Goal: Task Accomplishment & Management: Complete application form

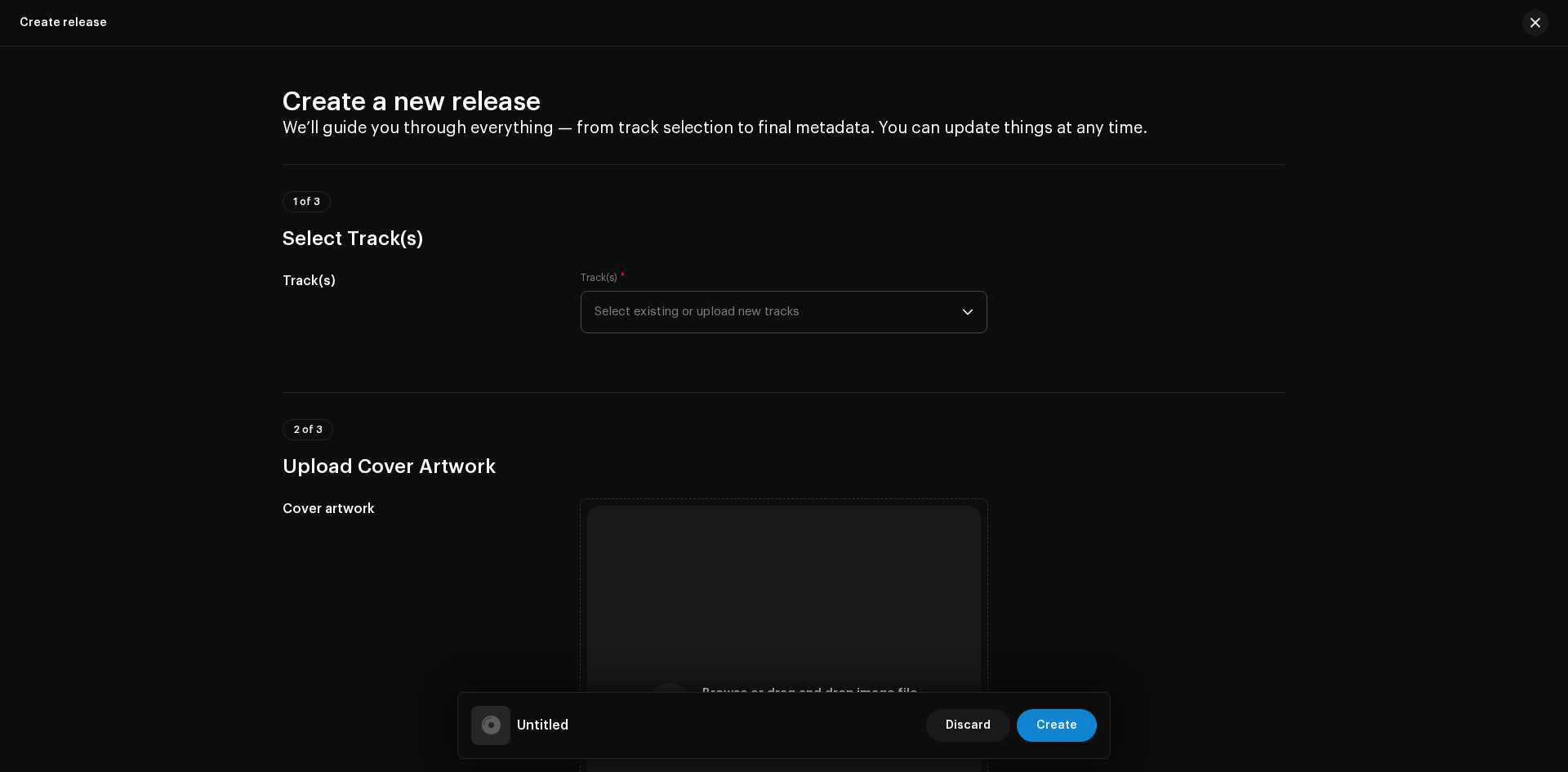
click at [764, 330] on span "Select existing or upload new tracks" at bounding box center [778, 312] width 368 height 41
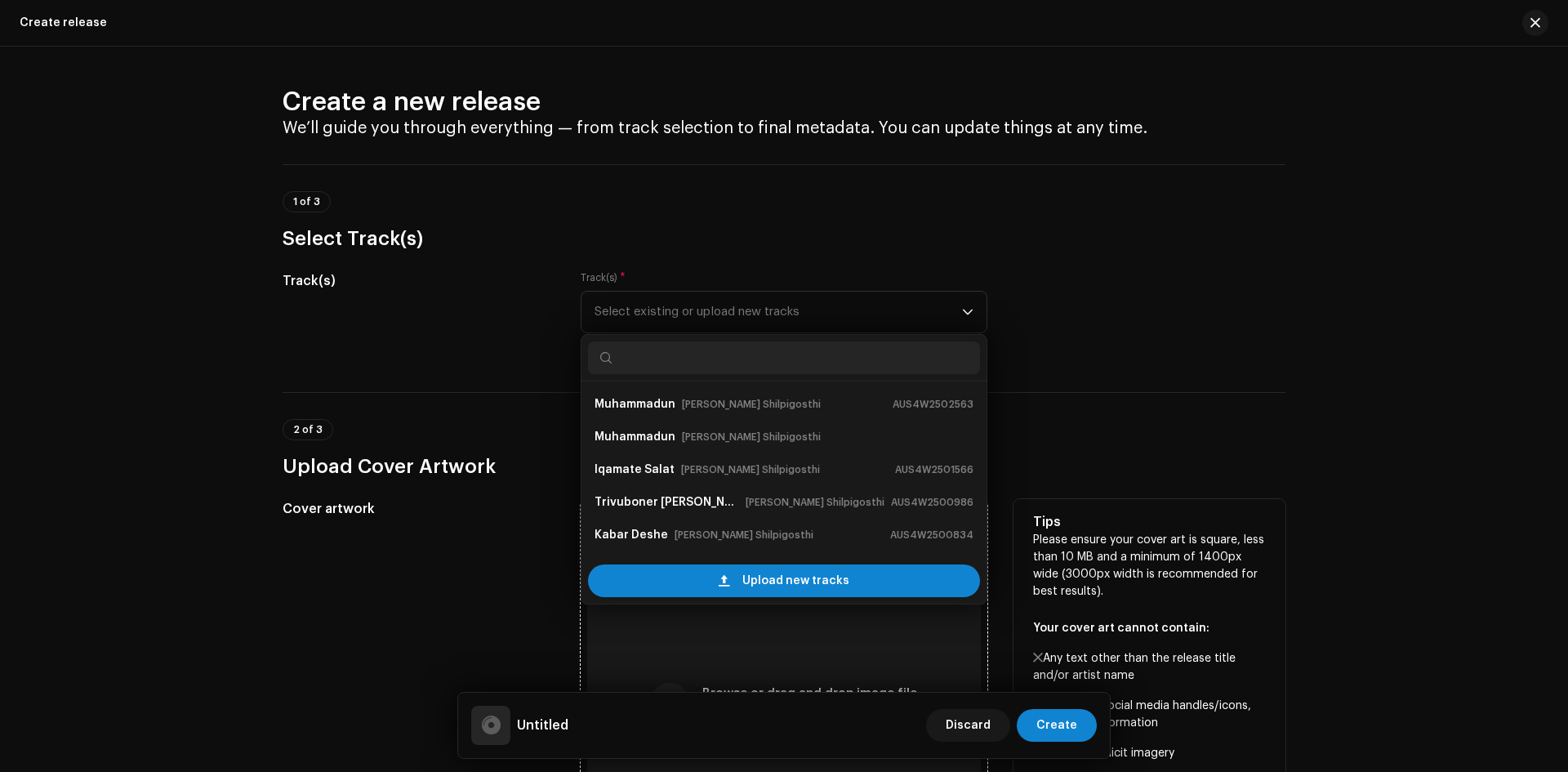
scroll to position [26, 0]
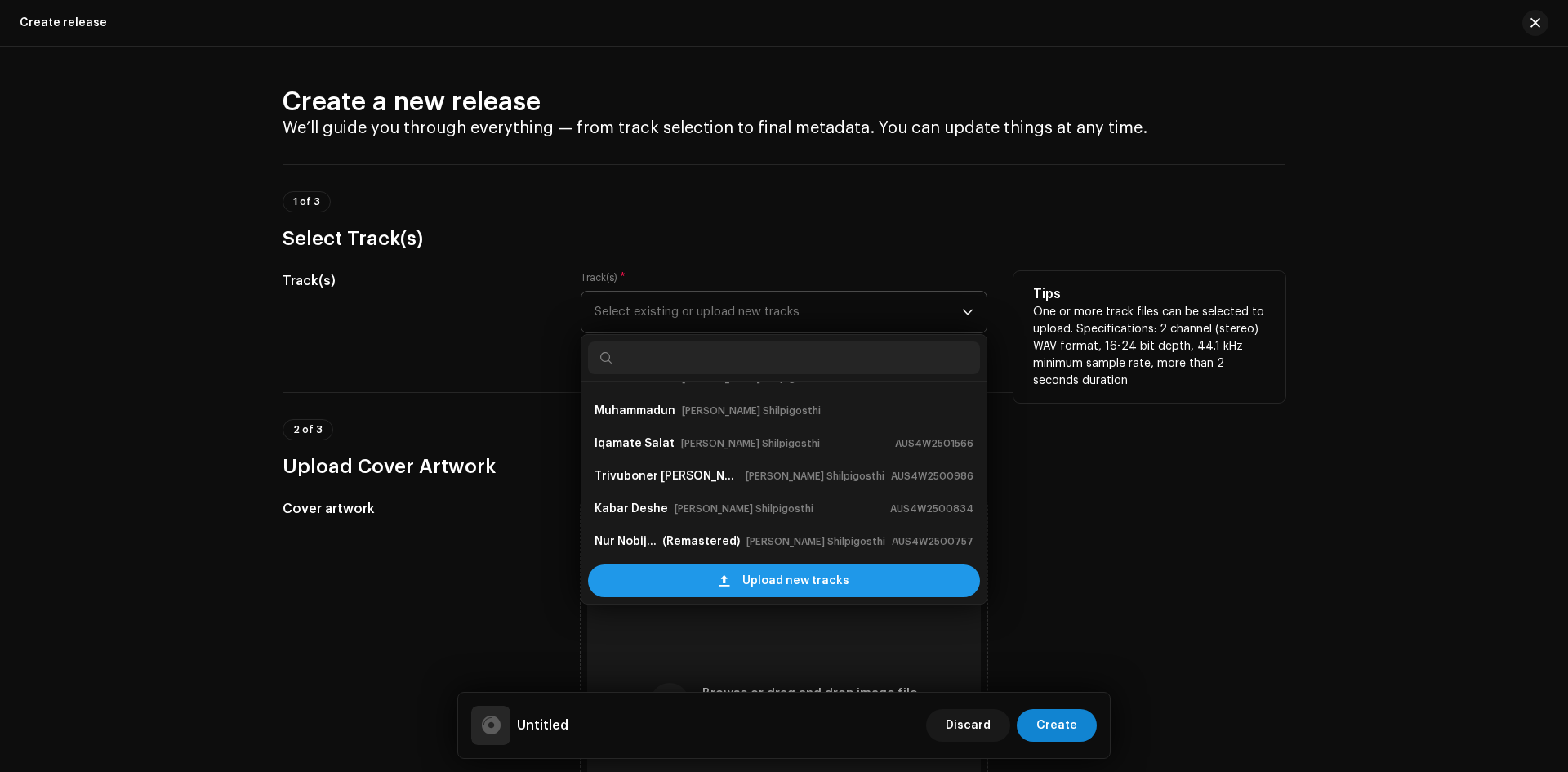
click at [672, 577] on div "Upload new tracks" at bounding box center [784, 580] width 392 height 32
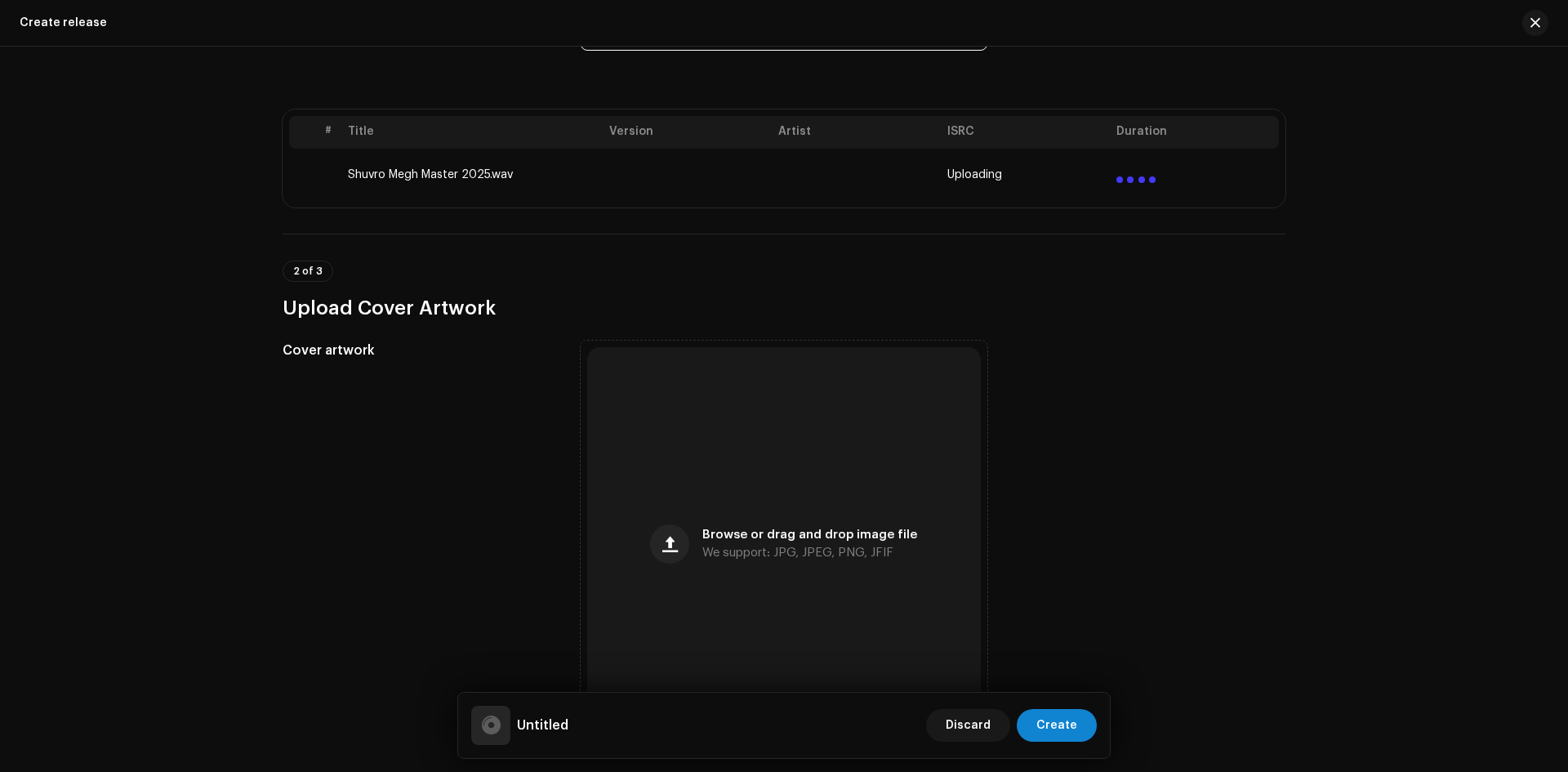
scroll to position [408, 0]
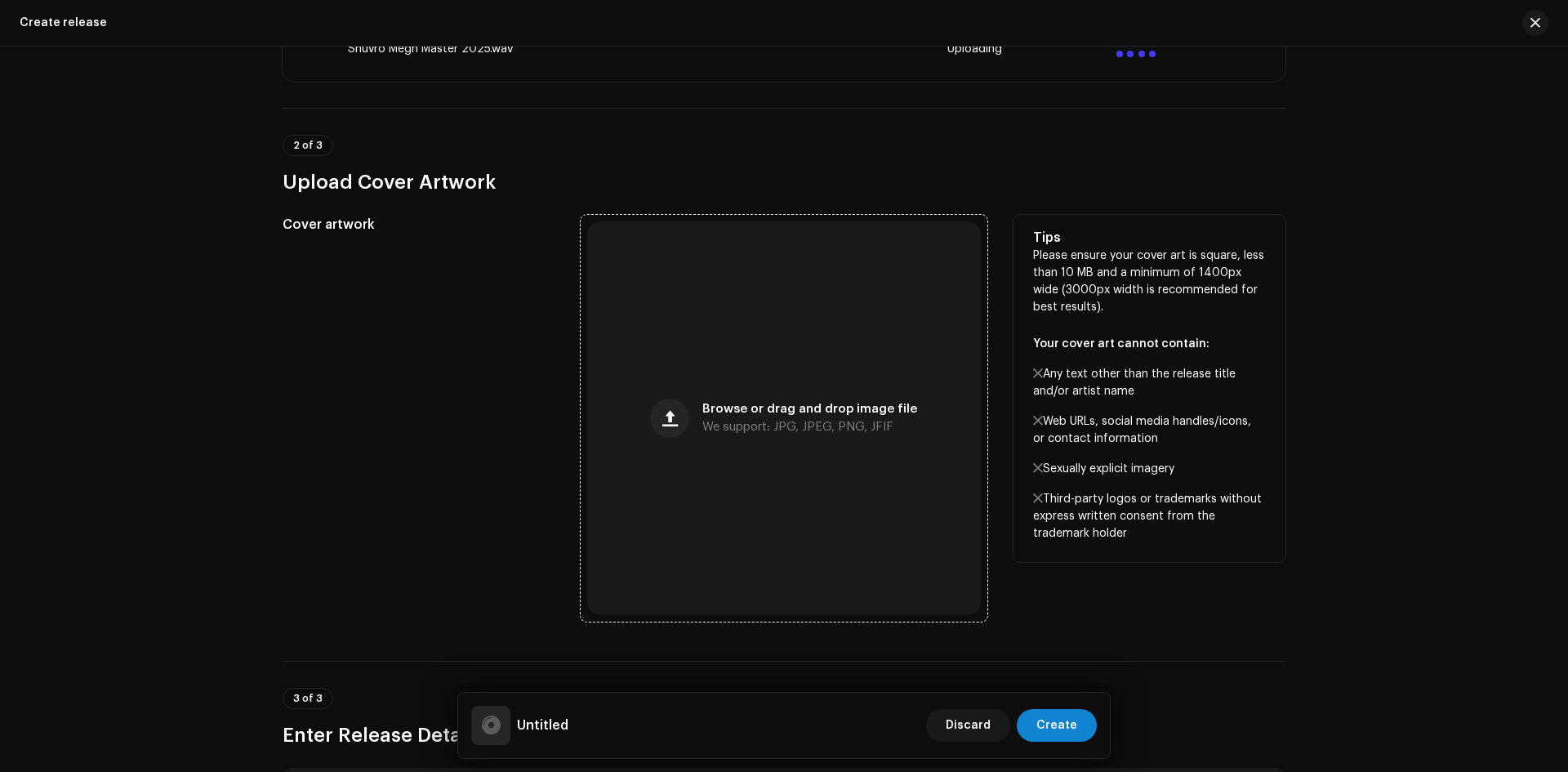
click at [642, 437] on div "Browse or drag and drop image file We support: JPG, JPEG, PNG, JFIF" at bounding box center [784, 418] width 393 height 393
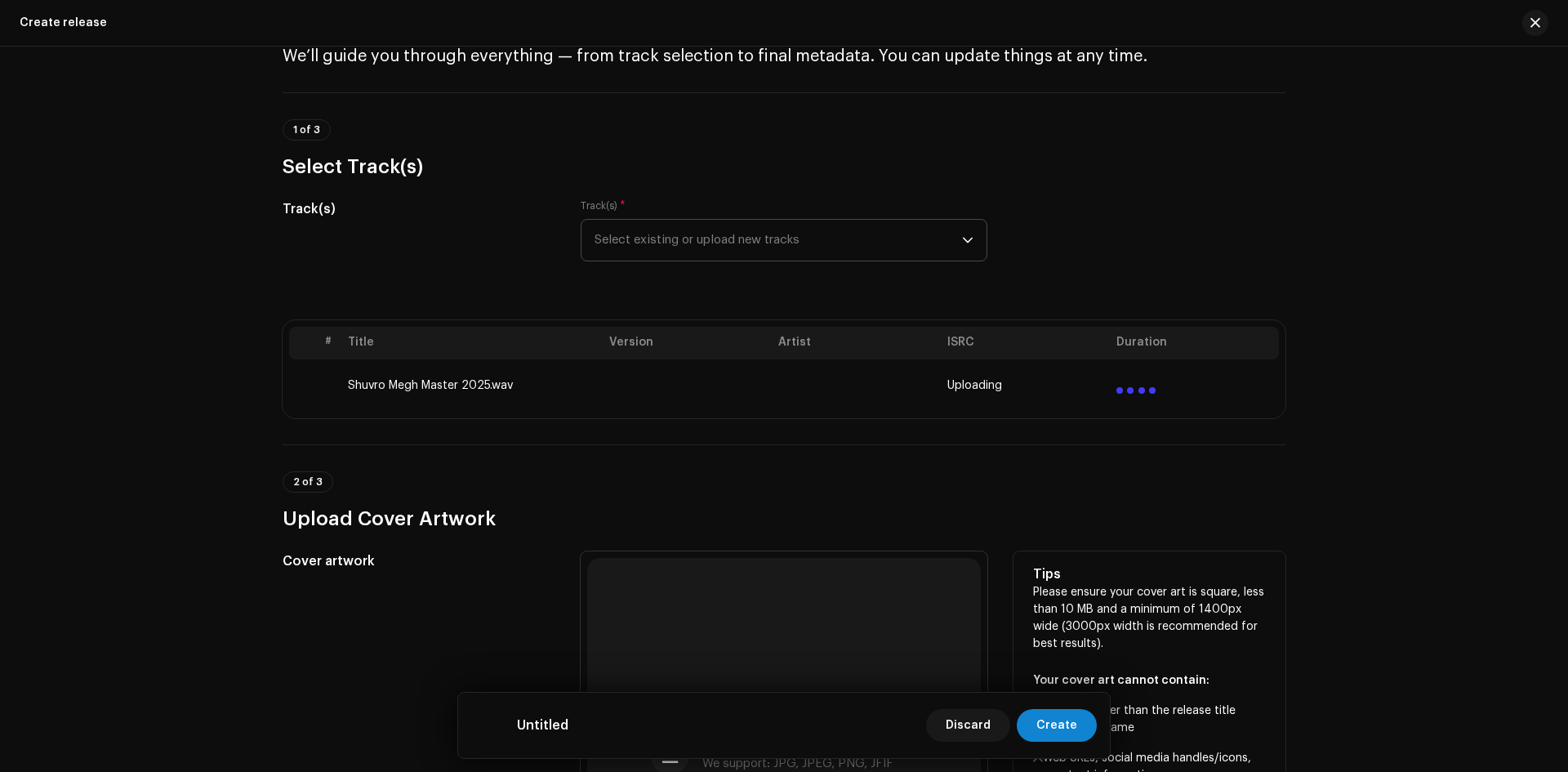
scroll to position [0, 0]
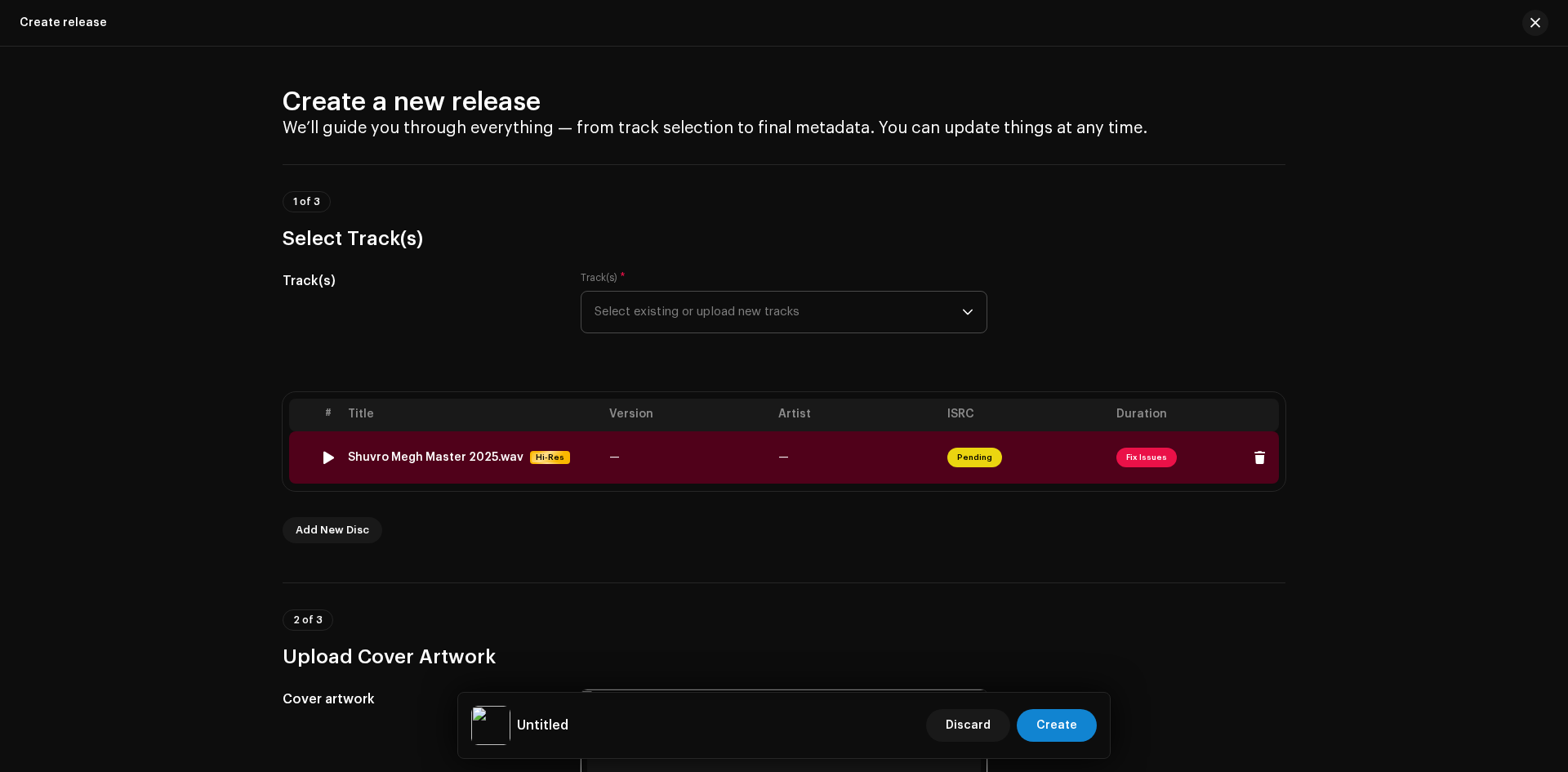
click at [1136, 459] on span "Fix Issues" at bounding box center [1146, 457] width 61 height 20
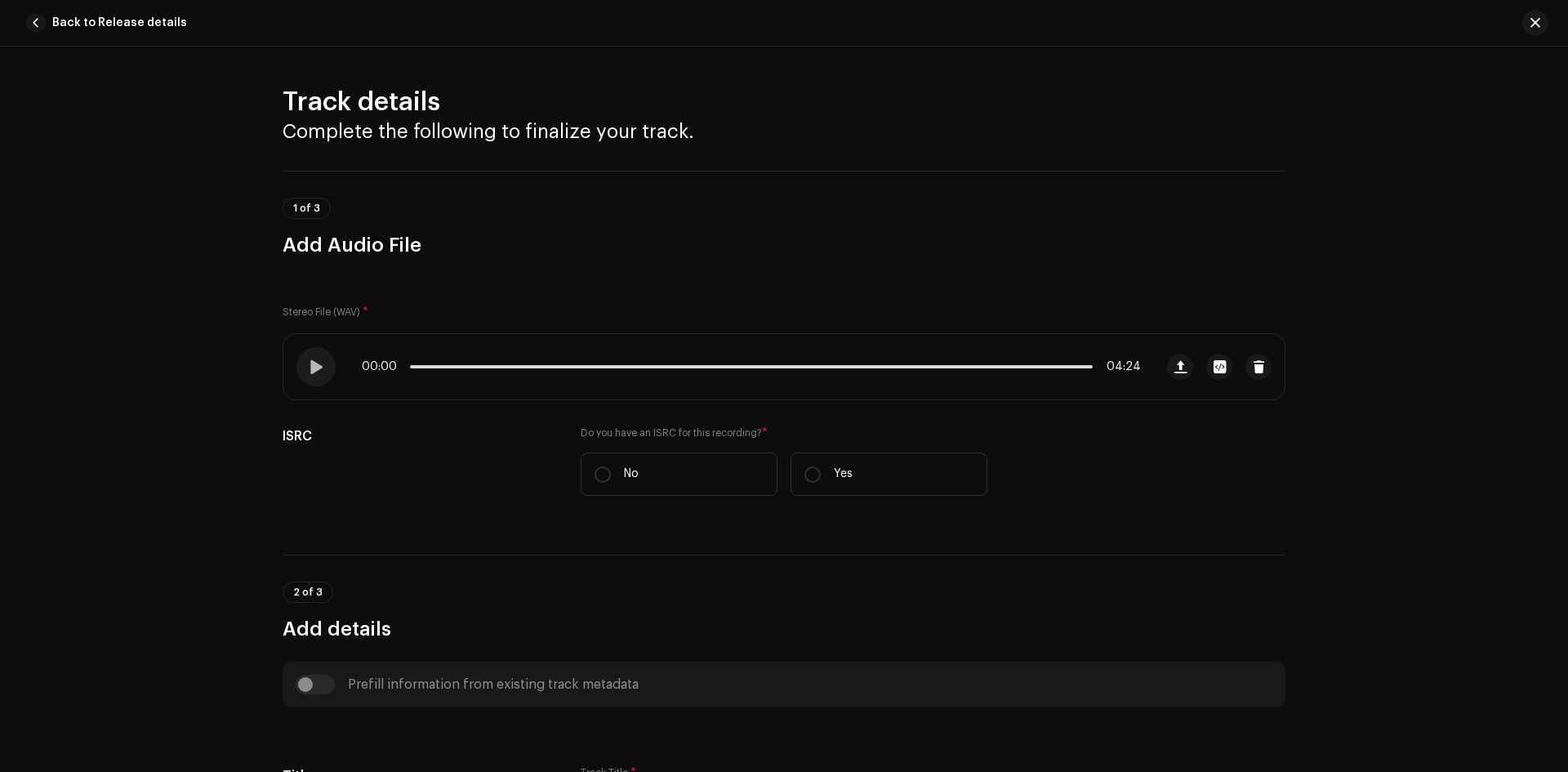
scroll to position [595, 0]
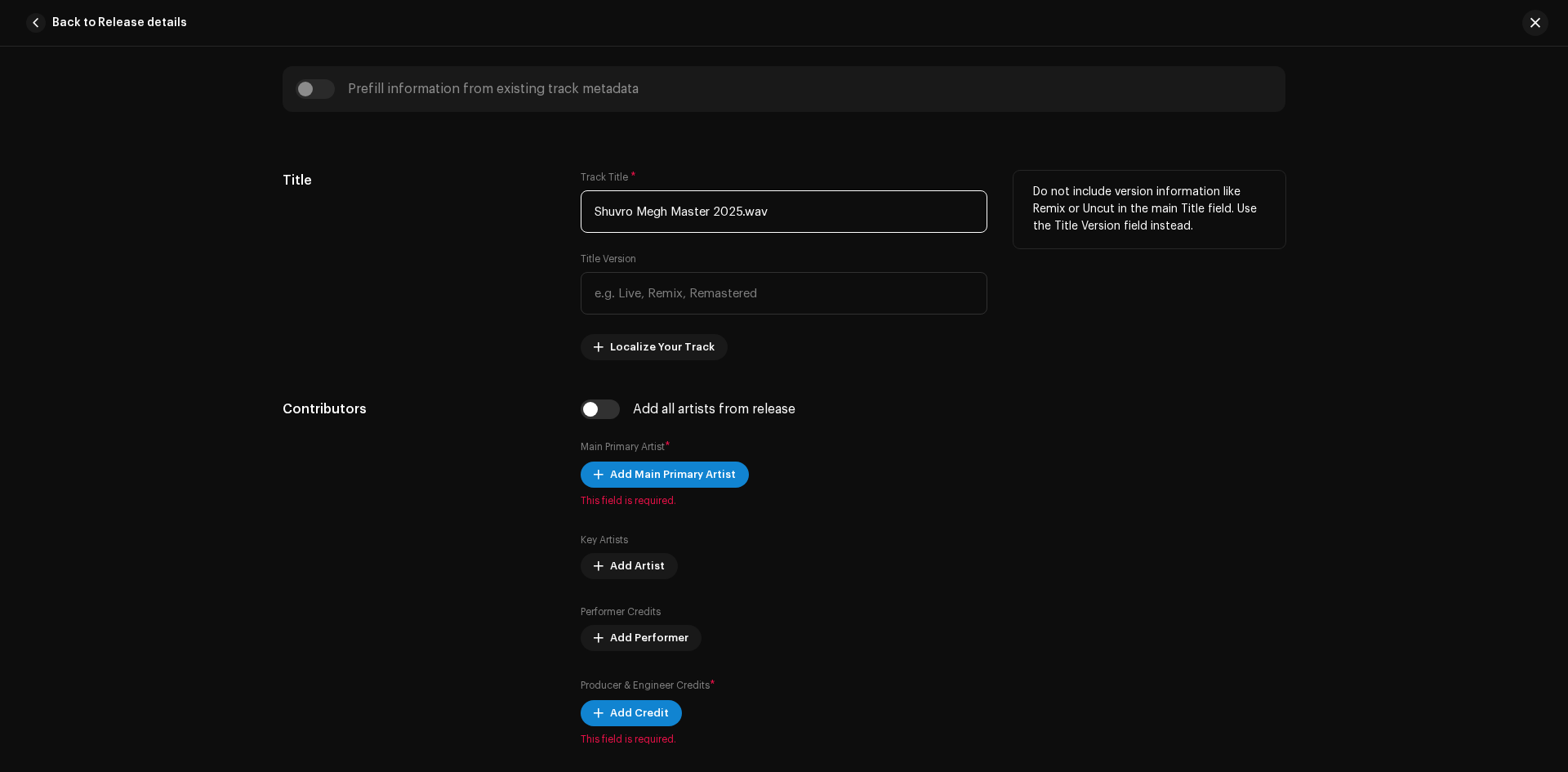
drag, startPoint x: 776, startPoint y: 214, endPoint x: 413, endPoint y: 193, distance: 363.6
click at [413, 193] on div "Title Track Title * Shuvro Megh Master 2025.wav Title Version Localize Your Tra…" at bounding box center [784, 265] width 1003 height 189
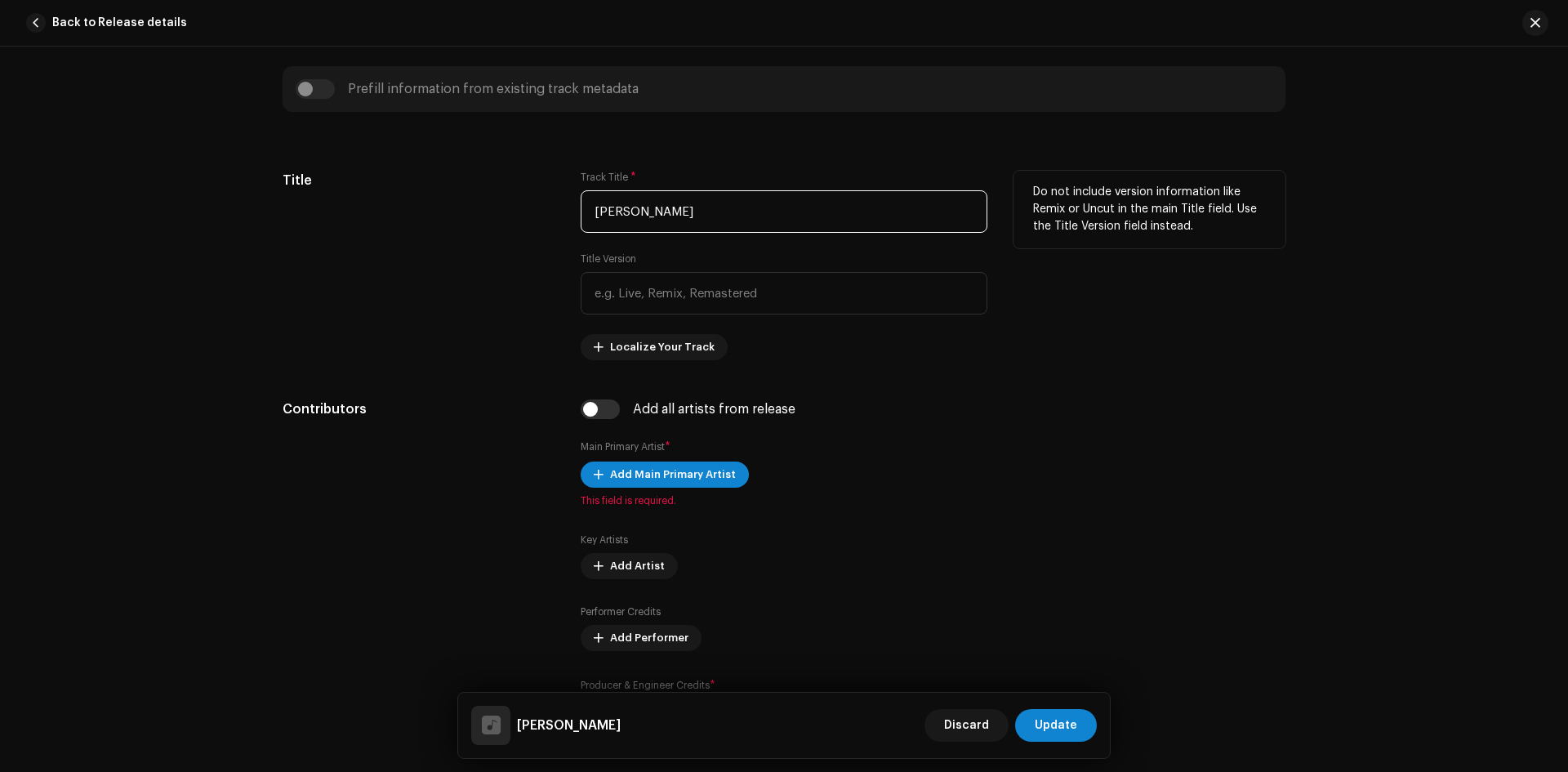
click at [743, 217] on input "[PERSON_NAME]" at bounding box center [784, 211] width 407 height 42
paste input "|"
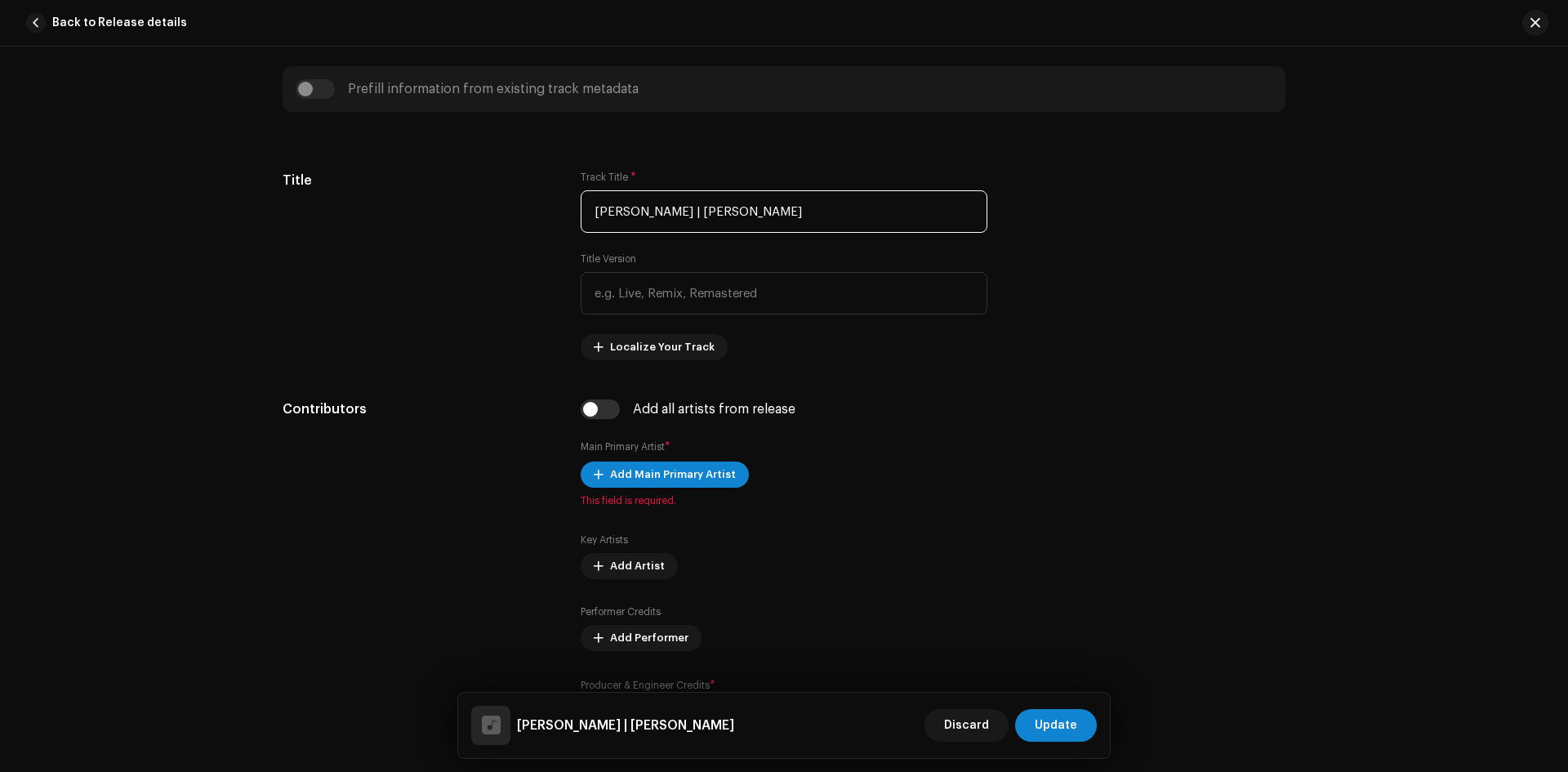
type input "[PERSON_NAME] | [PERSON_NAME]"
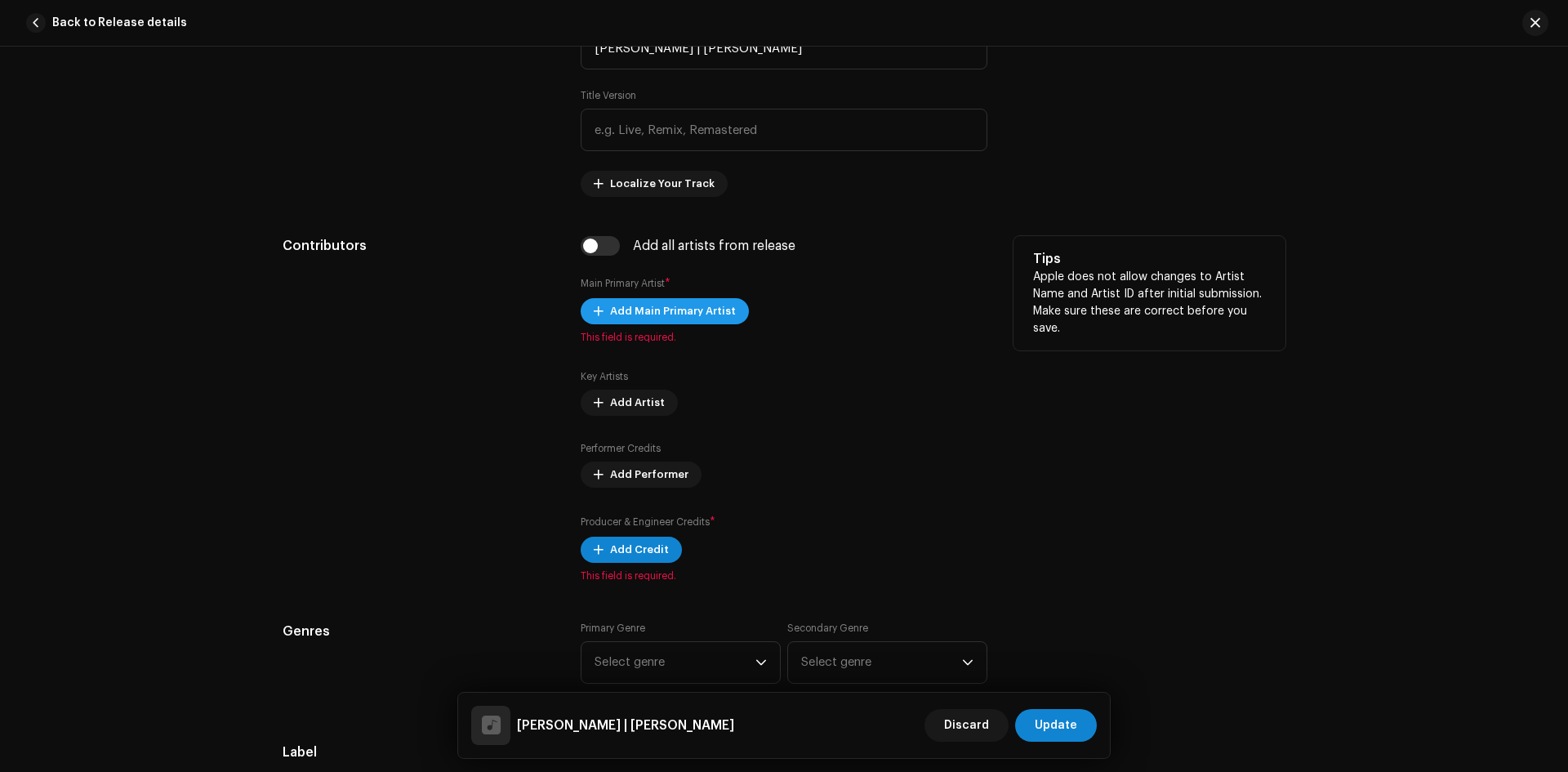
click at [616, 315] on span "Add Main Primary Artist" at bounding box center [673, 311] width 126 height 32
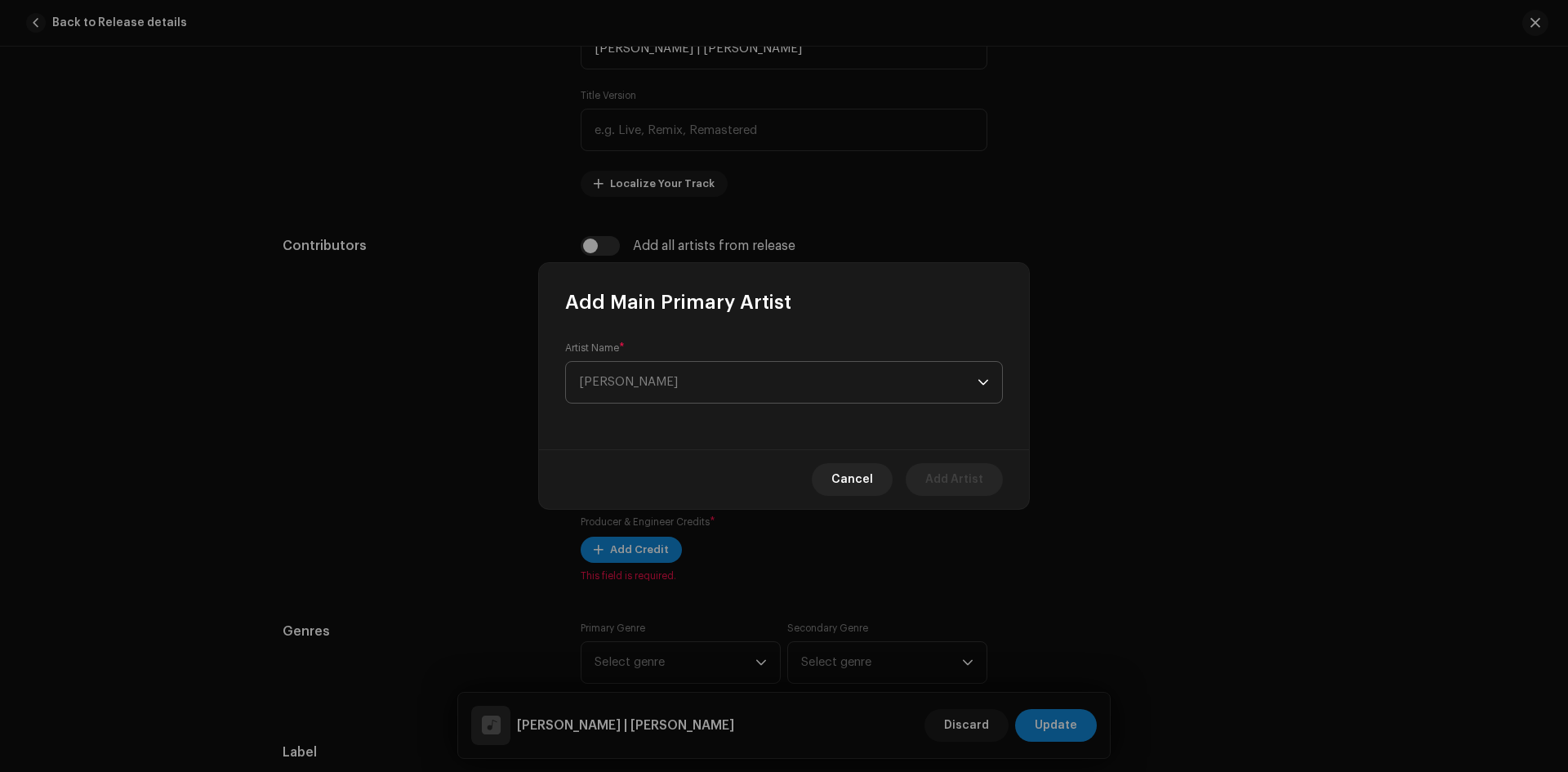
click at [637, 365] on span "[PERSON_NAME]" at bounding box center [778, 383] width 398 height 41
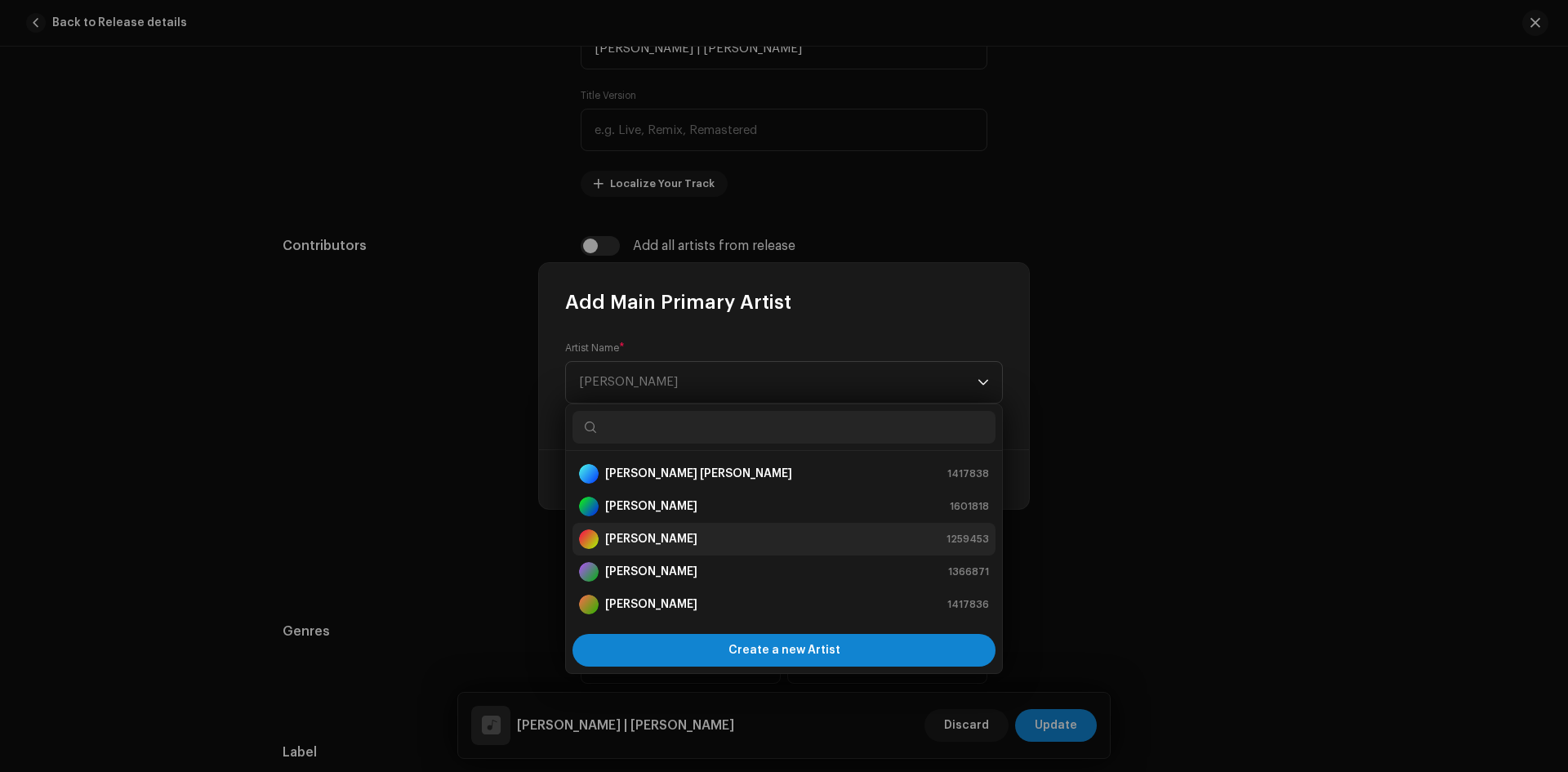
click at [682, 536] on div "[PERSON_NAME] 1259453" at bounding box center [784, 540] width 410 height 20
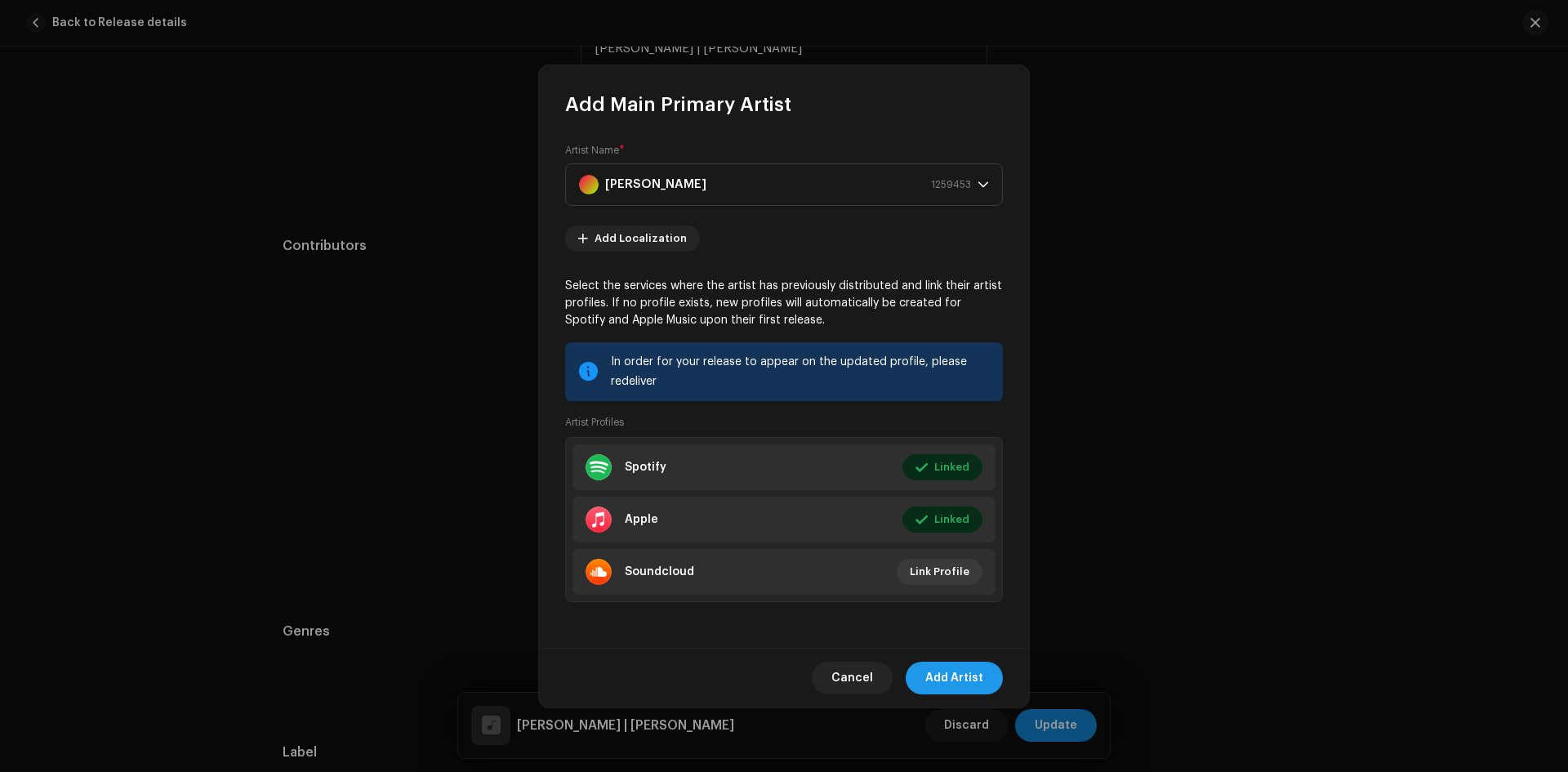
click at [968, 664] on span "Add Artist" at bounding box center [953, 678] width 58 height 32
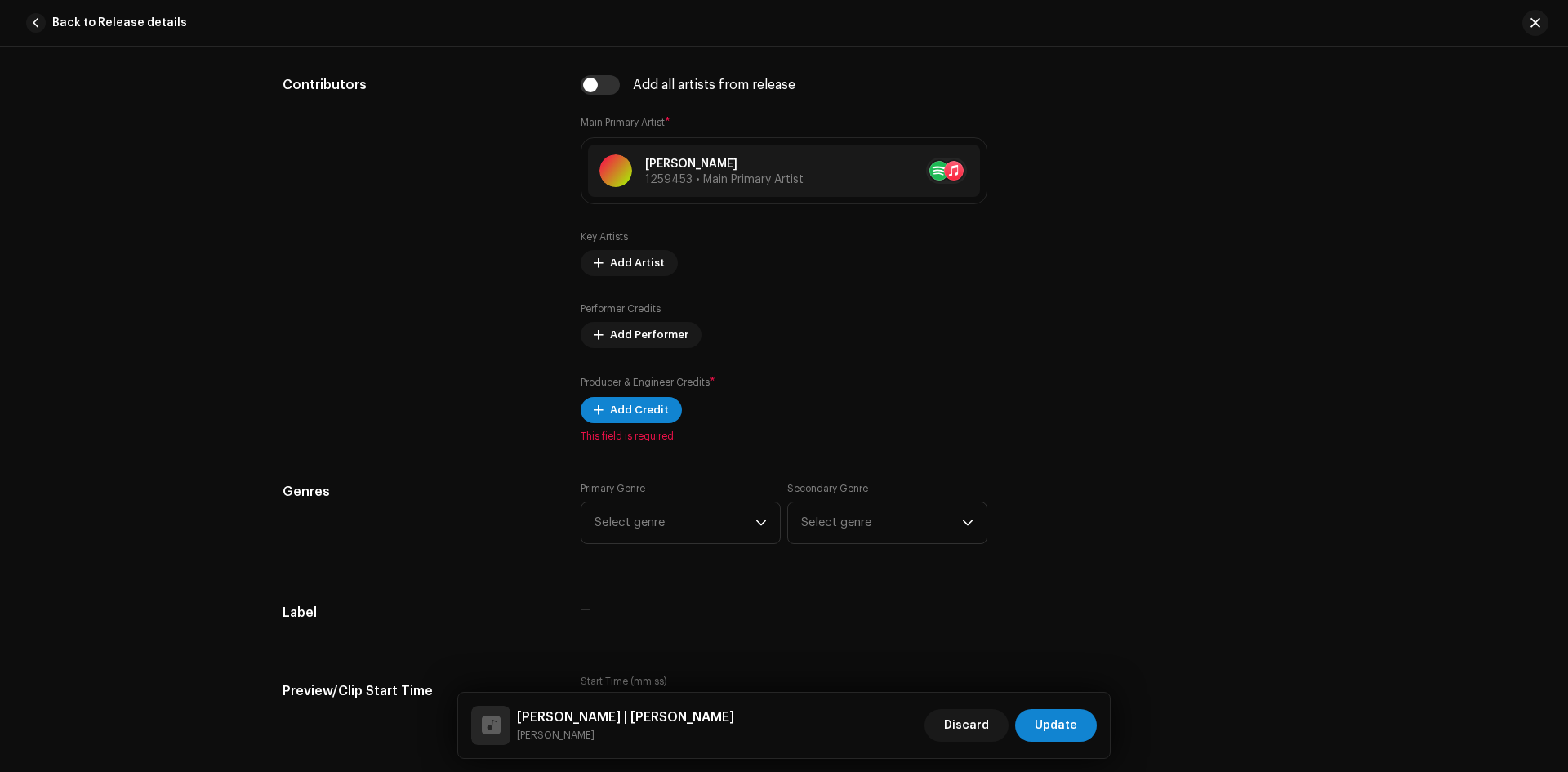
scroll to position [922, 0]
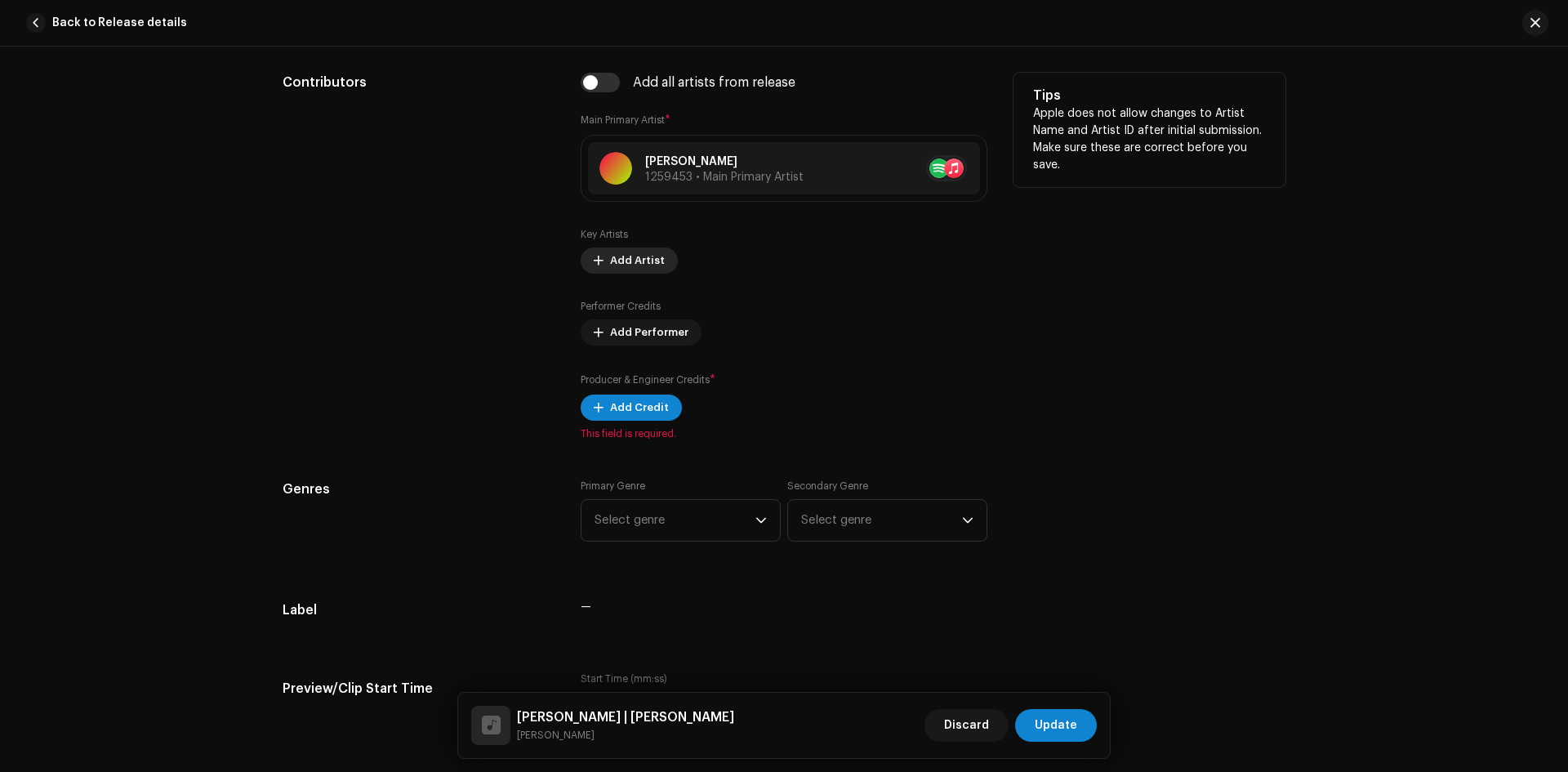
click at [600, 269] on button "Add Artist" at bounding box center [629, 260] width 97 height 26
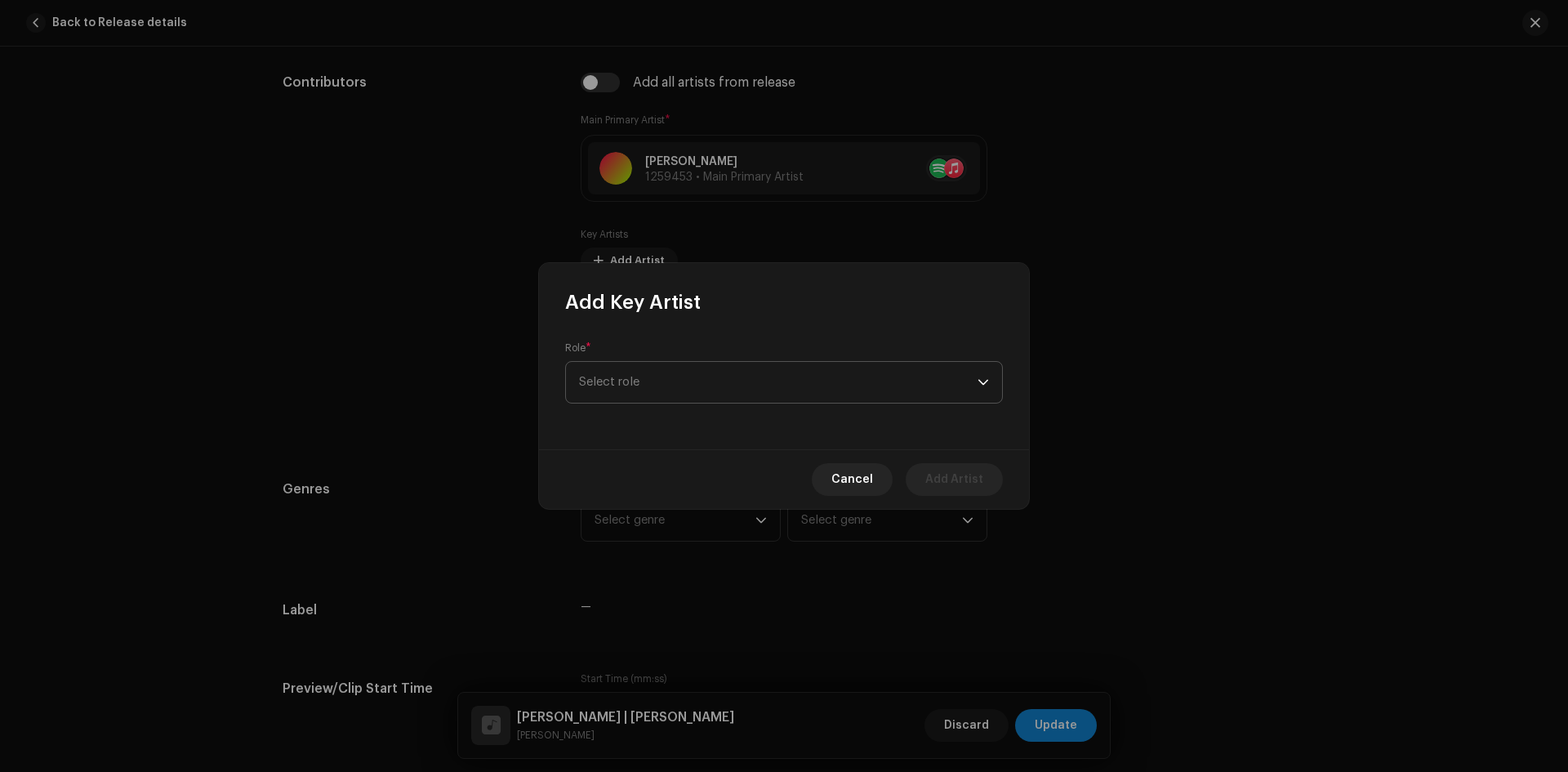
click at [609, 374] on span "Select role" at bounding box center [778, 383] width 398 height 41
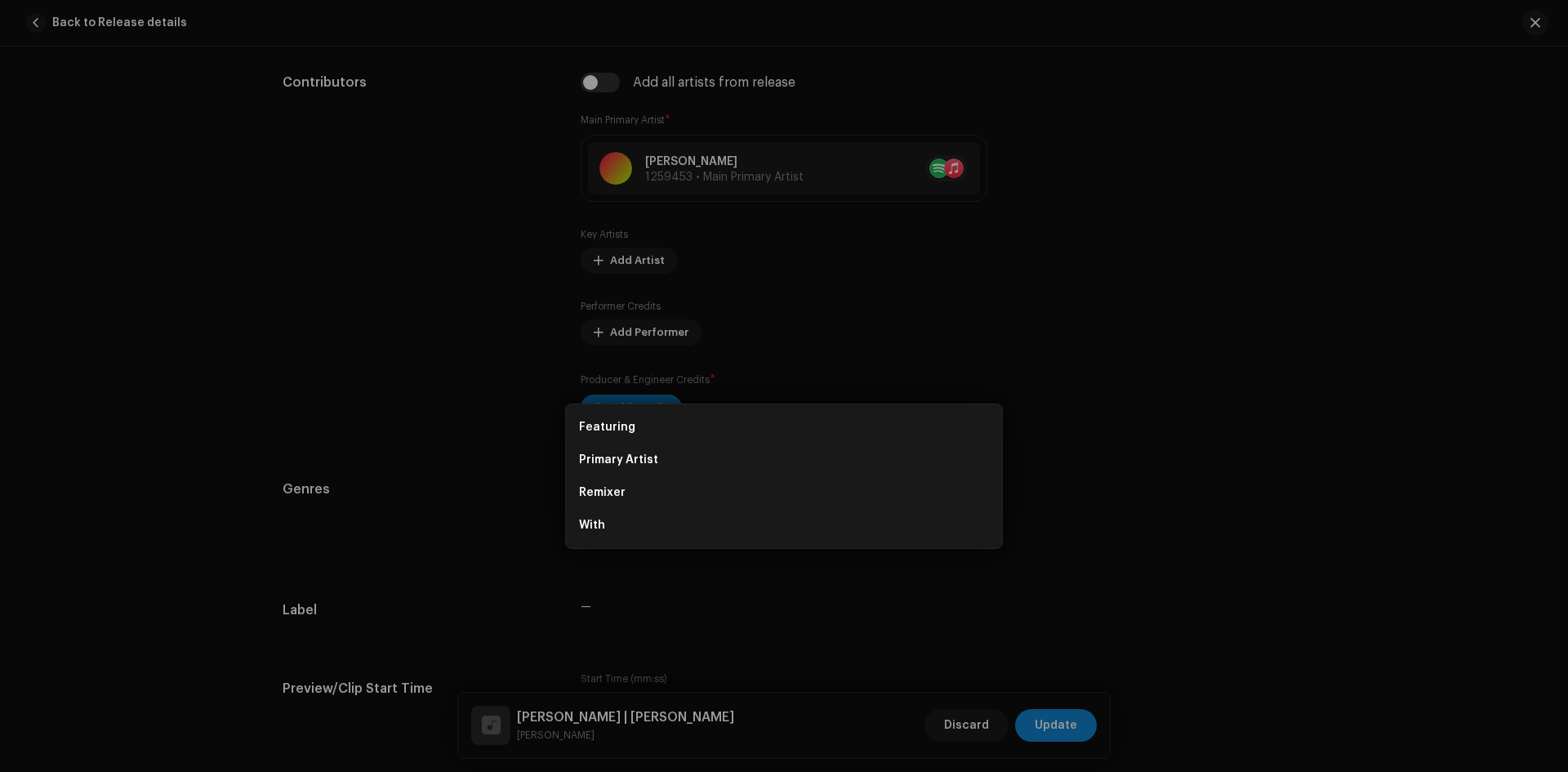
click at [412, 330] on div "Add Key Artist Role * Select role Cancel Add Artist" at bounding box center [784, 386] width 1568 height 772
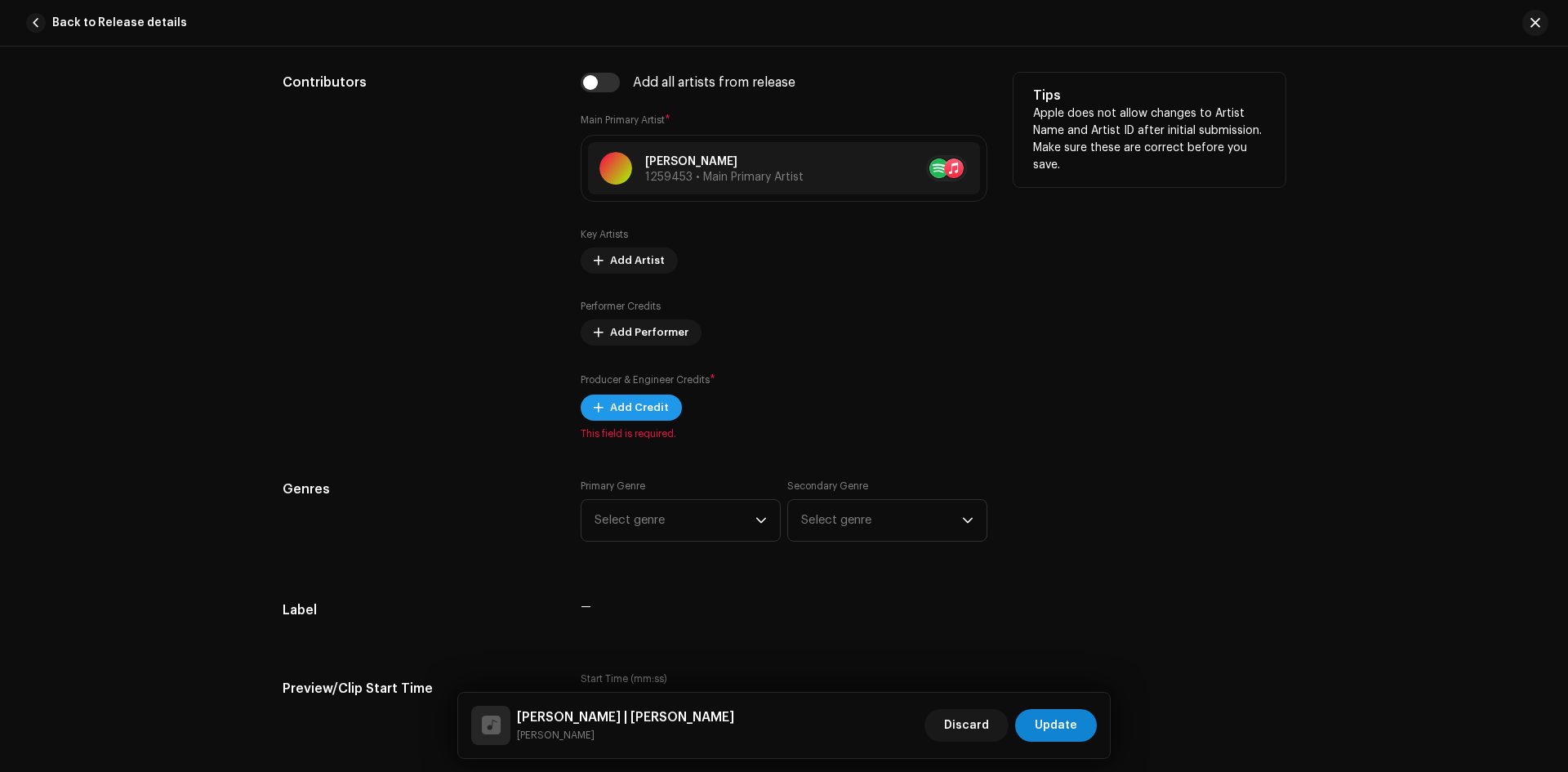
click at [618, 409] on span "Add Credit" at bounding box center [639, 407] width 59 height 32
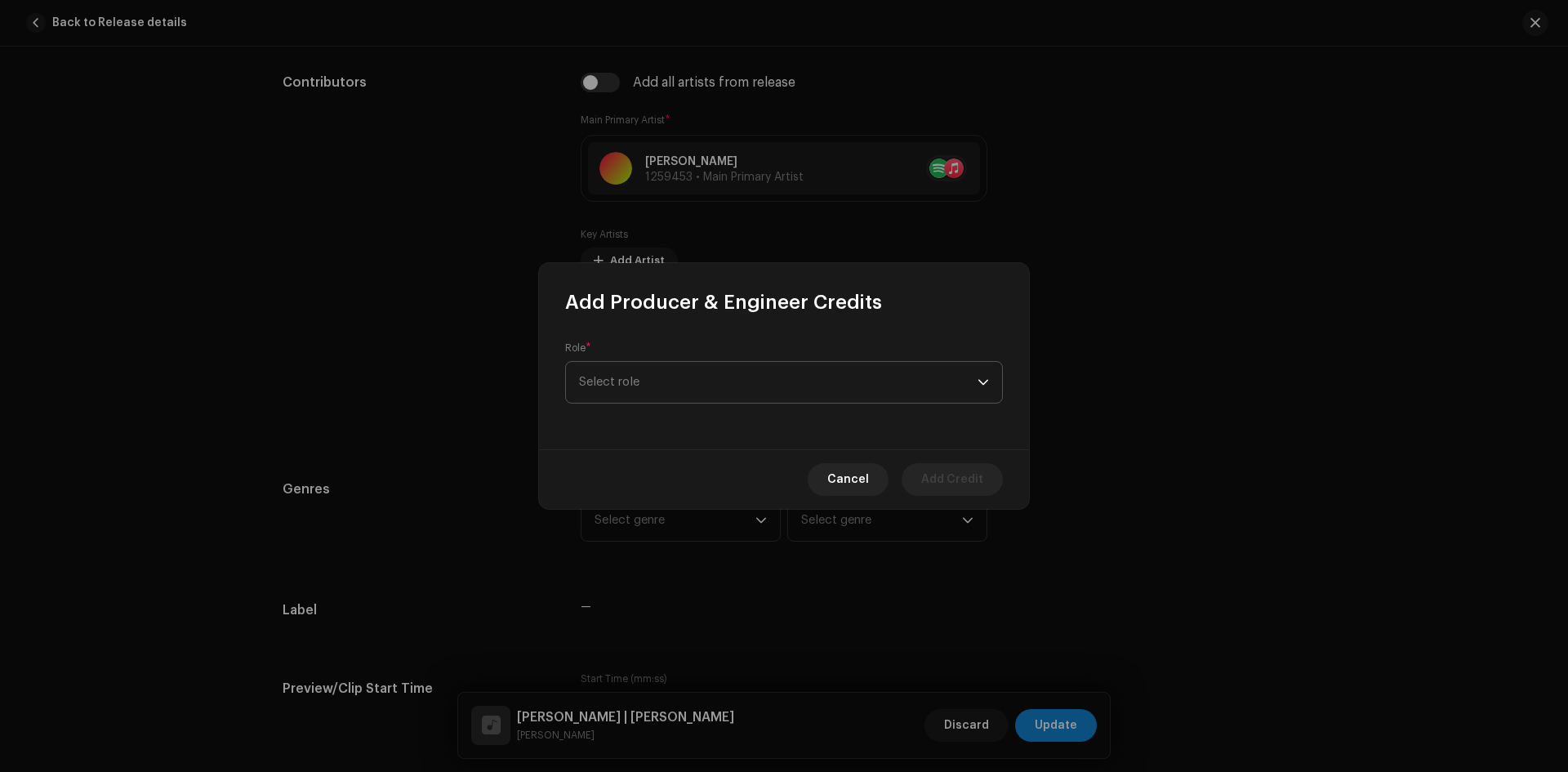
click at [619, 368] on span "Select role" at bounding box center [778, 383] width 398 height 41
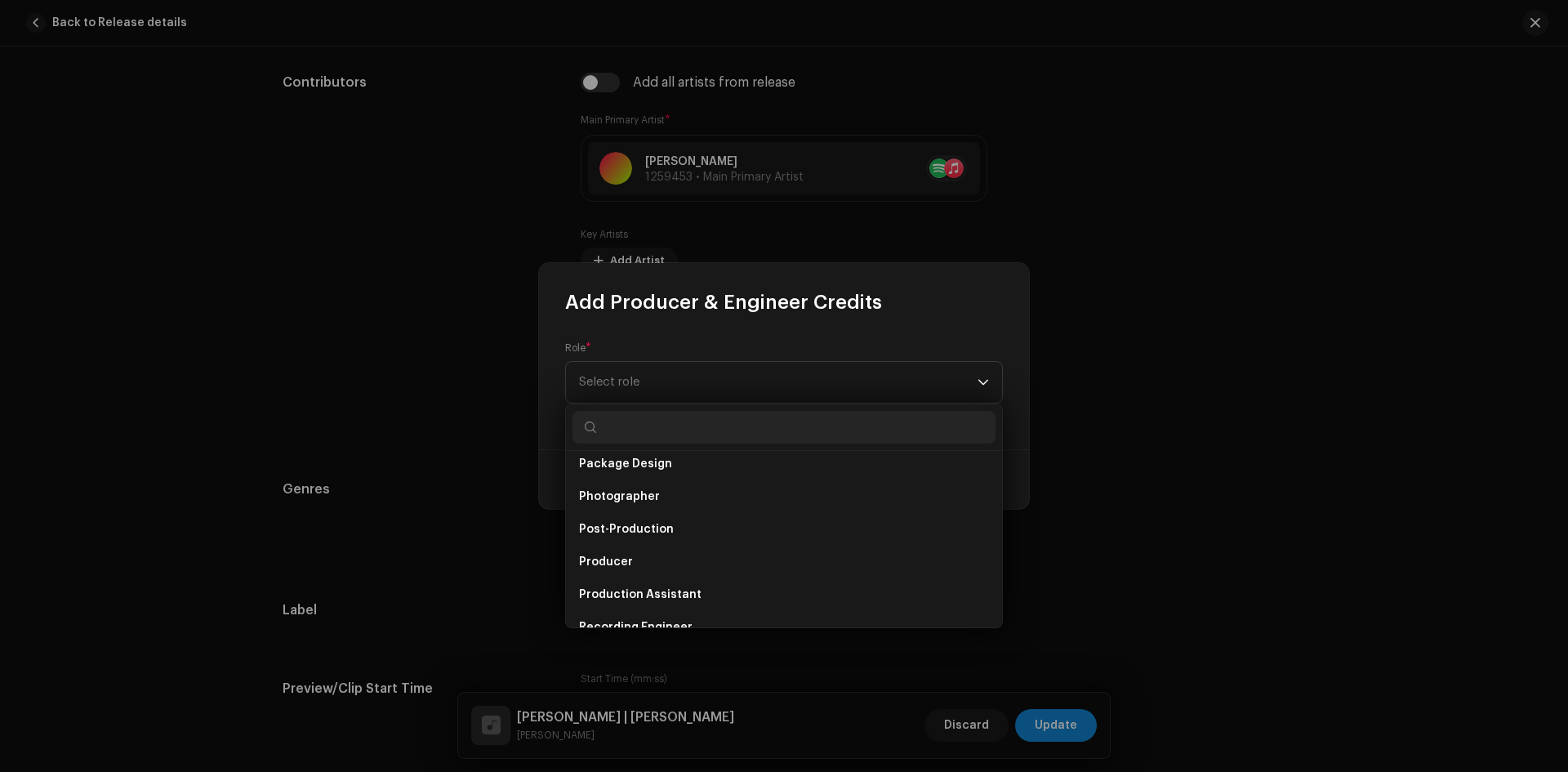
scroll to position [572, 0]
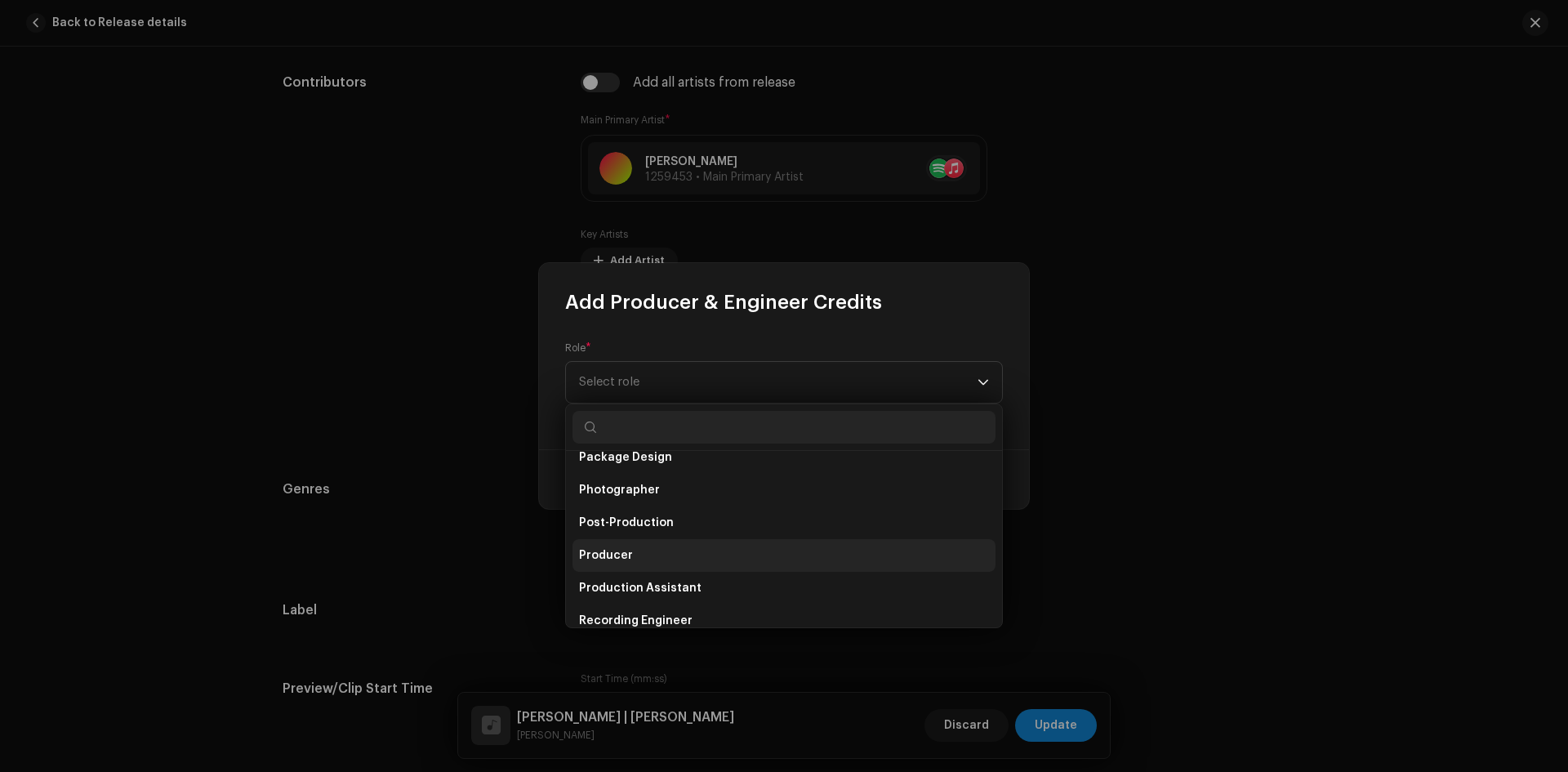
click at [684, 546] on li "Producer" at bounding box center [784, 555] width 423 height 32
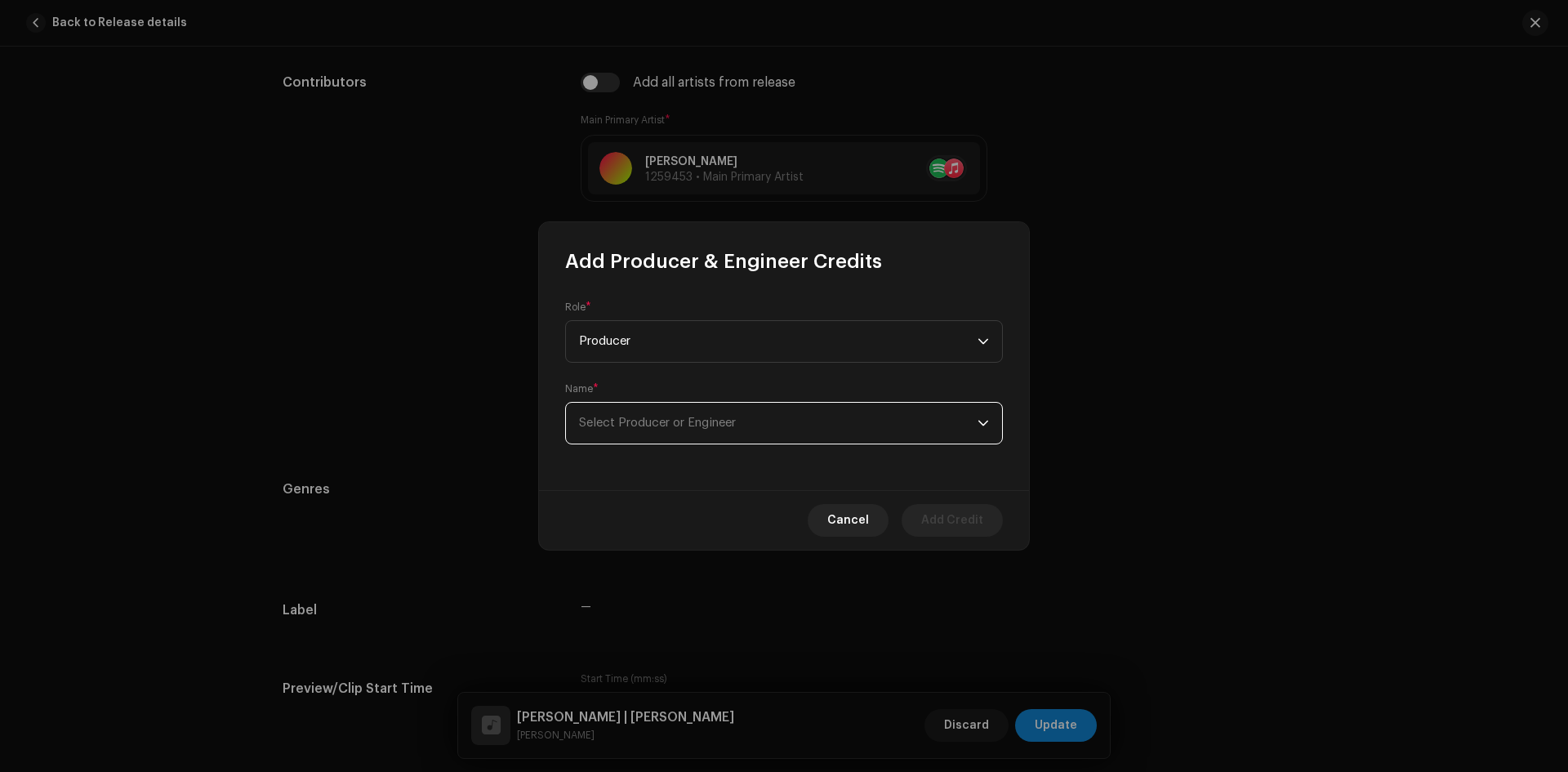
click at [632, 434] on span "Select Producer or Engineer" at bounding box center [778, 424] width 398 height 41
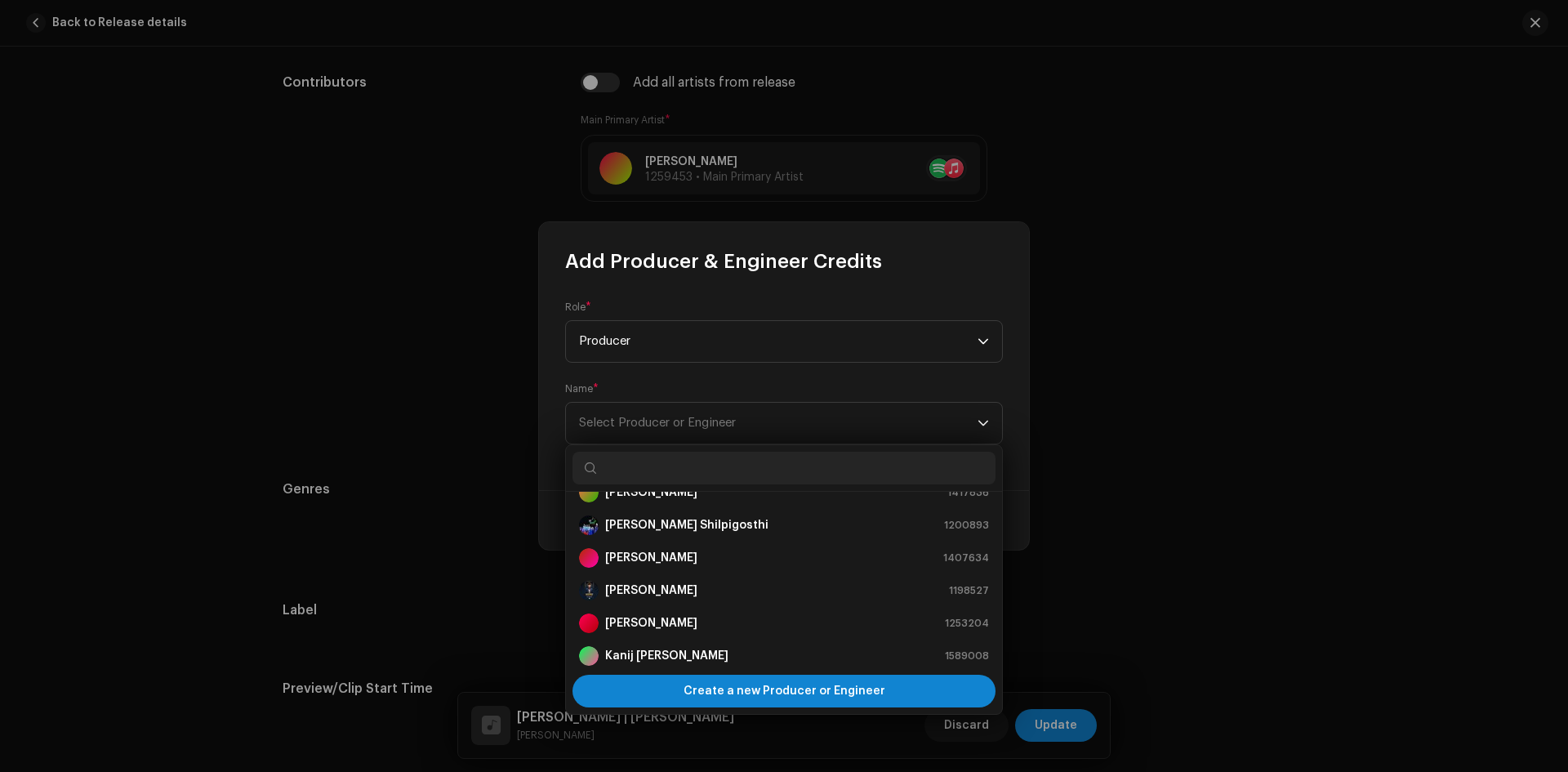
scroll to position [164, 0]
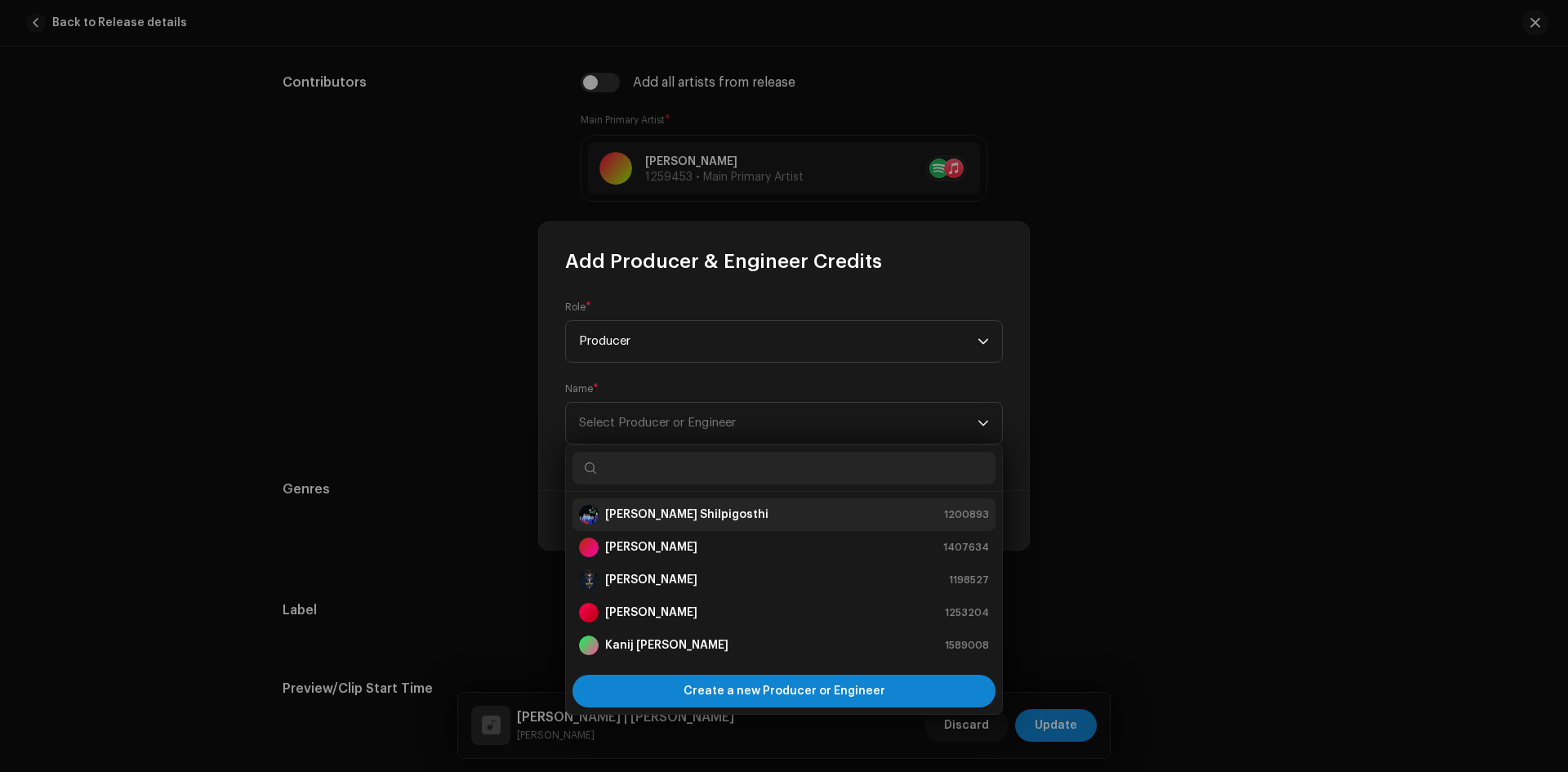
click at [642, 515] on strong "[PERSON_NAME] Shilpigosthi" at bounding box center [686, 514] width 164 height 17
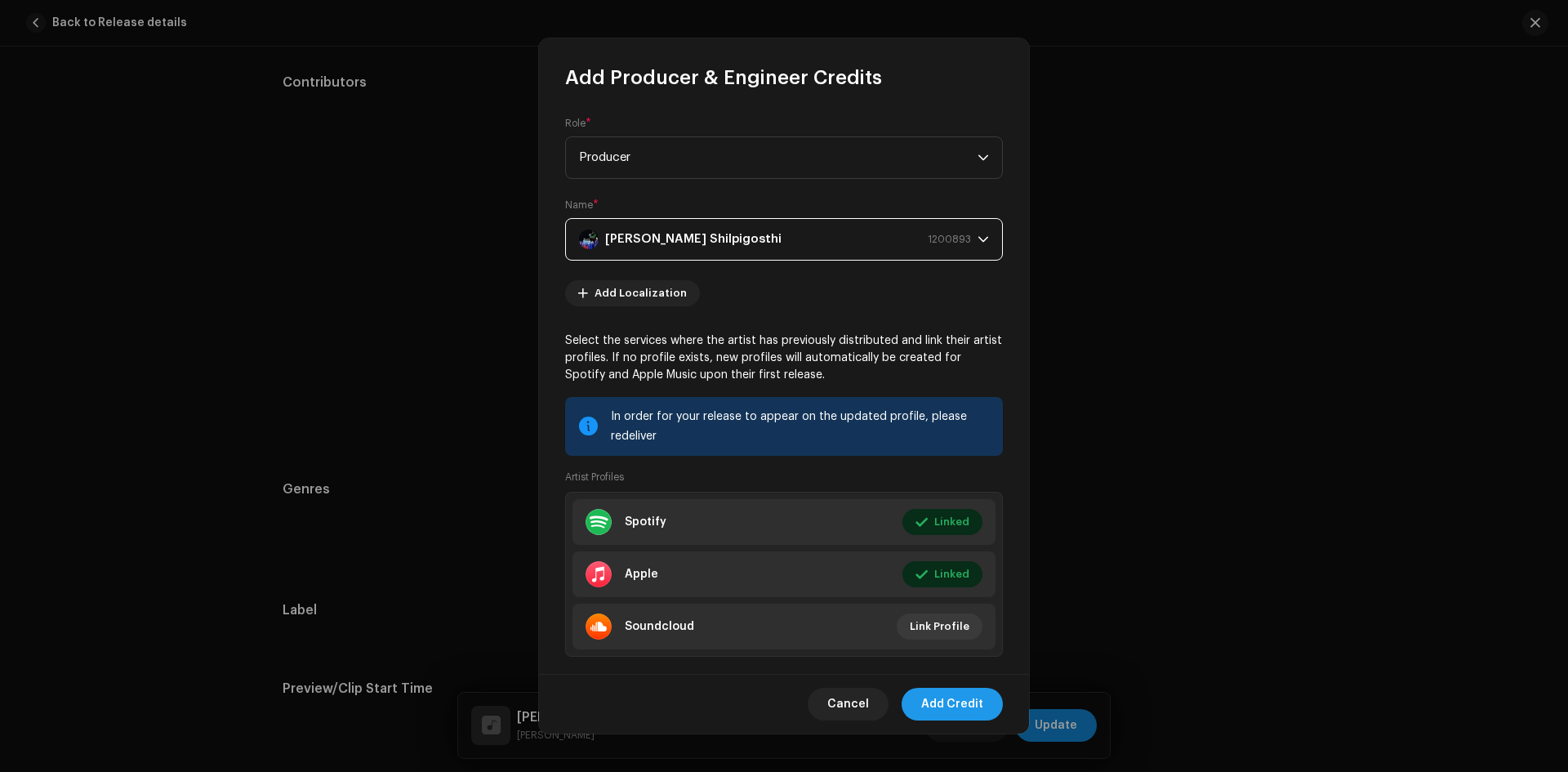
click at [947, 712] on span "Add Credit" at bounding box center [951, 703] width 62 height 32
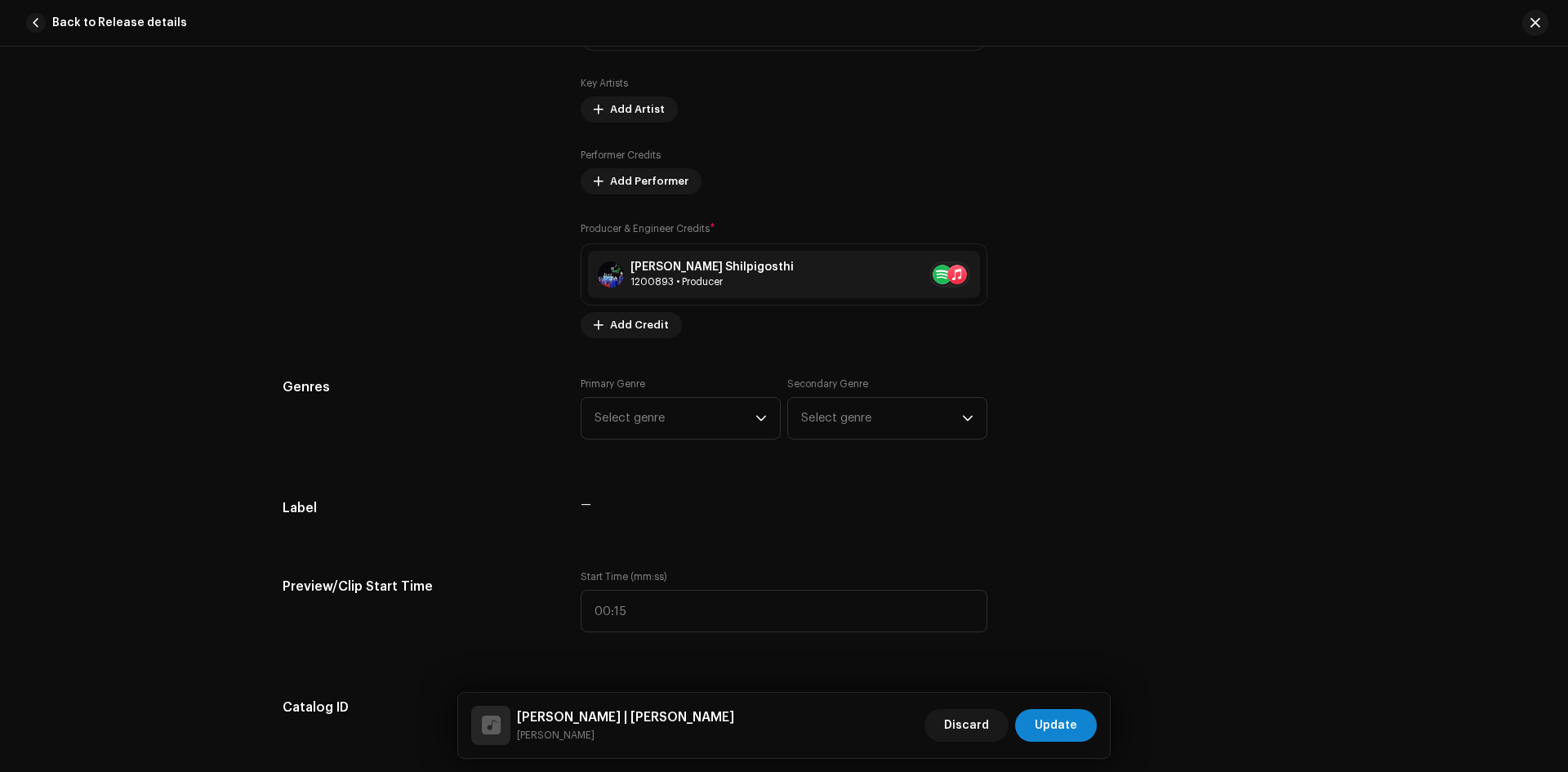
scroll to position [1086, 0]
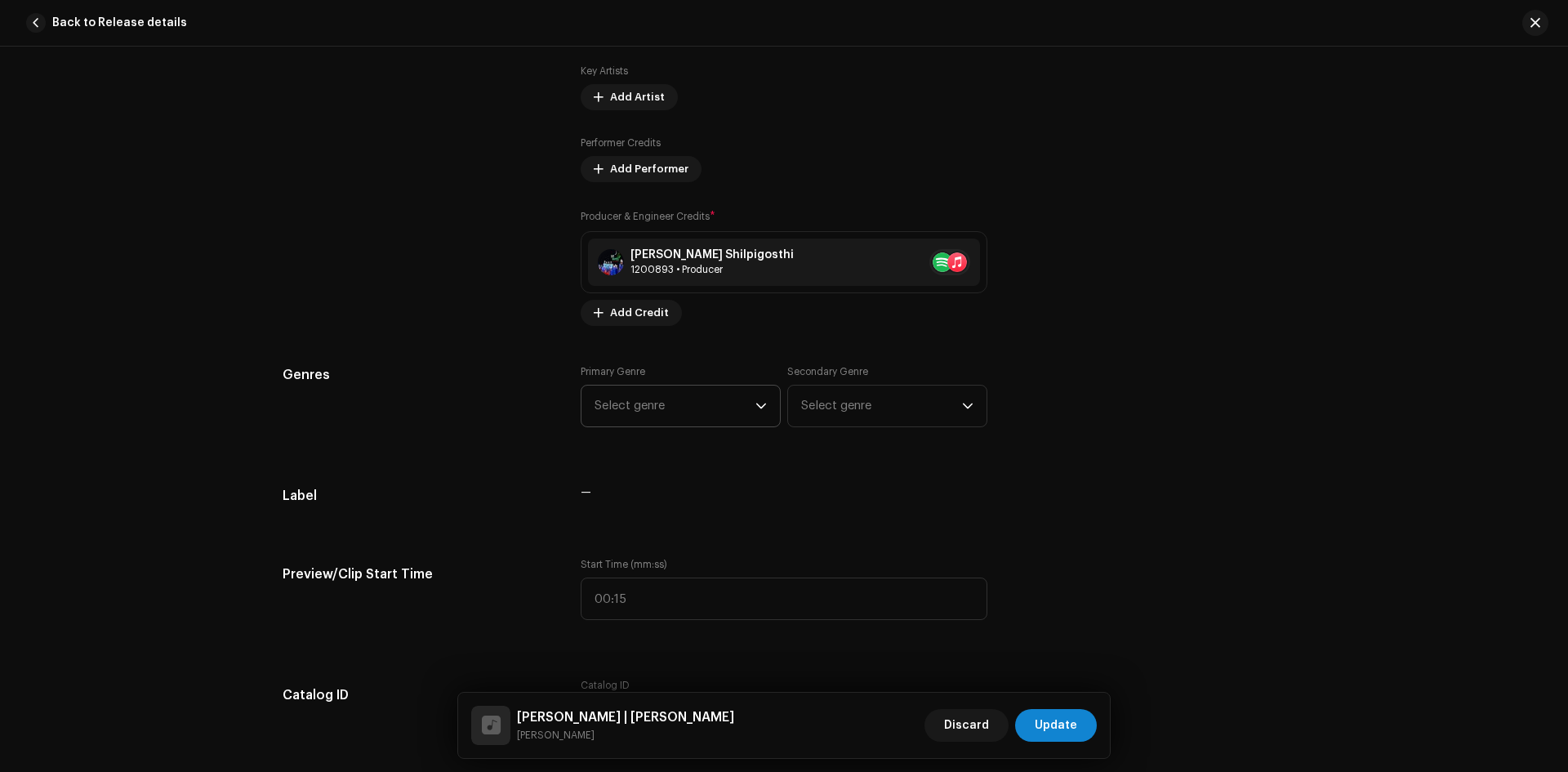
click at [635, 401] on span "Select genre" at bounding box center [675, 406] width 161 height 41
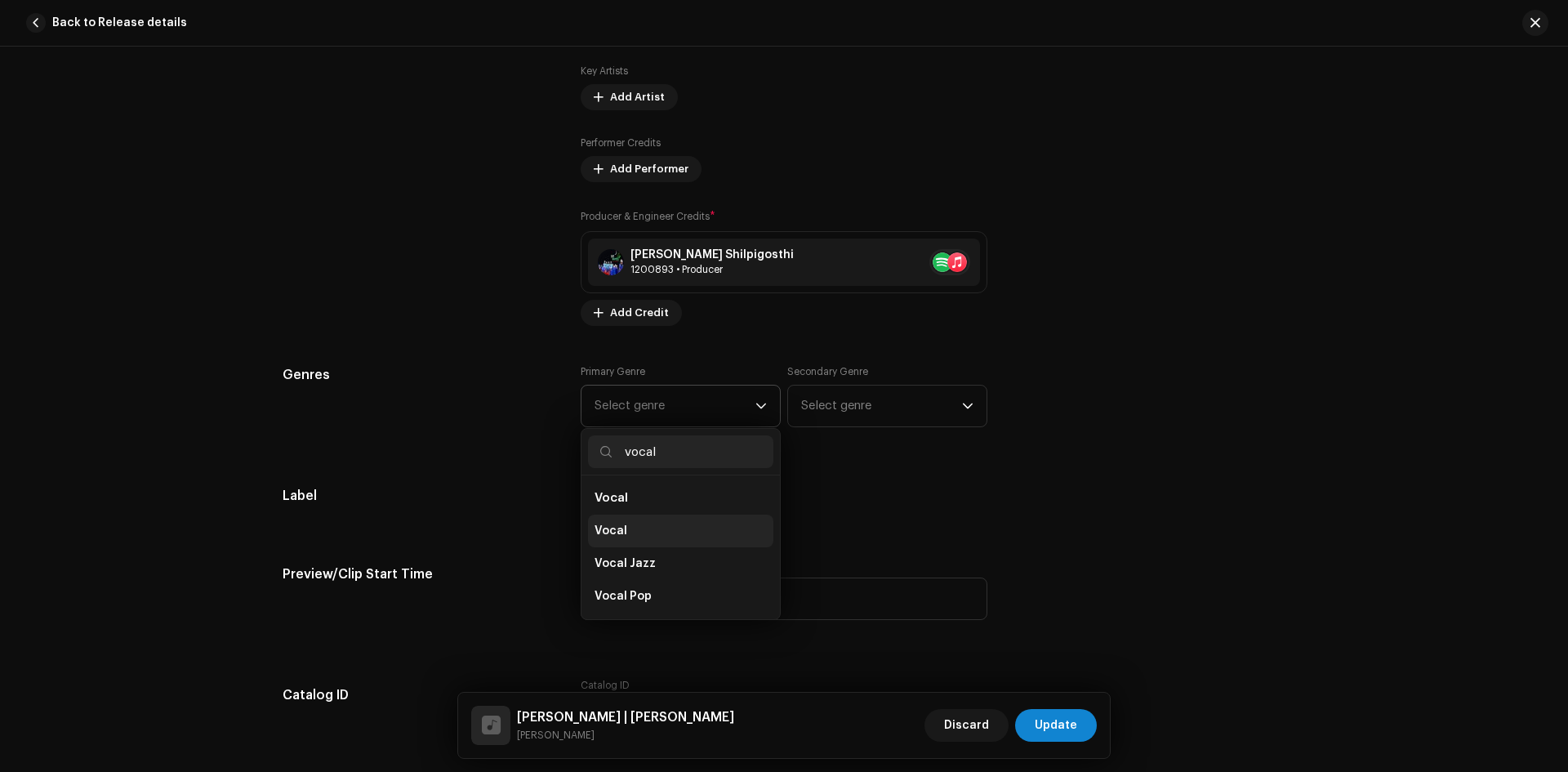
type input "vocal"
click at [663, 525] on li "Vocal" at bounding box center [681, 531] width 185 height 32
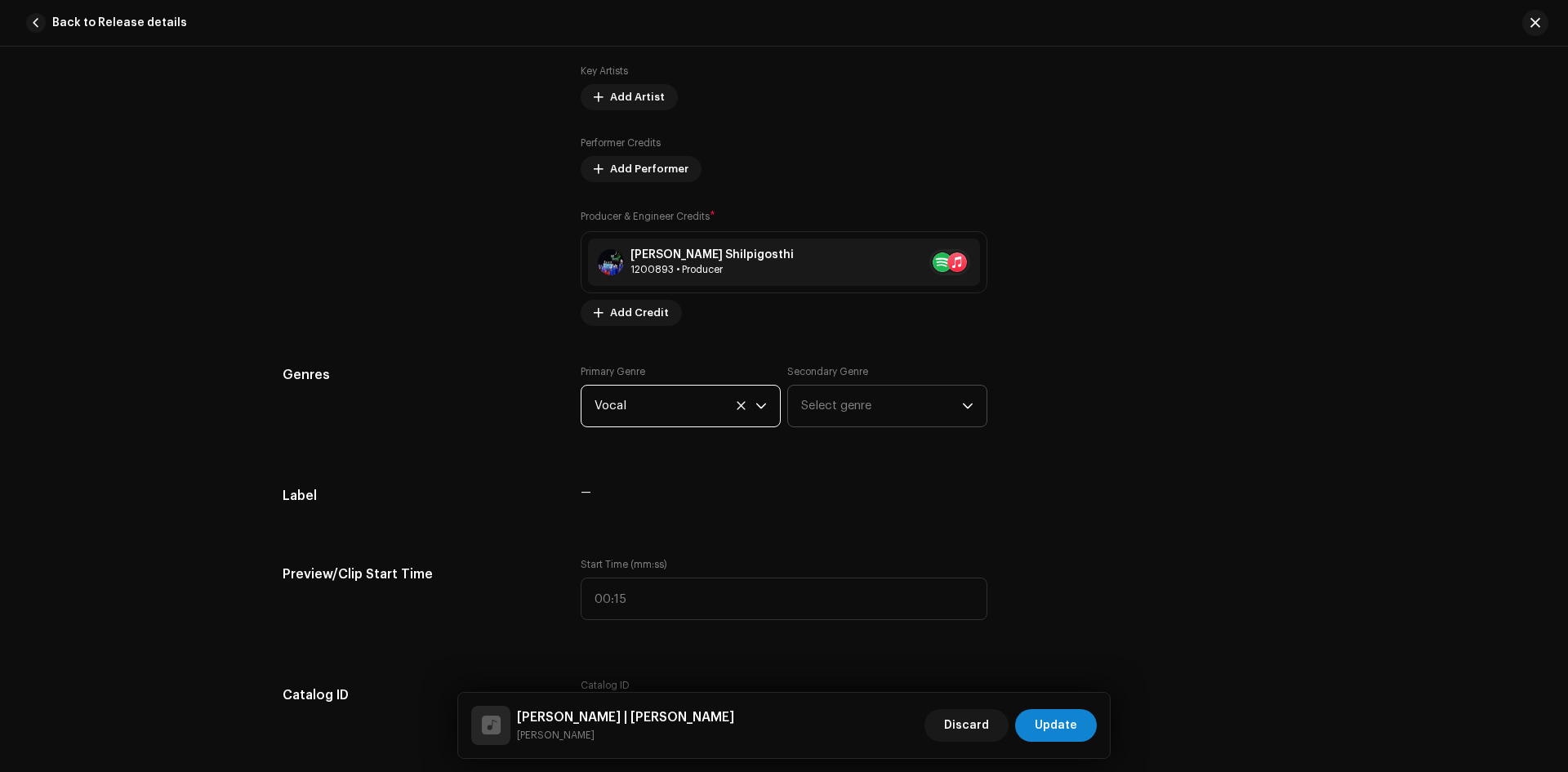
click at [812, 416] on span "Select genre" at bounding box center [882, 406] width 161 height 41
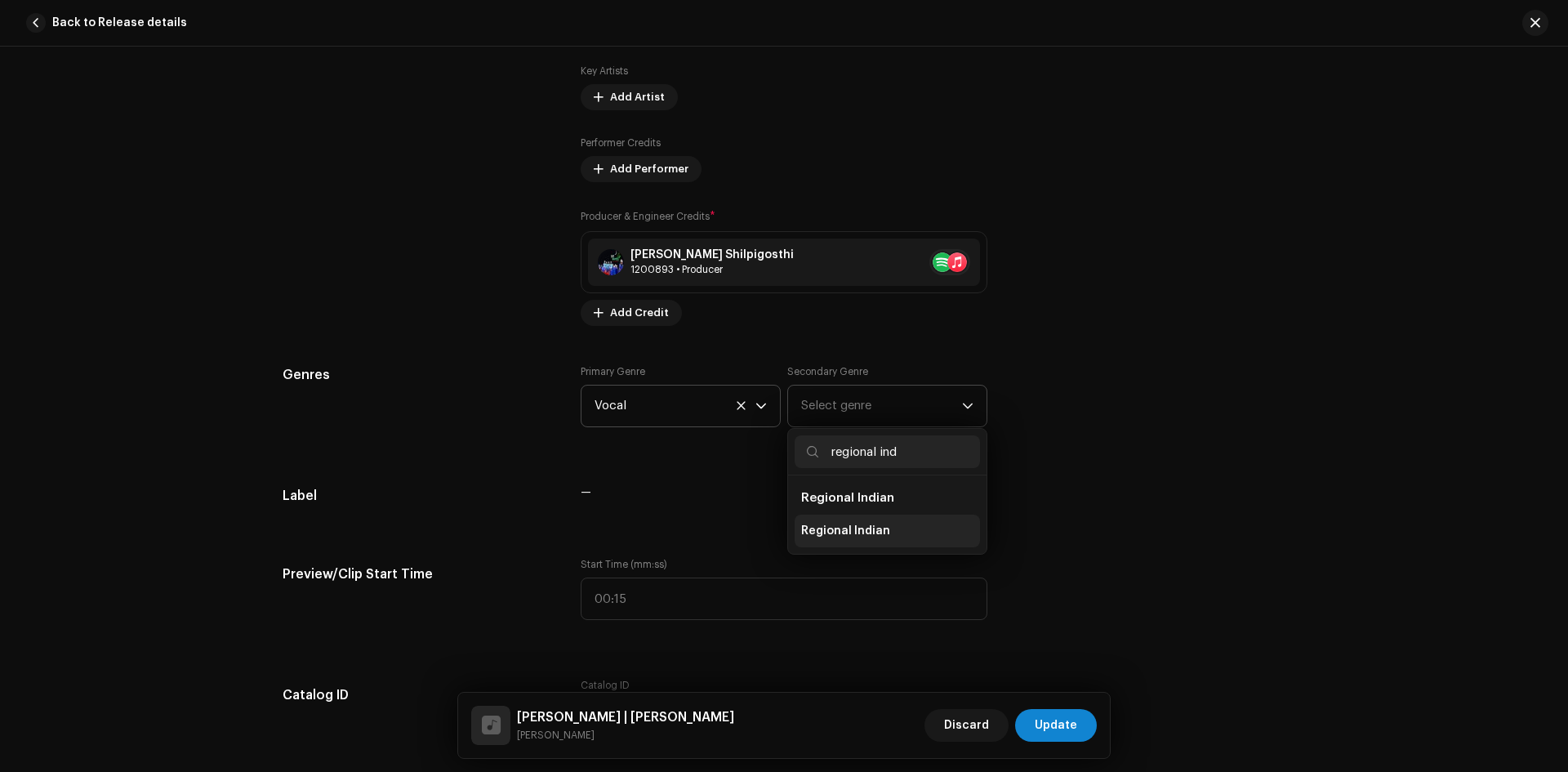
type input "regional ind"
click at [885, 542] on li "Regional Indian" at bounding box center [886, 531] width 185 height 32
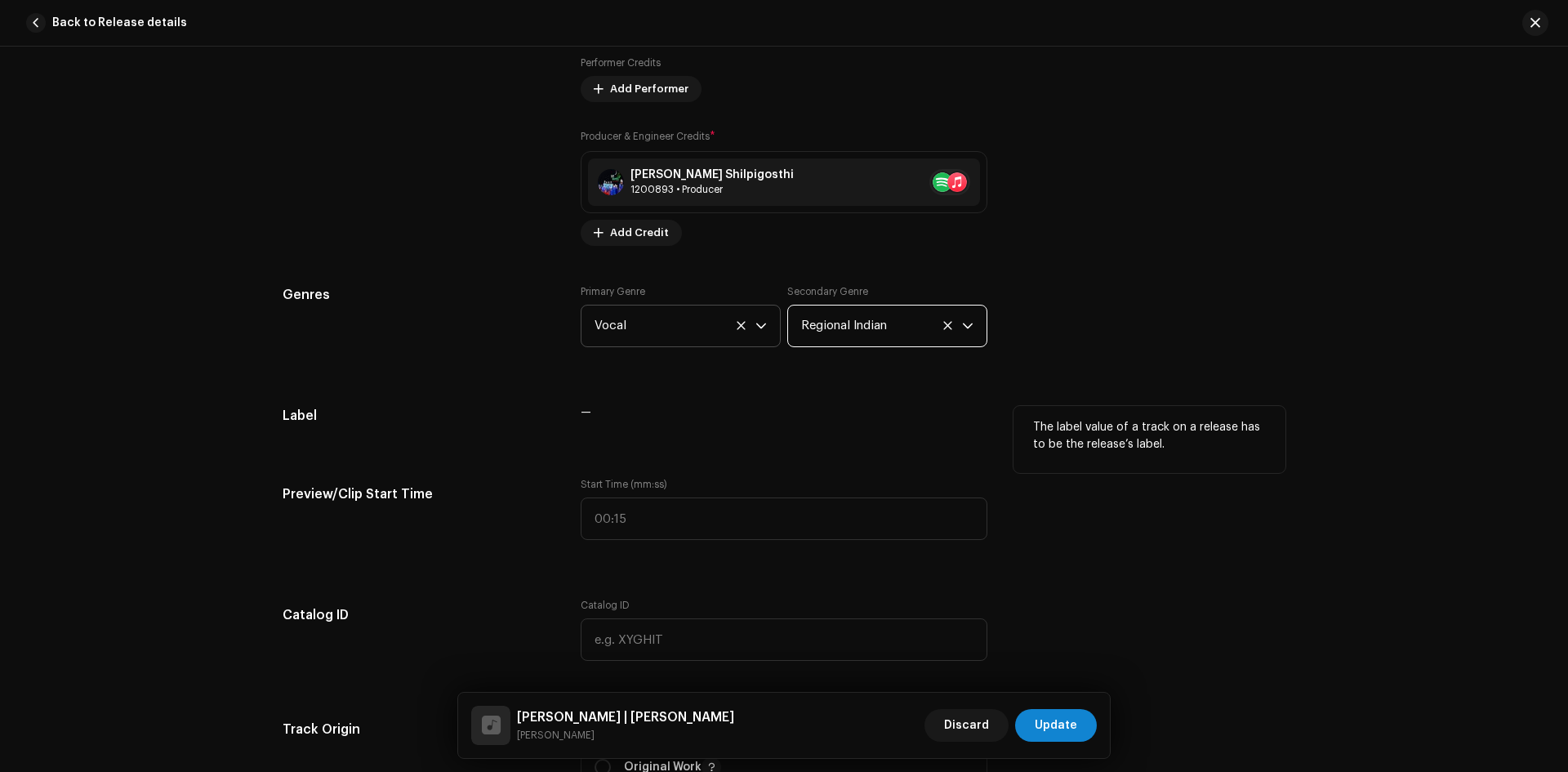
scroll to position [1167, 0]
click at [649, 232] on span "Add Credit" at bounding box center [639, 231] width 59 height 32
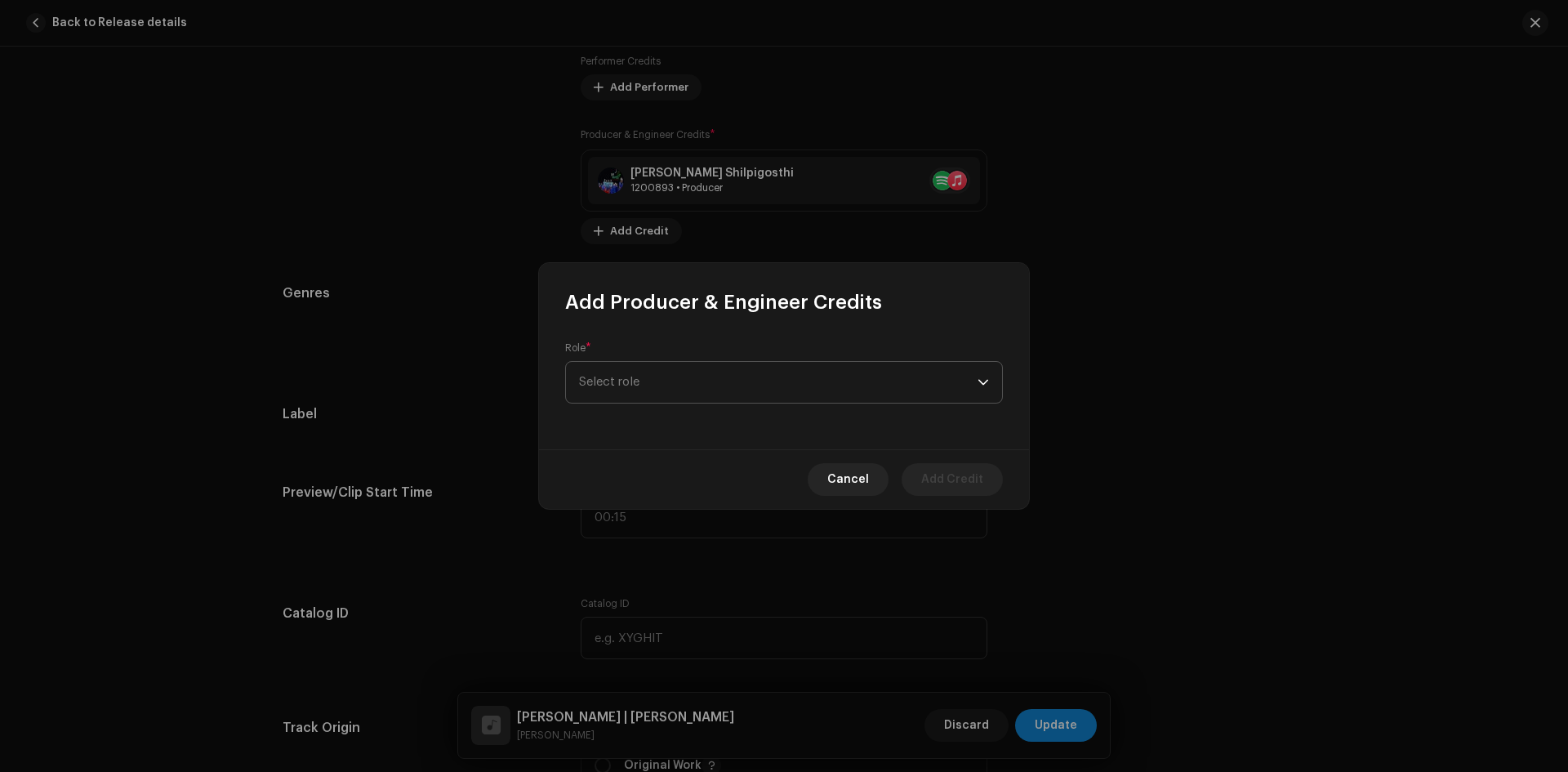
click at [674, 393] on span "Select role" at bounding box center [778, 383] width 398 height 41
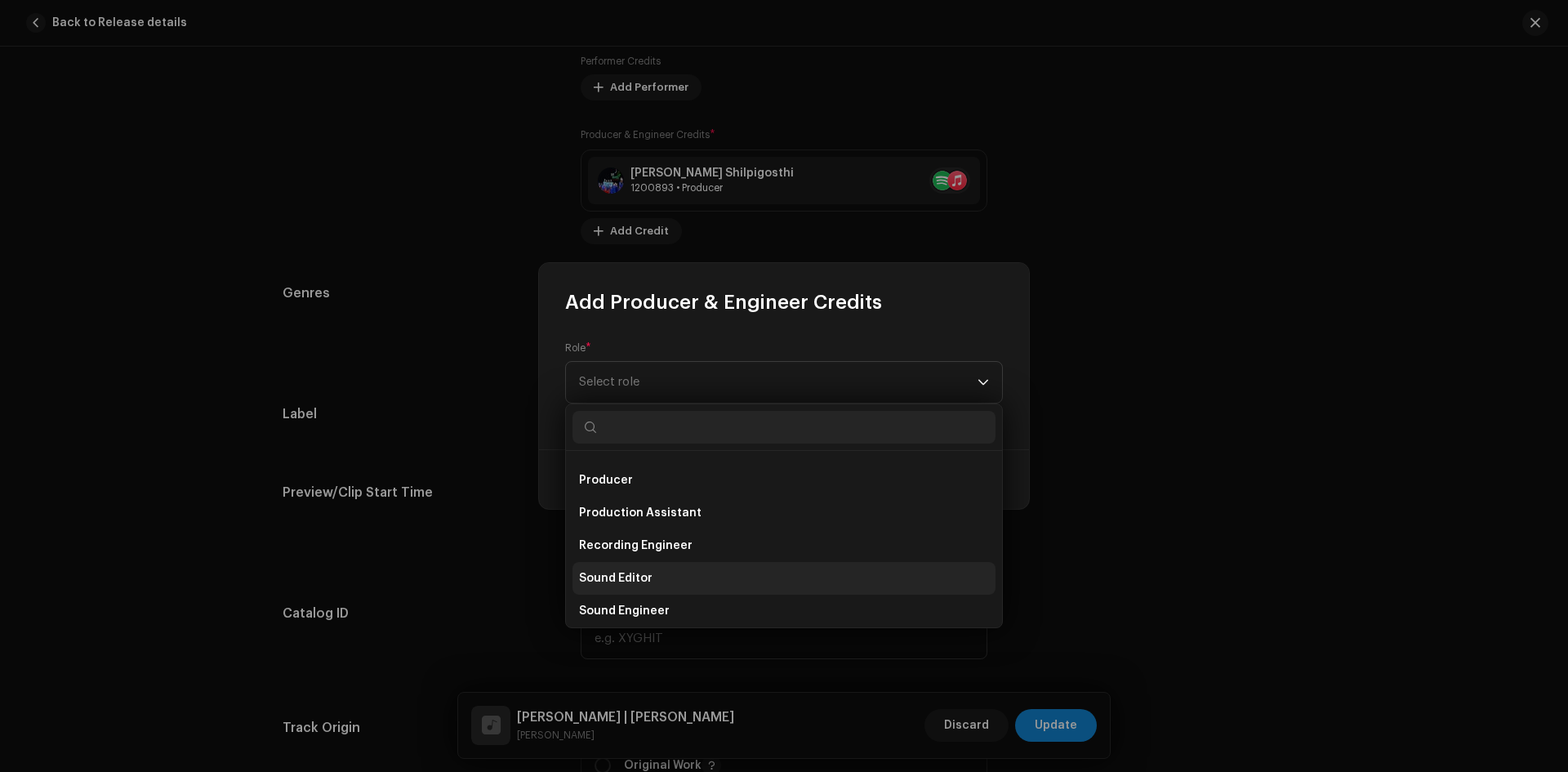
scroll to position [719, 0]
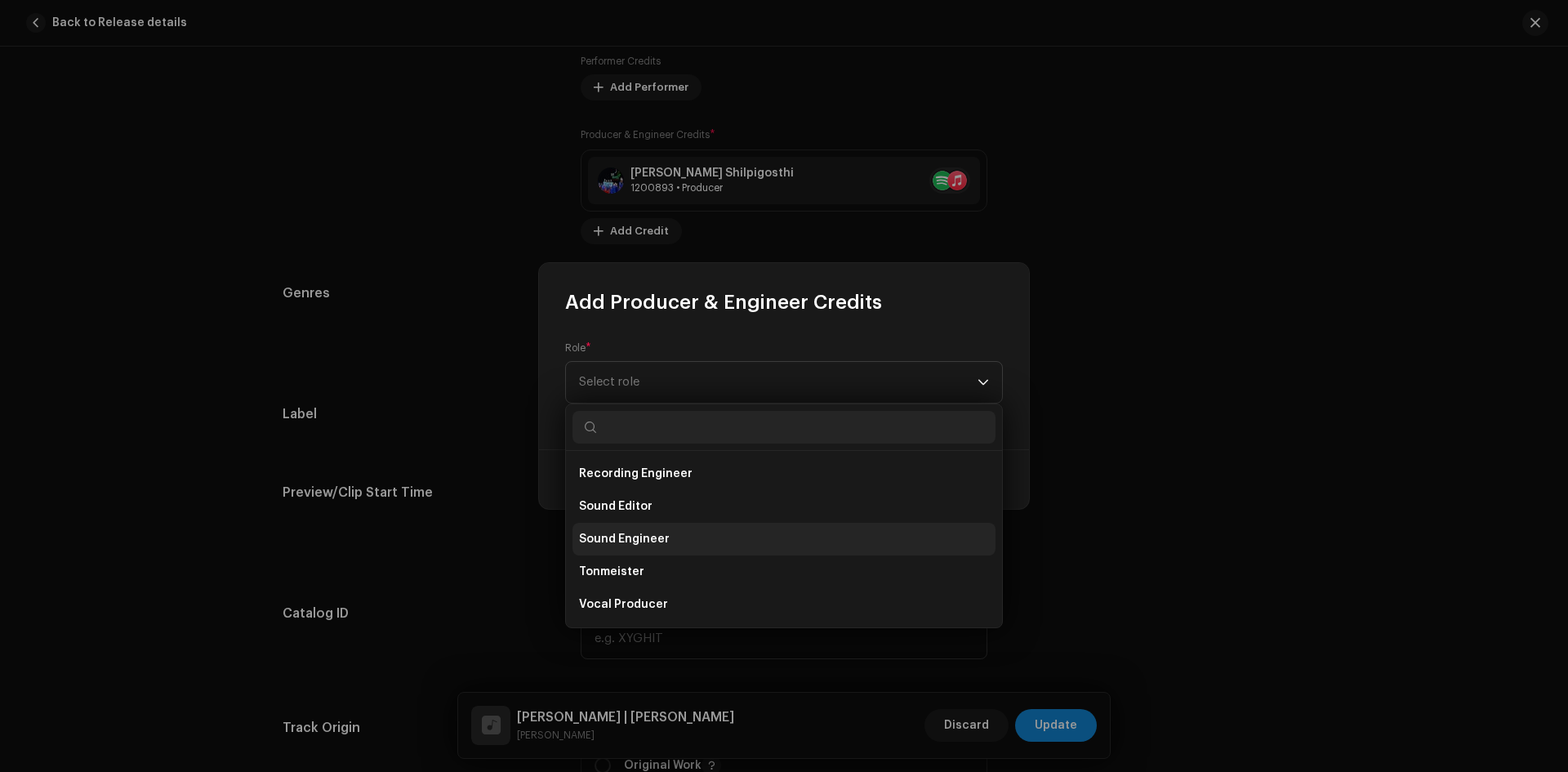
click at [626, 540] on span "Sound Engineer" at bounding box center [624, 539] width 90 height 17
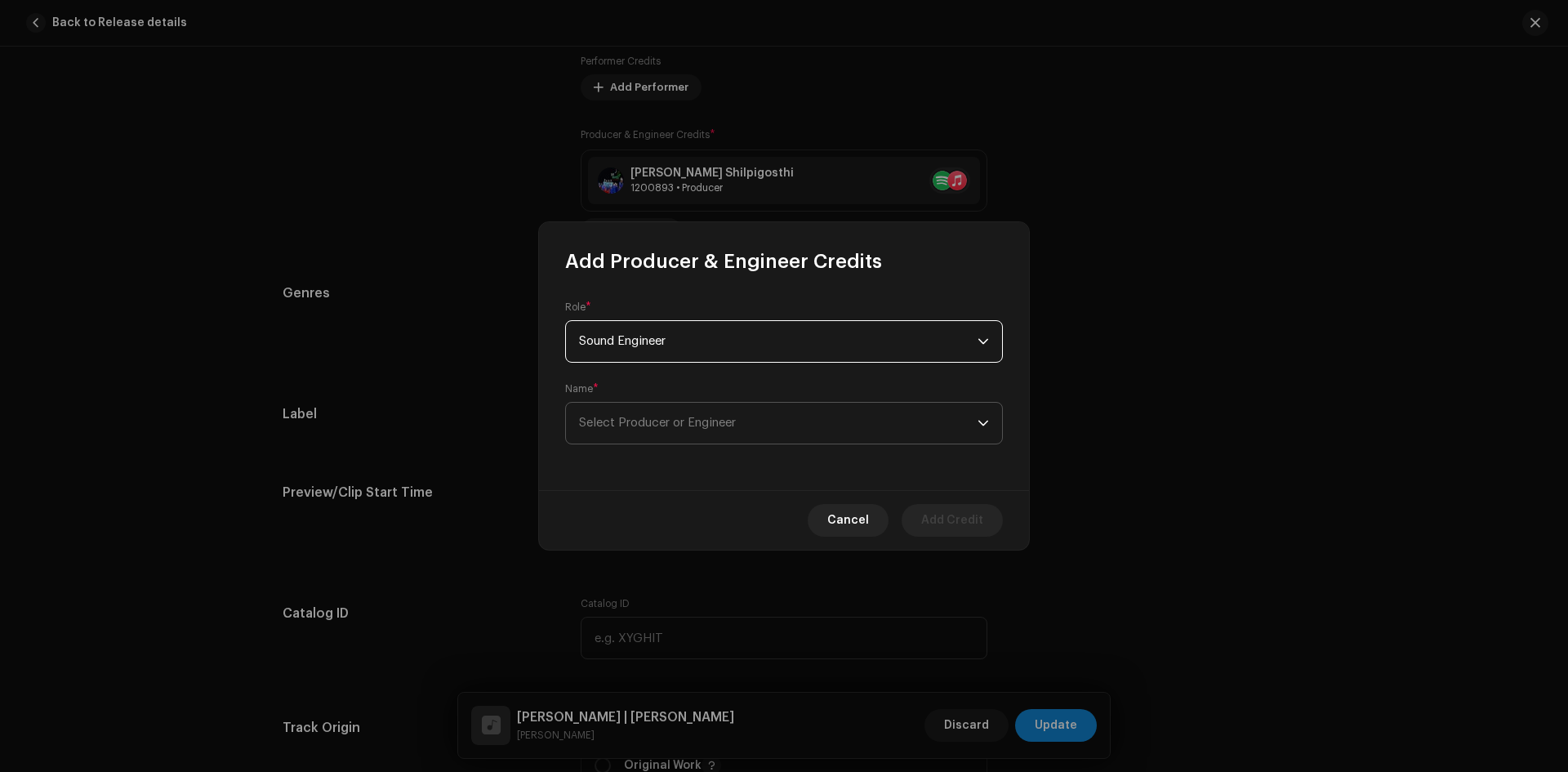
click at [659, 419] on span "Select Producer or Engineer" at bounding box center [657, 423] width 157 height 12
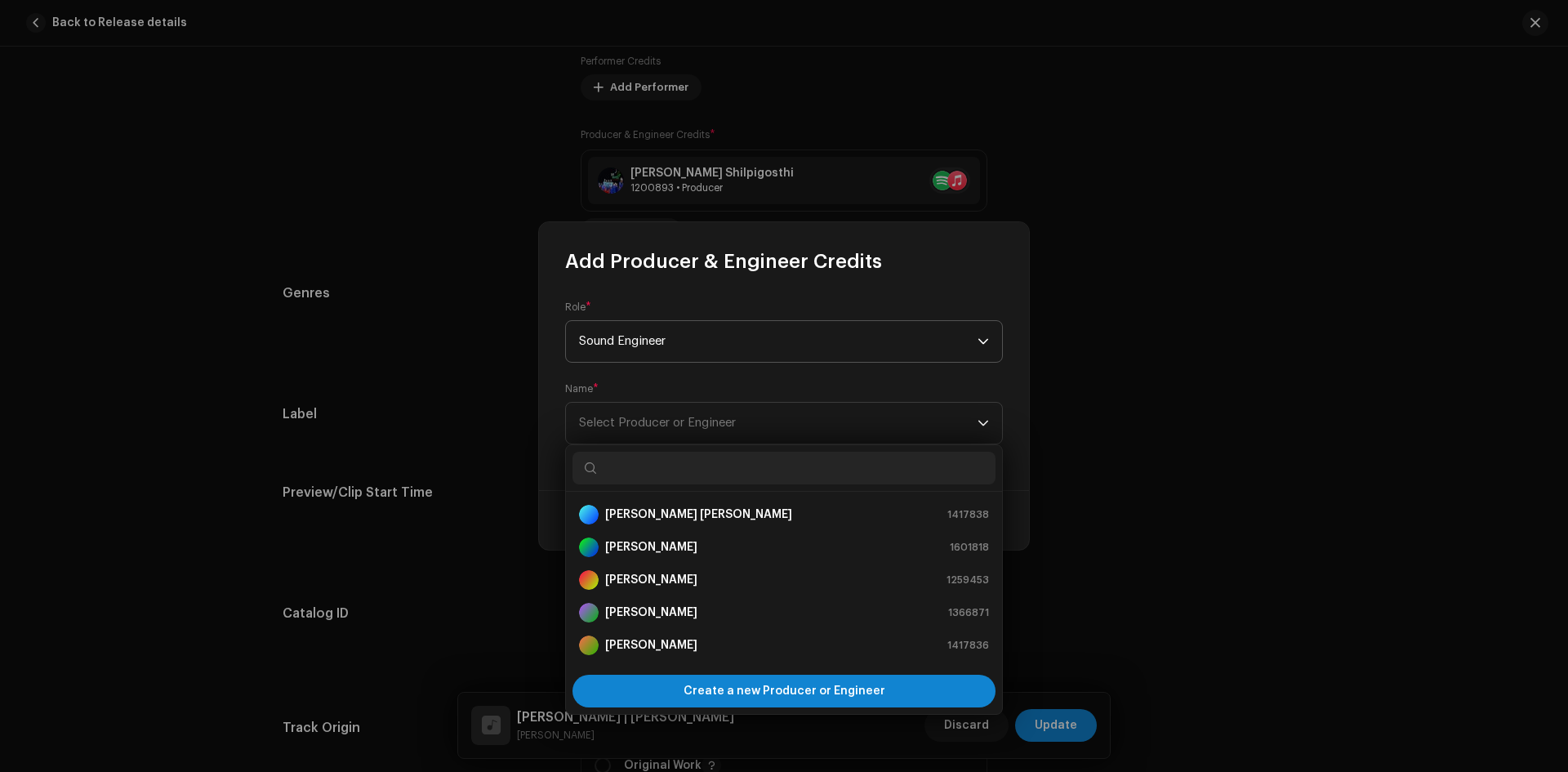
paste input "[PERSON_NAME] Juwel"
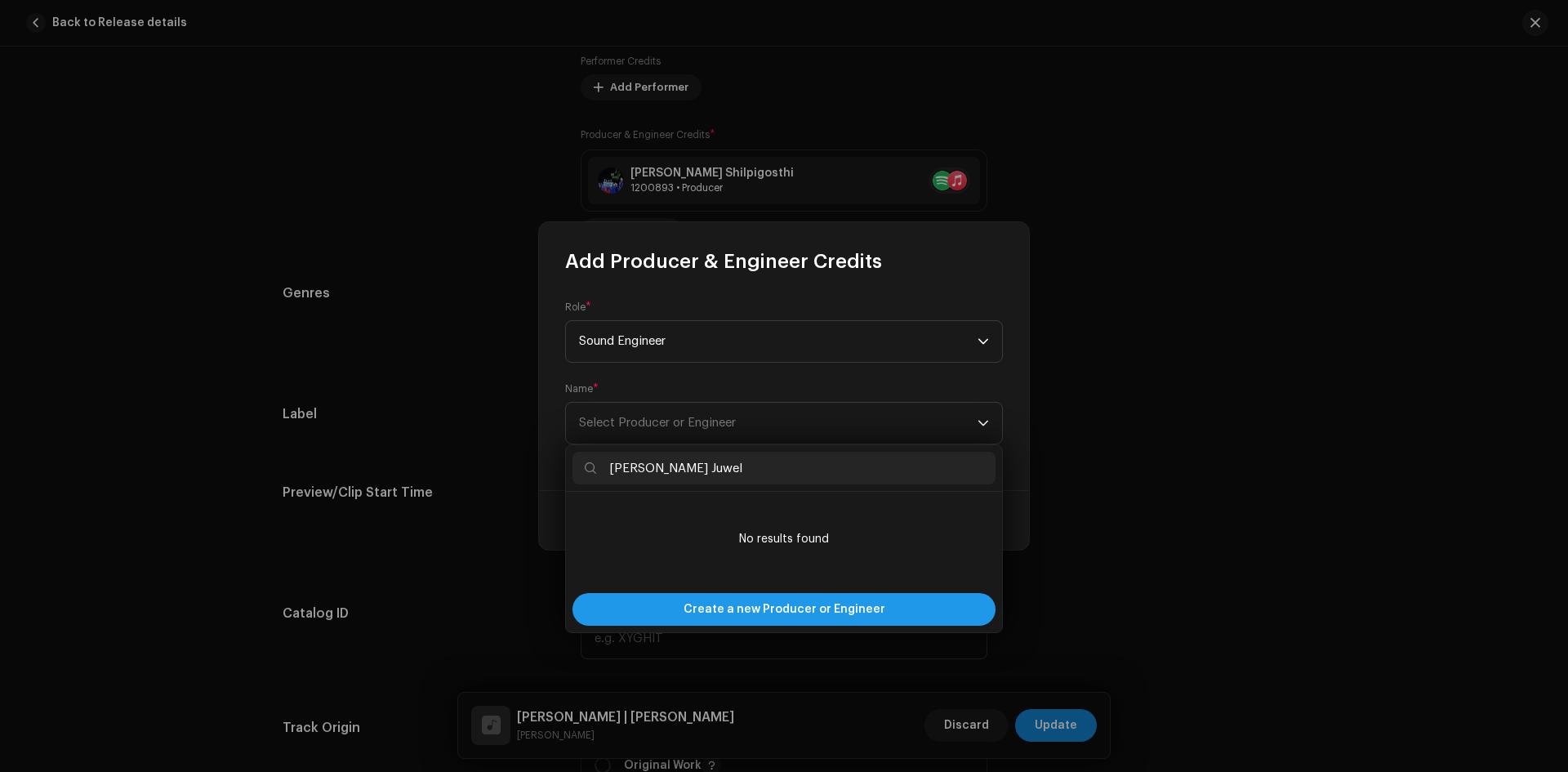
type input "[PERSON_NAME] Juwel"
click at [851, 603] on span "Create a new Producer or Engineer" at bounding box center [784, 609] width 202 height 32
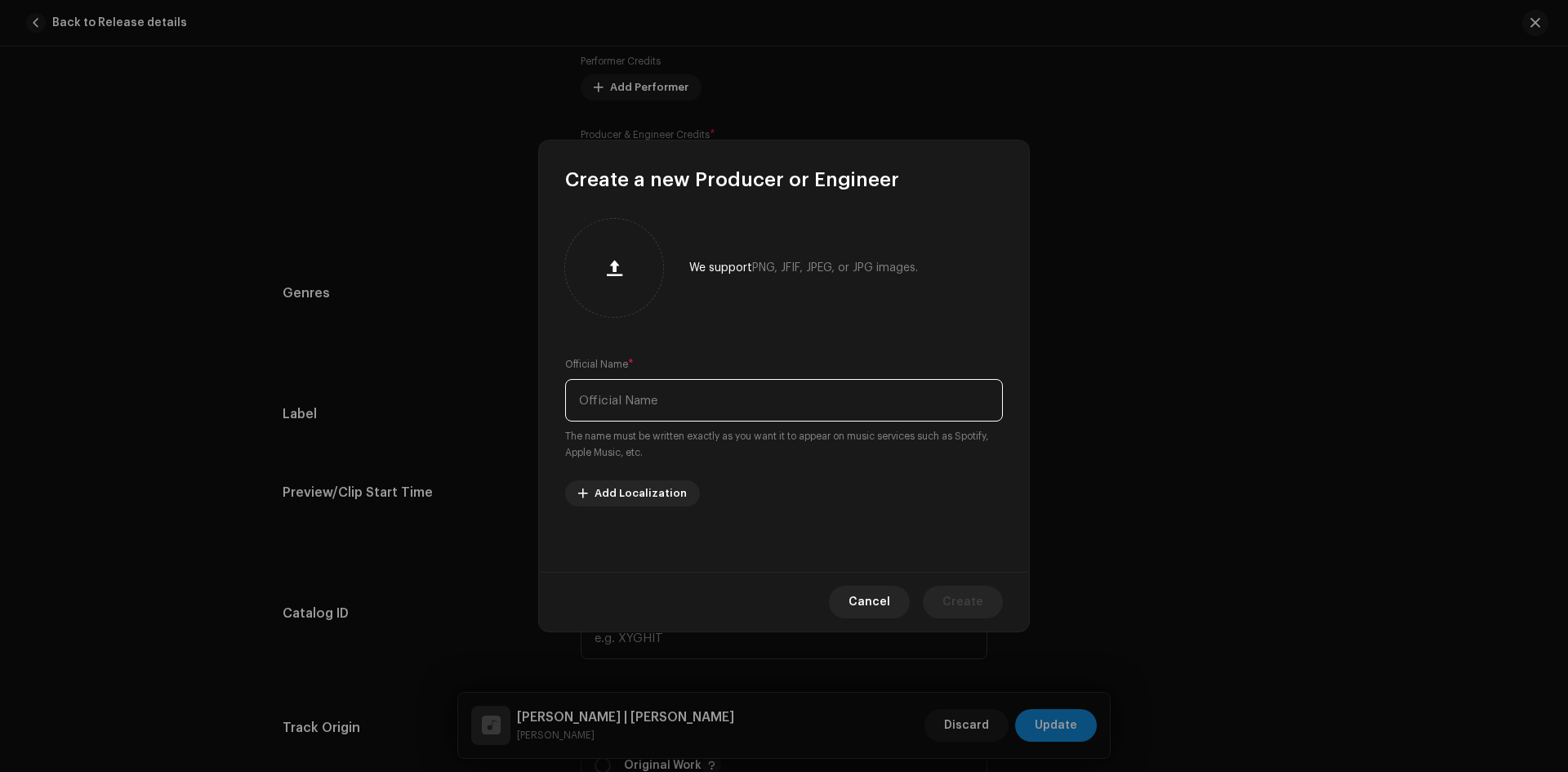
click at [705, 399] on input "text" at bounding box center [784, 399] width 437 height 42
paste input "[PERSON_NAME] Juwel"
type input "[PERSON_NAME] Juwel"
click at [950, 606] on span "Create" at bounding box center [963, 601] width 41 height 32
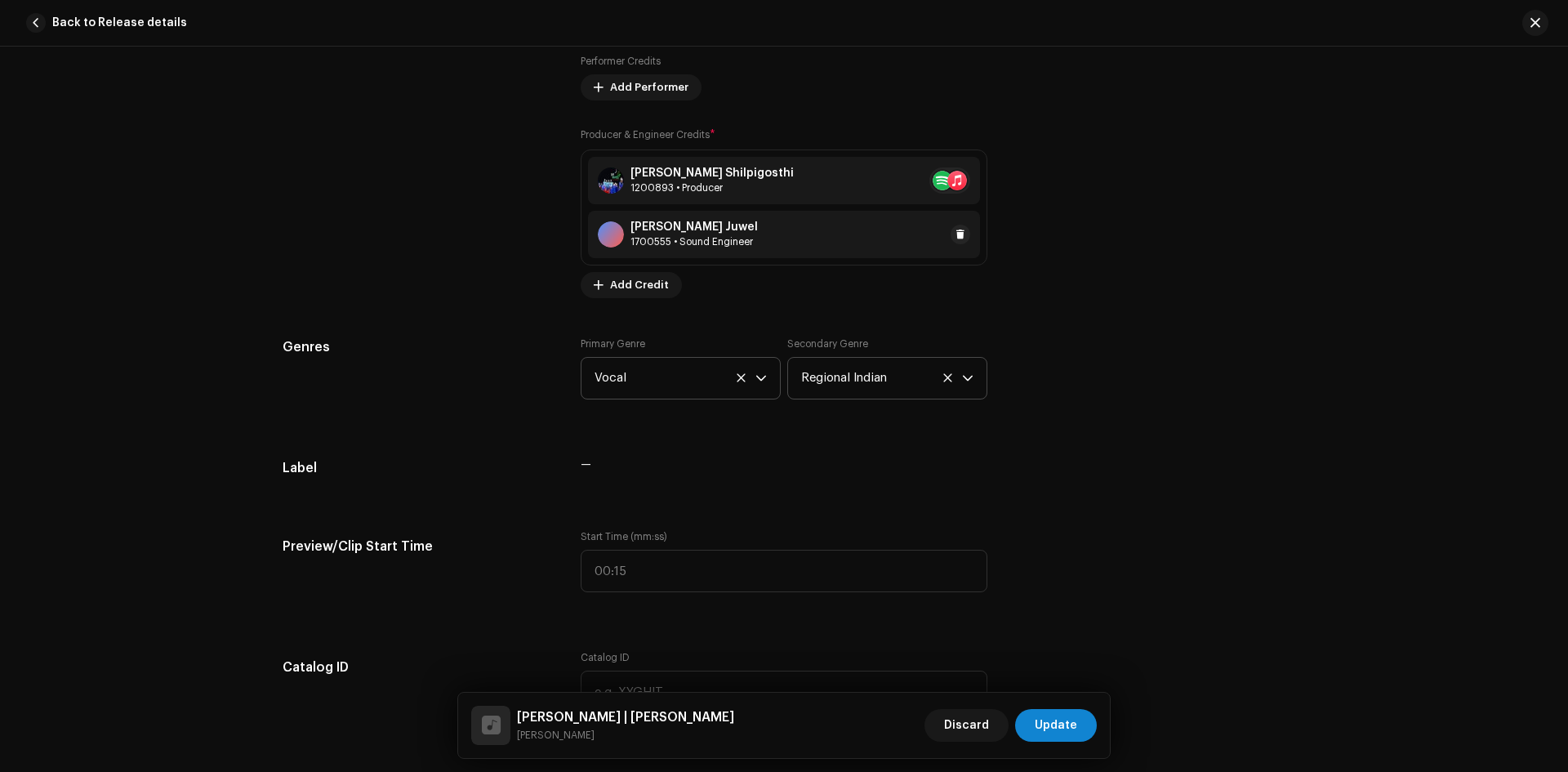
click at [737, 232] on div "[PERSON_NAME] Juwel" at bounding box center [694, 227] width 127 height 13
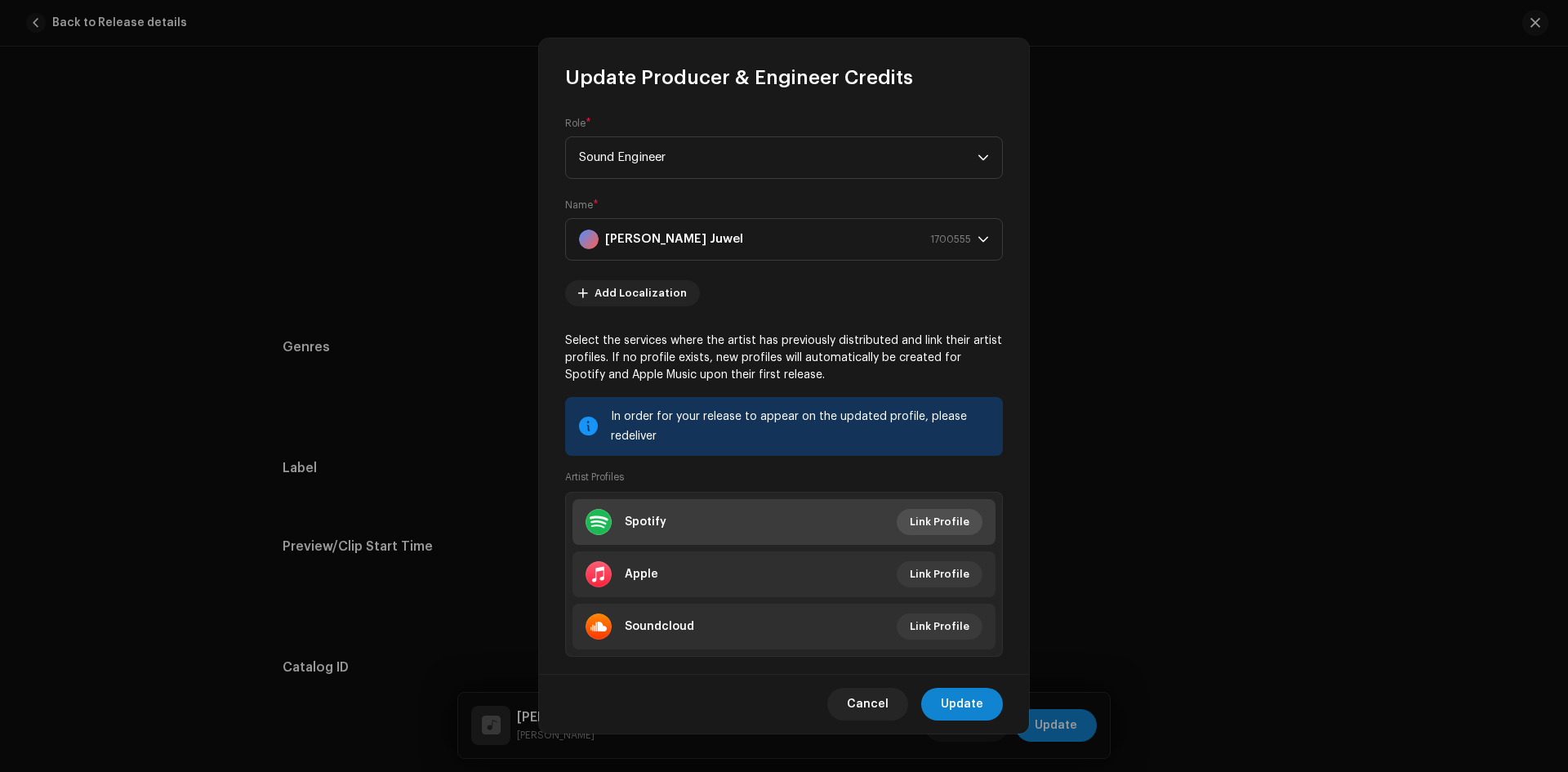
click at [964, 512] on button "Link Profile" at bounding box center [938, 522] width 85 height 26
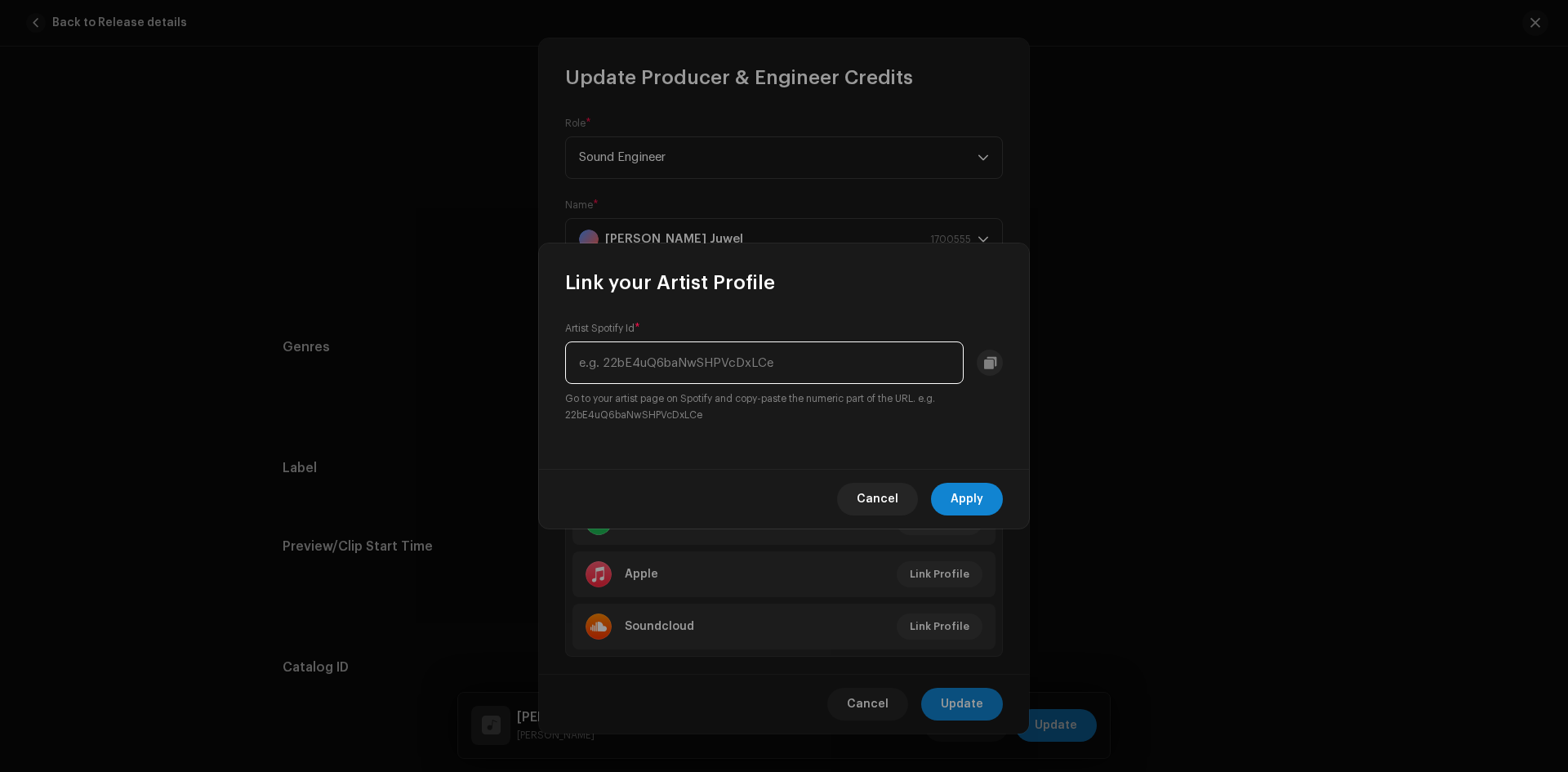
paste input "2PSmzlzwAKYZavuyAKYJJo"
type input "2PSmzlzwAKYZavuyAKYJJo"
click at [969, 510] on span "Apply" at bounding box center [966, 498] width 32 height 32
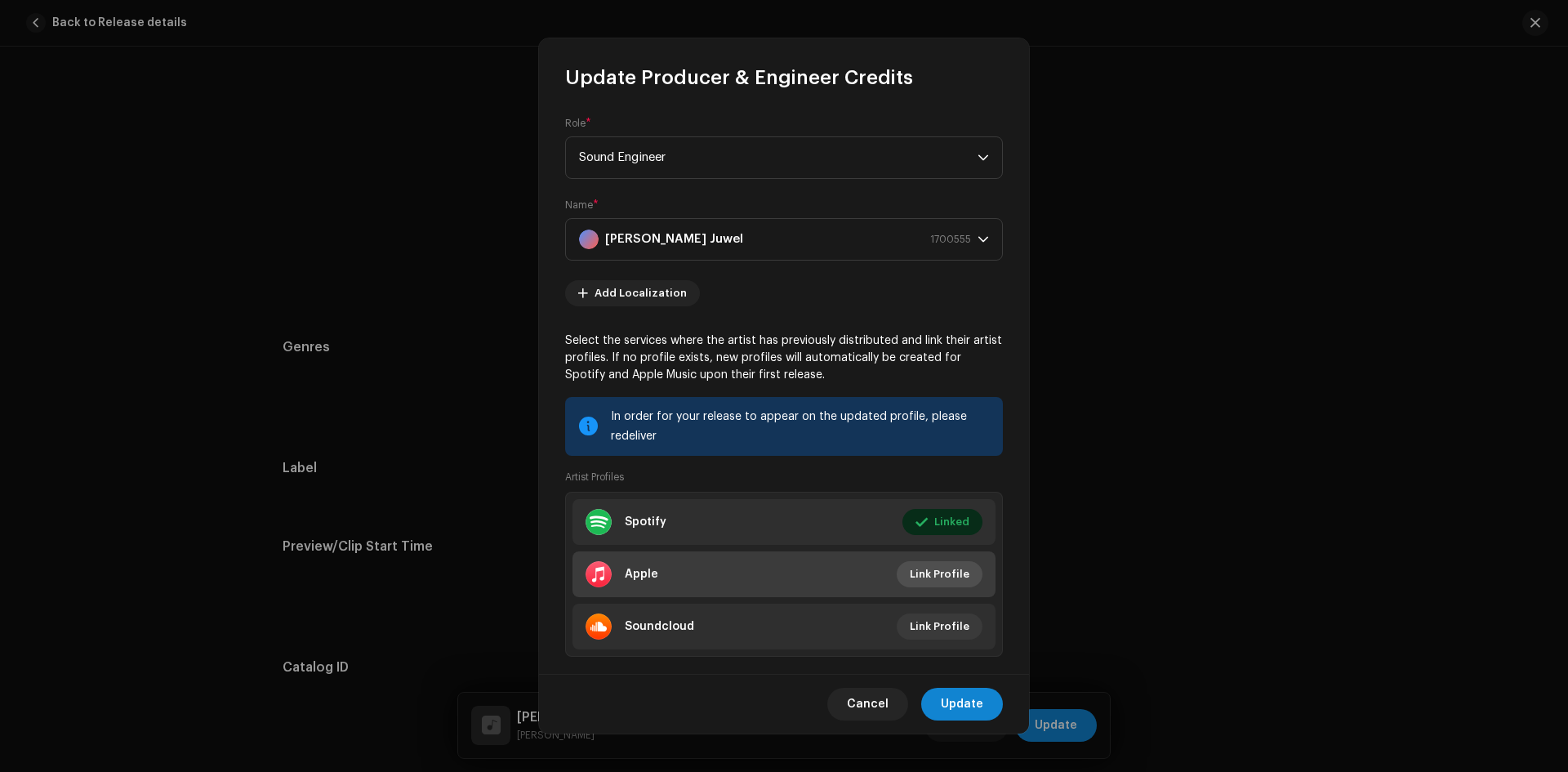
click at [937, 567] on span "Link Profile" at bounding box center [939, 574] width 60 height 32
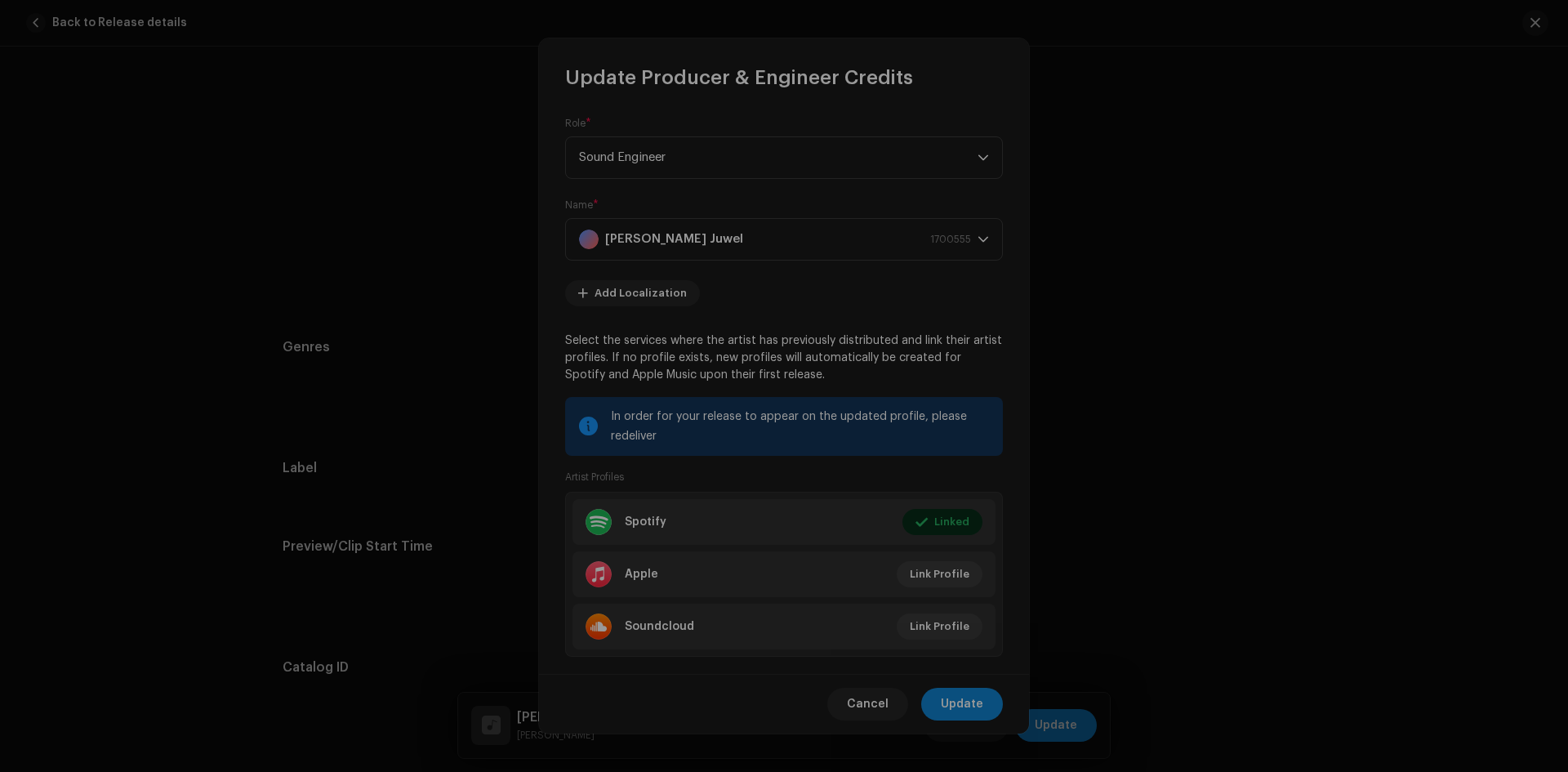
click at [140, 28] on div "Link your Artist Profile Artist Apple Id * Go to your artist page on Apple Musi…" at bounding box center [784, 386] width 1568 height 772
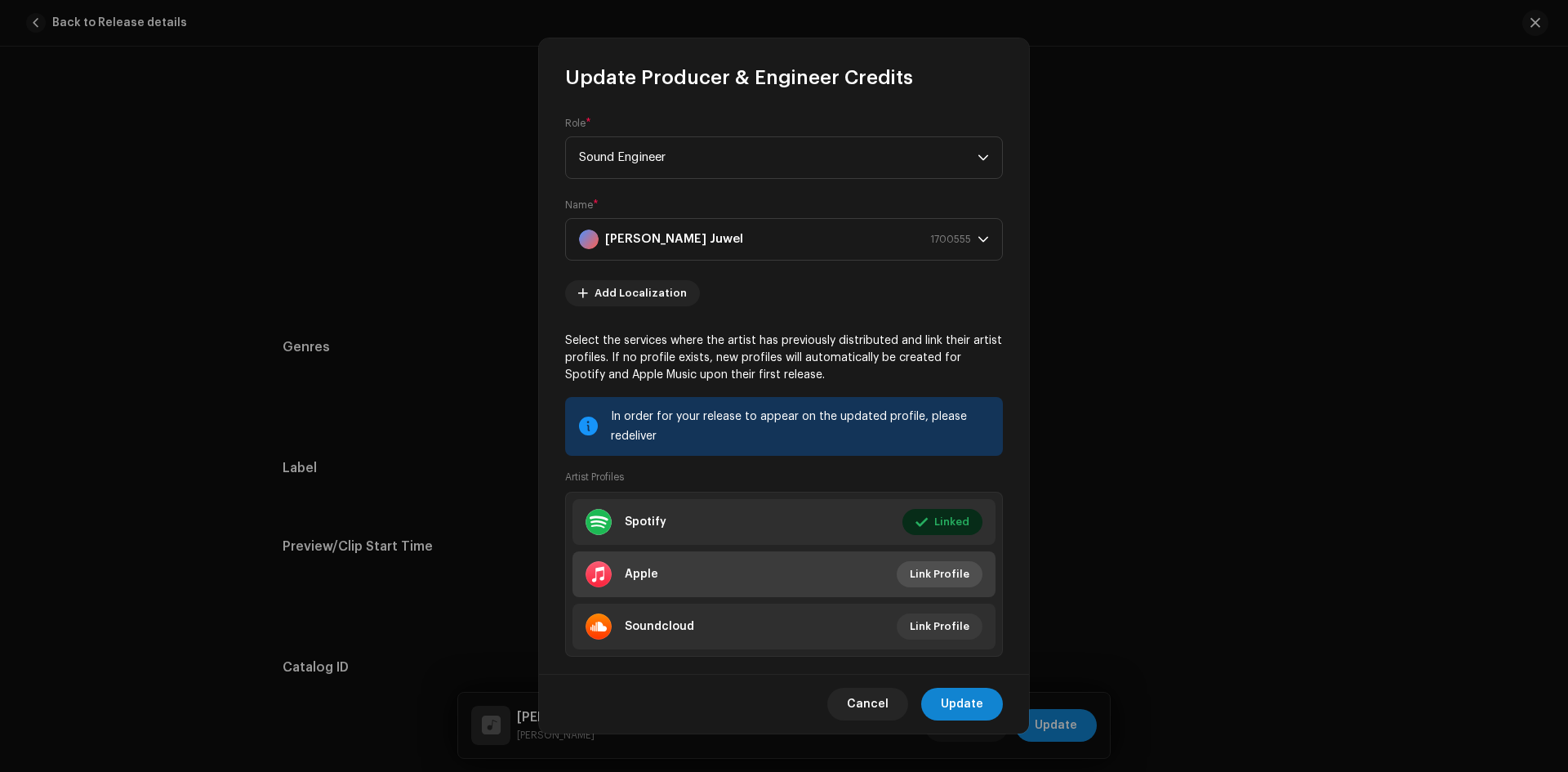
click at [927, 572] on span "Link Profile" at bounding box center [939, 574] width 60 height 32
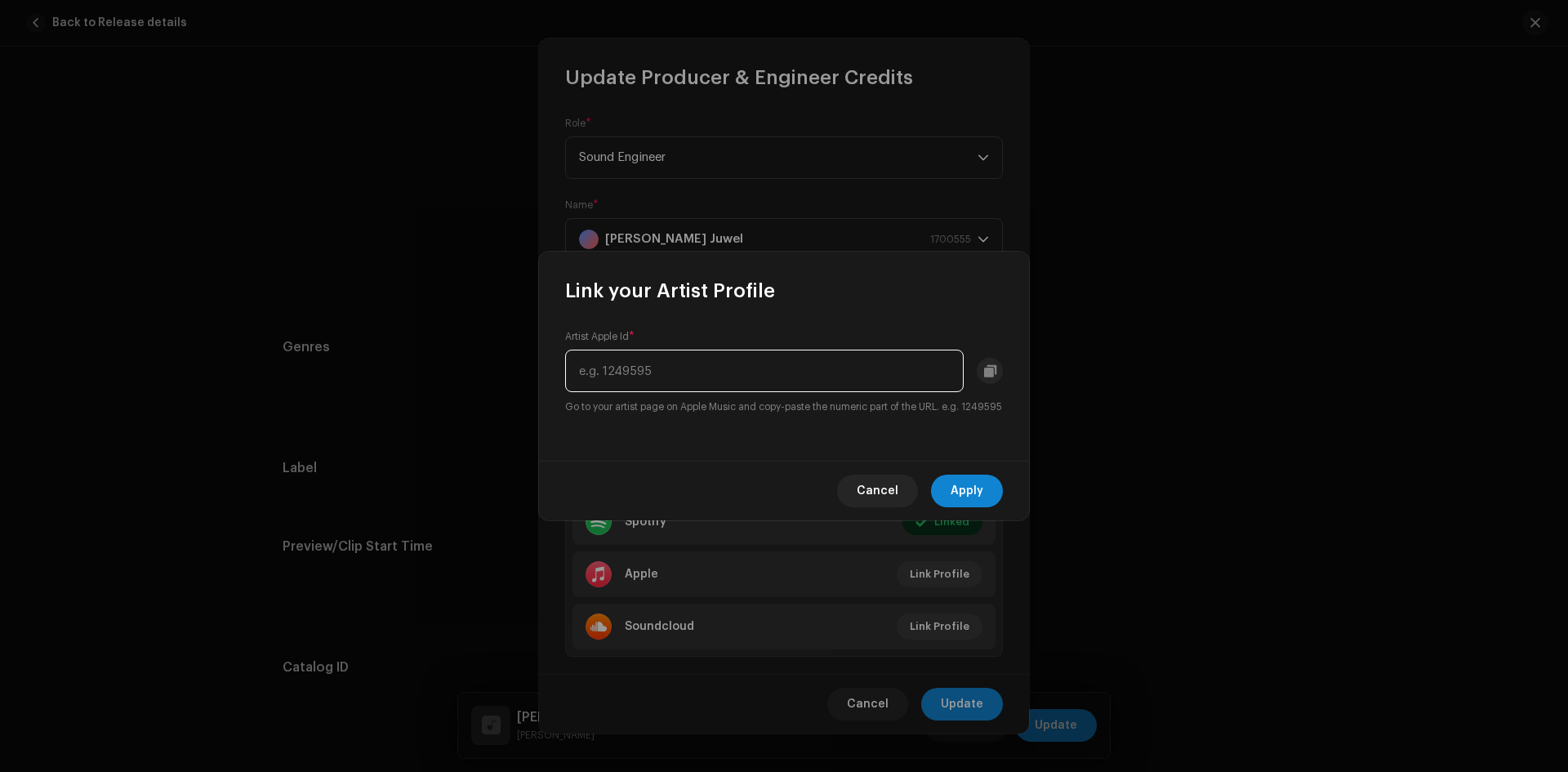
paste input "1196708860"
type input "1196708860"
click at [974, 499] on span "Apply" at bounding box center [966, 490] width 32 height 32
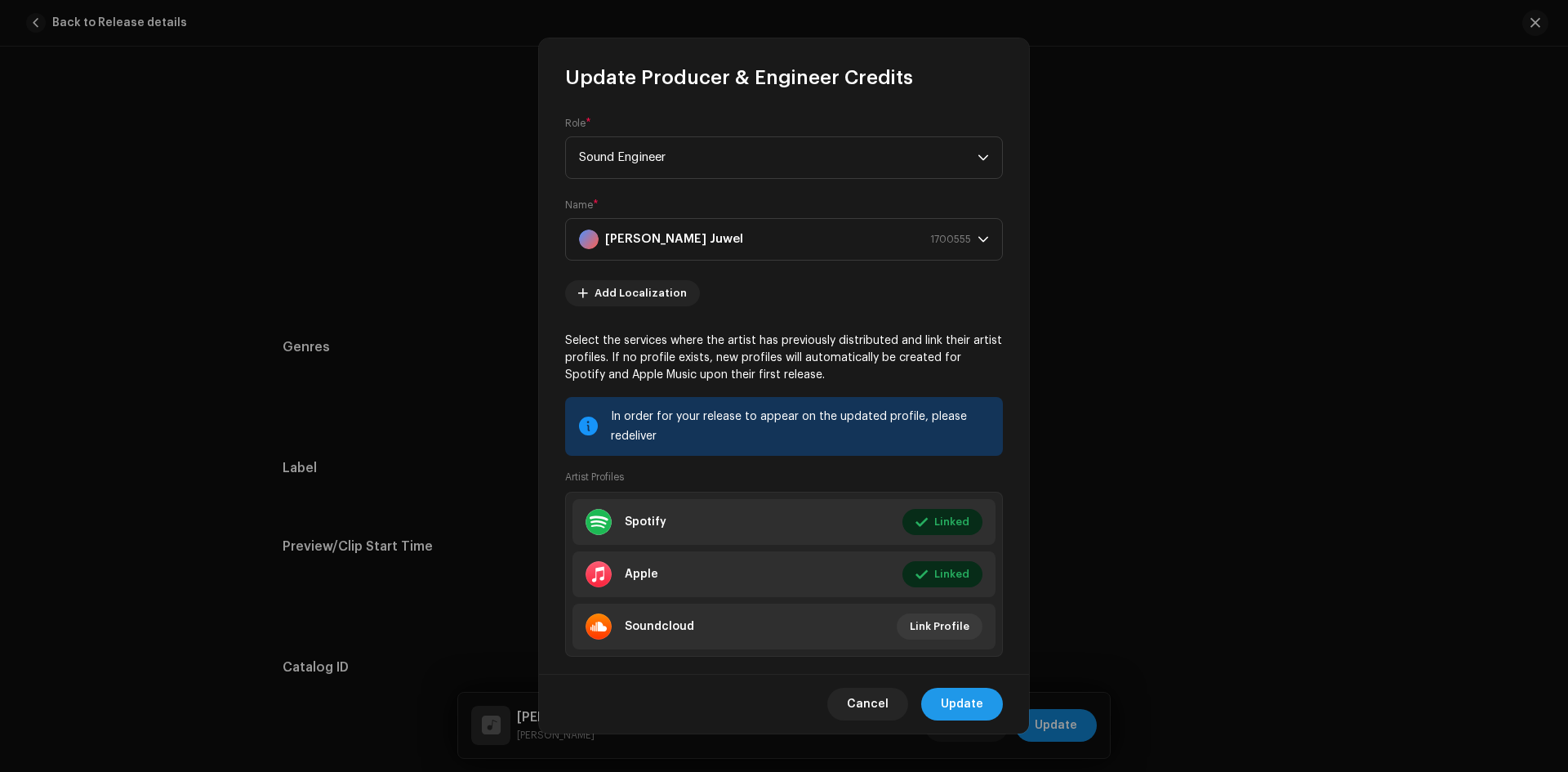
click at [969, 707] on span "Update" at bounding box center [961, 703] width 42 height 32
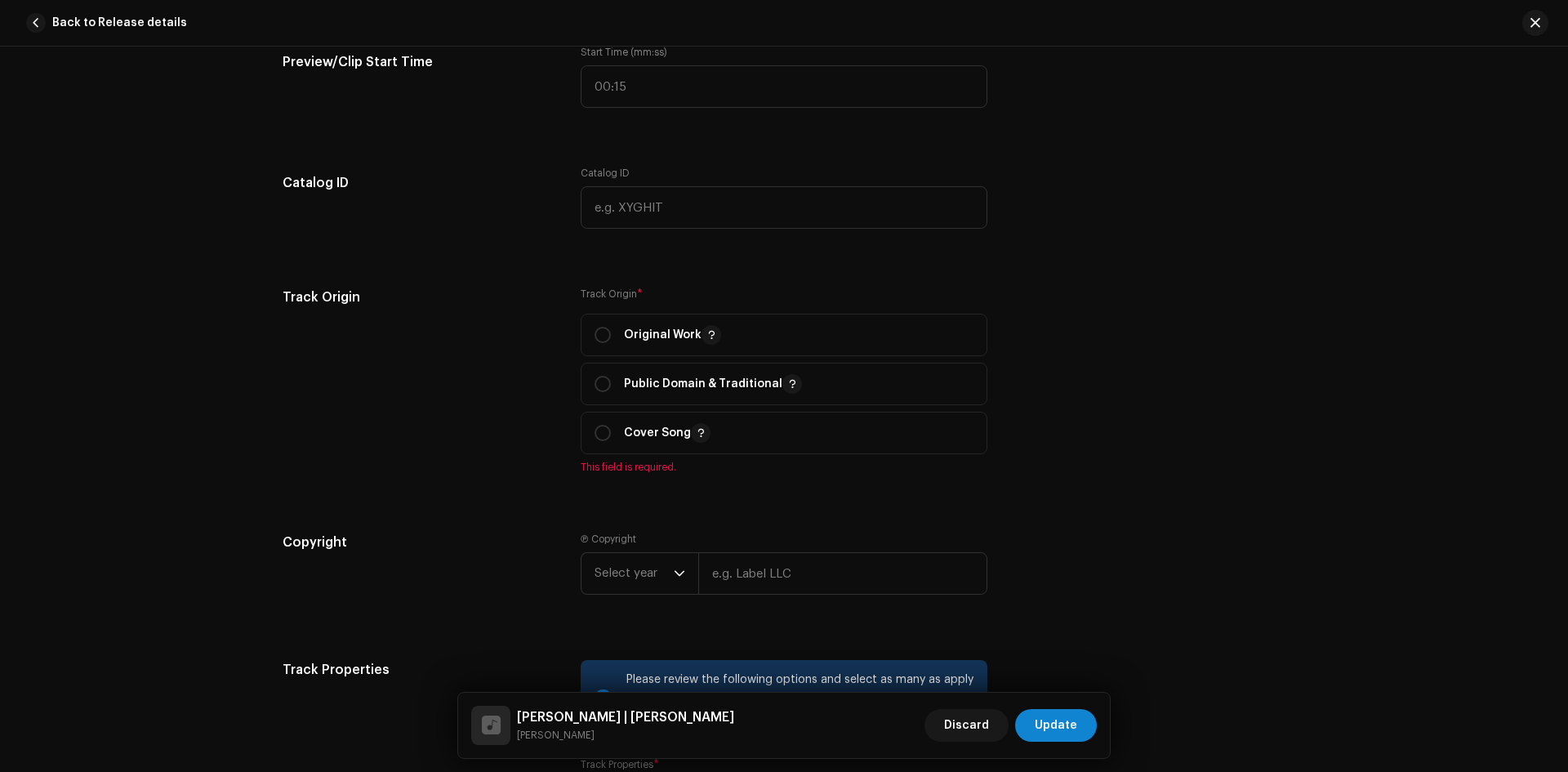
scroll to position [1658, 0]
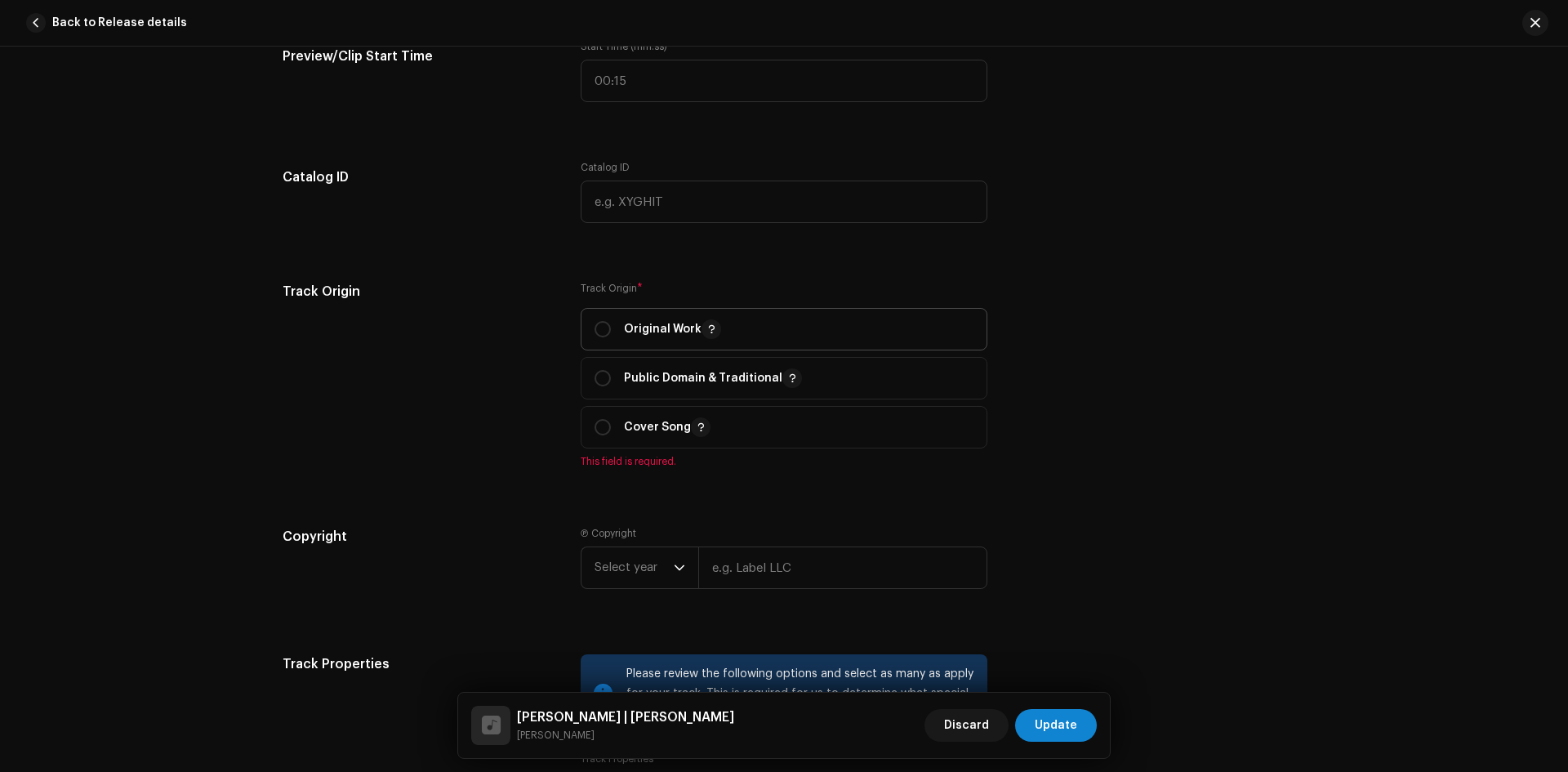
click at [617, 330] on div "Original Work" at bounding box center [657, 330] width 126 height 20
radio input "true"
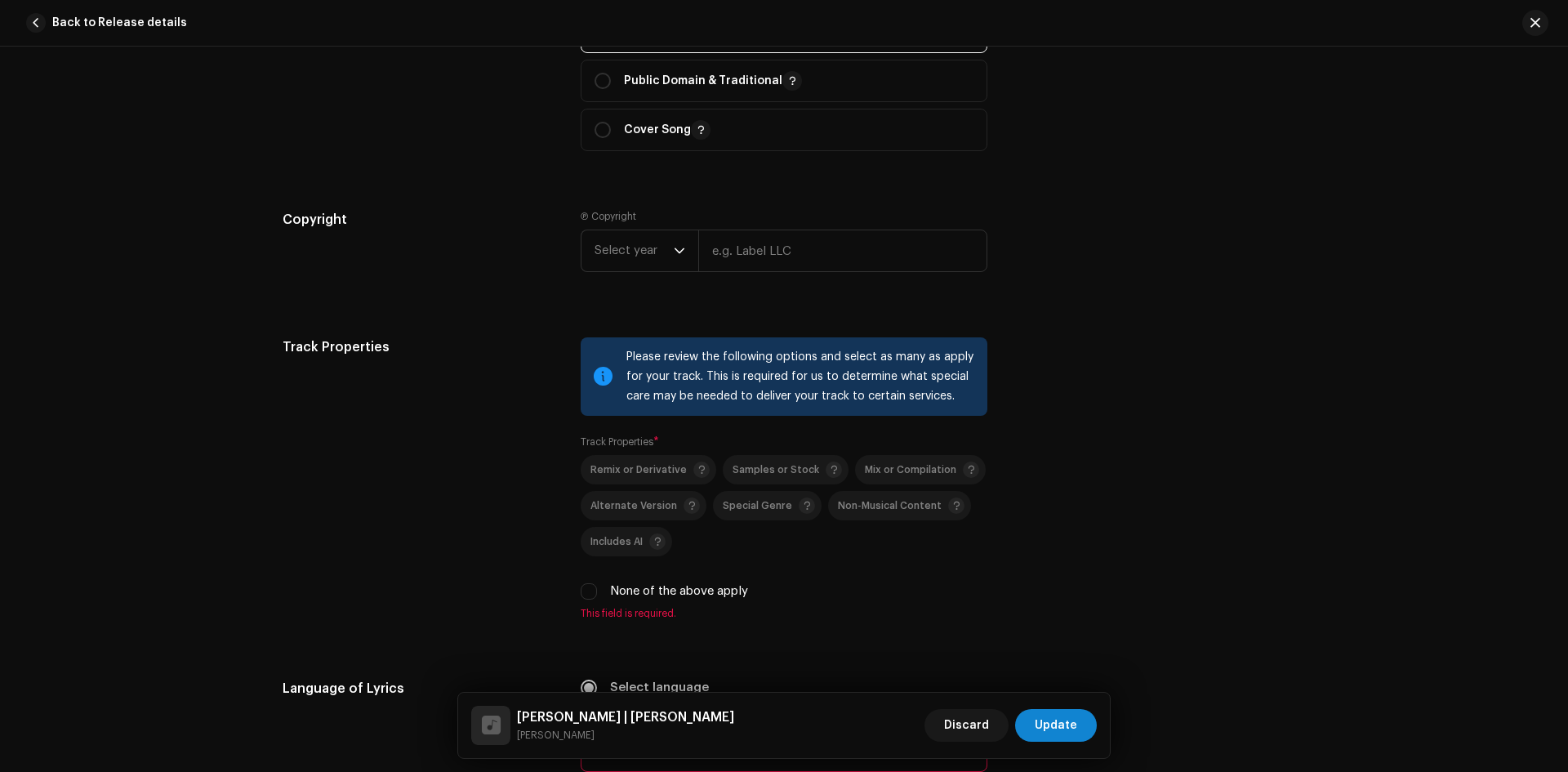
scroll to position [1984, 0]
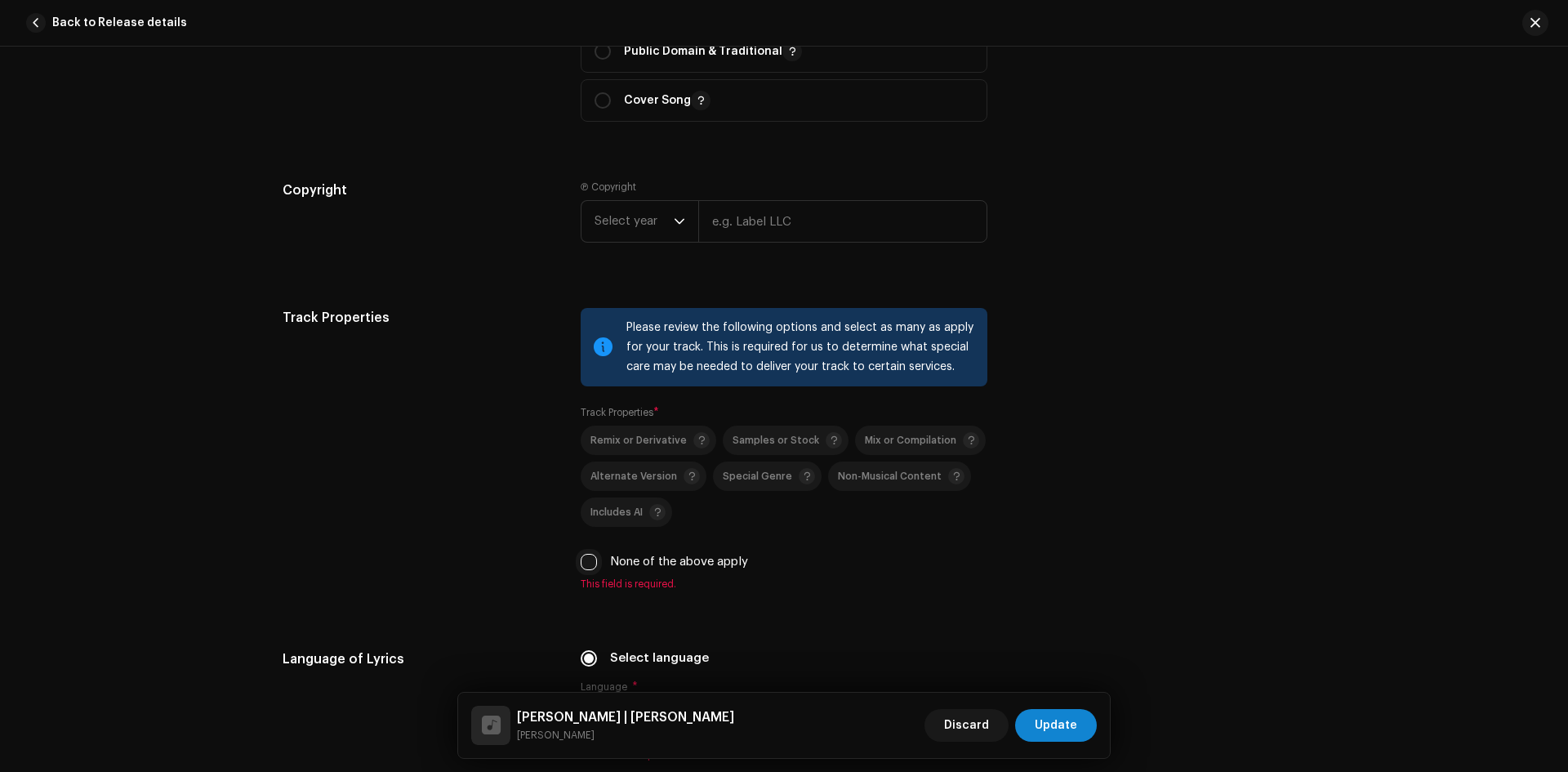
click at [591, 557] on input "None of the above apply" at bounding box center [588, 562] width 17 height 17
checkbox input "true"
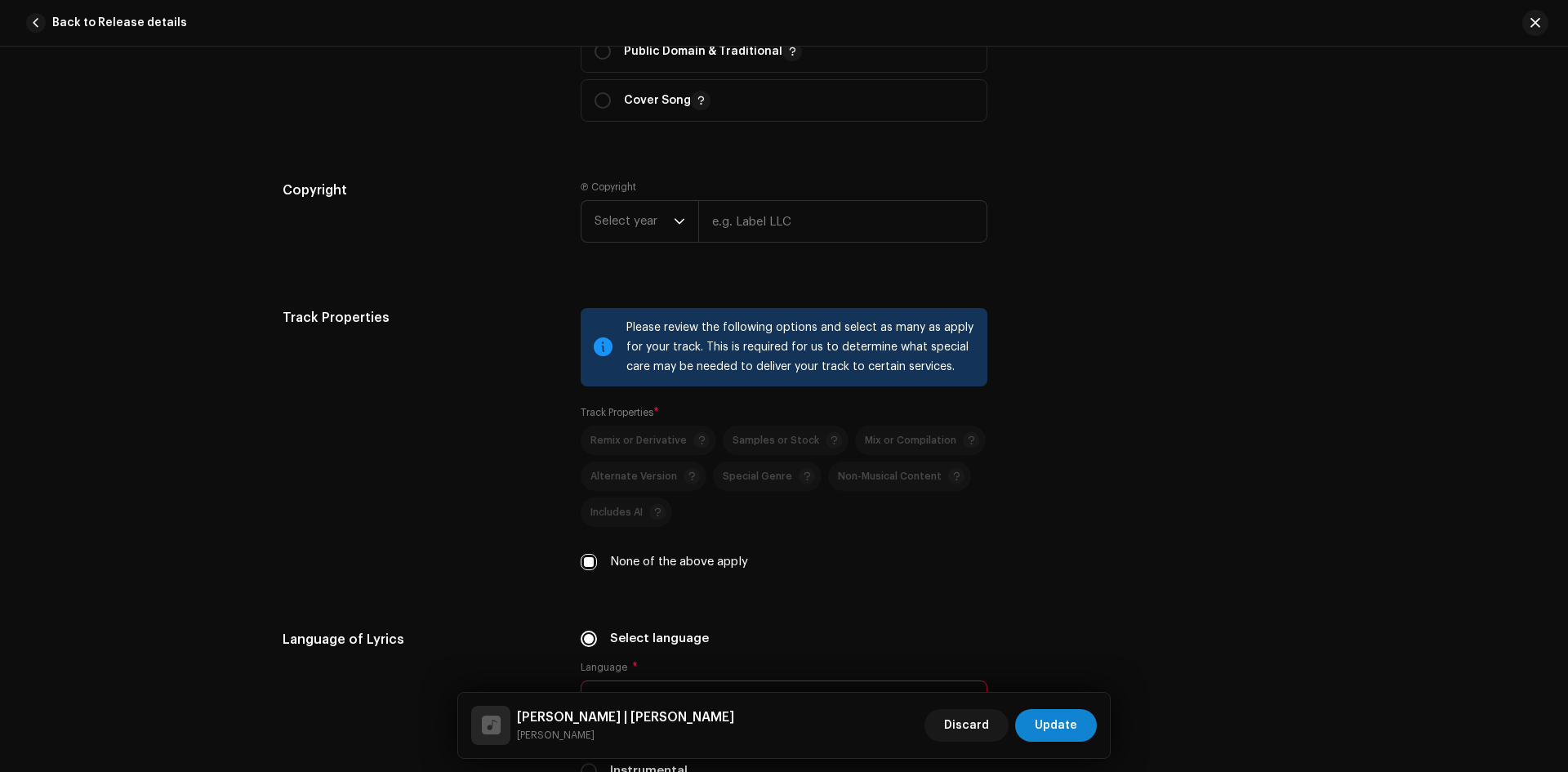
scroll to position [2311, 0]
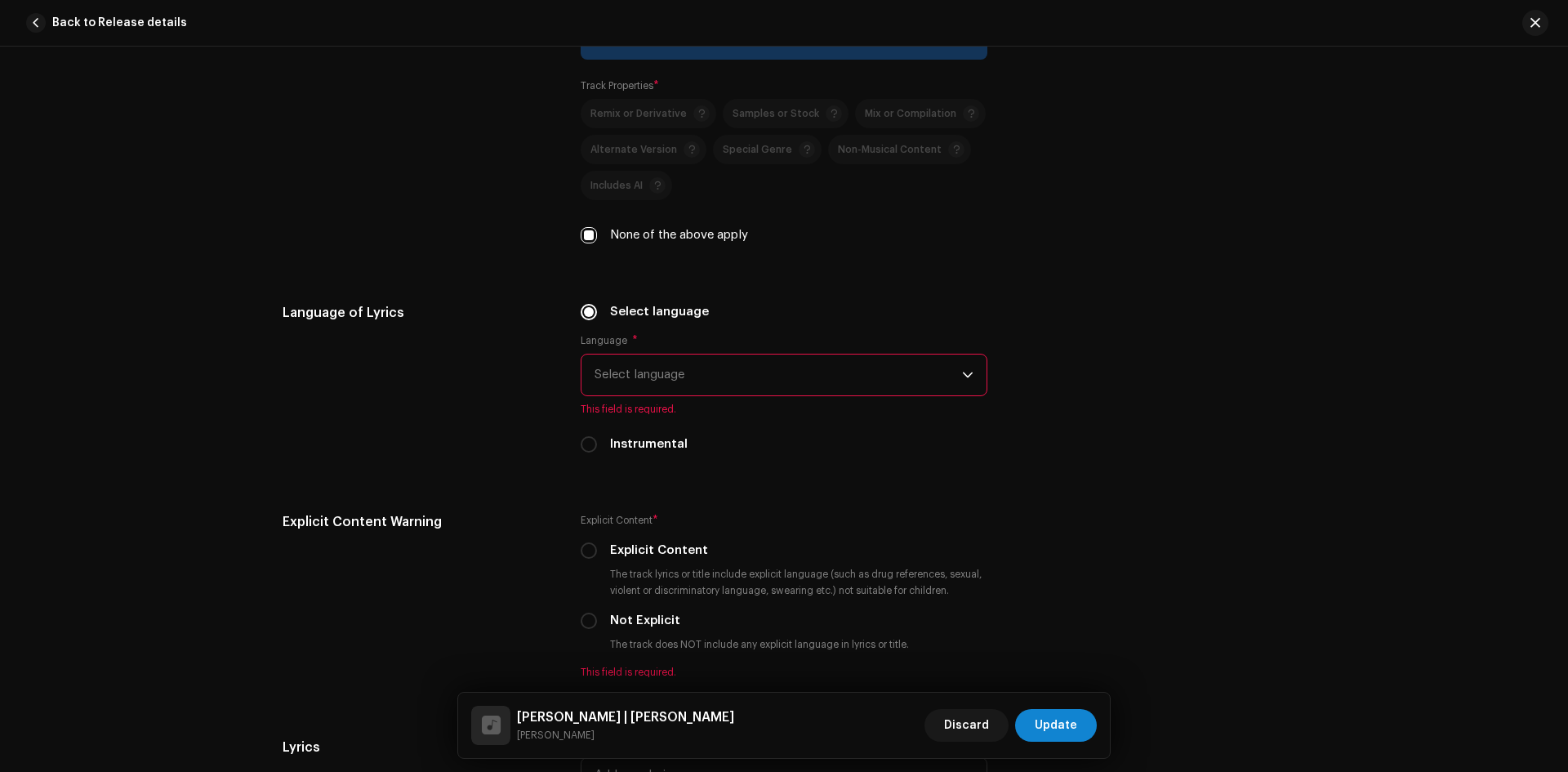
click at [735, 364] on span "Select language" at bounding box center [778, 375] width 368 height 41
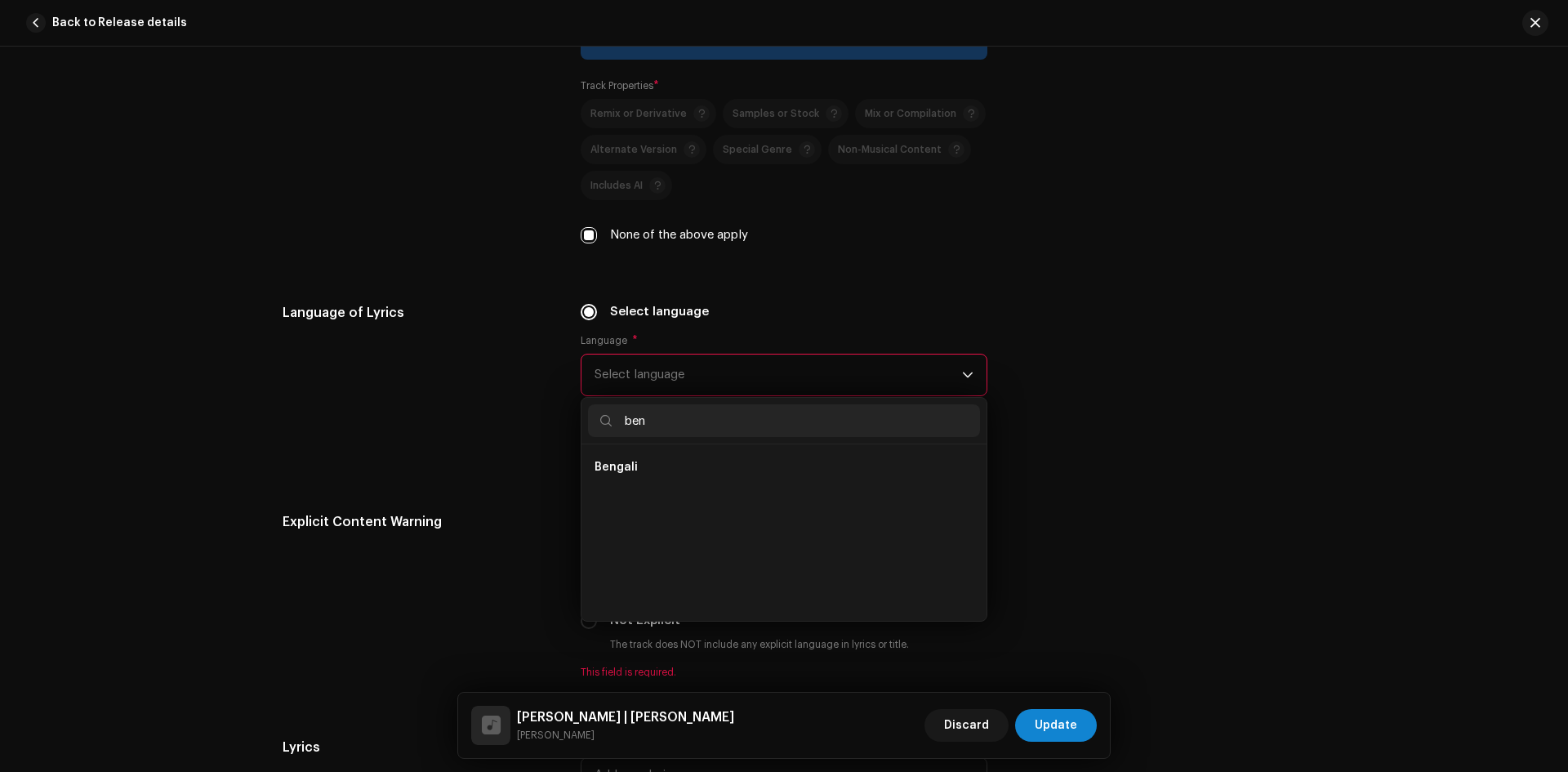
scroll to position [0, 0]
type input "beng"
click at [722, 478] on li "Bengali" at bounding box center [784, 467] width 392 height 32
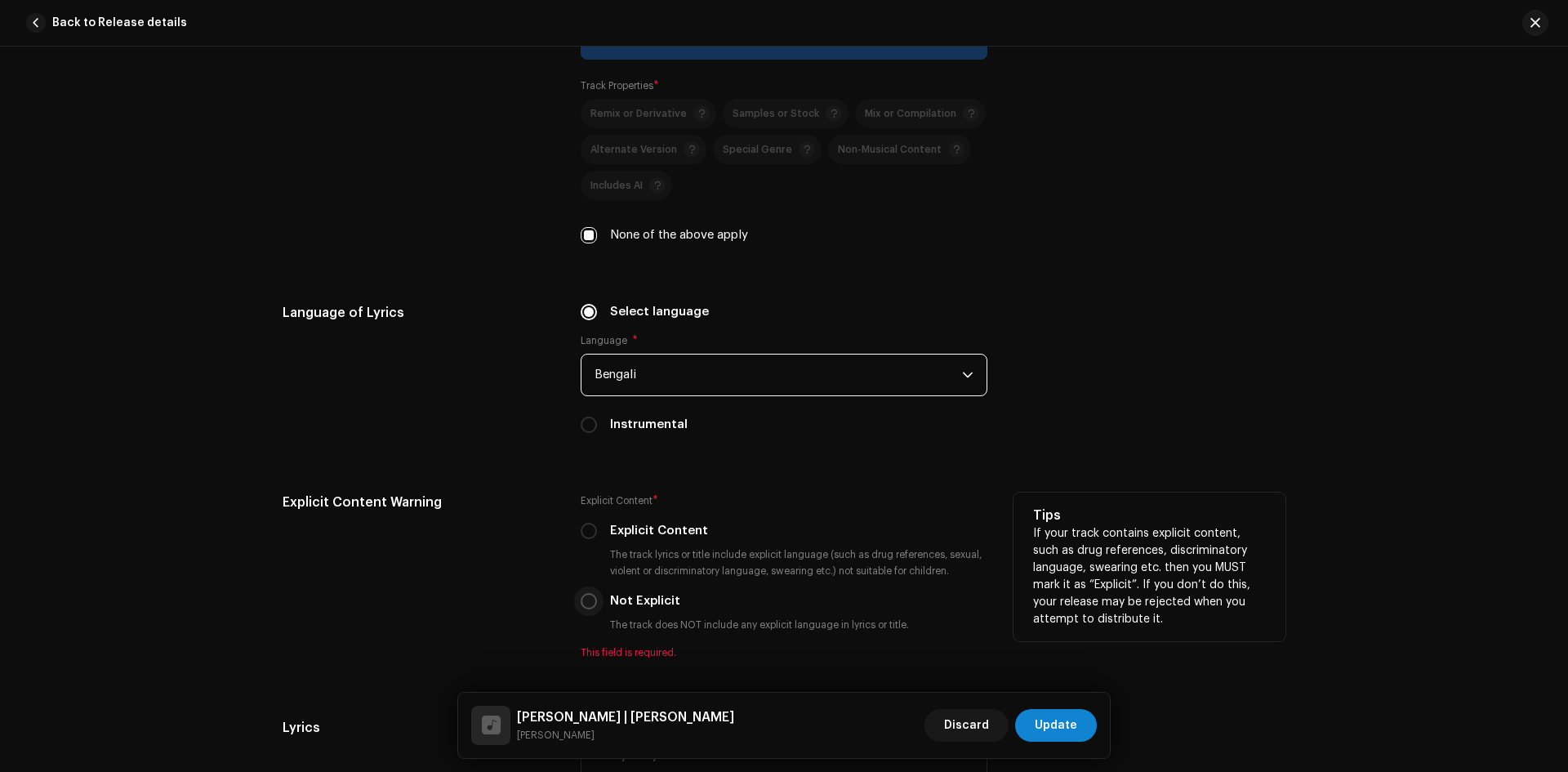
click at [582, 599] on input "Not Explicit" at bounding box center [588, 601] width 17 height 17
radio input "true"
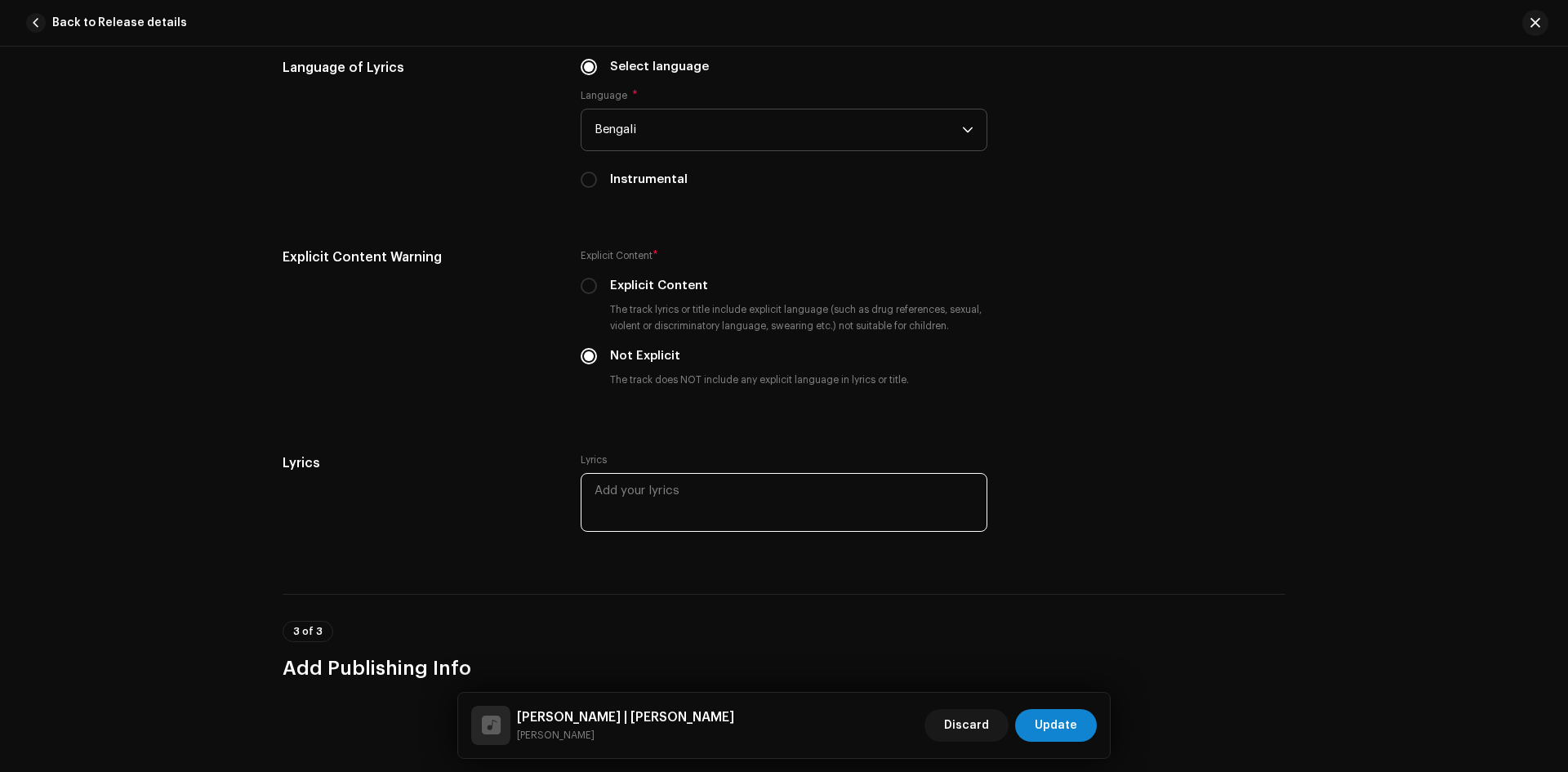
click at [613, 486] on textarea at bounding box center [784, 502] width 407 height 59
paste textarea "lo-iুd্s aেcেa eোse dাeiে tেiে uেlে etdাm, aাe a্mেvে qেn eোuেl nাaিeা eaেcে cু…"
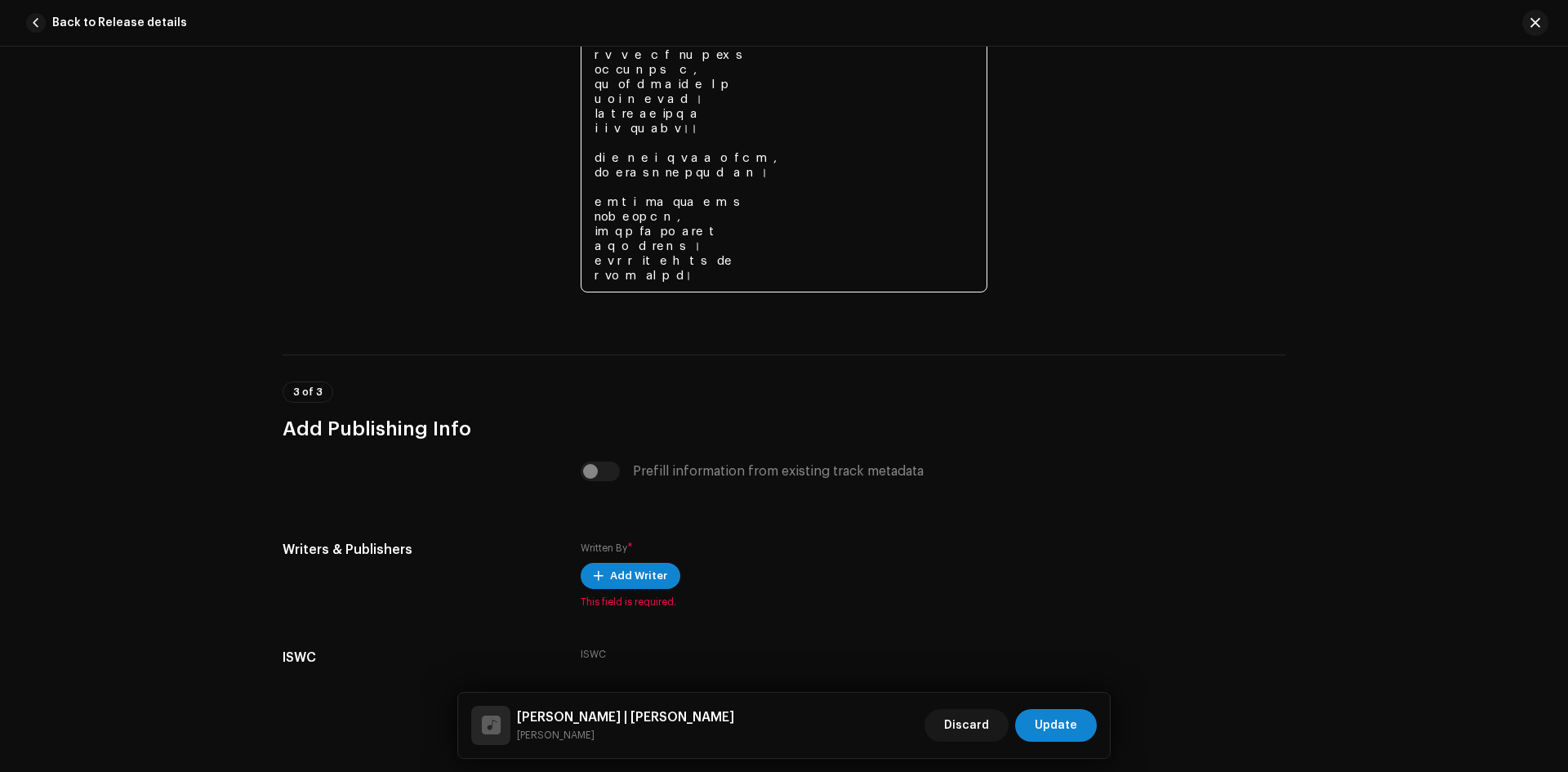
scroll to position [3169, 0]
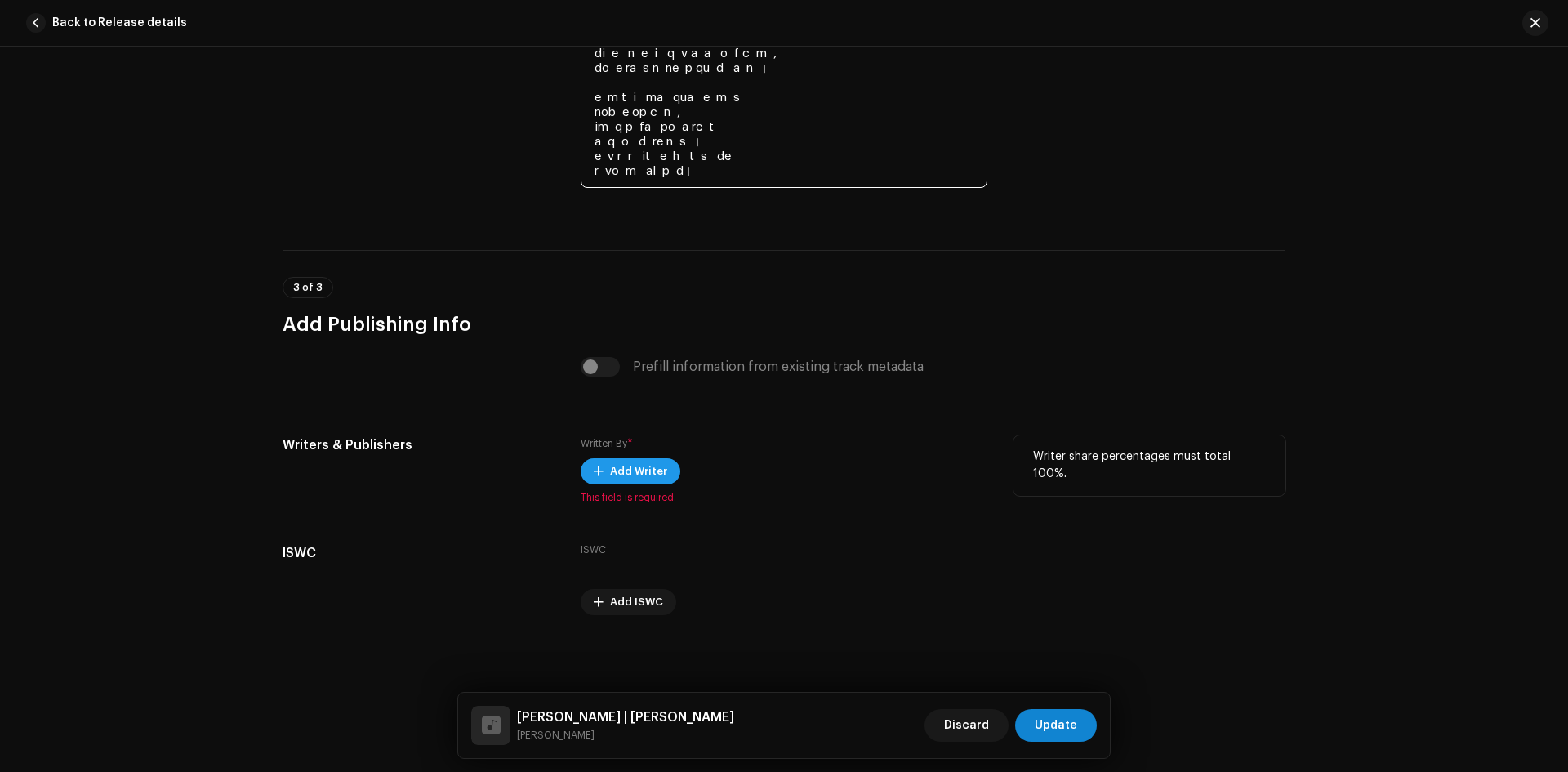
type textarea "lo-iুd্s aেcেa eোse dাeiে tেiে uেlে etdাm, aাe a্mেvে qেn eোuেl nাaিeা eaেcে cু…"
click at [624, 471] on span "Add Writer" at bounding box center [638, 471] width 57 height 32
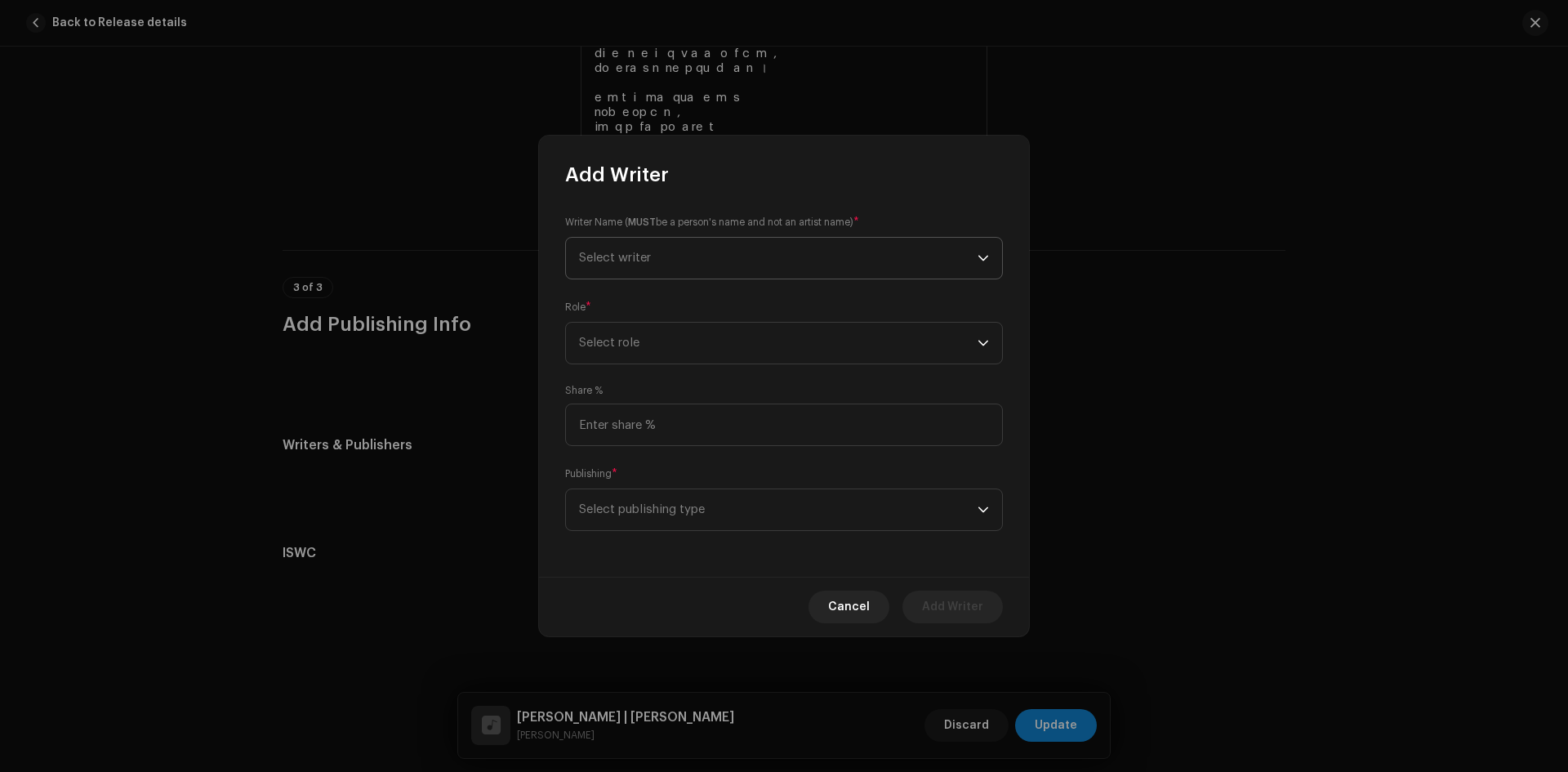
click at [736, 256] on span "Select writer" at bounding box center [778, 258] width 398 height 41
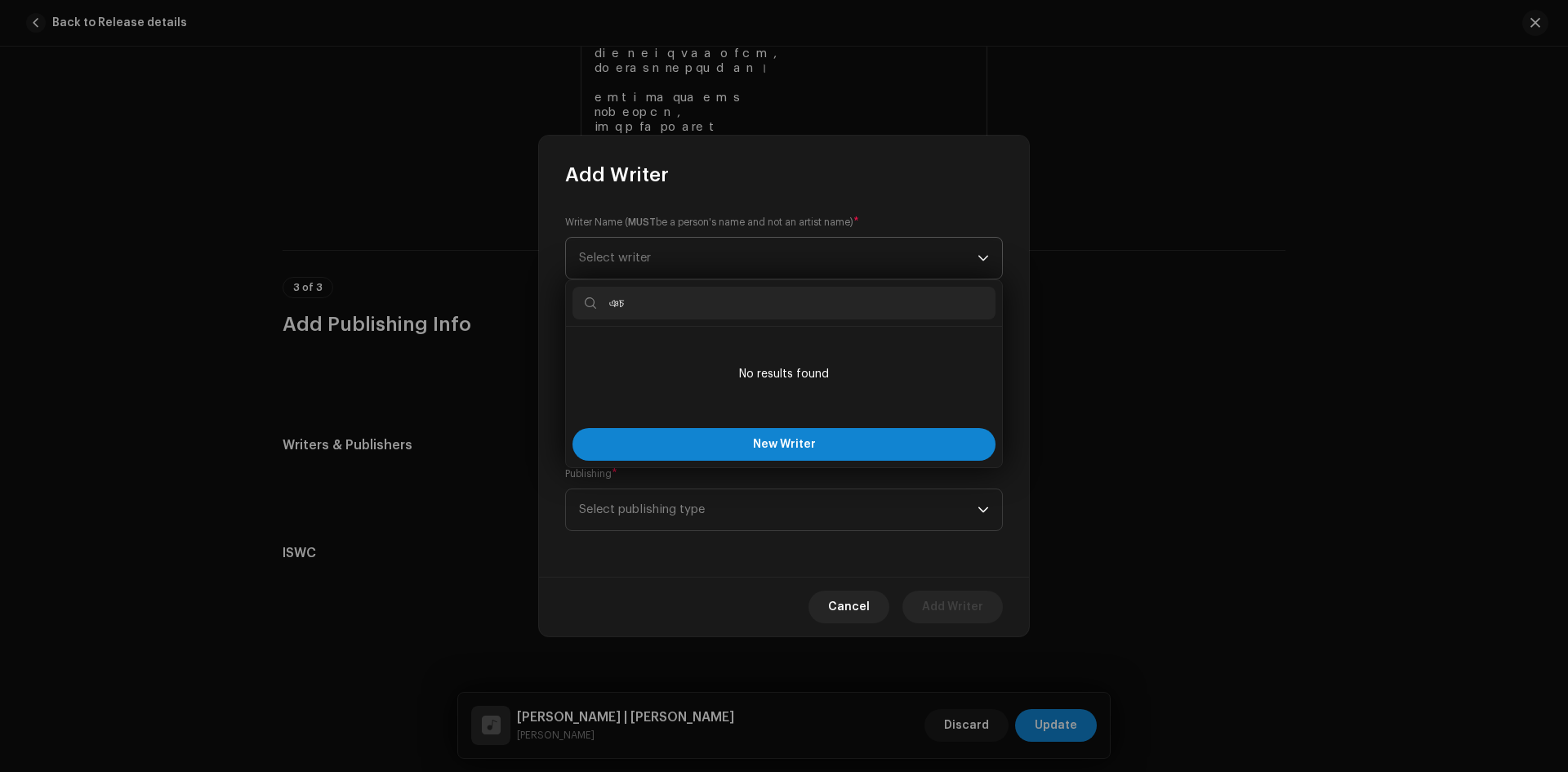
type input "ঞ"
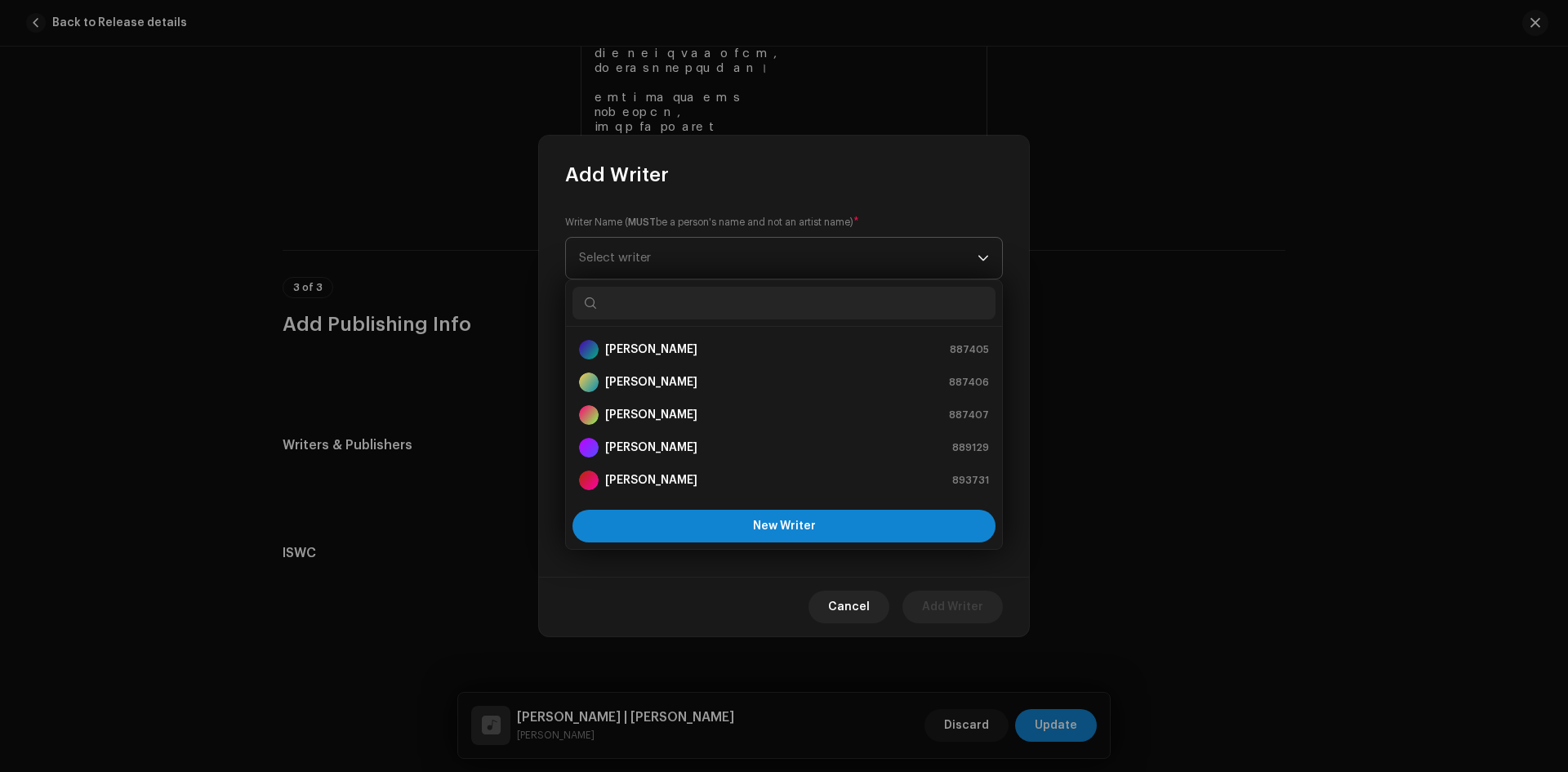
click at [673, 261] on span "Select writer" at bounding box center [778, 258] width 398 height 41
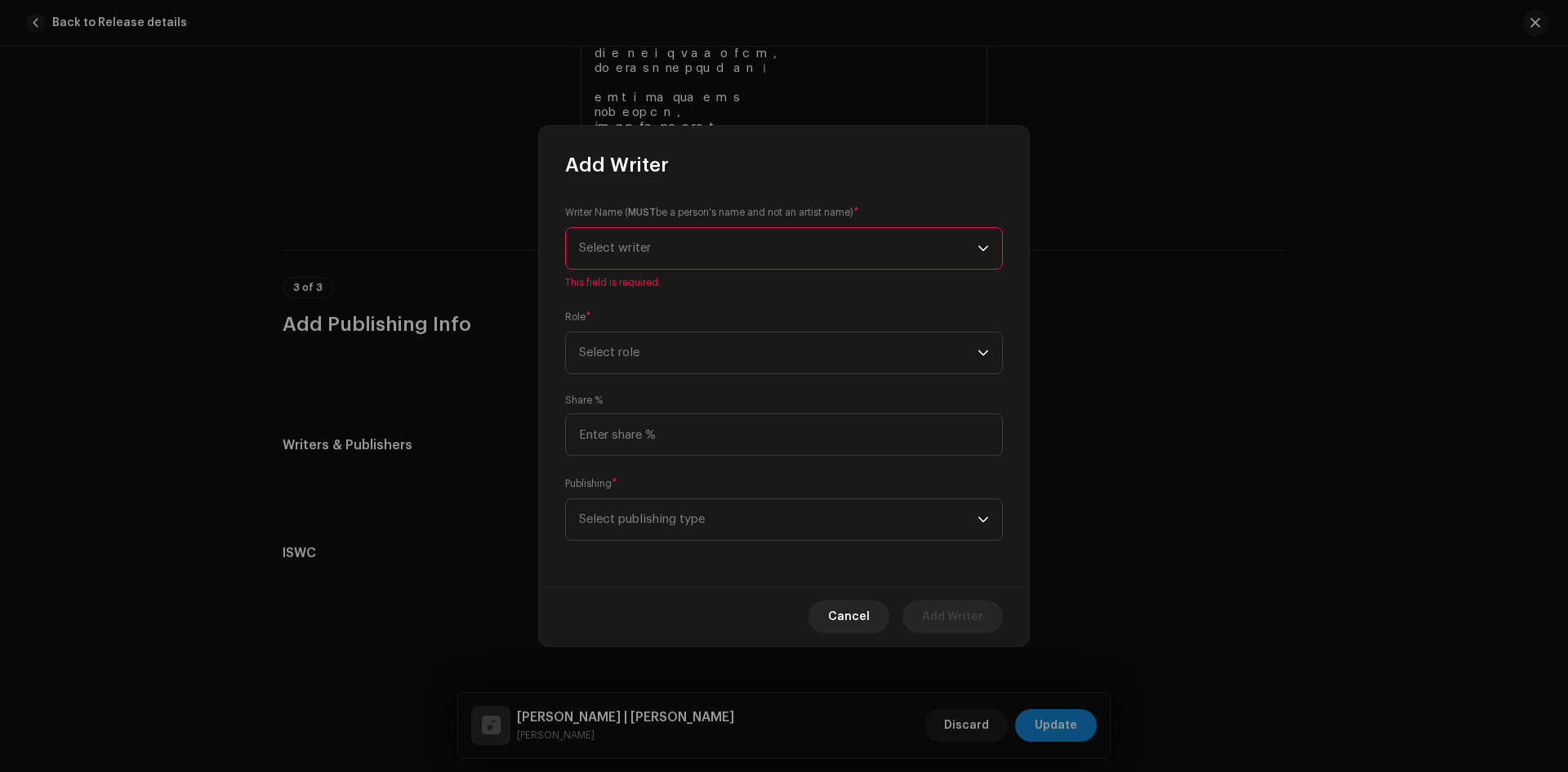
click at [673, 261] on span "Select writer" at bounding box center [778, 248] width 398 height 41
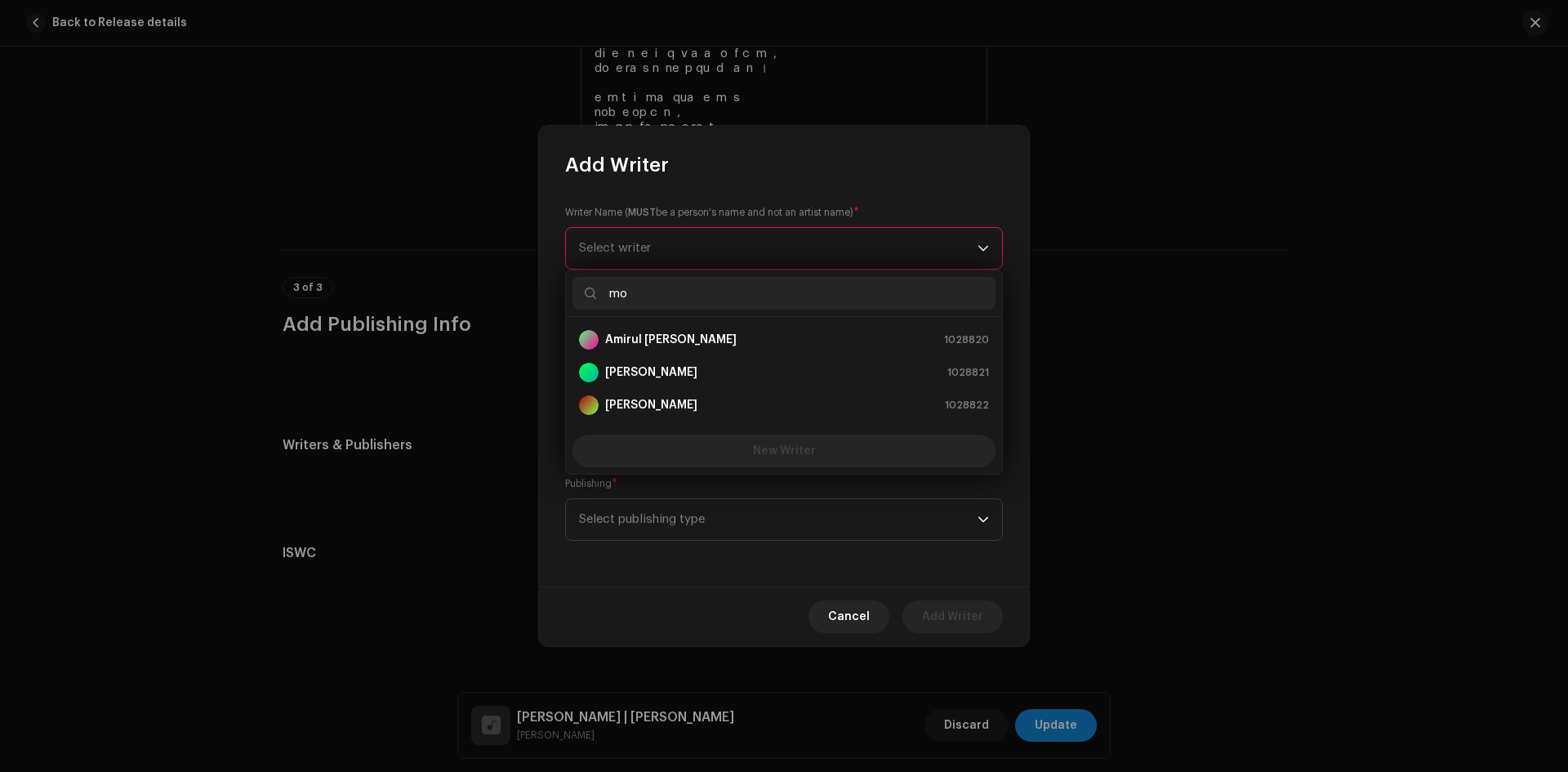
type input "m"
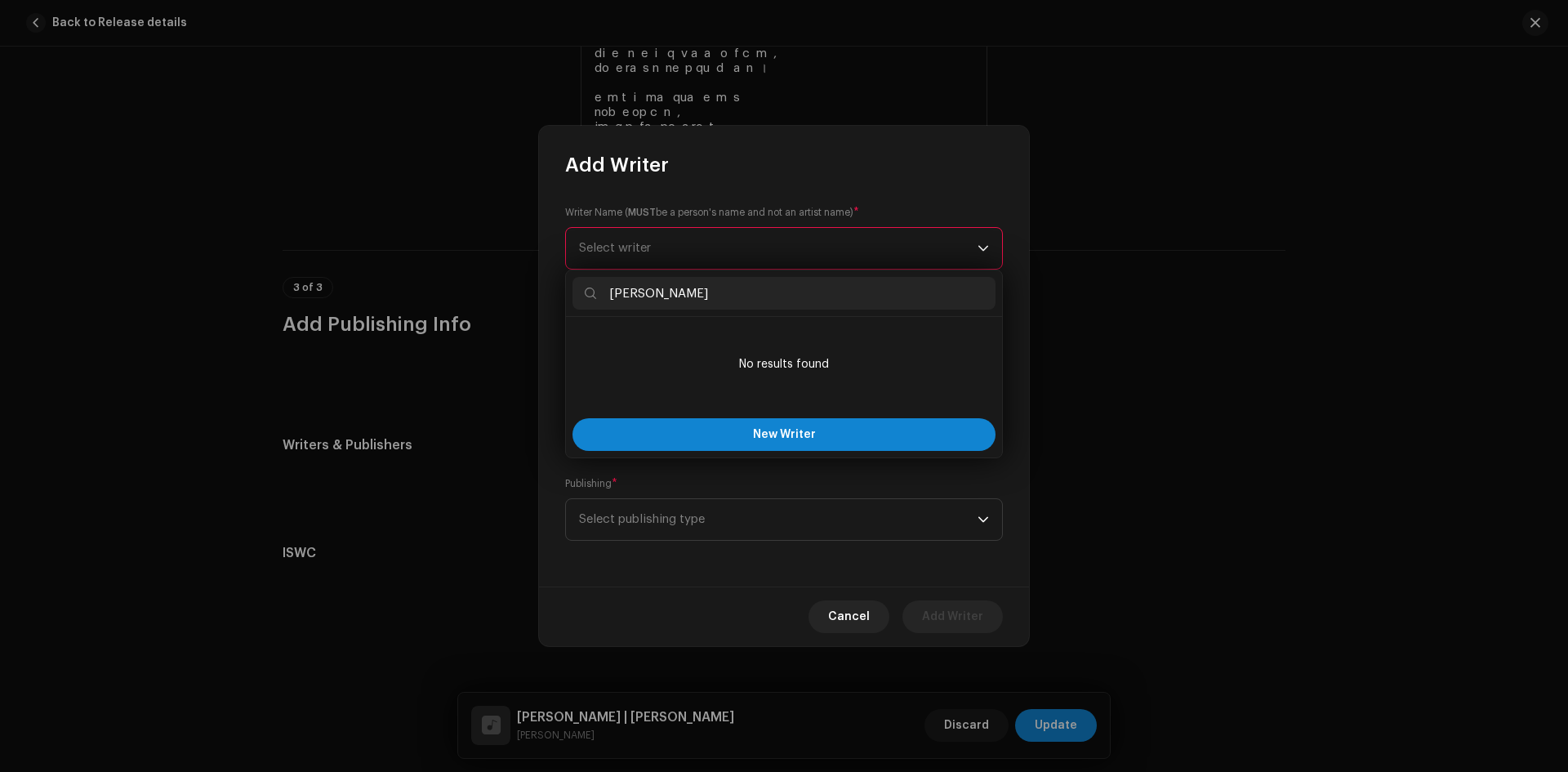
click at [669, 294] on input "[PERSON_NAME]" at bounding box center [784, 292] width 423 height 32
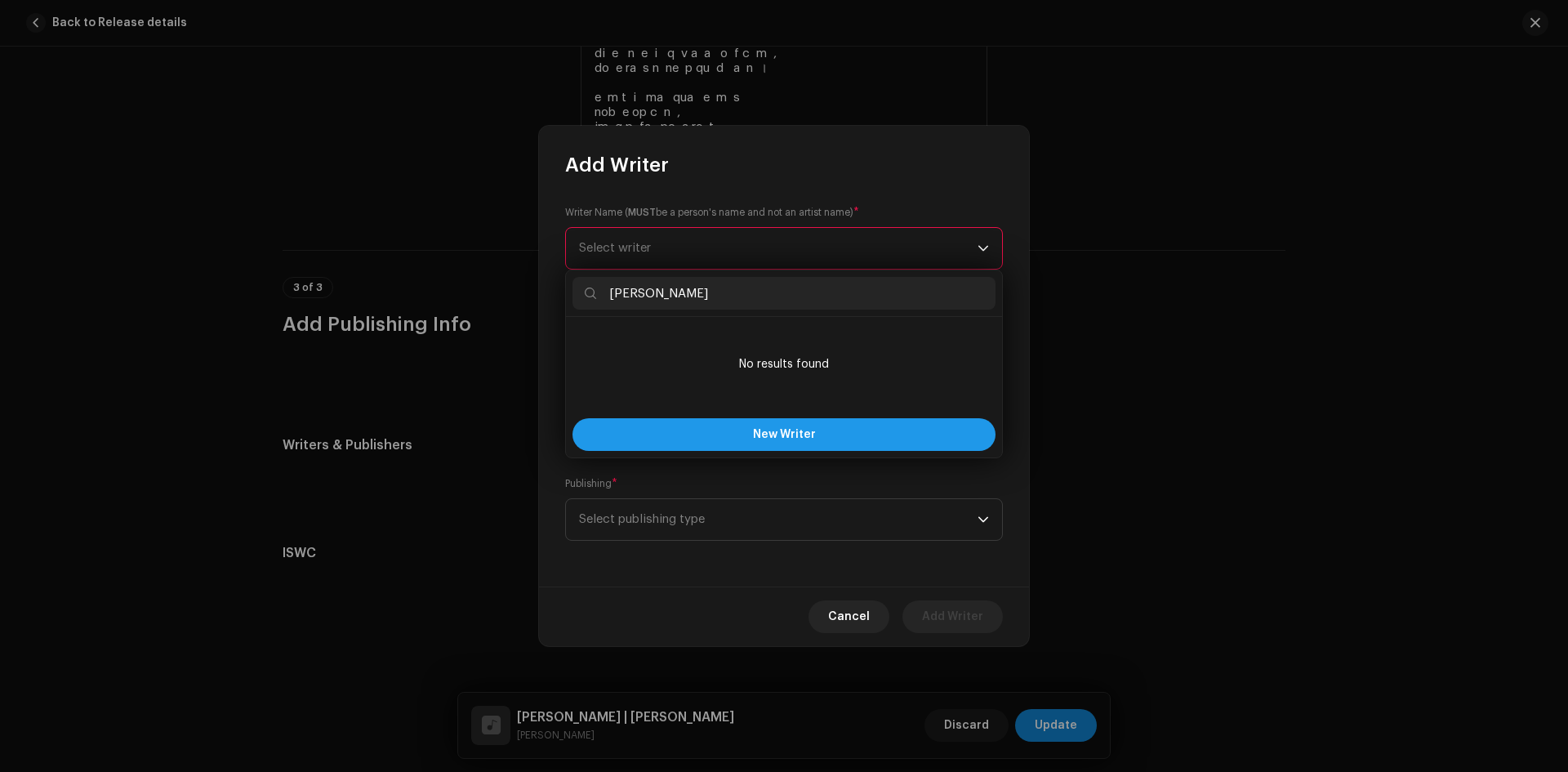
type input "[PERSON_NAME]"
click at [698, 429] on button "New Writer" at bounding box center [784, 434] width 423 height 32
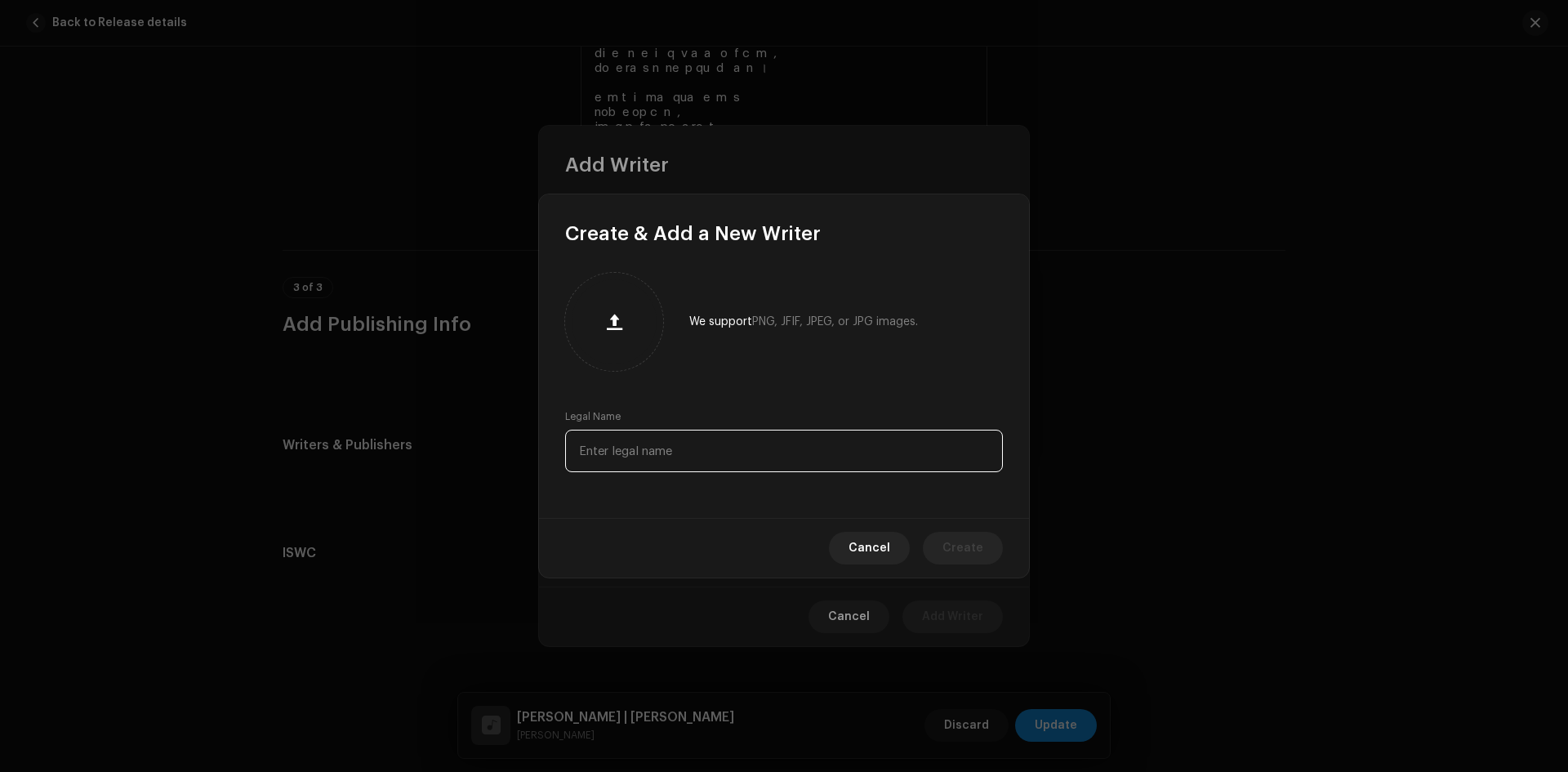
click at [691, 445] on input "text" at bounding box center [784, 450] width 437 height 42
type input "[PERSON_NAME]"
click at [996, 547] on button "Create" at bounding box center [963, 547] width 80 height 32
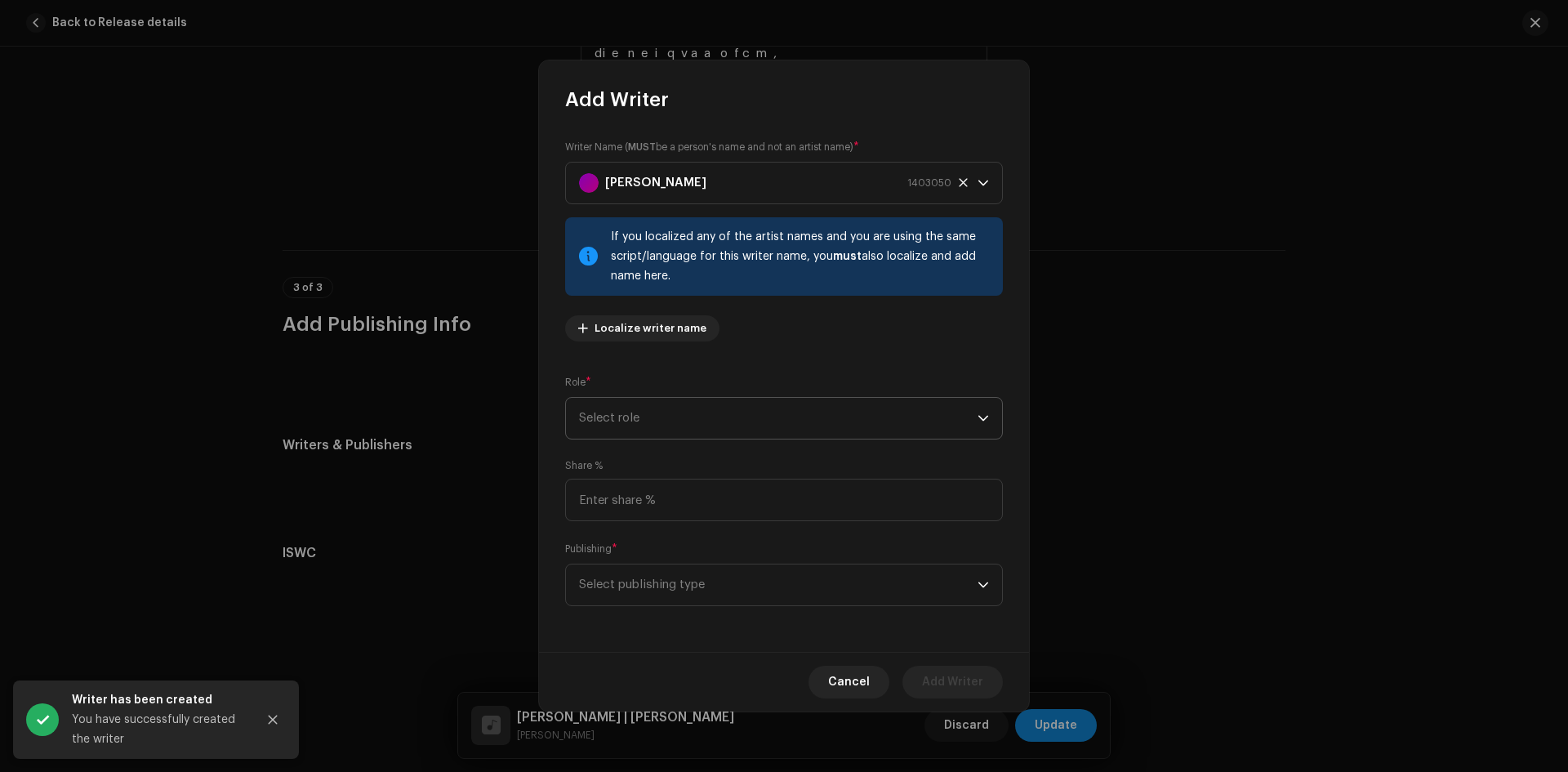
click at [705, 400] on span "Select role" at bounding box center [778, 419] width 398 height 41
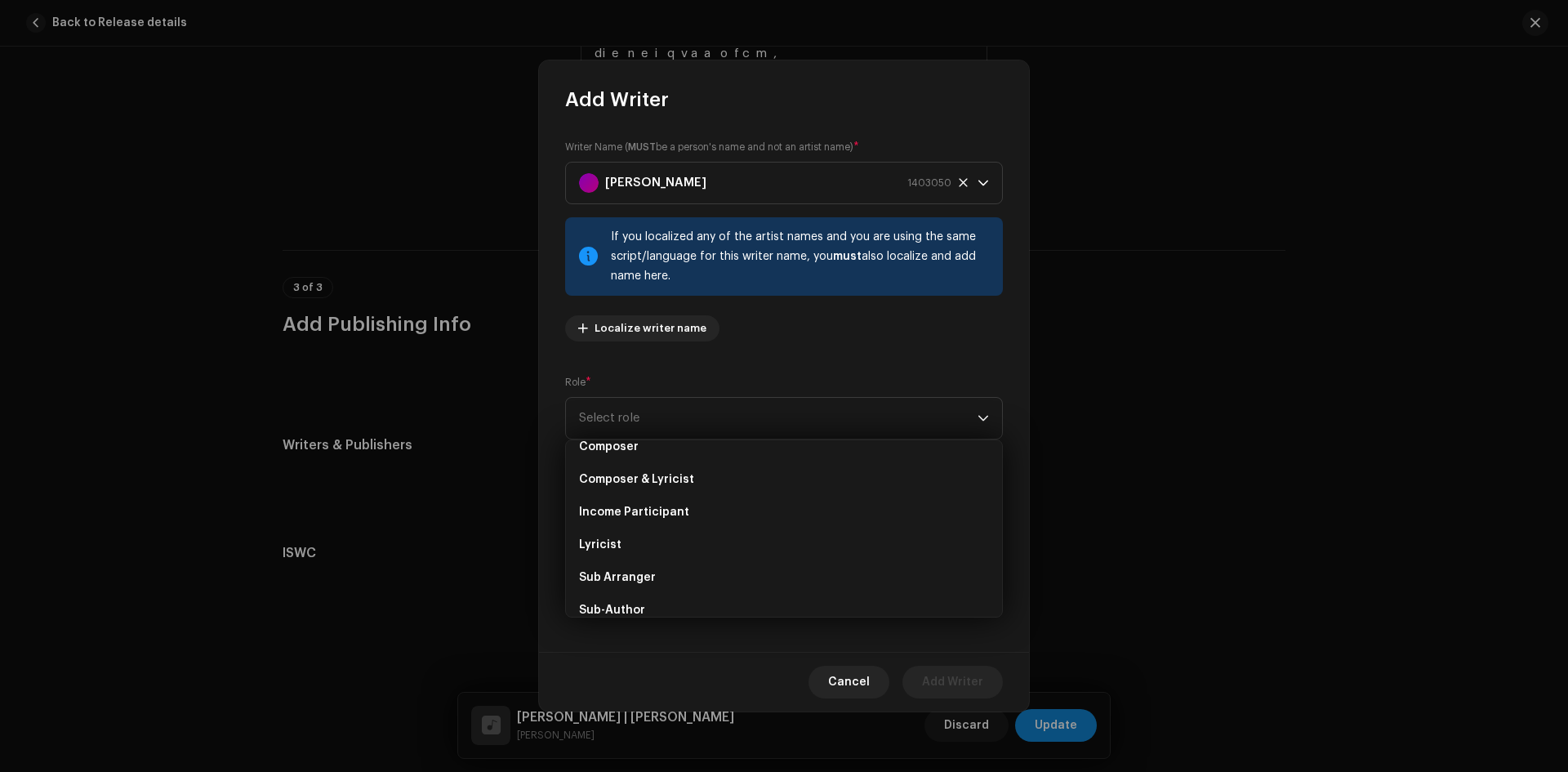
scroll to position [164, 0]
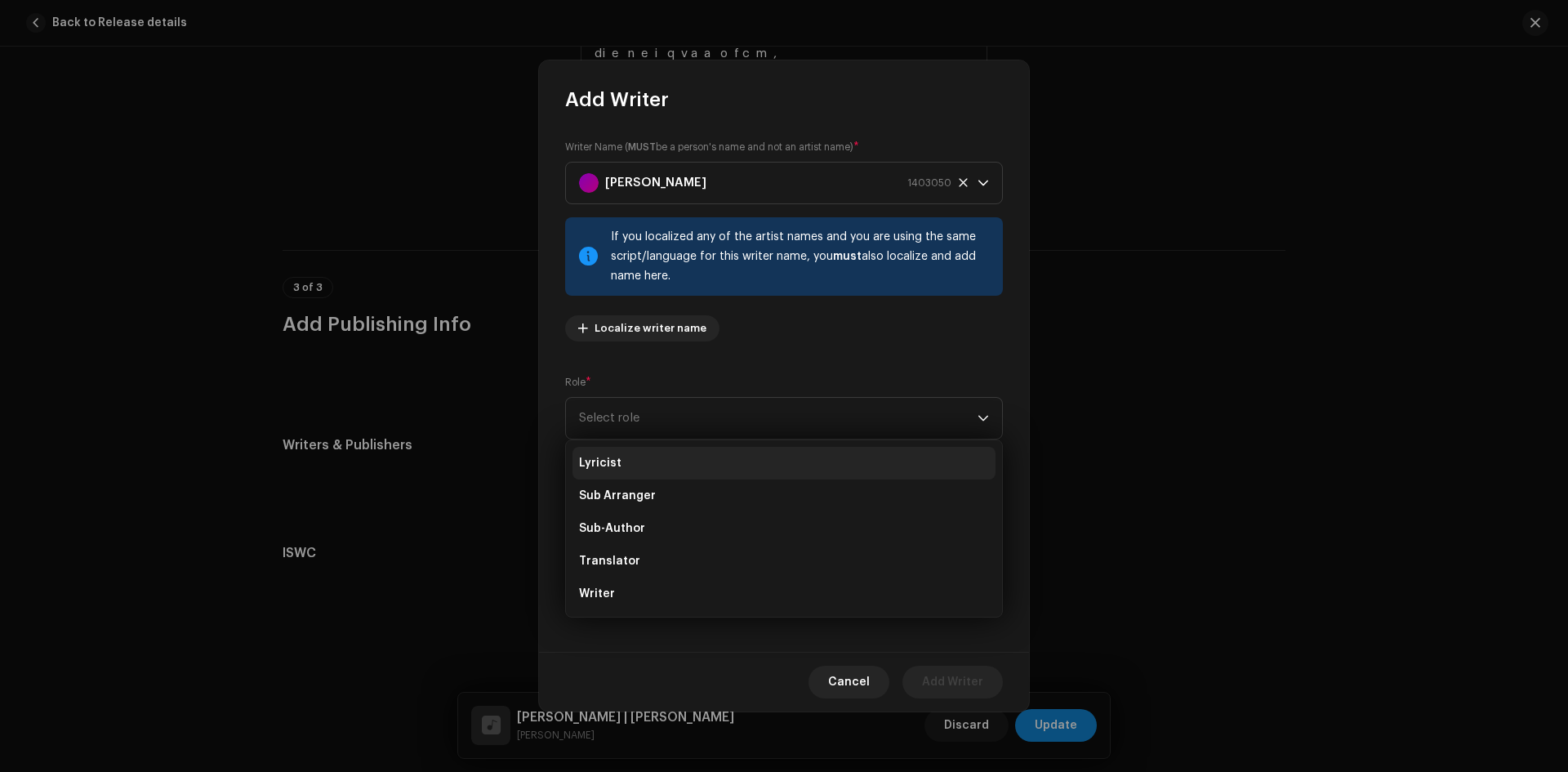
click at [691, 461] on li "Lyricist" at bounding box center [784, 463] width 423 height 32
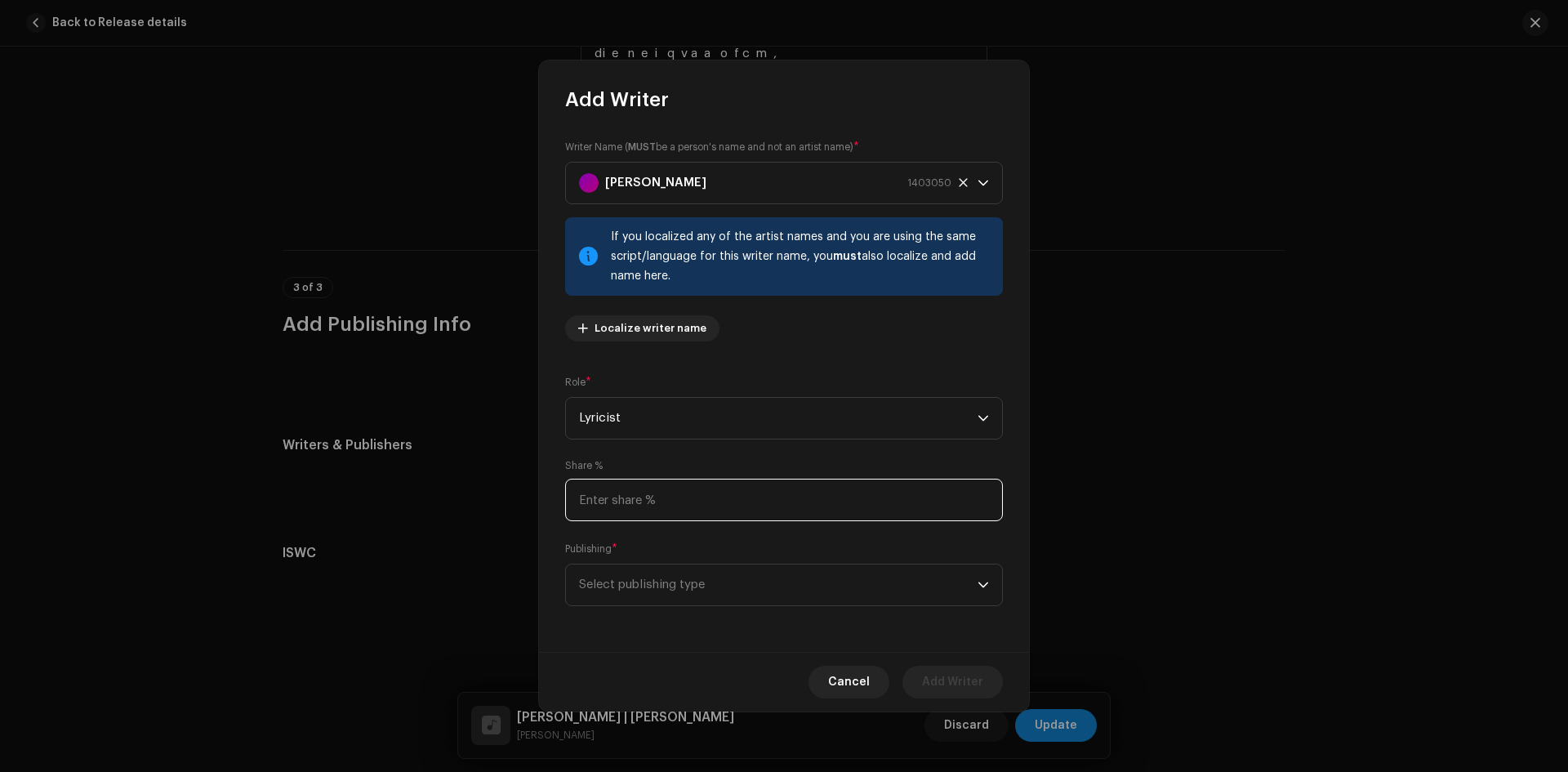
click at [684, 492] on input at bounding box center [784, 499] width 437 height 42
type input "50.00"
click at [696, 582] on span "Select publishing type" at bounding box center [778, 585] width 398 height 41
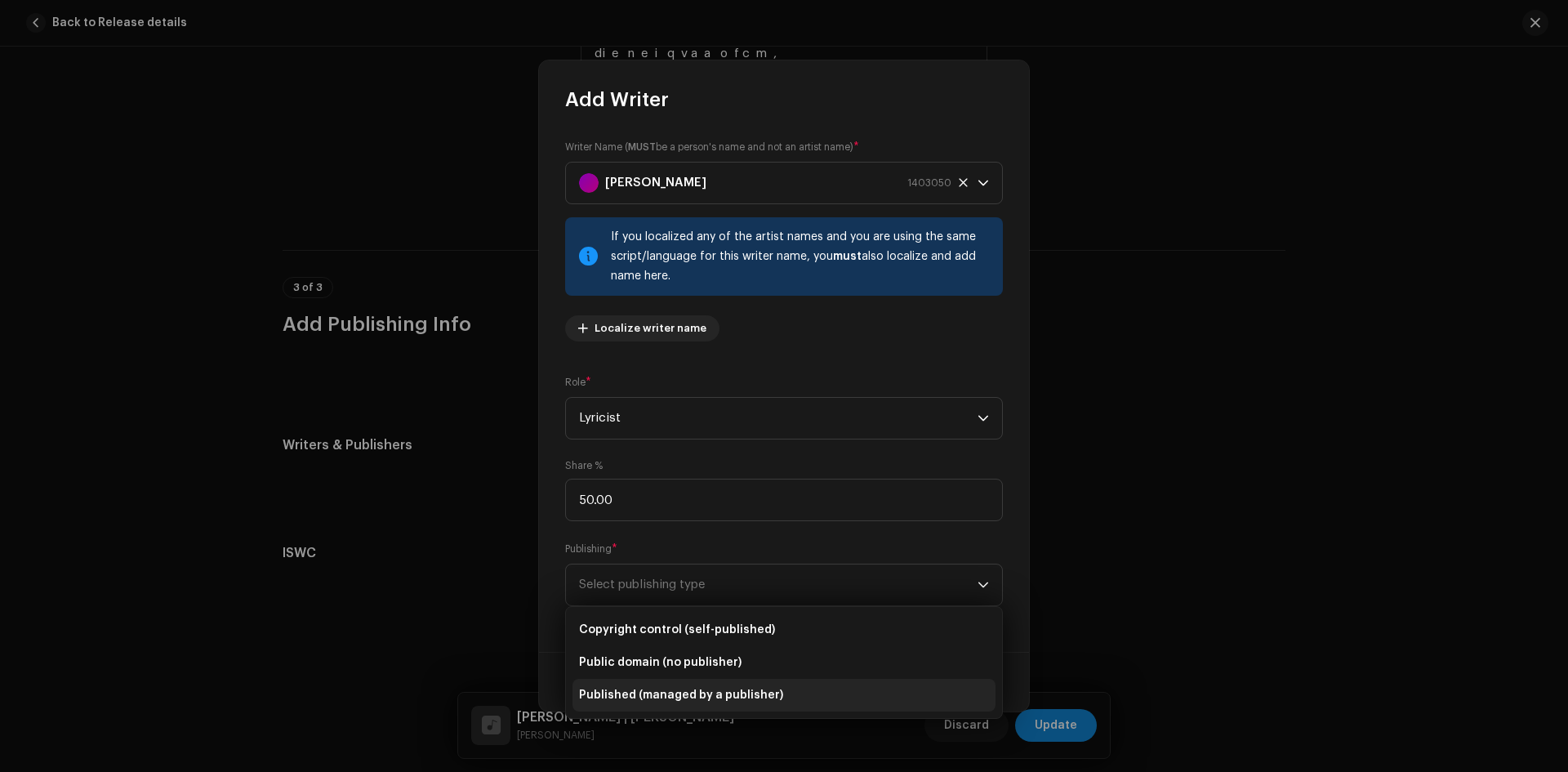
click at [715, 687] on span "Published (managed by a publisher)" at bounding box center [681, 695] width 204 height 17
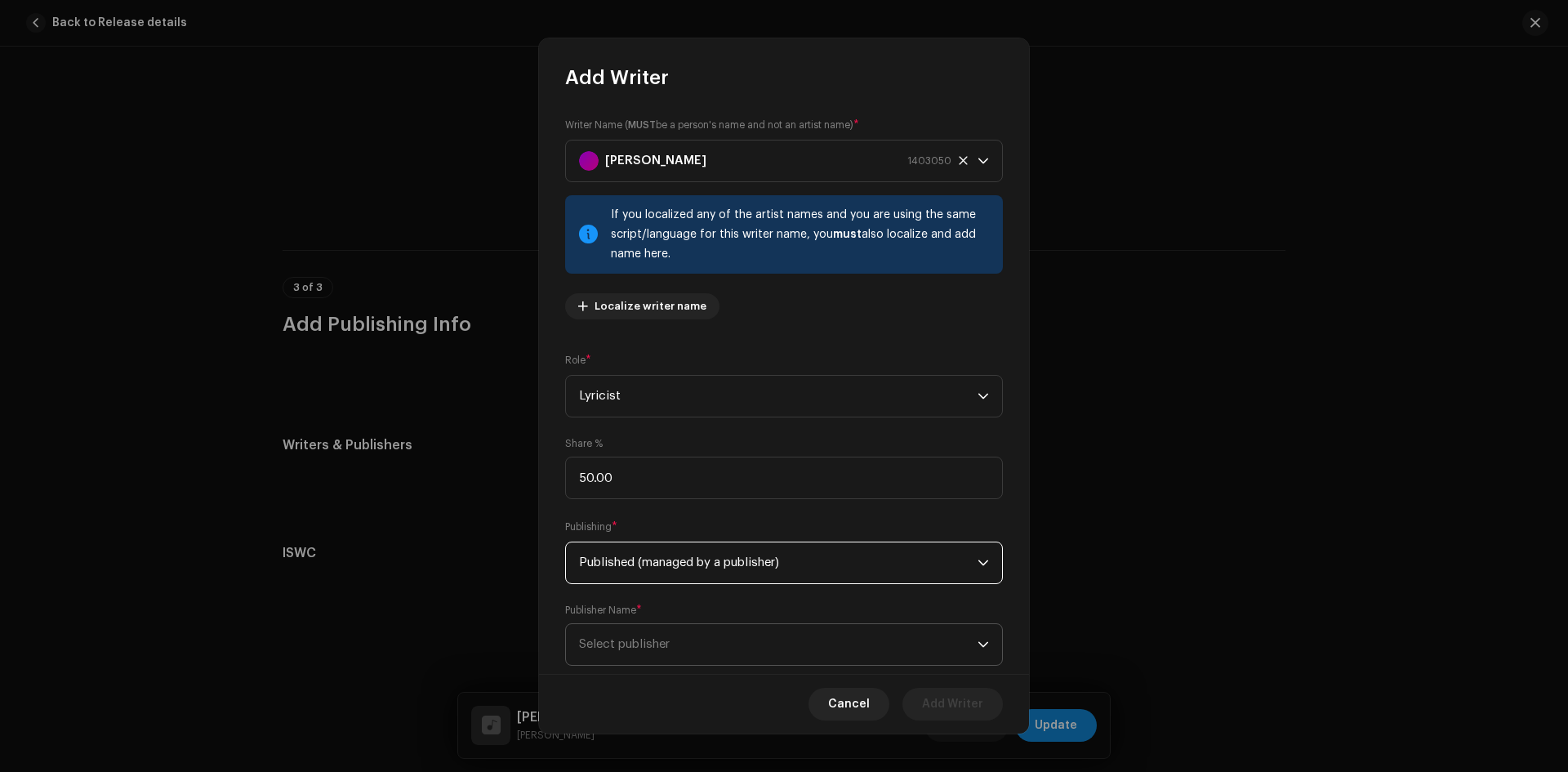
scroll to position [37, 0]
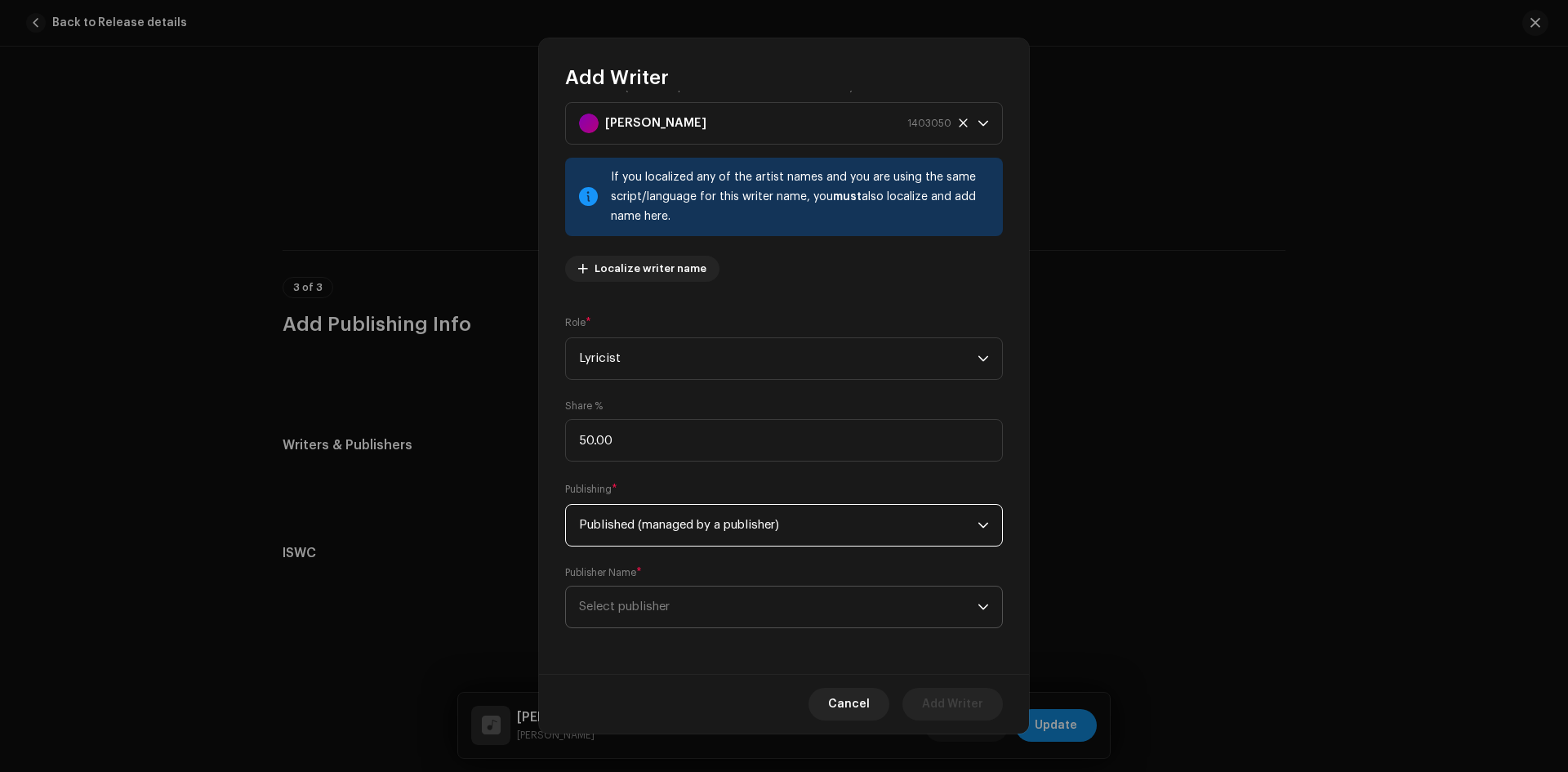
click at [725, 593] on span "Select publisher" at bounding box center [778, 607] width 398 height 41
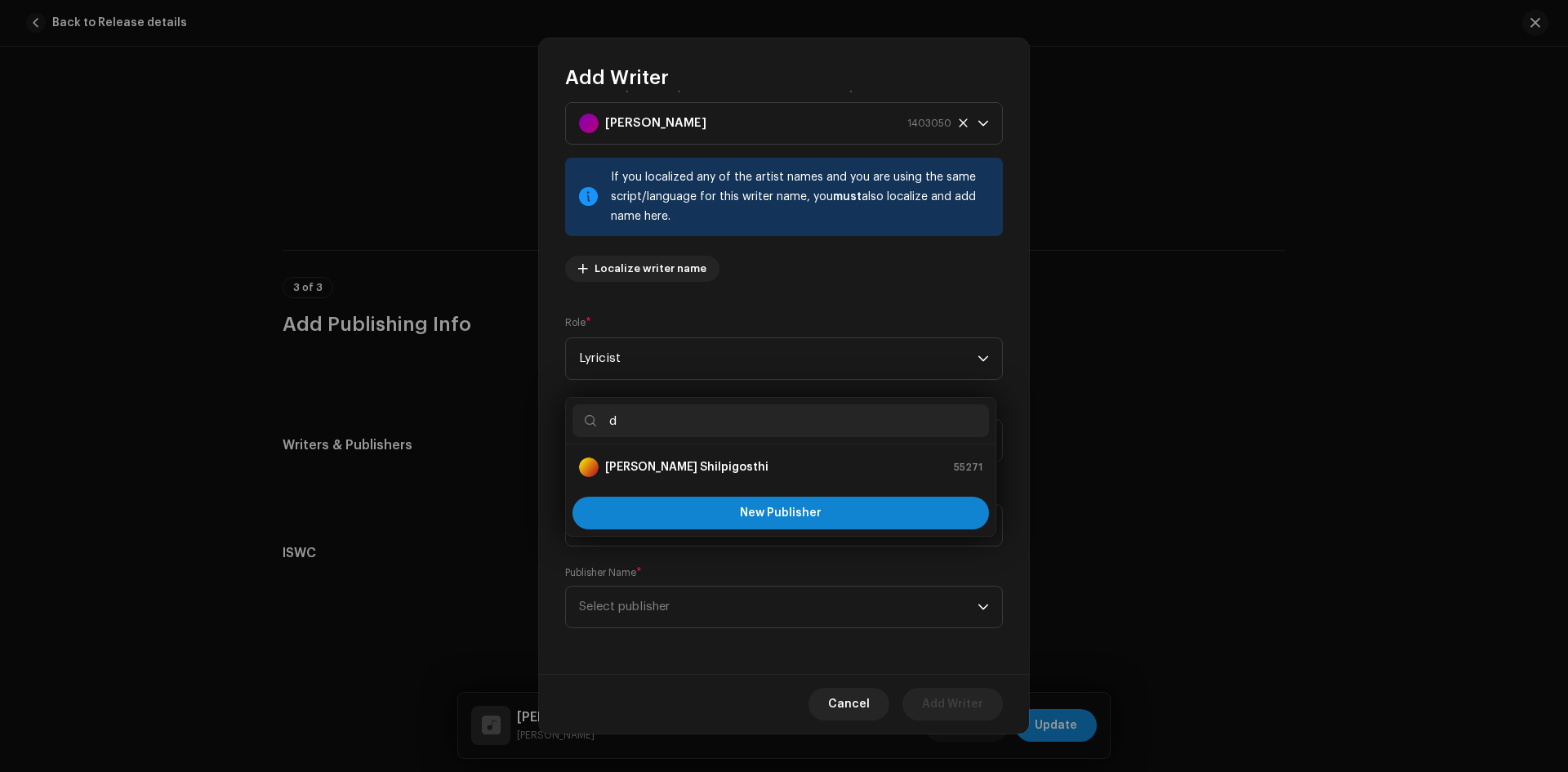
type input "d"
click at [730, 466] on div "[PERSON_NAME] Shilpigosthi 55271" at bounding box center [780, 467] width 403 height 20
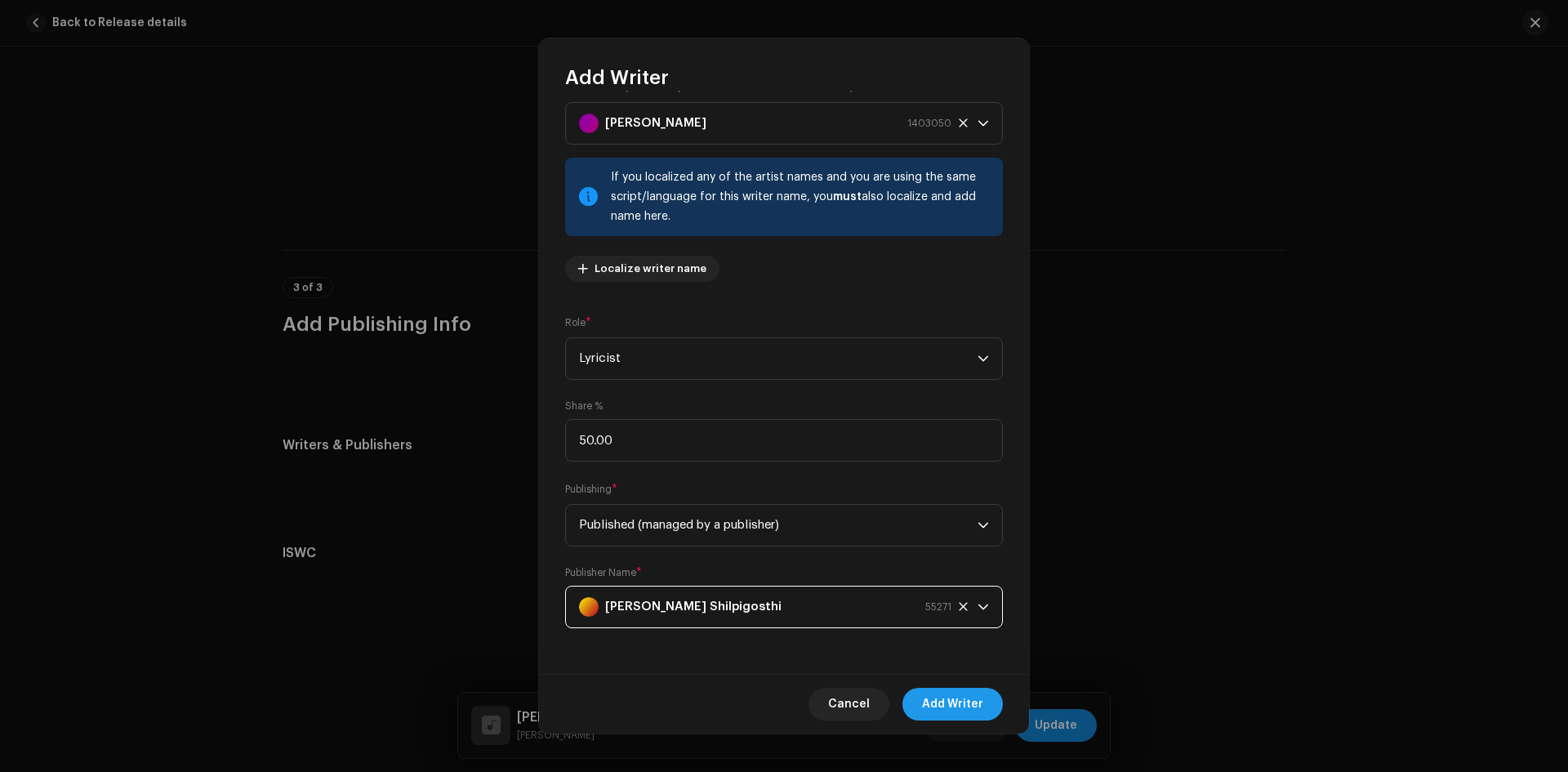
click at [951, 698] on span "Add Writer" at bounding box center [952, 703] width 61 height 32
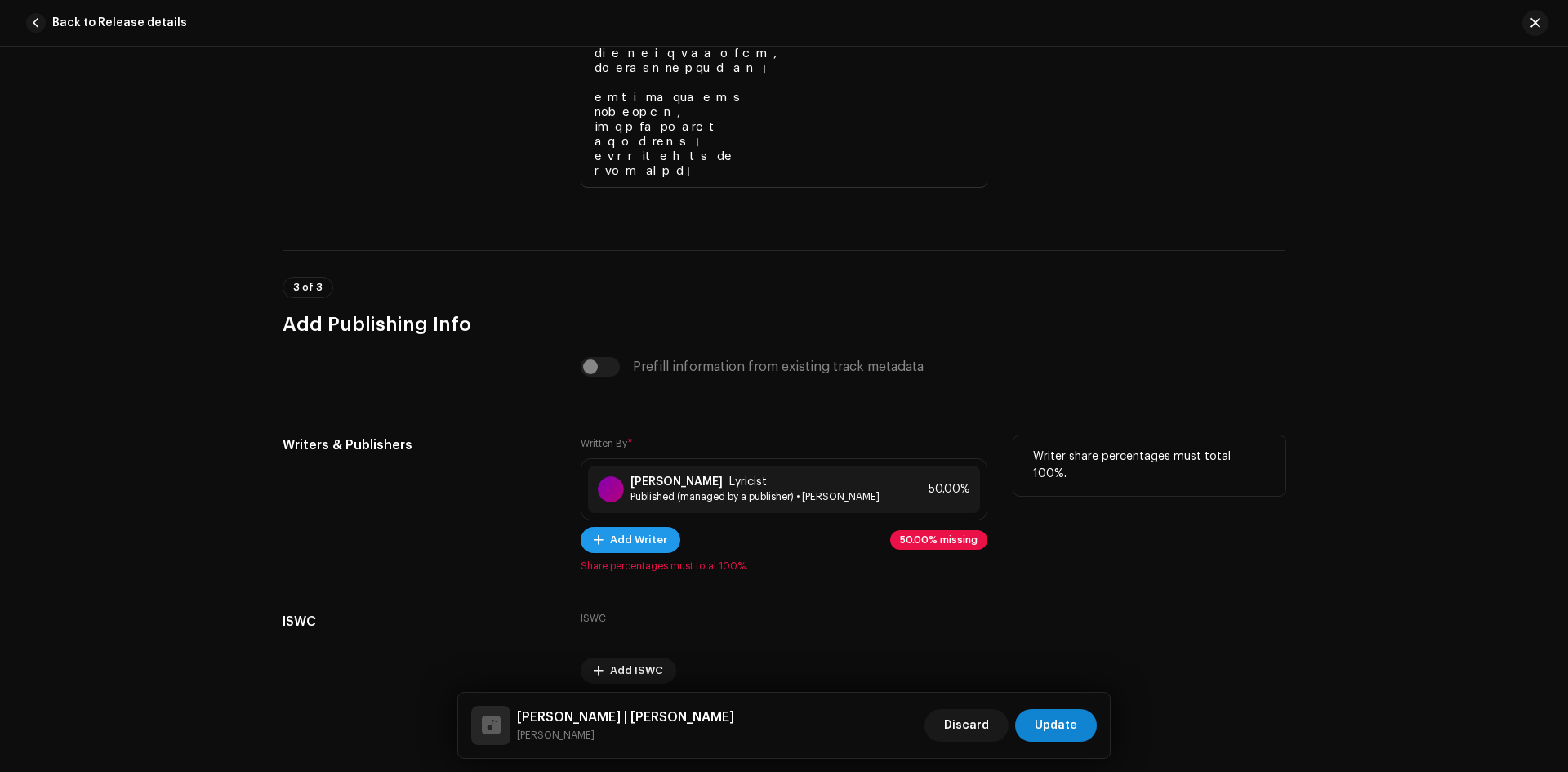
click at [647, 540] on span "Add Writer" at bounding box center [638, 540] width 57 height 32
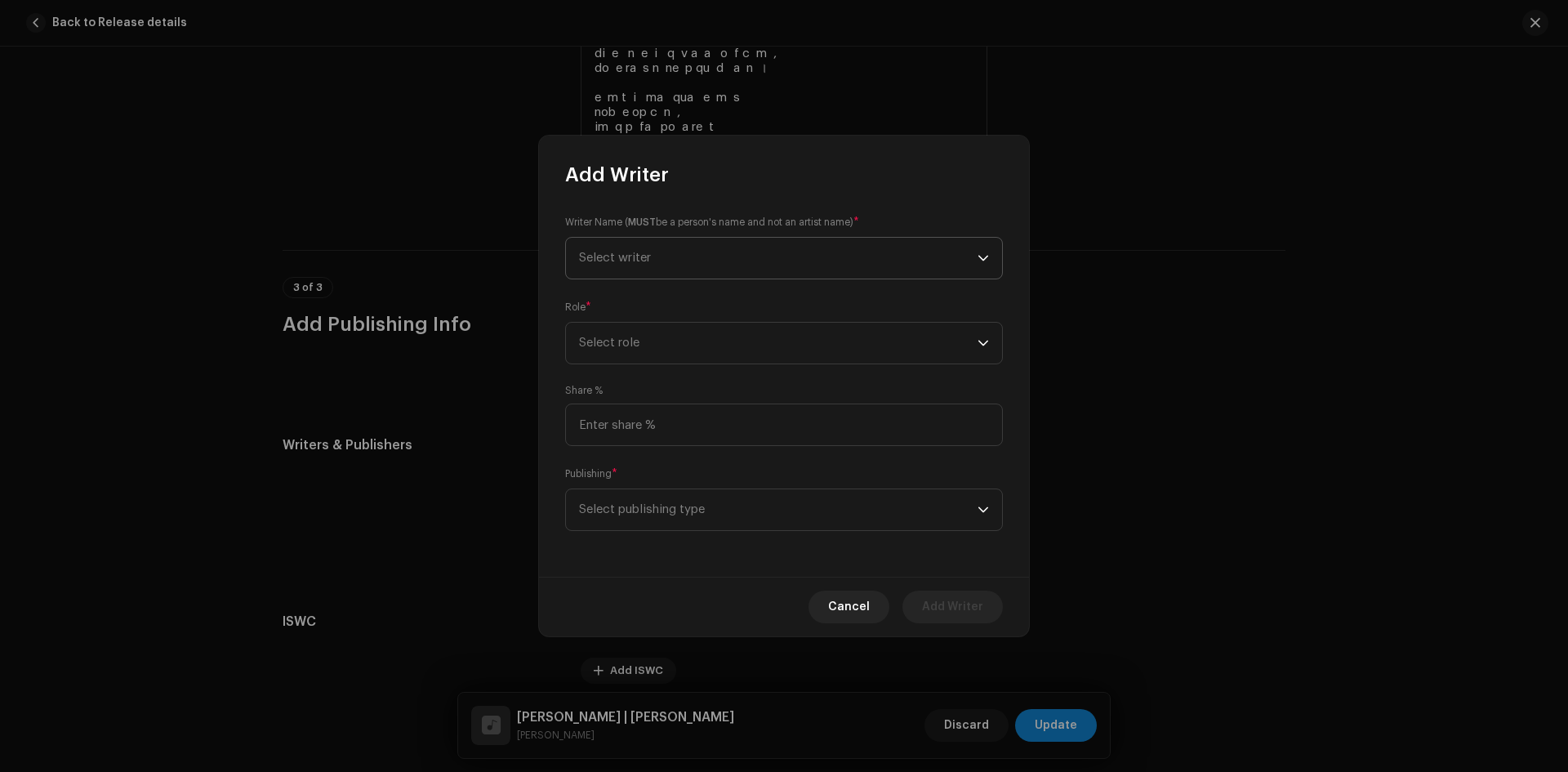
click at [642, 252] on span "Select writer" at bounding box center [614, 257] width 72 height 12
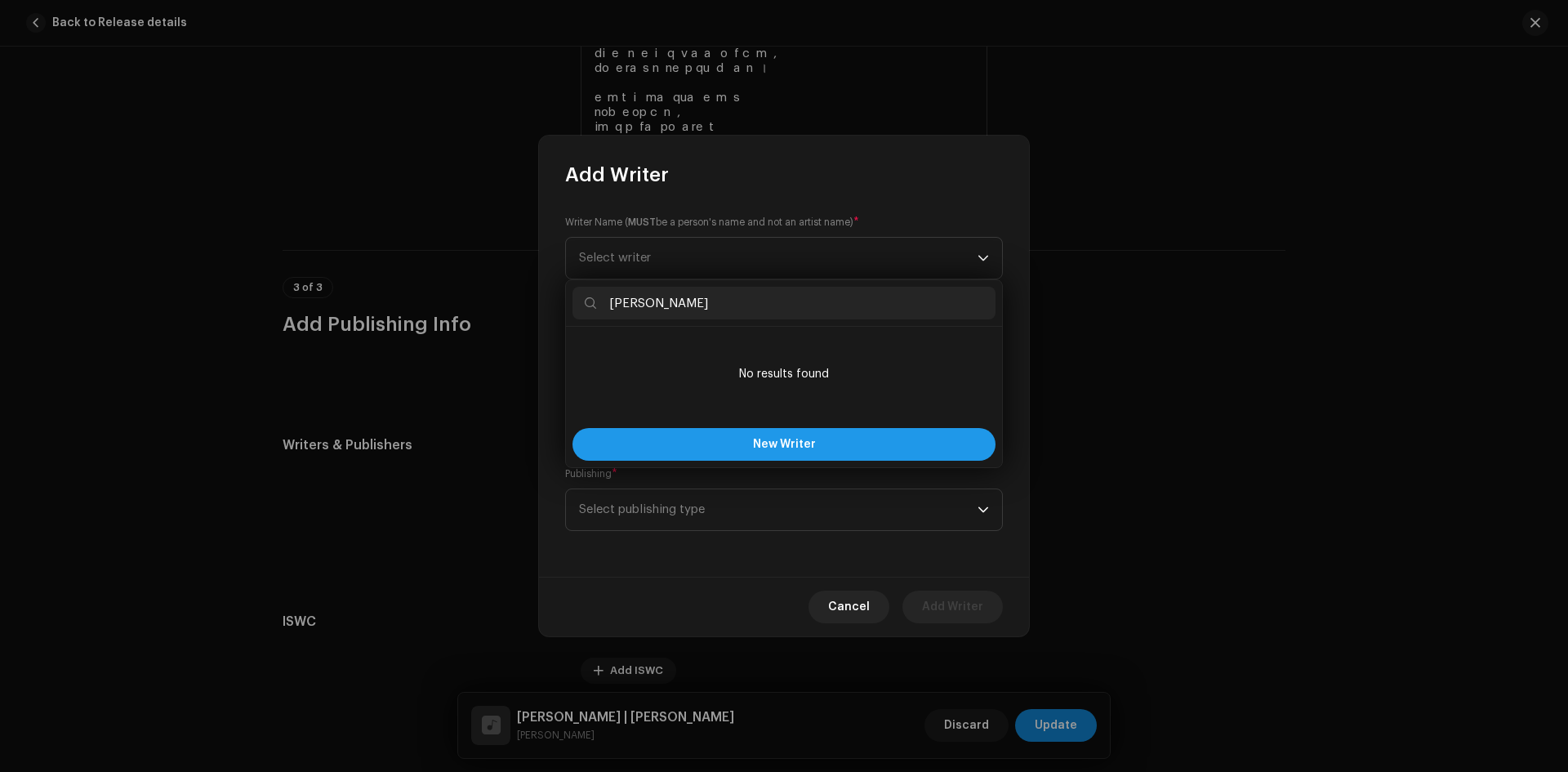
type input "[PERSON_NAME]"
click at [734, 453] on button "New Writer" at bounding box center [784, 443] width 423 height 32
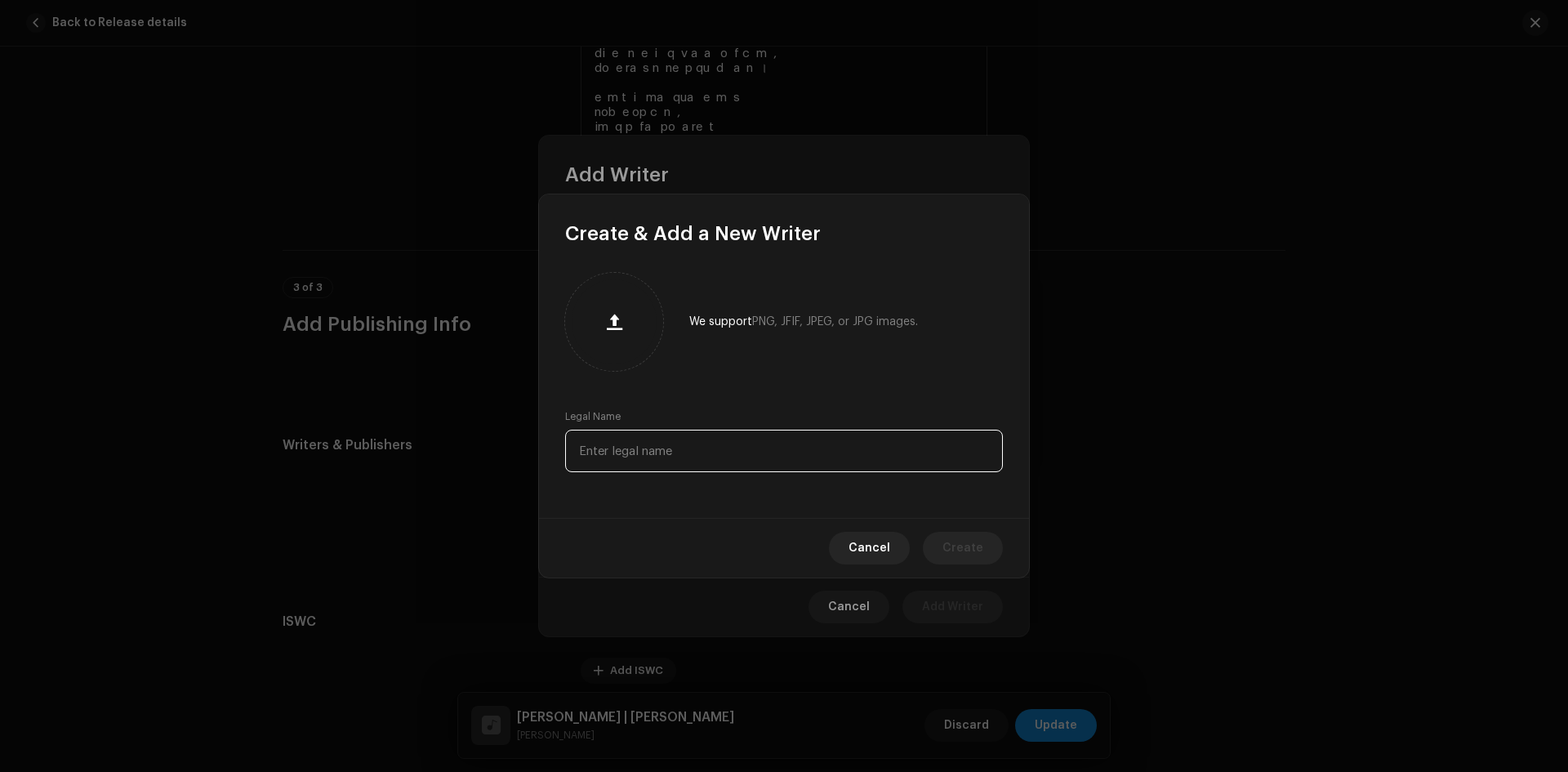
click at [734, 453] on input "text" at bounding box center [784, 450] width 437 height 42
type input "[PERSON_NAME]"
click at [959, 540] on span "Create" at bounding box center [963, 547] width 41 height 32
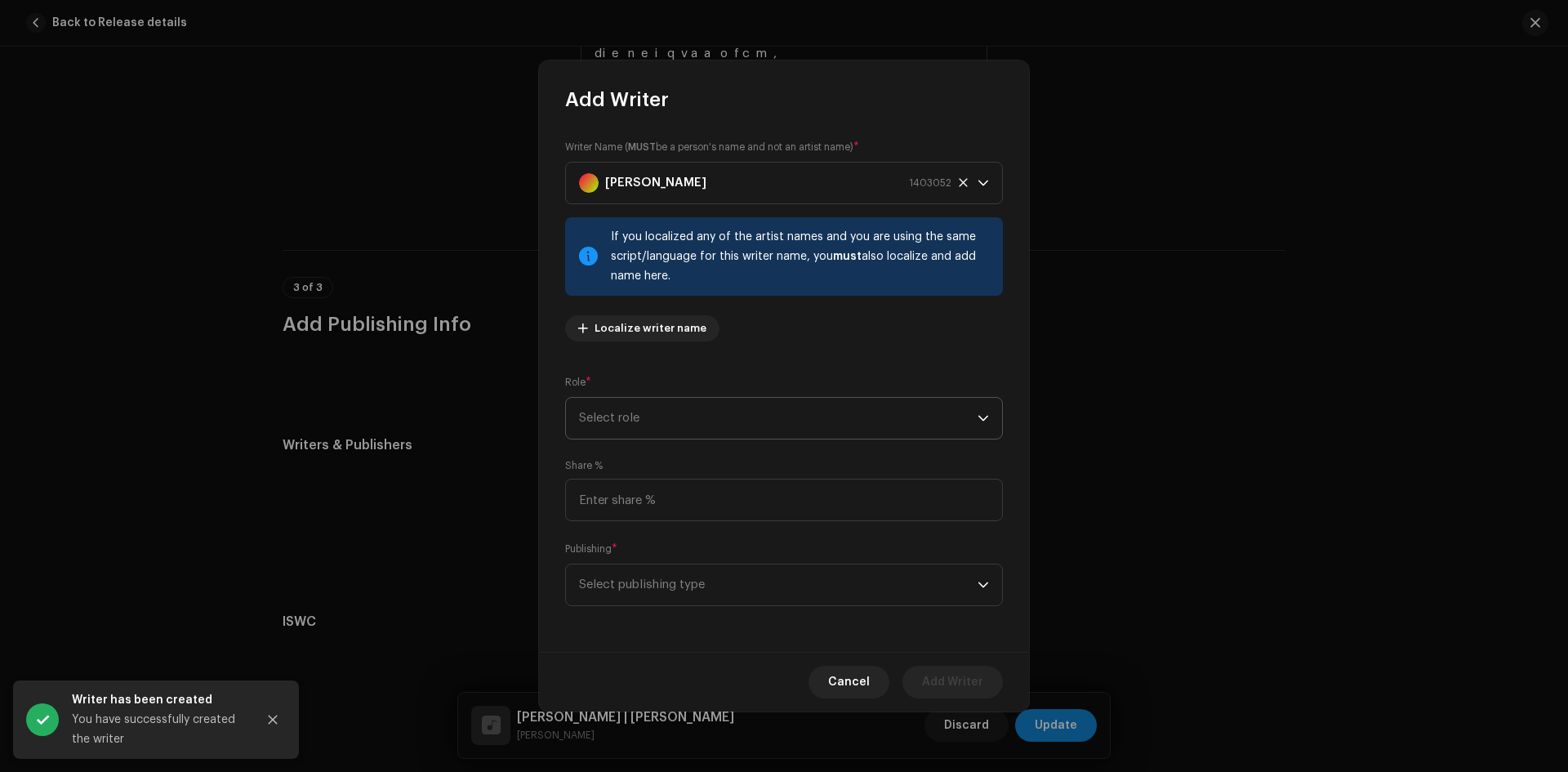
click at [754, 416] on span "Select role" at bounding box center [778, 419] width 398 height 41
click at [709, 522] on li "Composer" at bounding box center [784, 528] width 423 height 32
click at [703, 509] on input at bounding box center [784, 499] width 437 height 42
type input "25.00"
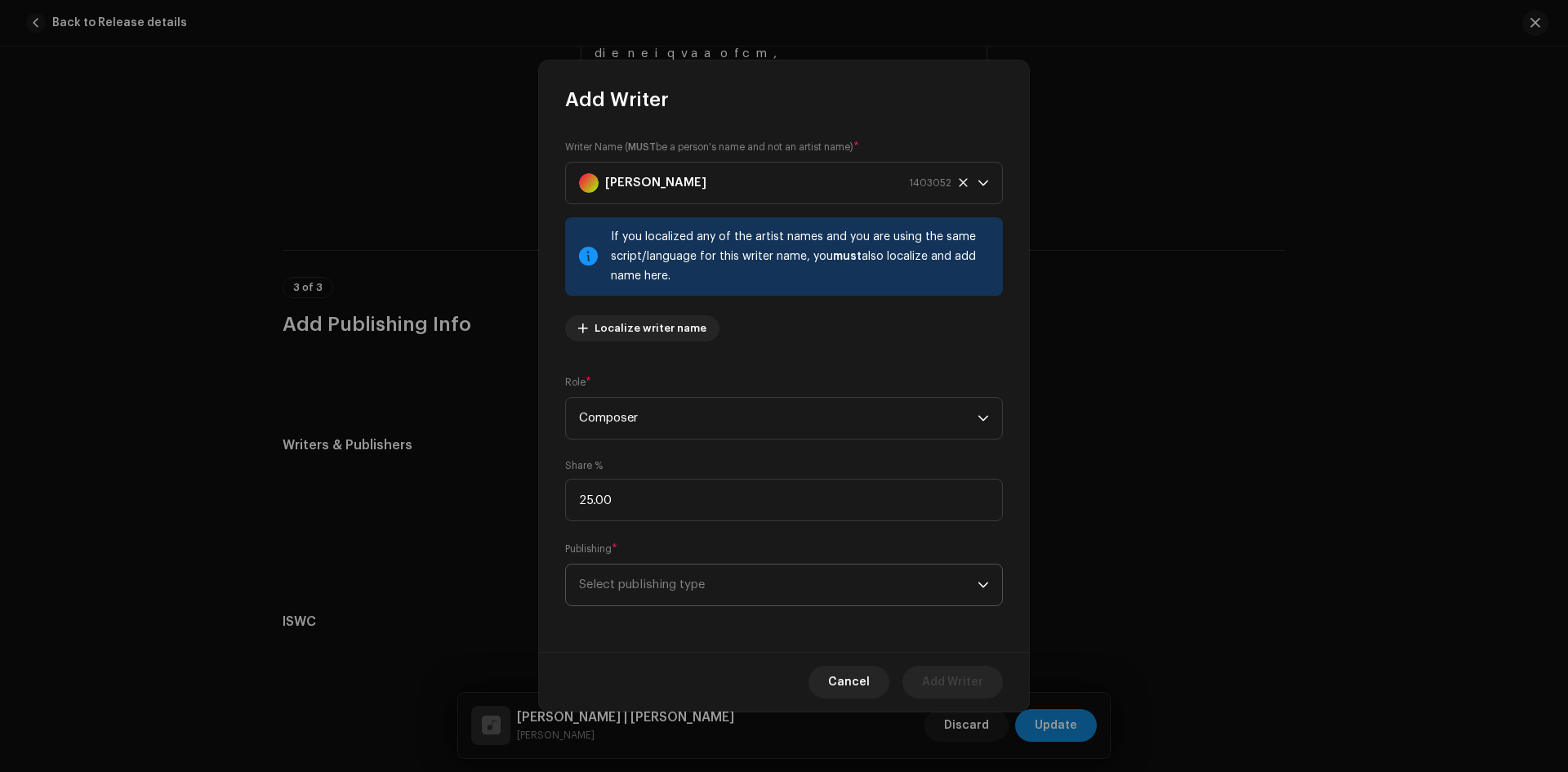
click at [772, 569] on span "Select publishing type" at bounding box center [778, 585] width 398 height 41
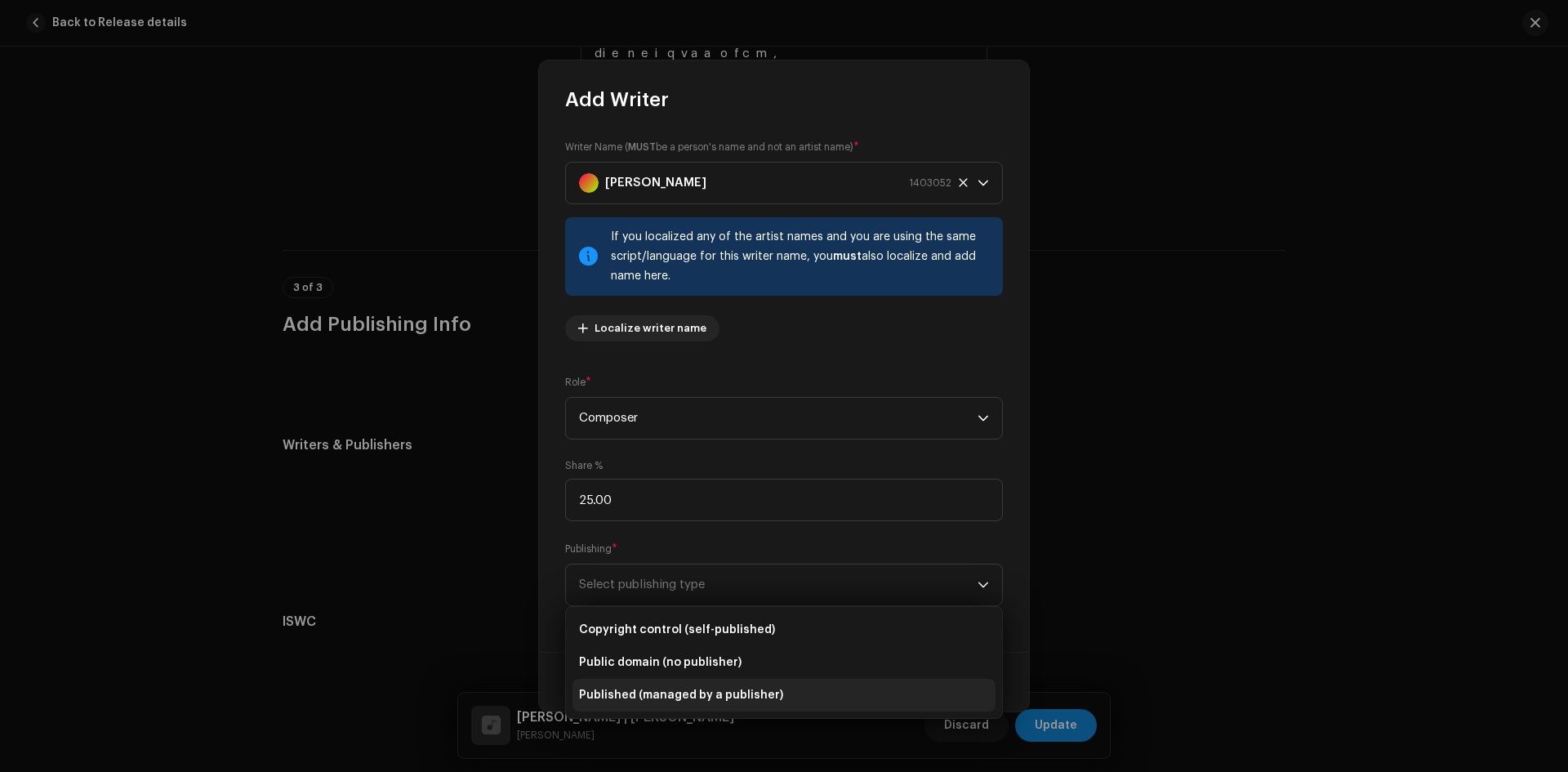
click at [703, 684] on li "Published (managed by a publisher)" at bounding box center [784, 695] width 423 height 32
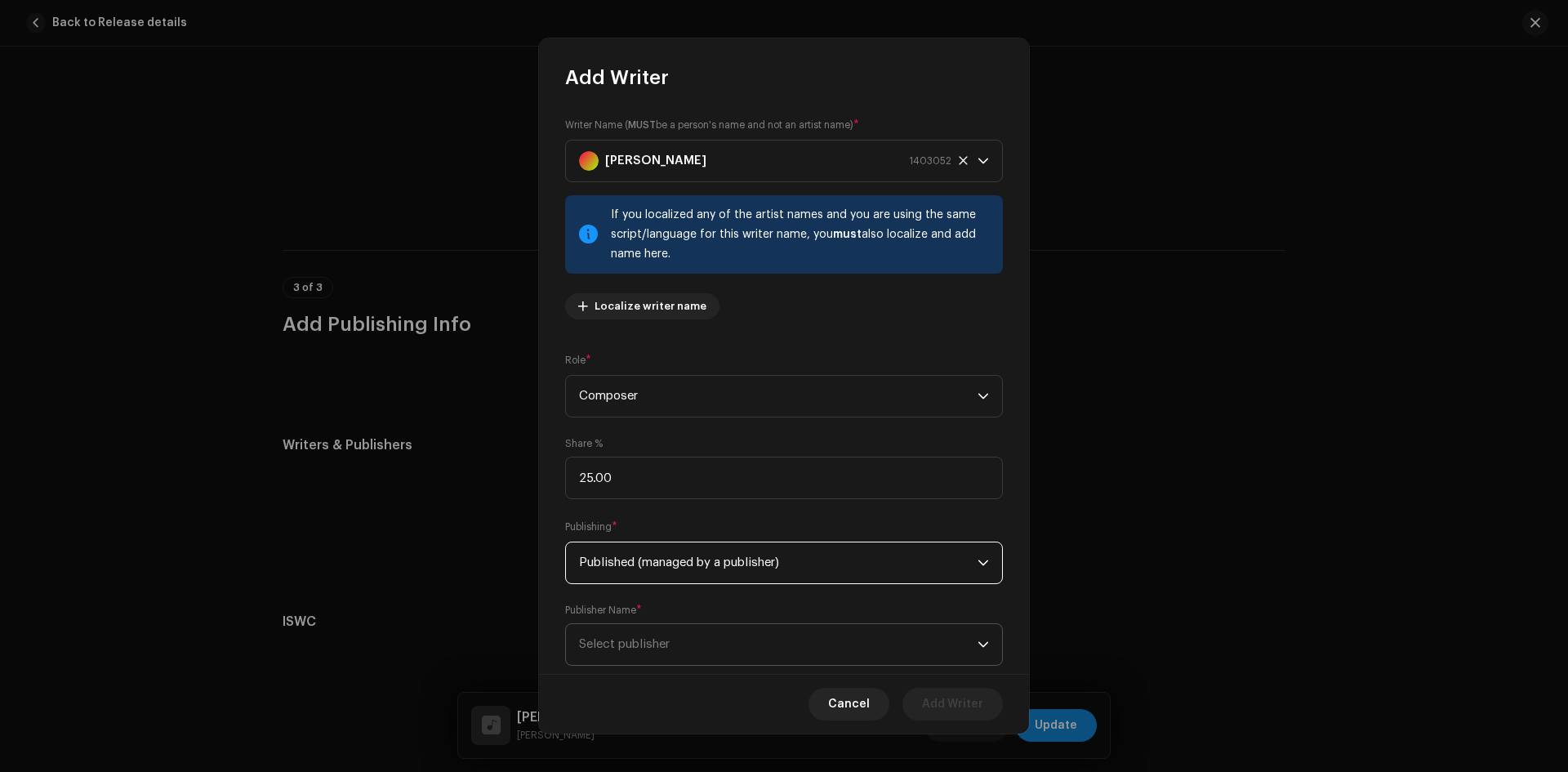
click at [746, 629] on span "Select publisher" at bounding box center [778, 644] width 398 height 41
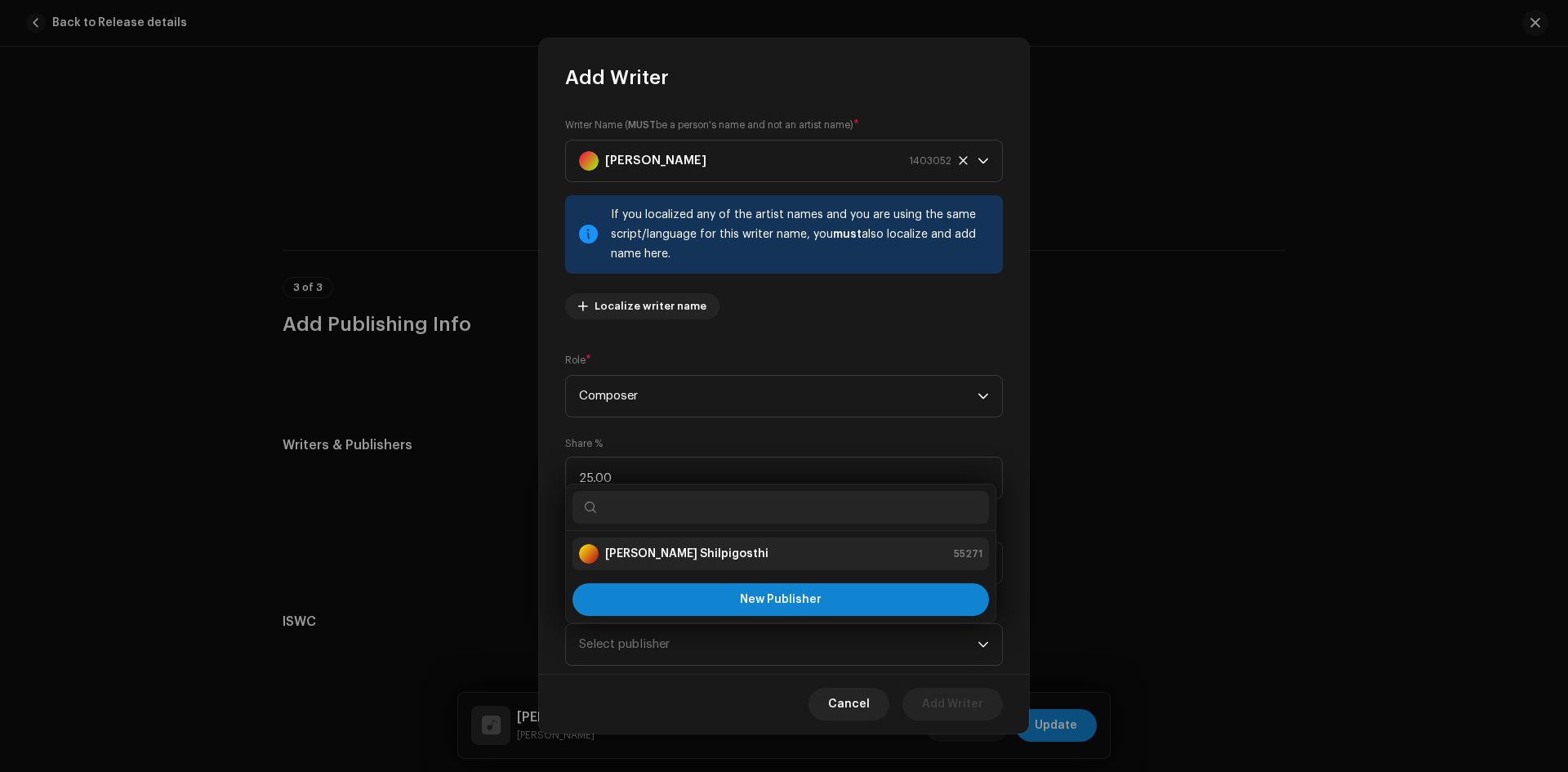
click at [725, 546] on div "[PERSON_NAME] Shilpigosthi 55271" at bounding box center [780, 554] width 403 height 20
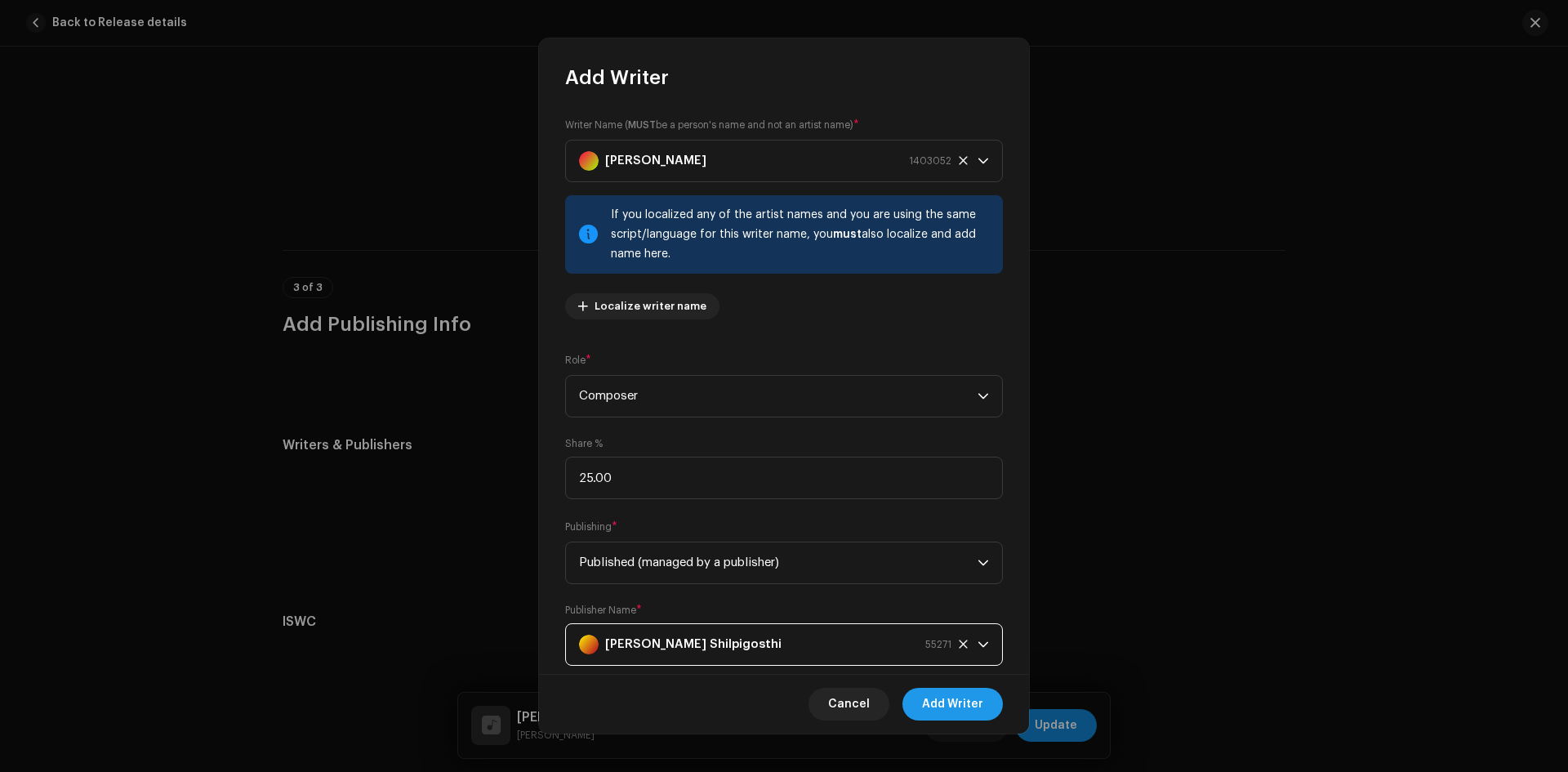
click at [969, 696] on span "Add Writer" at bounding box center [952, 703] width 61 height 32
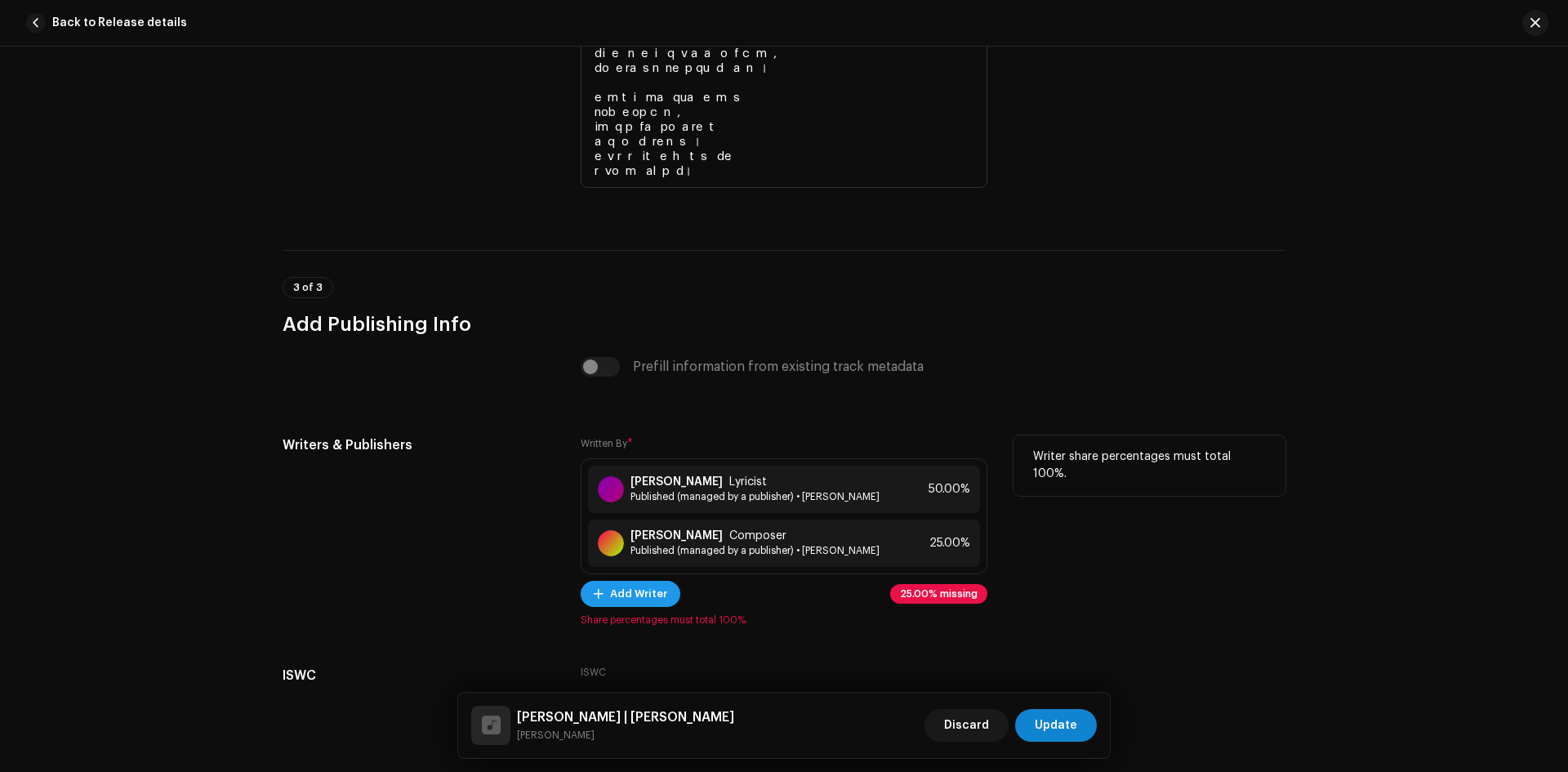
click at [593, 593] on span at bounding box center [598, 593] width 10 height 13
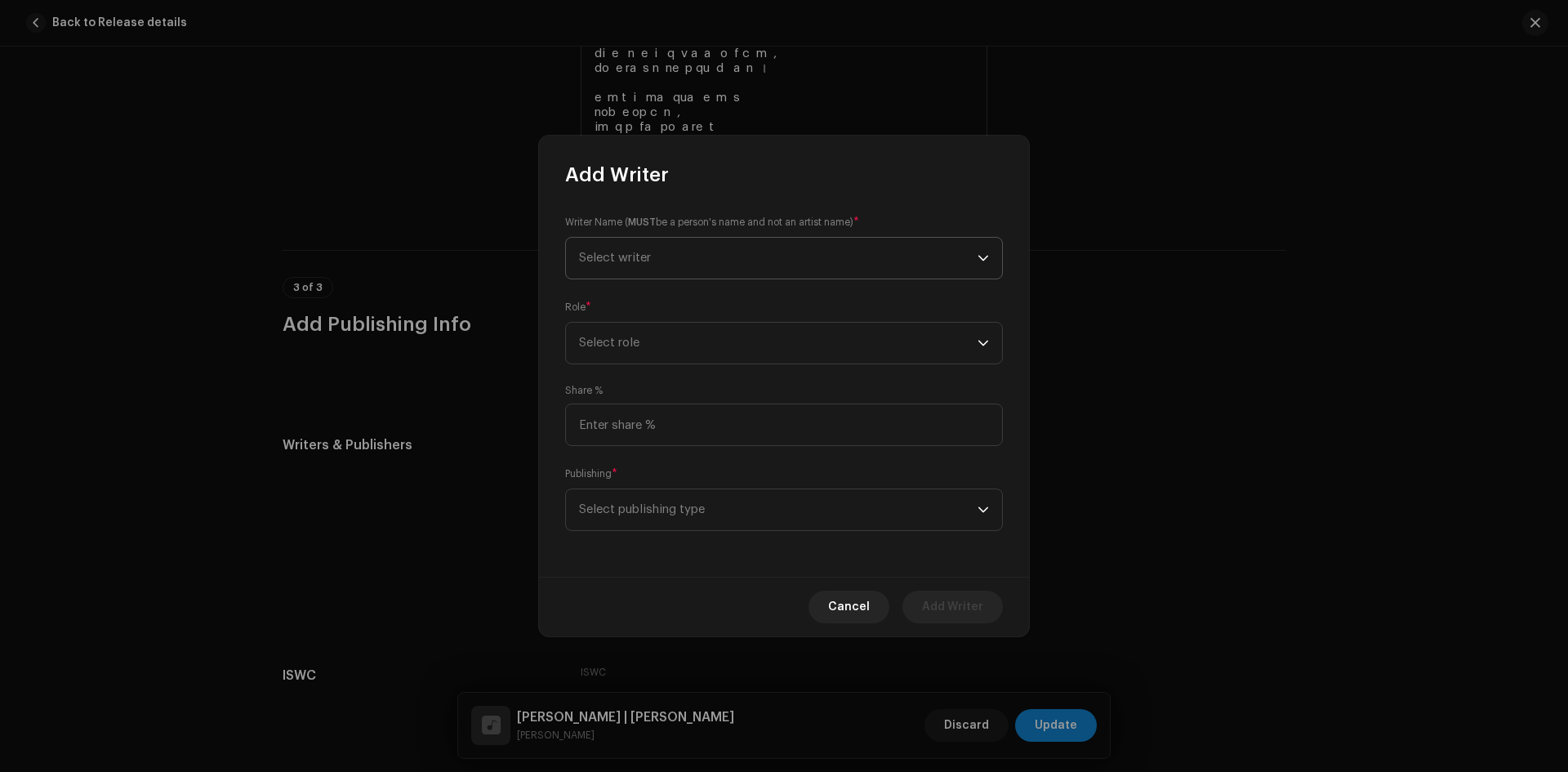
click at [667, 242] on span "Select writer" at bounding box center [778, 258] width 398 height 41
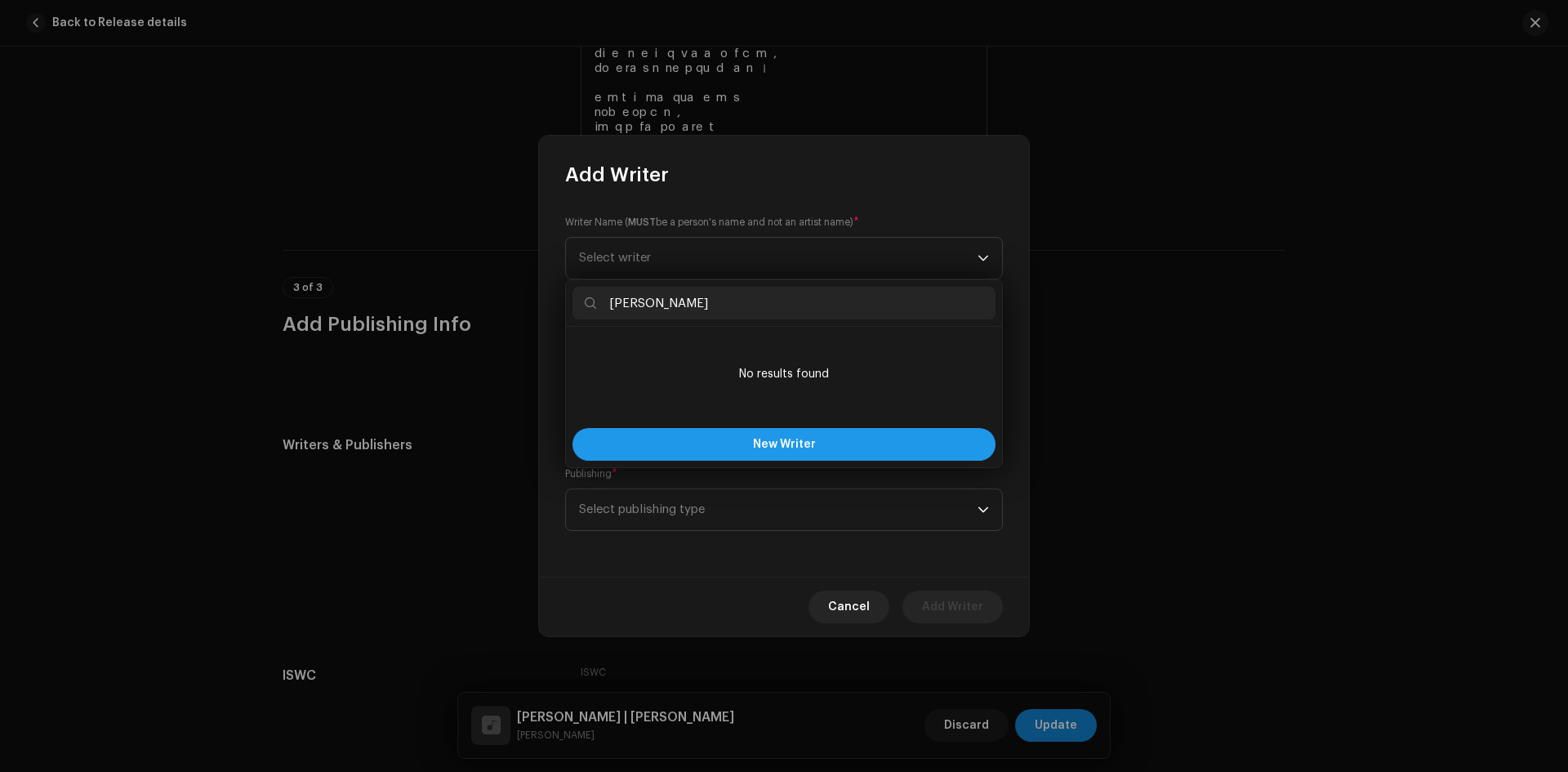
type input "[PERSON_NAME]"
click at [754, 445] on span "New Writer" at bounding box center [784, 444] width 63 height 12
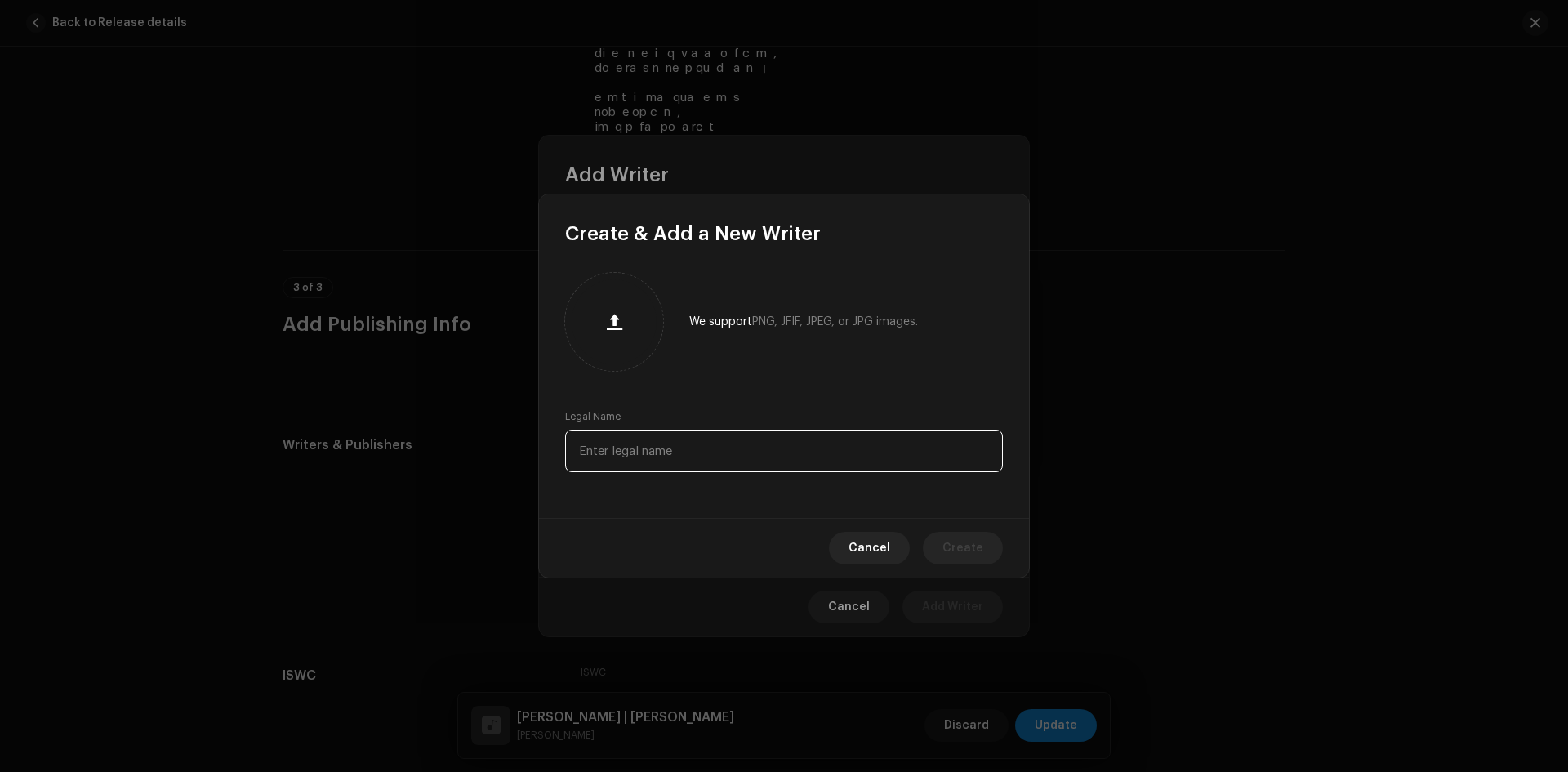
click at [715, 447] on input "text" at bounding box center [784, 450] width 437 height 42
paste input "[PERSON_NAME]"
type input "[PERSON_NAME]"
click at [959, 545] on span "Create" at bounding box center [963, 547] width 41 height 32
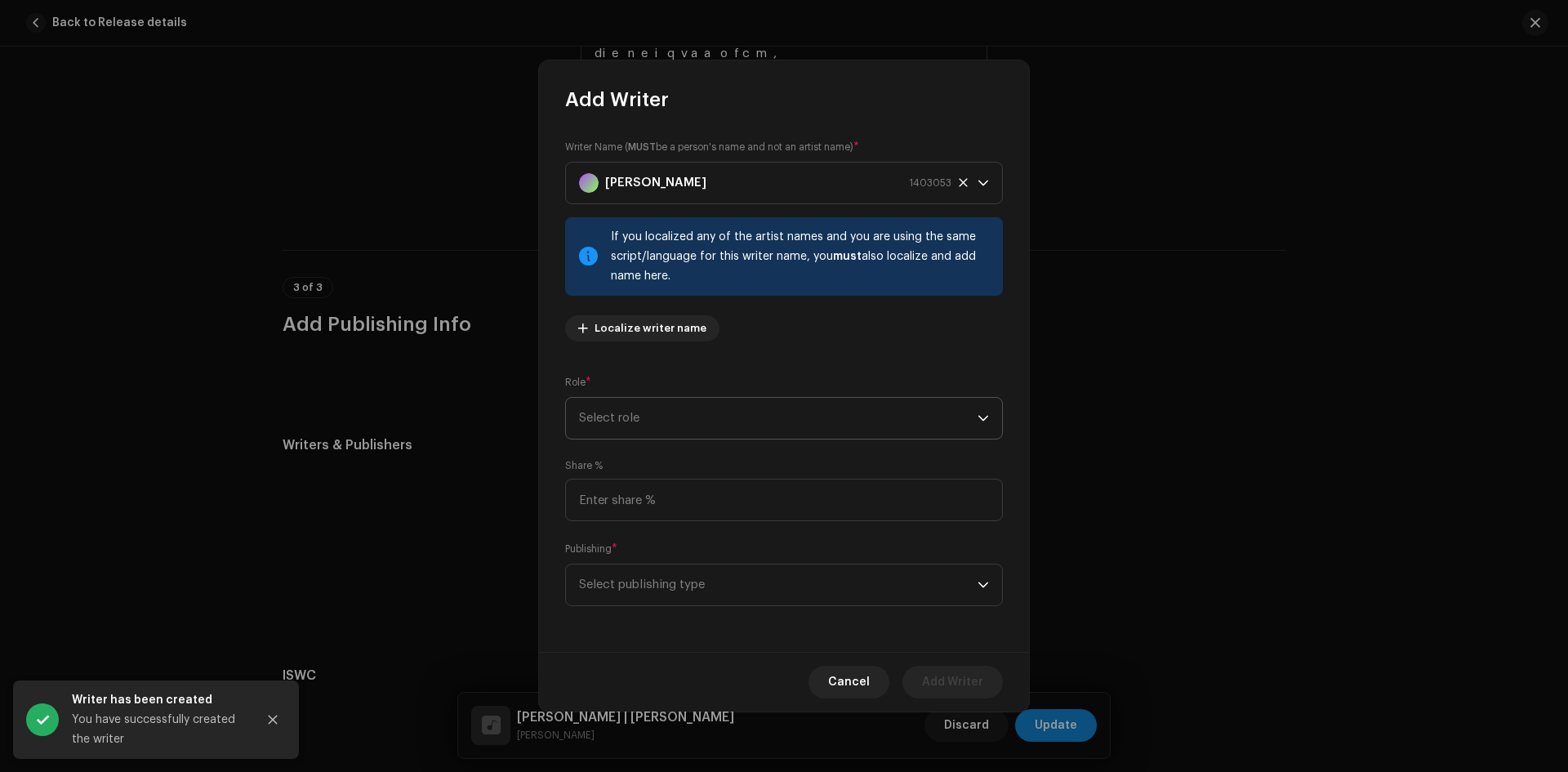
click at [705, 422] on span "Select role" at bounding box center [778, 419] width 398 height 41
click at [689, 536] on li "Composer" at bounding box center [784, 528] width 423 height 32
click at [687, 480] on input at bounding box center [784, 499] width 437 height 42
type input "25.00"
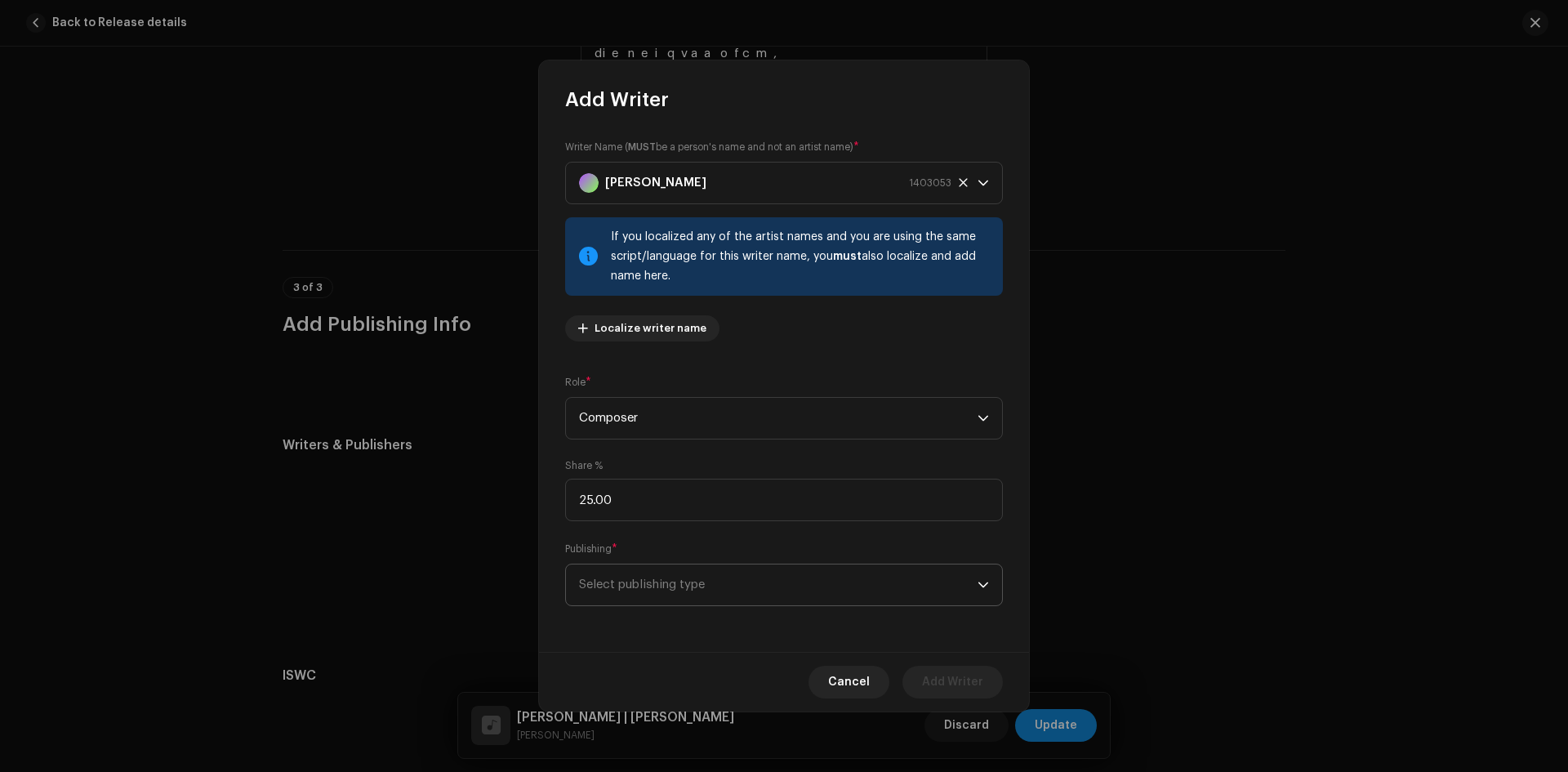
click at [710, 584] on span "Select publishing type" at bounding box center [778, 585] width 398 height 41
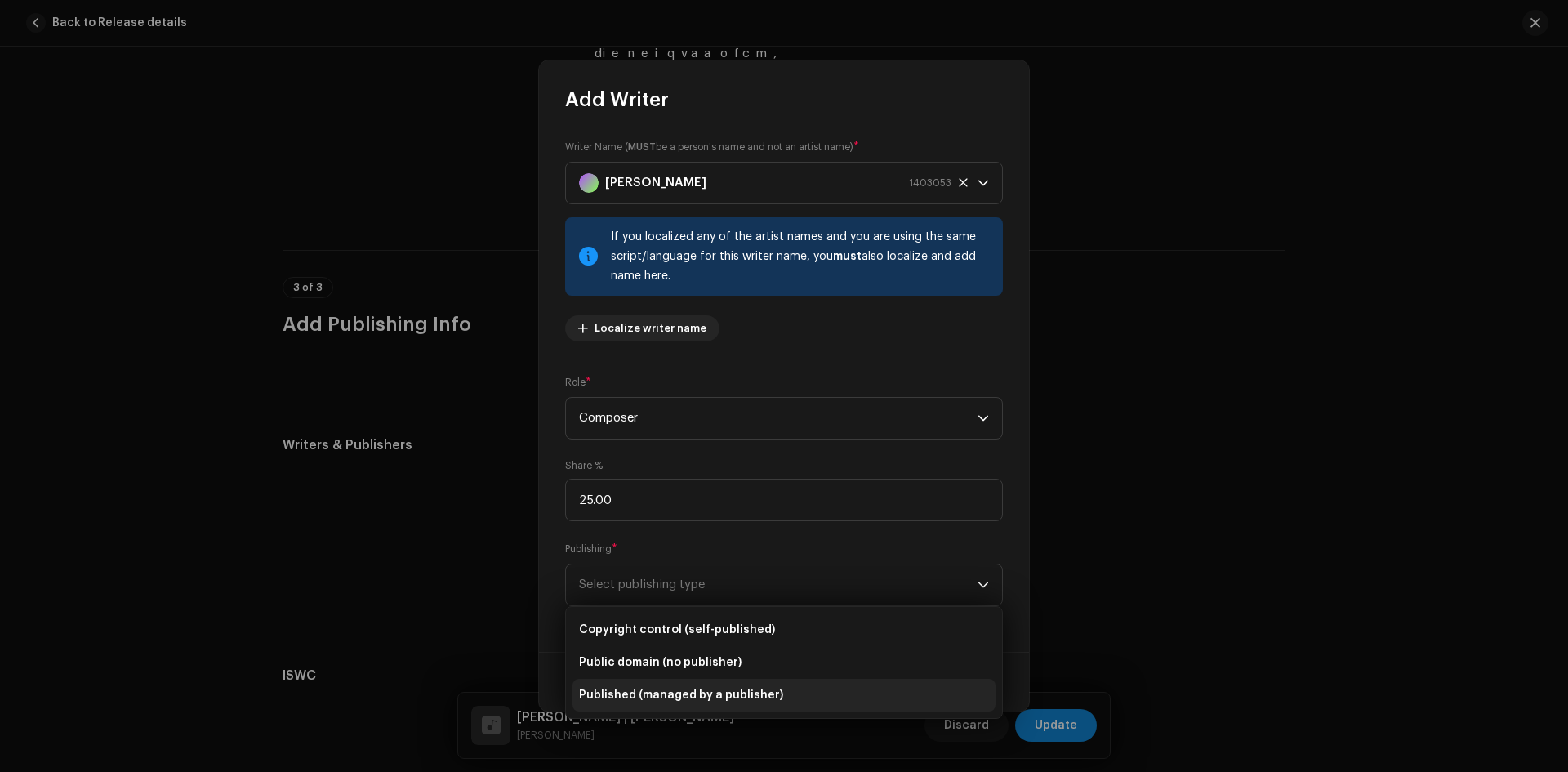
click at [677, 691] on span "Published (managed by a publisher)" at bounding box center [681, 695] width 204 height 17
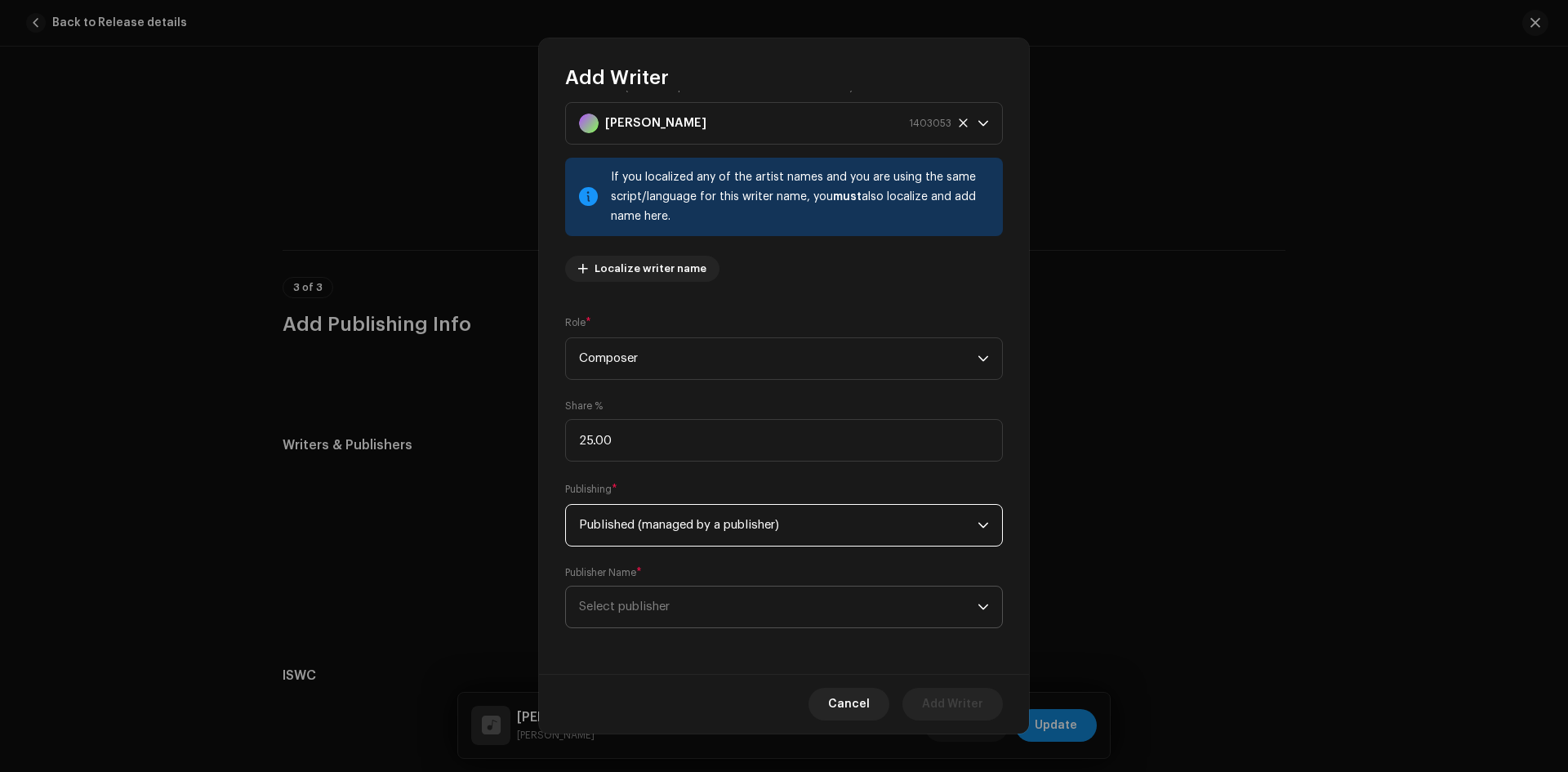
click at [689, 597] on span "Select publisher" at bounding box center [778, 607] width 398 height 41
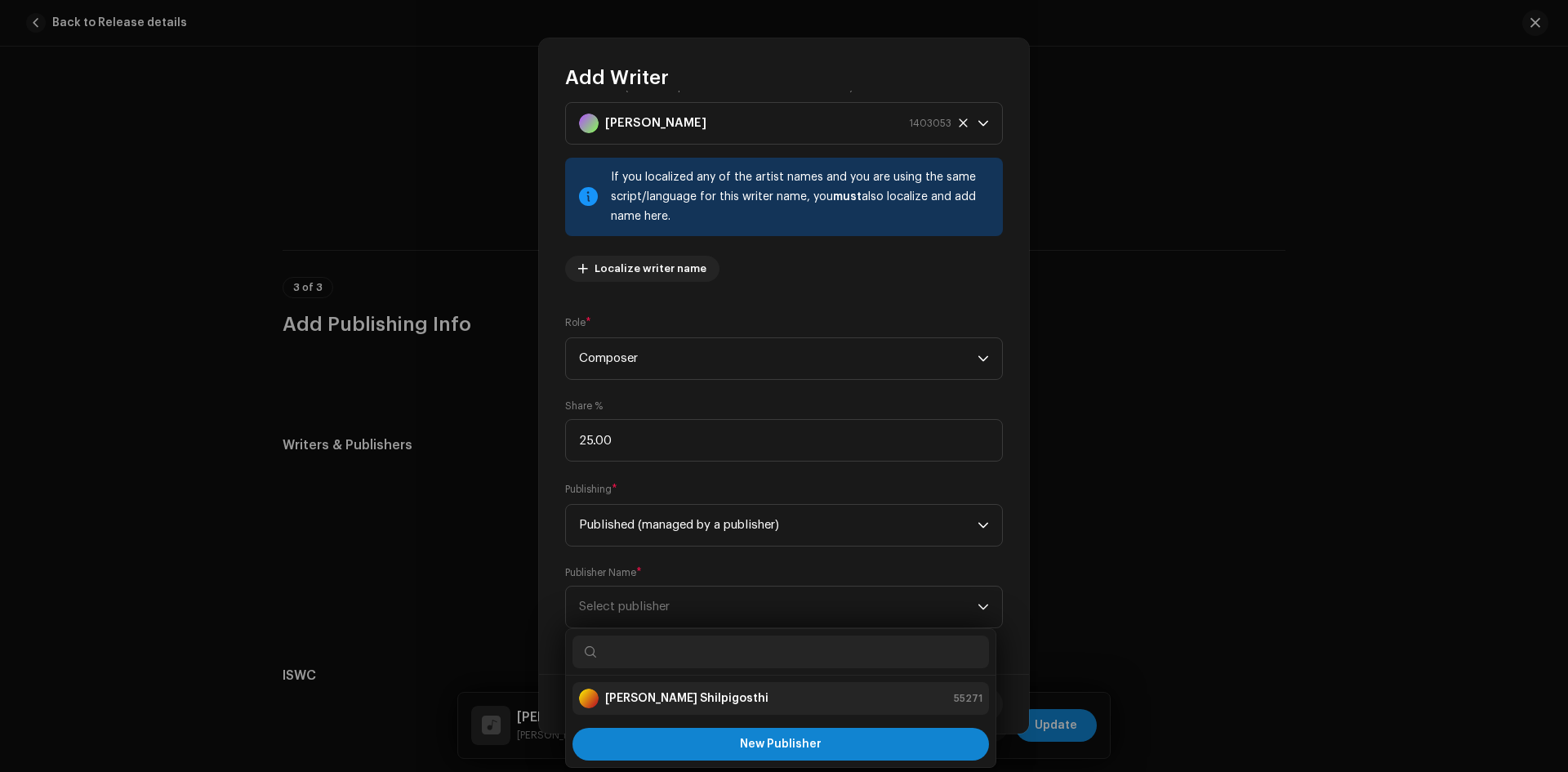
click at [725, 707] on div "[PERSON_NAME] Shilpigosthi 55271" at bounding box center [780, 698] width 403 height 20
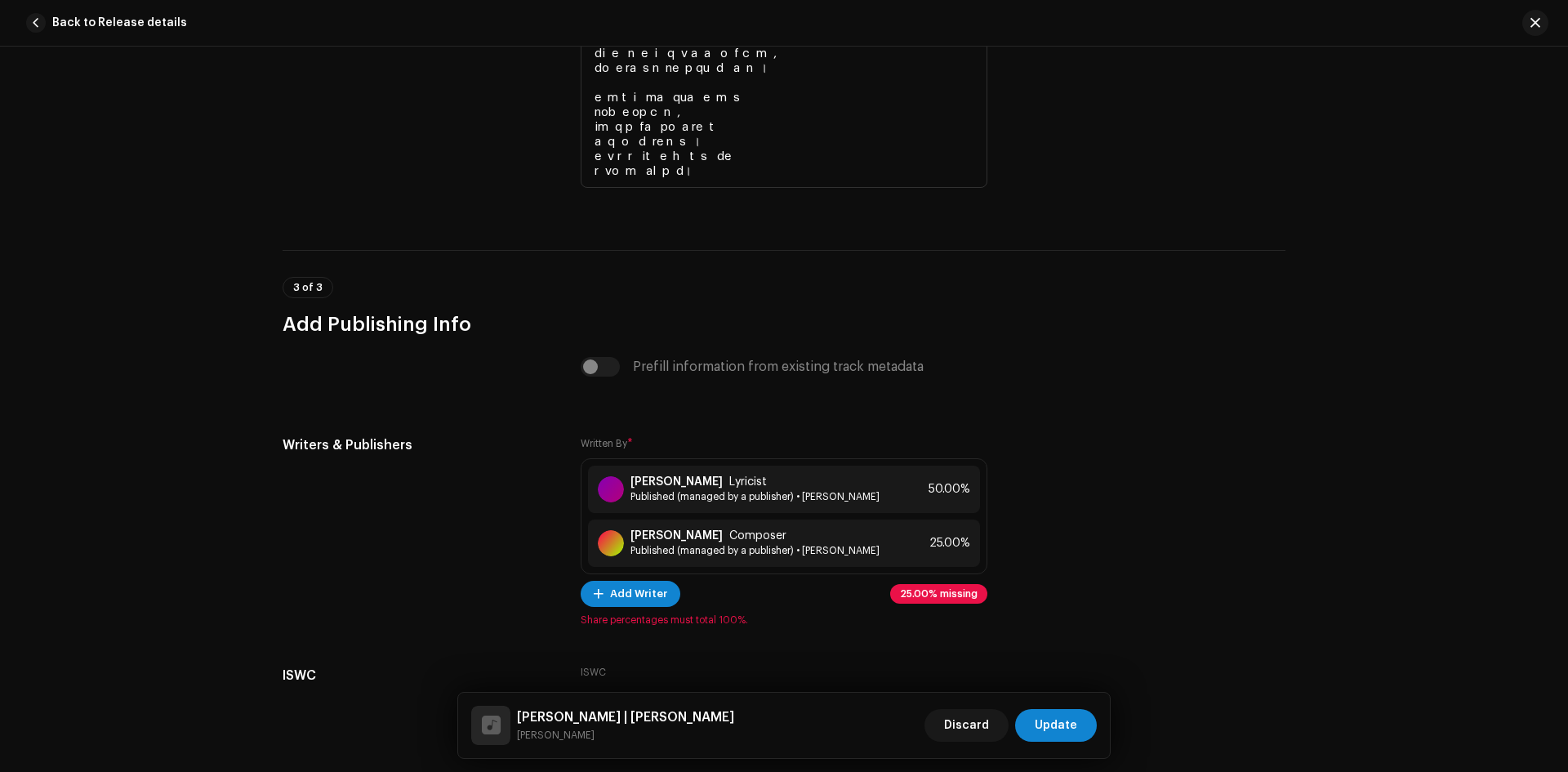
click at [1169, 320] on div "Add Writer Writer Name ( MUST be a person's name and not an artist name) * [PER…" at bounding box center [784, 386] width 1568 height 772
click at [632, 600] on span "Add Writer" at bounding box center [638, 593] width 57 height 32
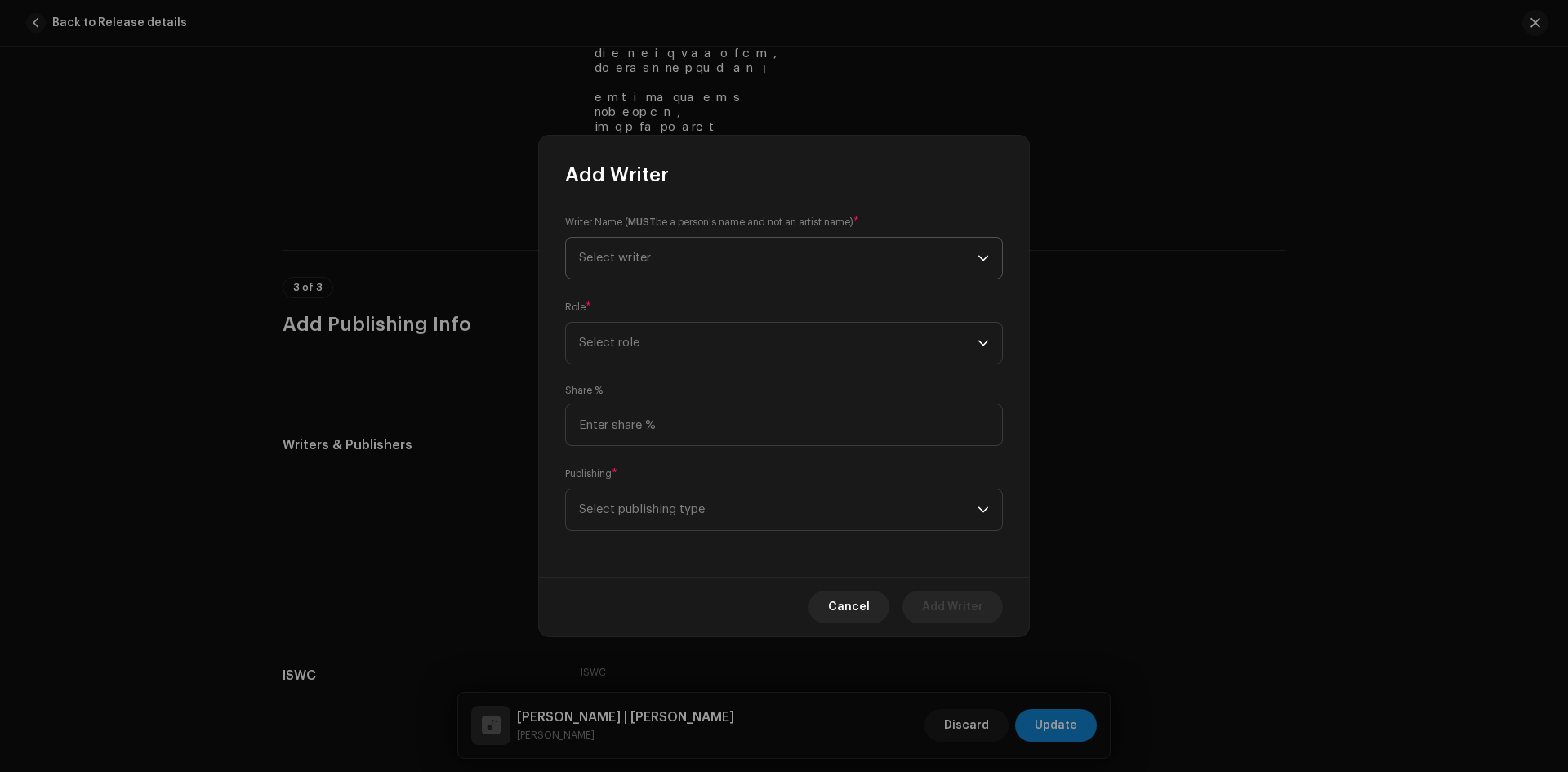
click at [600, 257] on span "Select writer" at bounding box center [614, 257] width 72 height 12
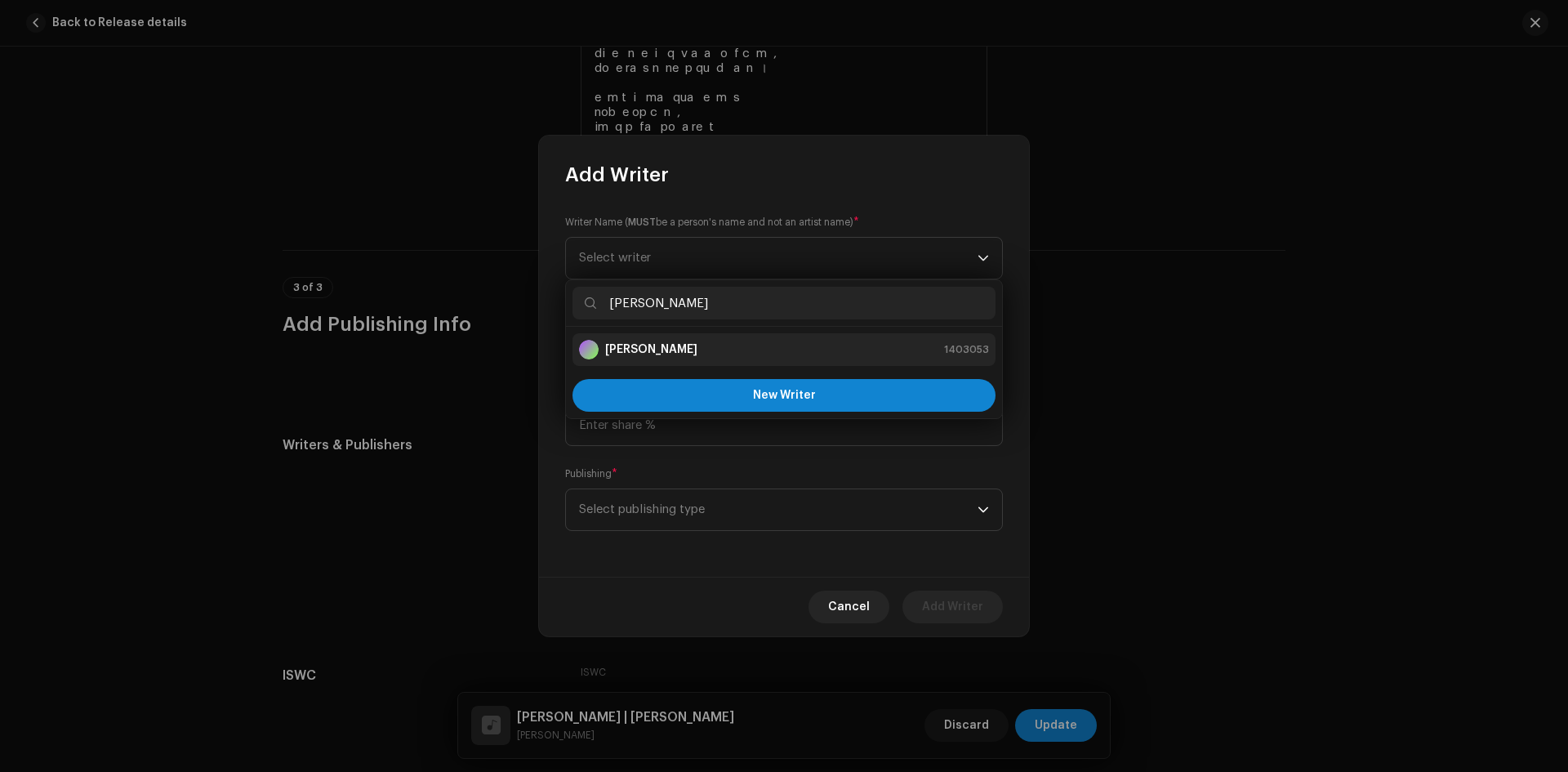
type input "[PERSON_NAME]"
click at [651, 339] on li "[PERSON_NAME] 1403053" at bounding box center [784, 349] width 423 height 32
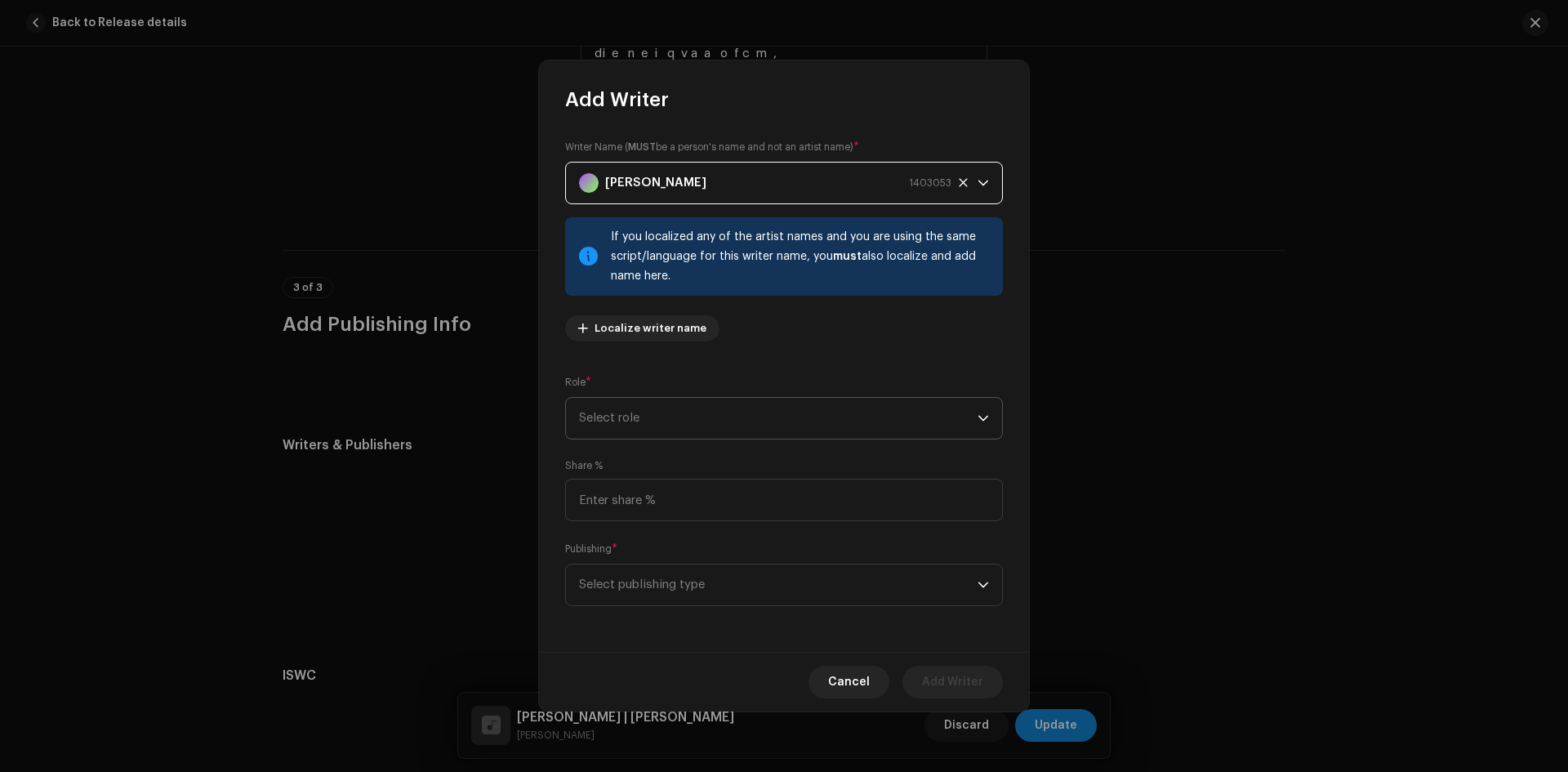
click at [662, 427] on span "Select role" at bounding box center [778, 419] width 398 height 41
click at [654, 523] on li "Composer" at bounding box center [784, 528] width 423 height 32
click at [663, 497] on input at bounding box center [784, 499] width 437 height 42
type input "25.00"
click at [717, 596] on span "Select publishing type" at bounding box center [778, 585] width 398 height 41
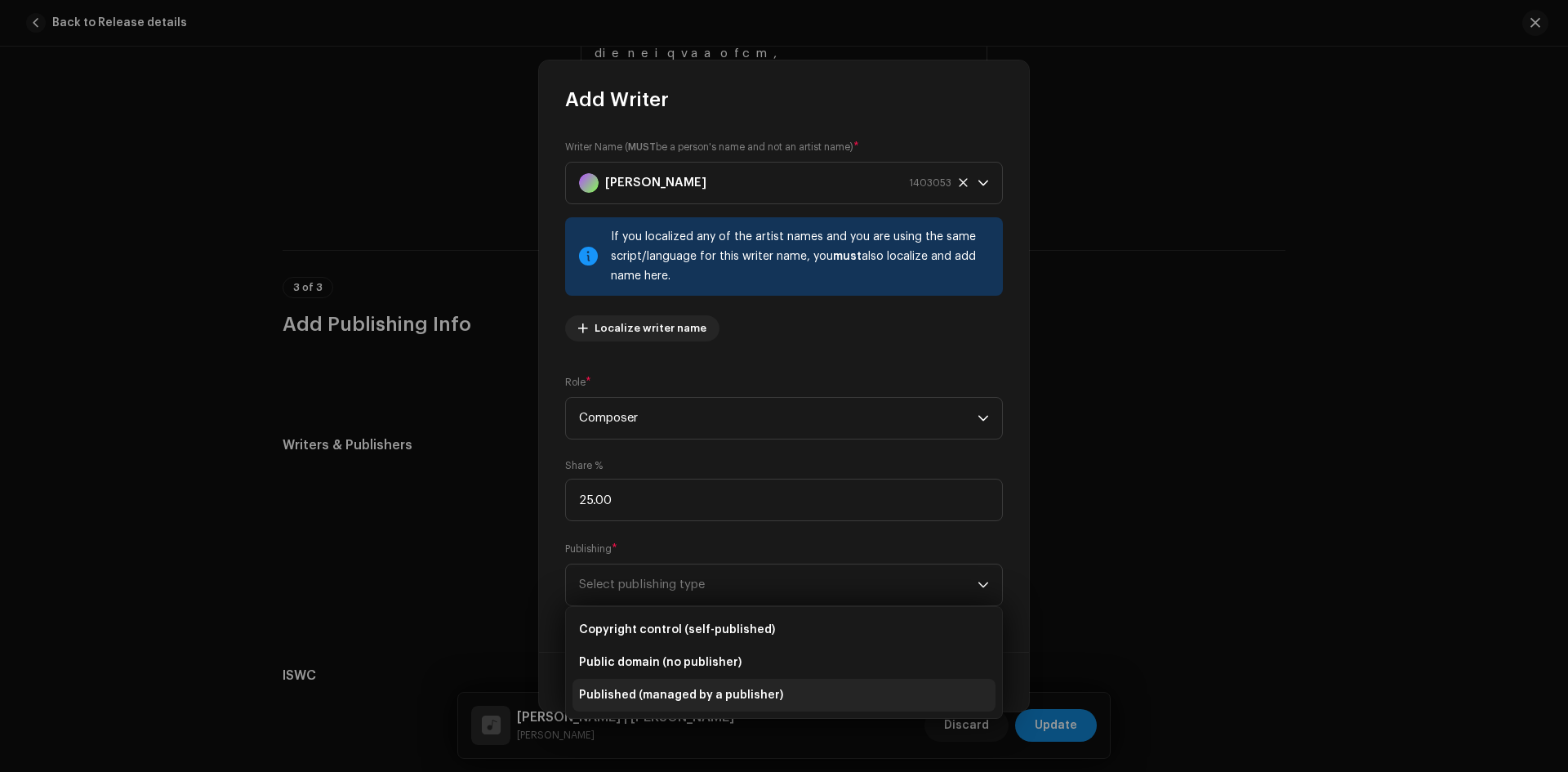
click at [747, 710] on li "Published (managed by a publisher)" at bounding box center [784, 695] width 423 height 32
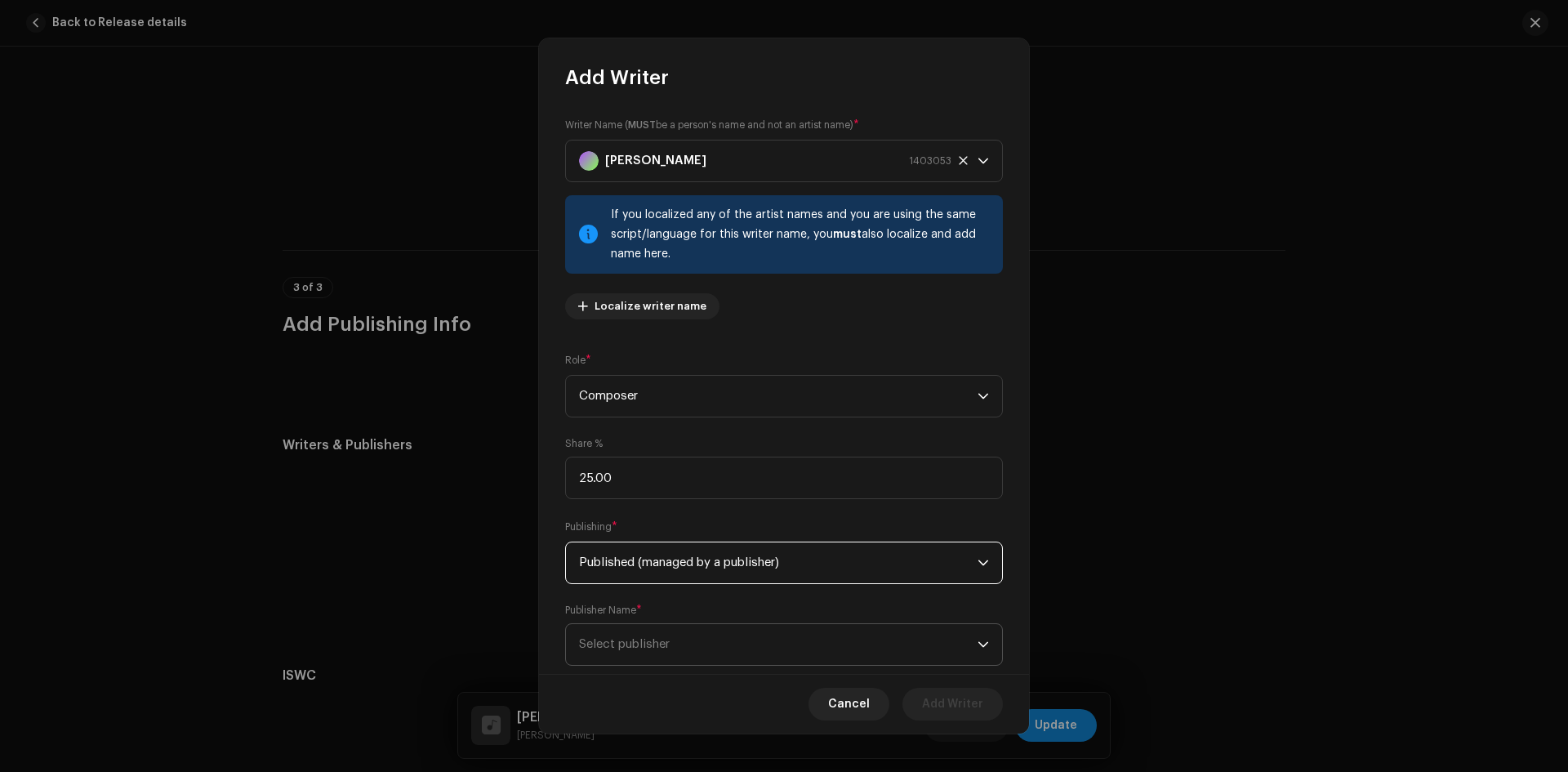
click at [750, 643] on span "Select publisher" at bounding box center [778, 644] width 398 height 41
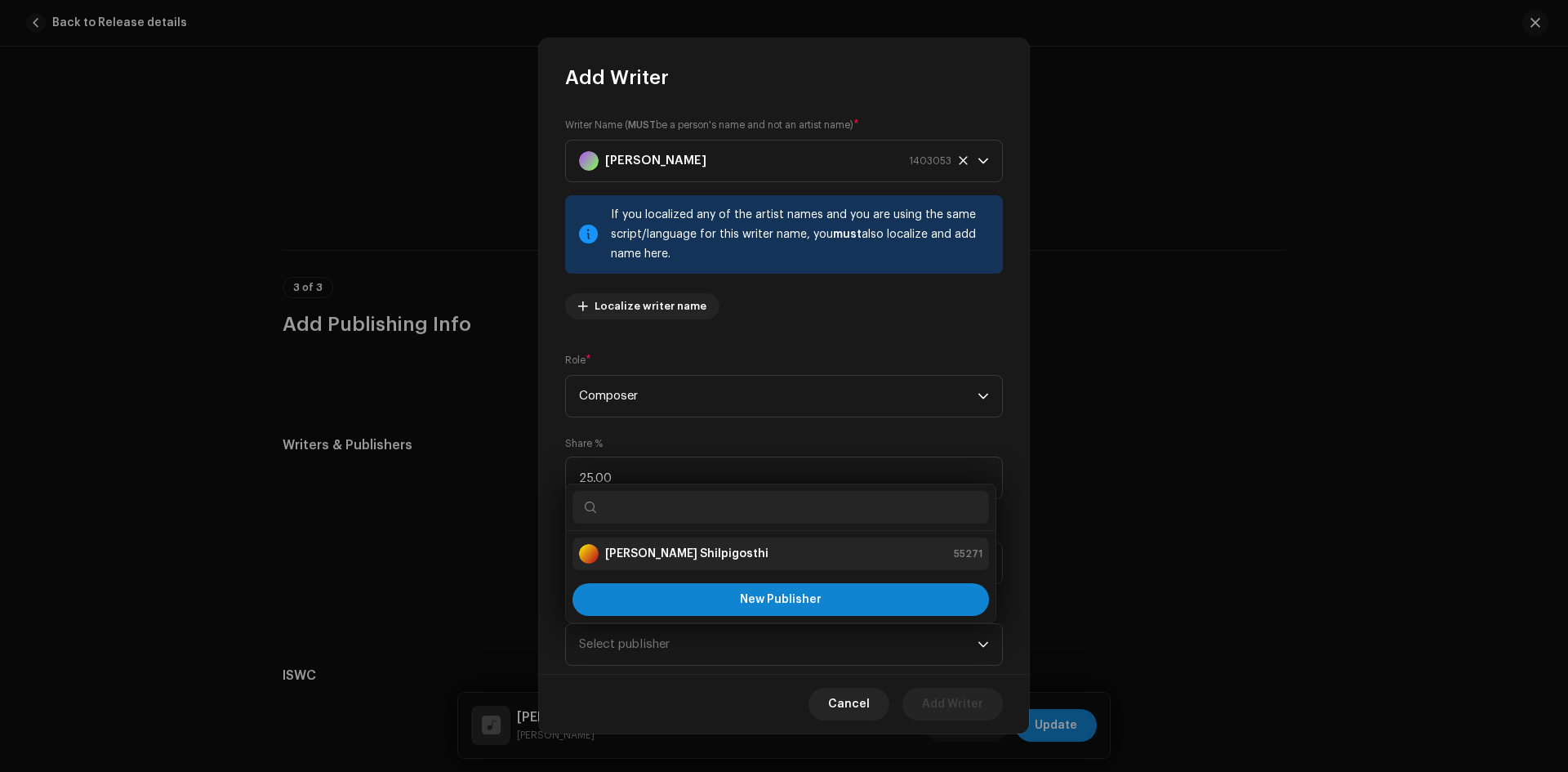
click at [762, 562] on div "[PERSON_NAME] Shilpigosthi 55271" at bounding box center [780, 554] width 403 height 20
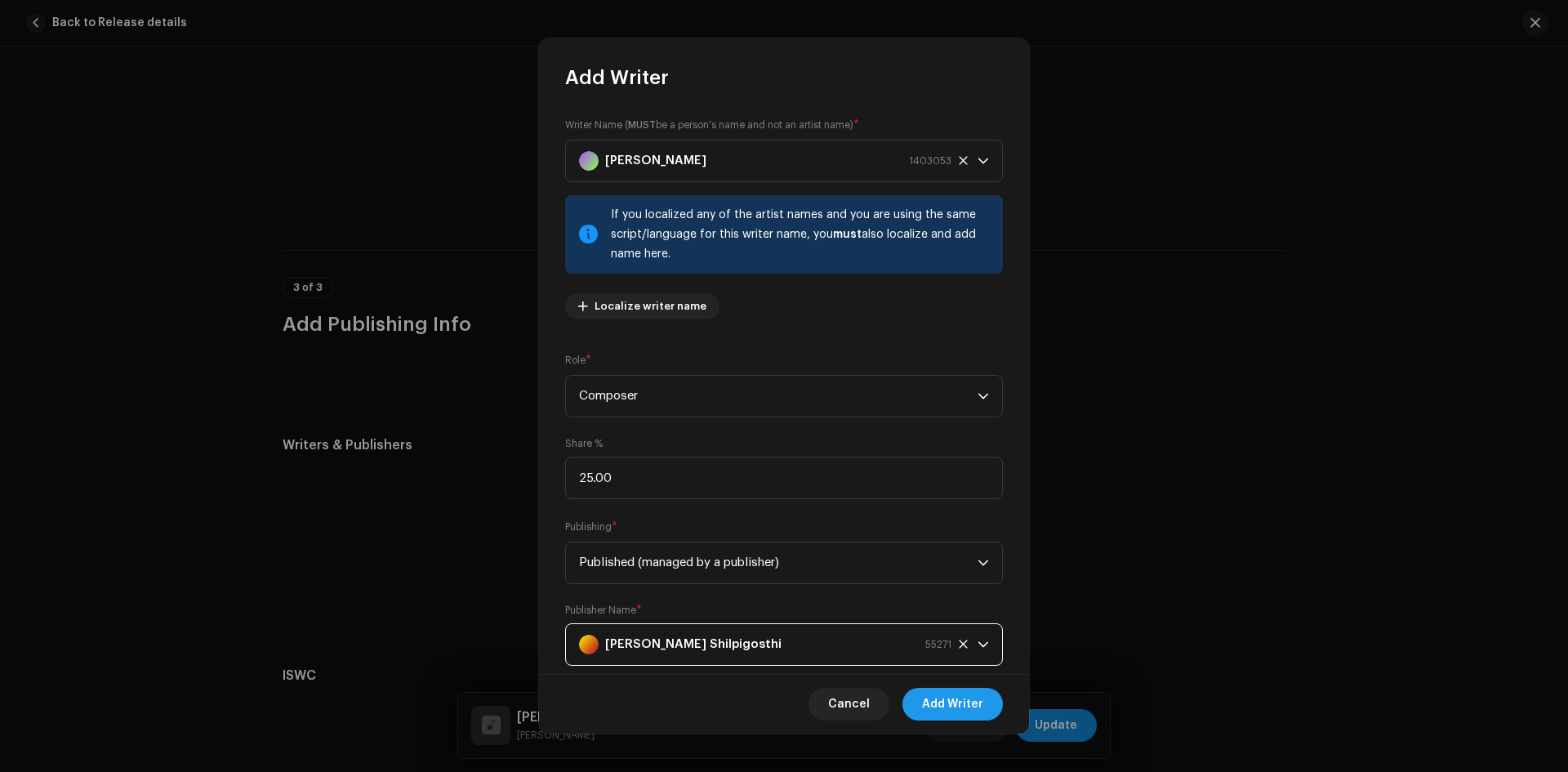
click at [965, 703] on span "Add Writer" at bounding box center [952, 703] width 61 height 32
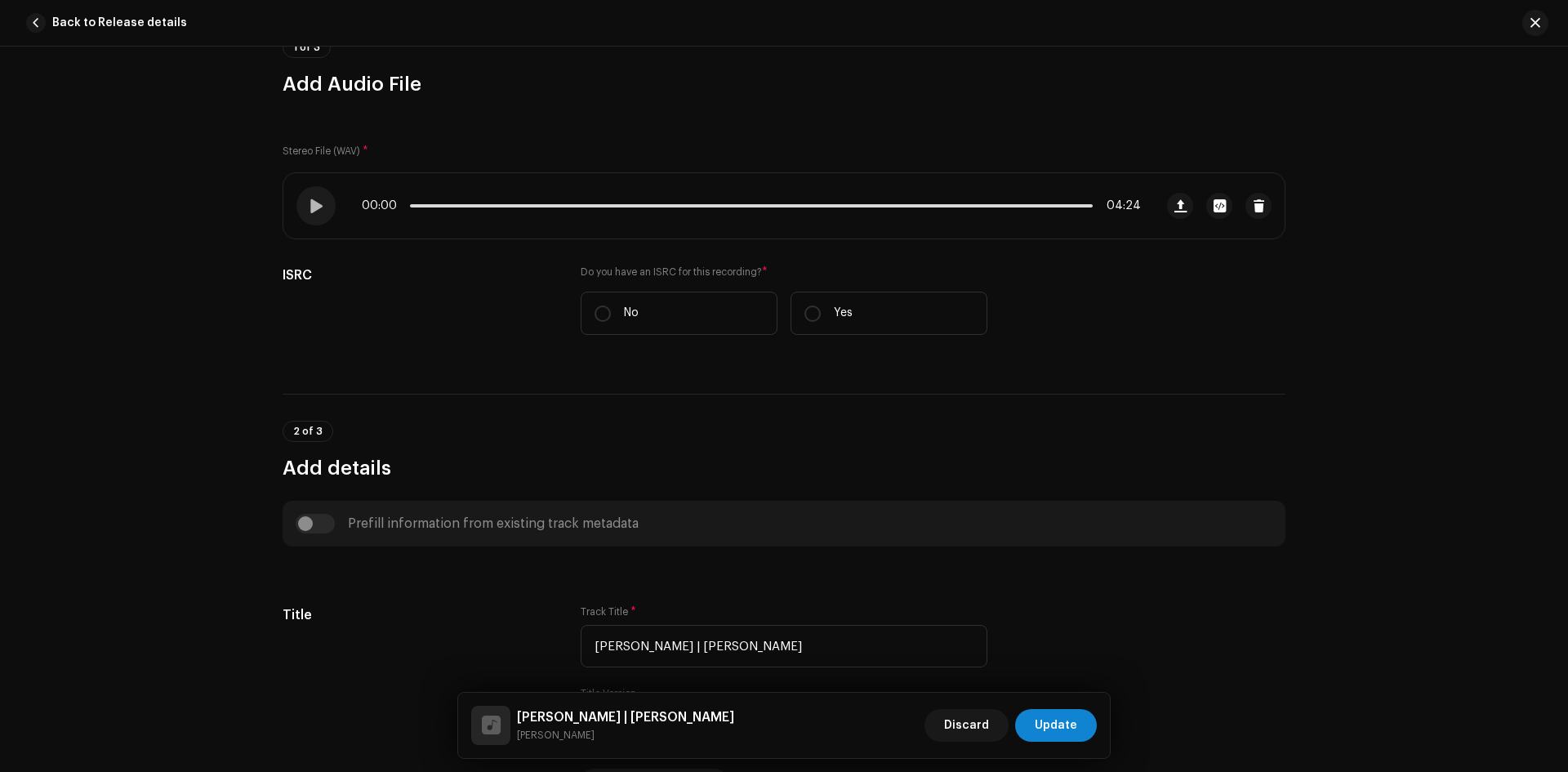
scroll to position [81, 0]
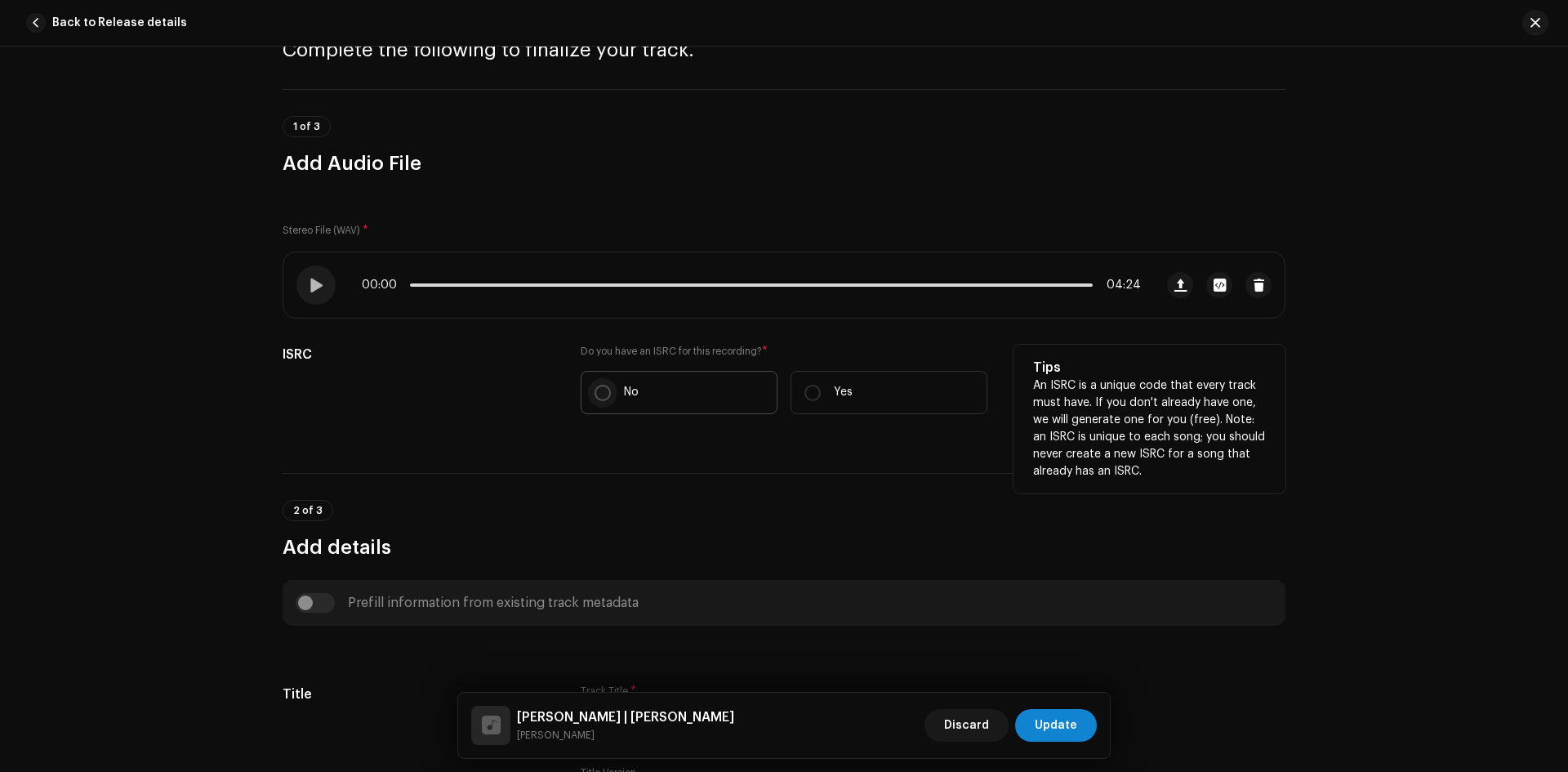
click at [603, 386] on input "No" at bounding box center [602, 392] width 17 height 17
radio input "true"
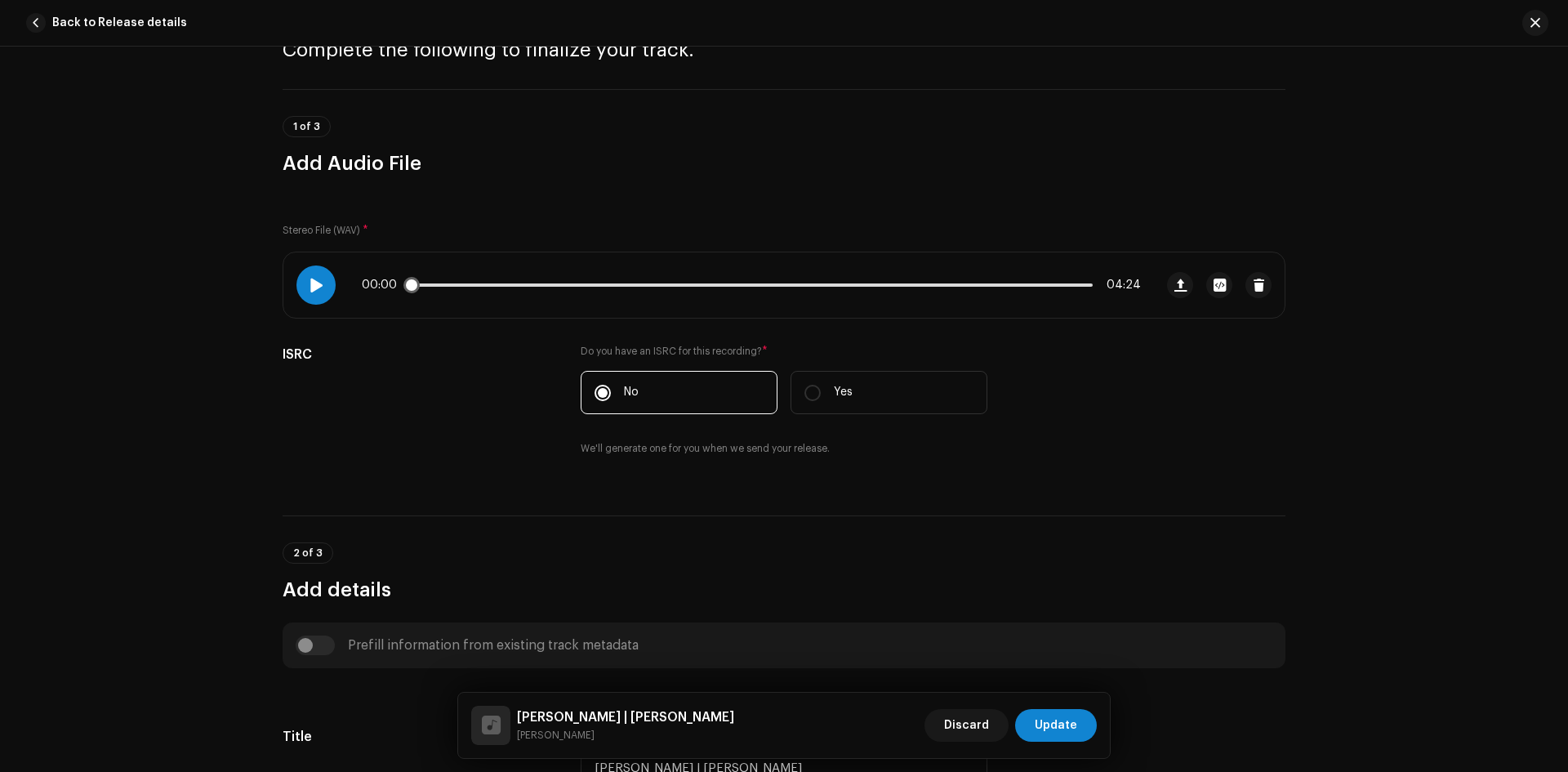
click at [320, 284] on span at bounding box center [317, 284] width 14 height 13
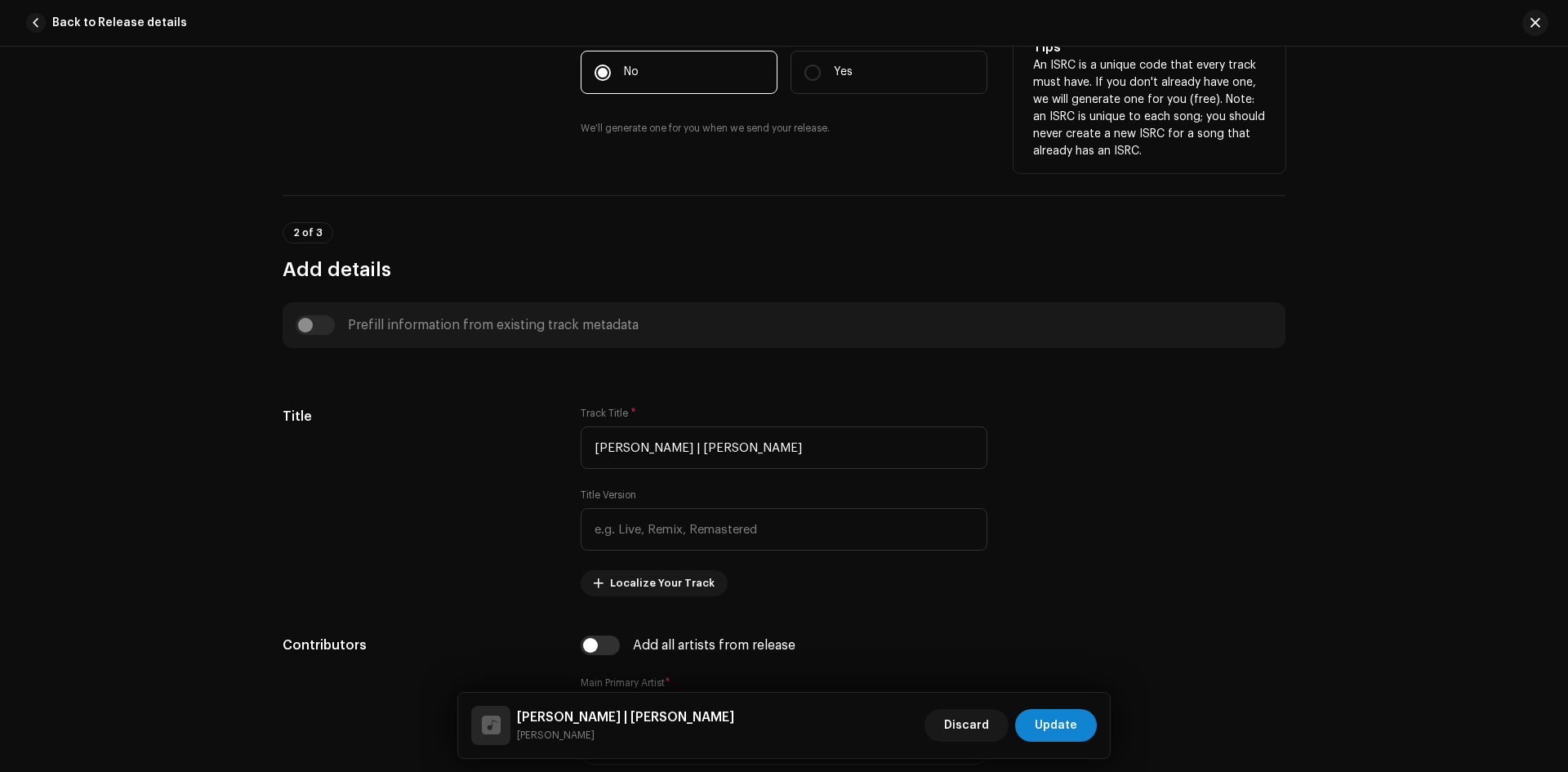
scroll to position [490, 0]
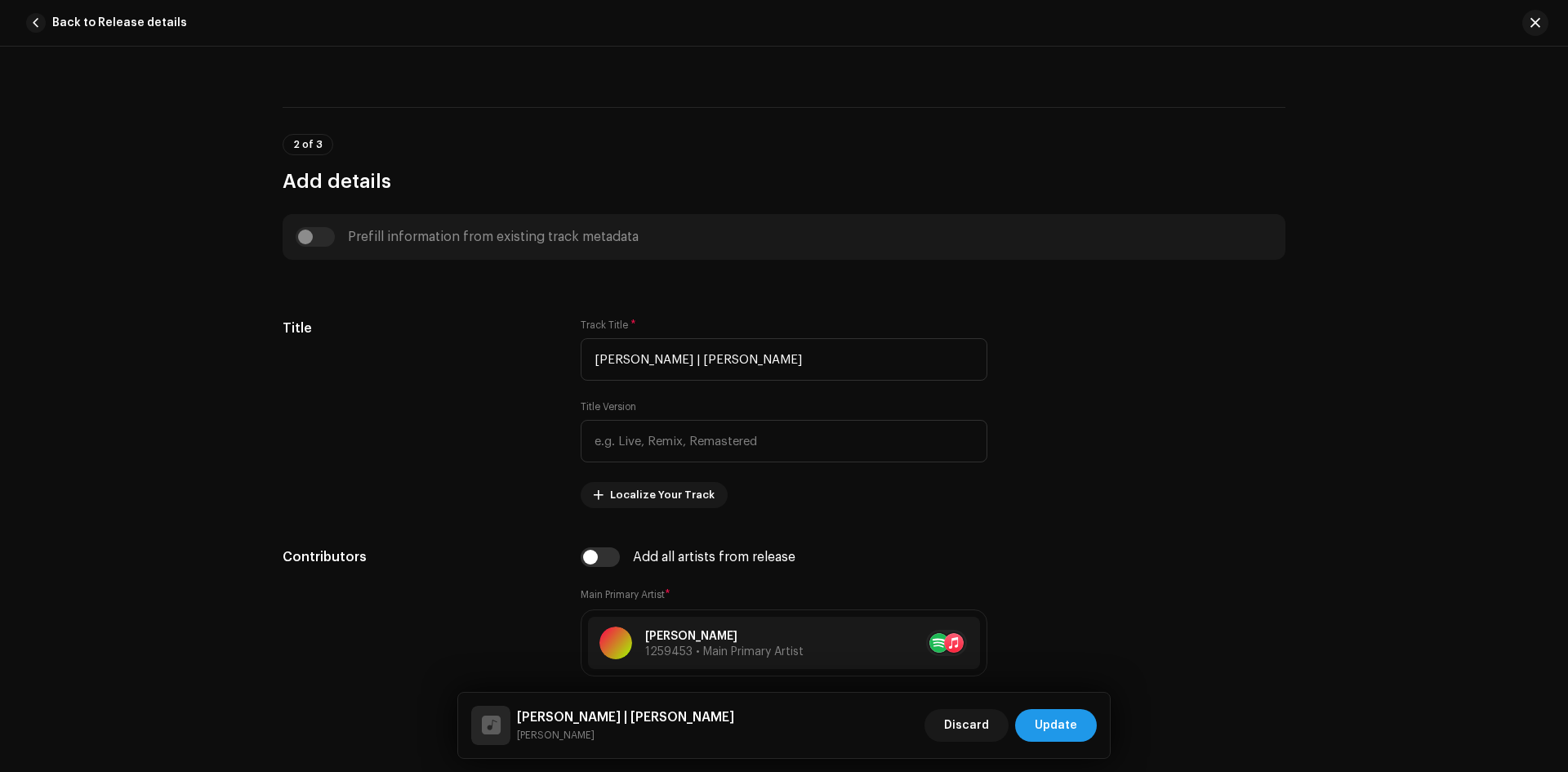
click at [1065, 726] on span "Update" at bounding box center [1055, 725] width 42 height 32
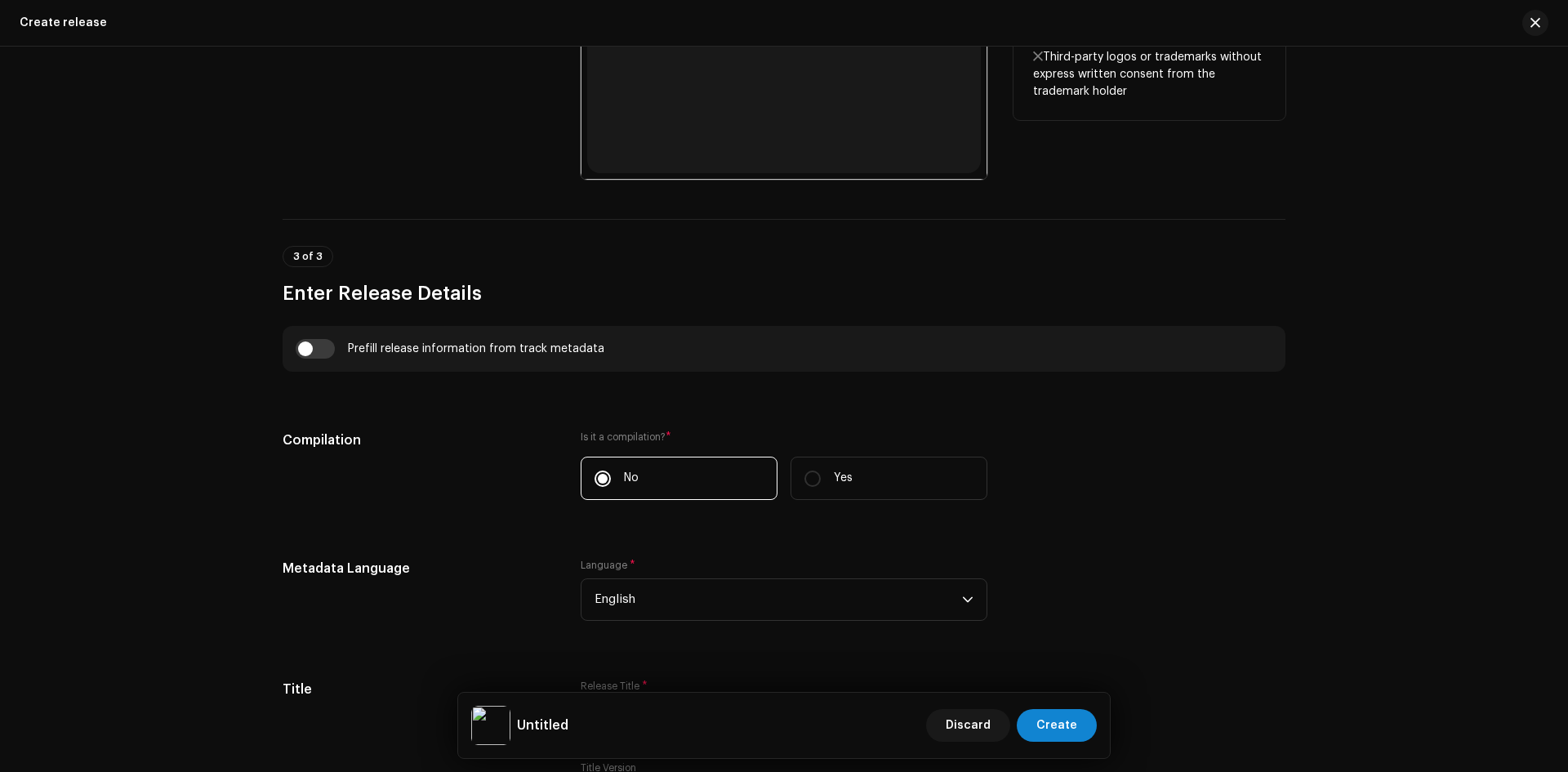
scroll to position [899, 0]
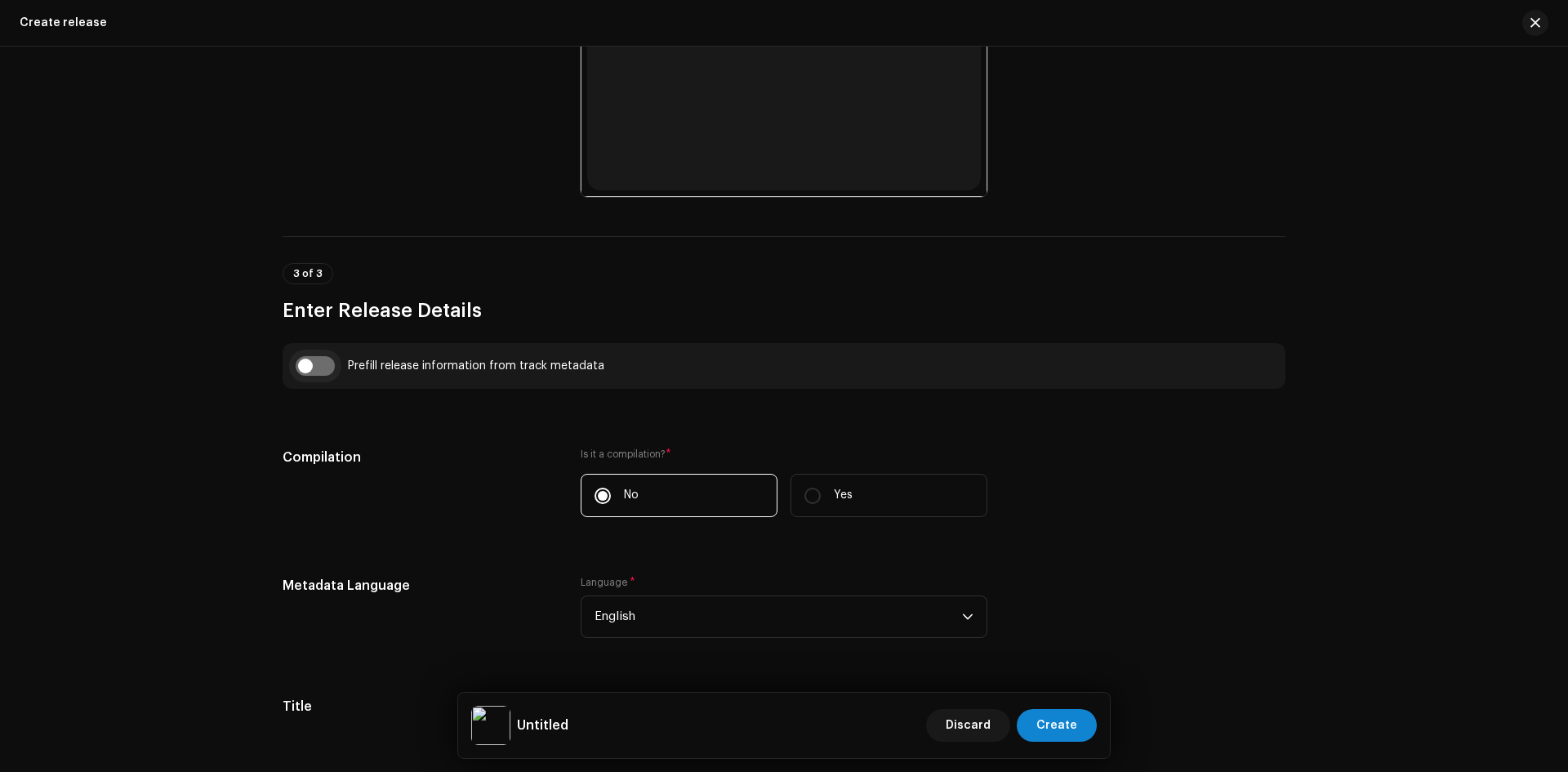
click at [325, 363] on input "checkbox" at bounding box center [315, 366] width 39 height 20
checkbox input "true"
type input "[PERSON_NAME] | [PERSON_NAME]"
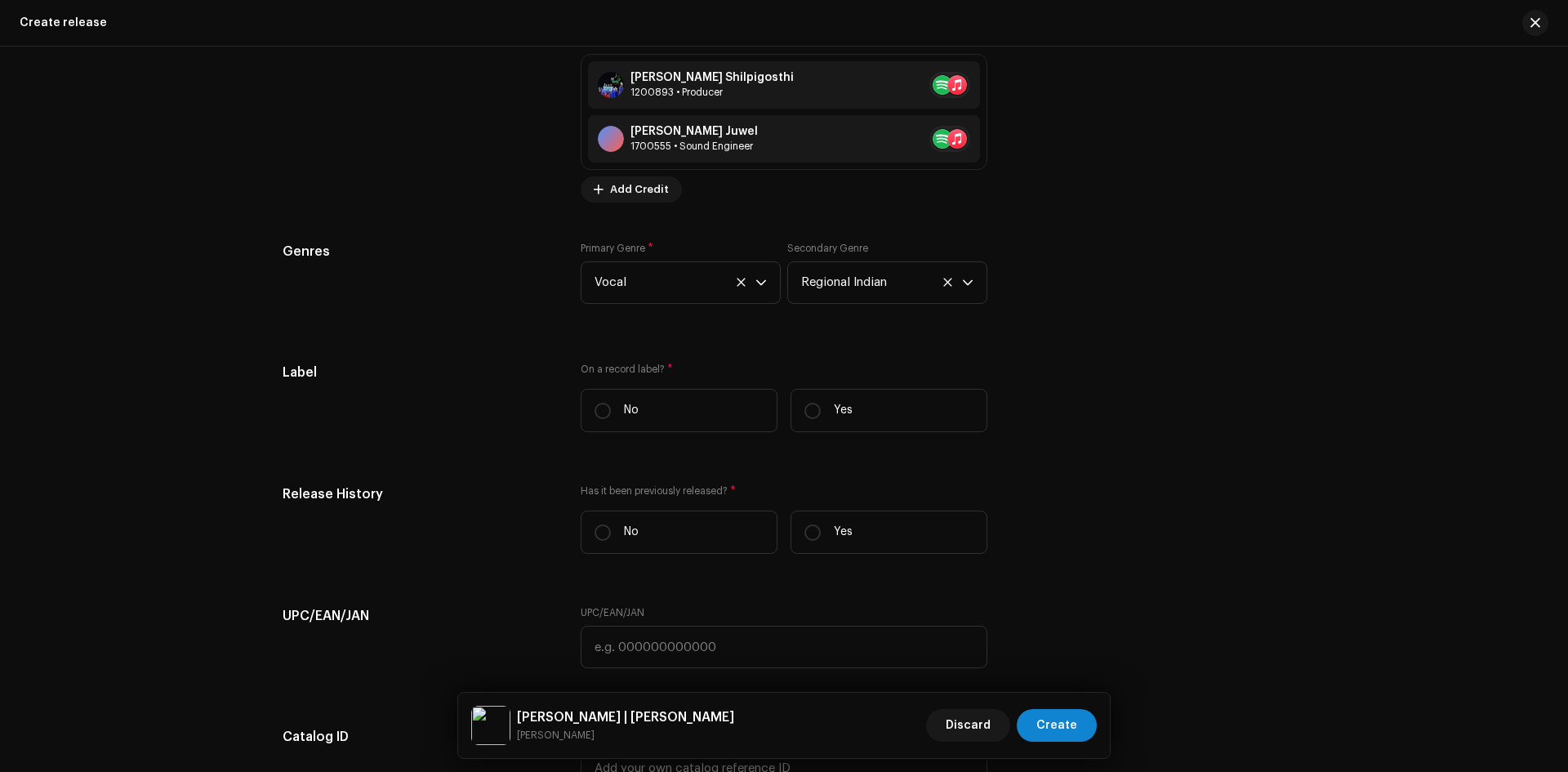
scroll to position [2205, 0]
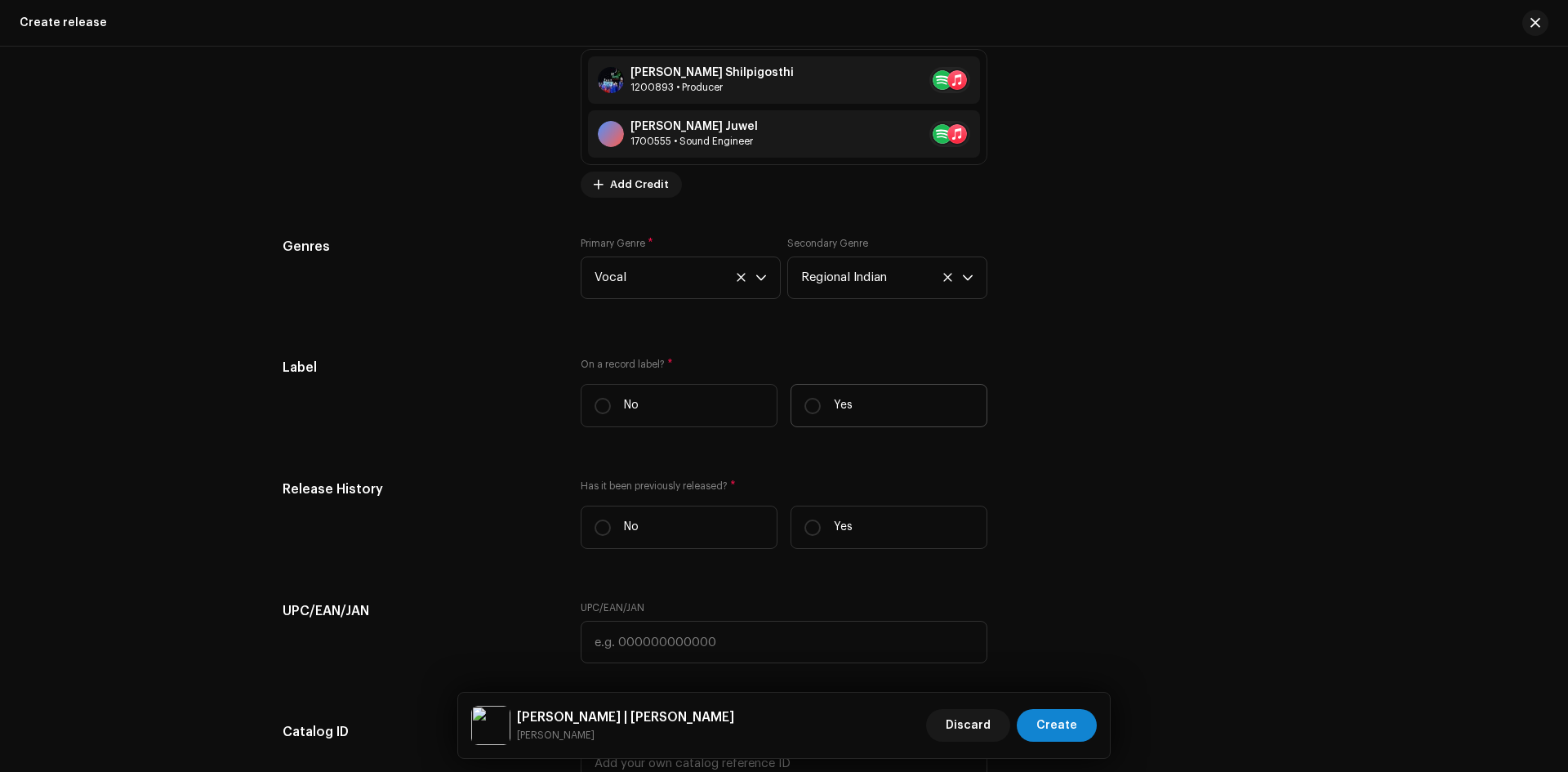
click at [794, 403] on label "Yes" at bounding box center [888, 405] width 197 height 43
click at [804, 403] on input "Yes" at bounding box center [812, 406] width 17 height 17
radio input "true"
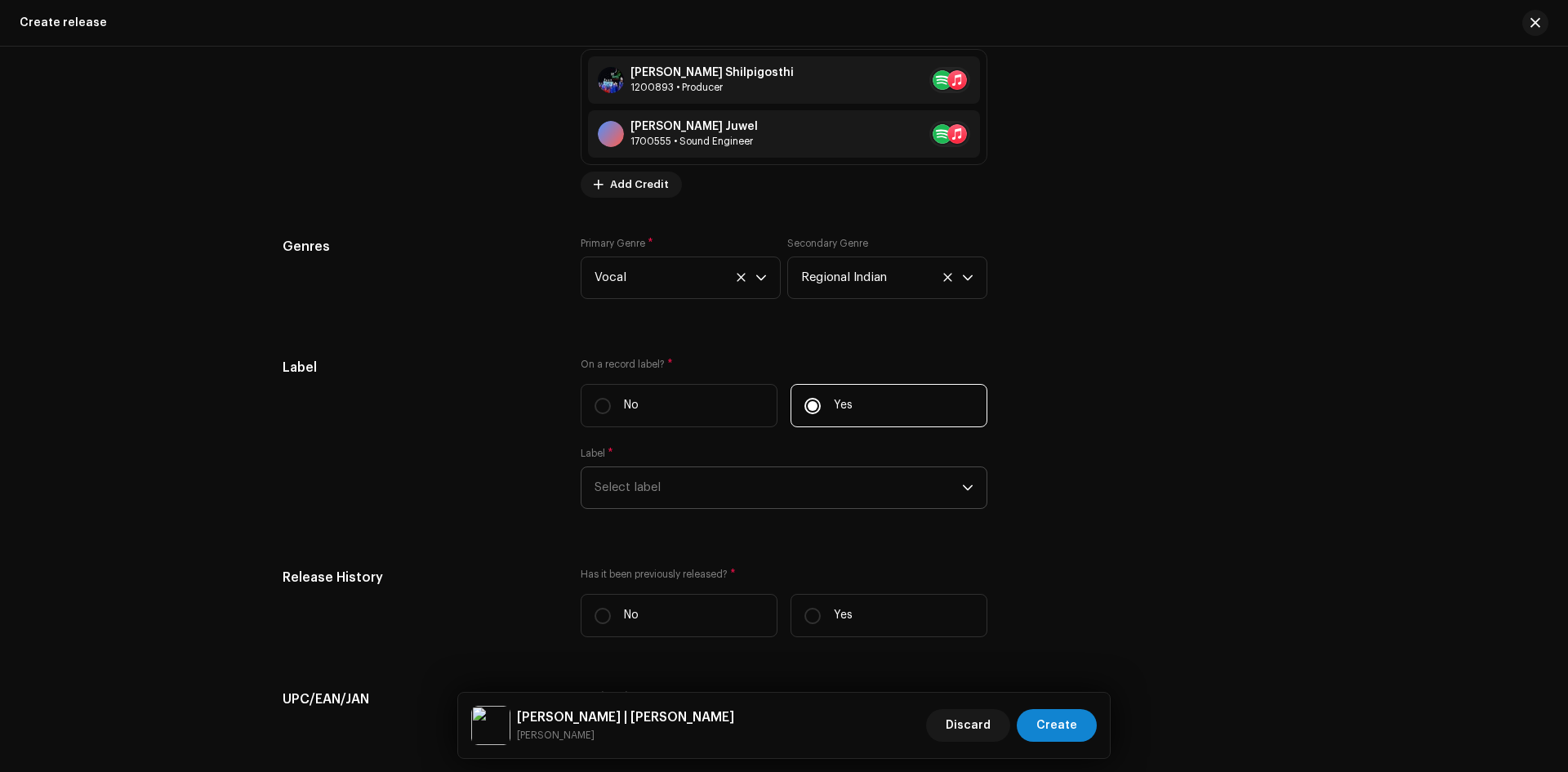
click at [703, 471] on span "Select label" at bounding box center [778, 488] width 368 height 41
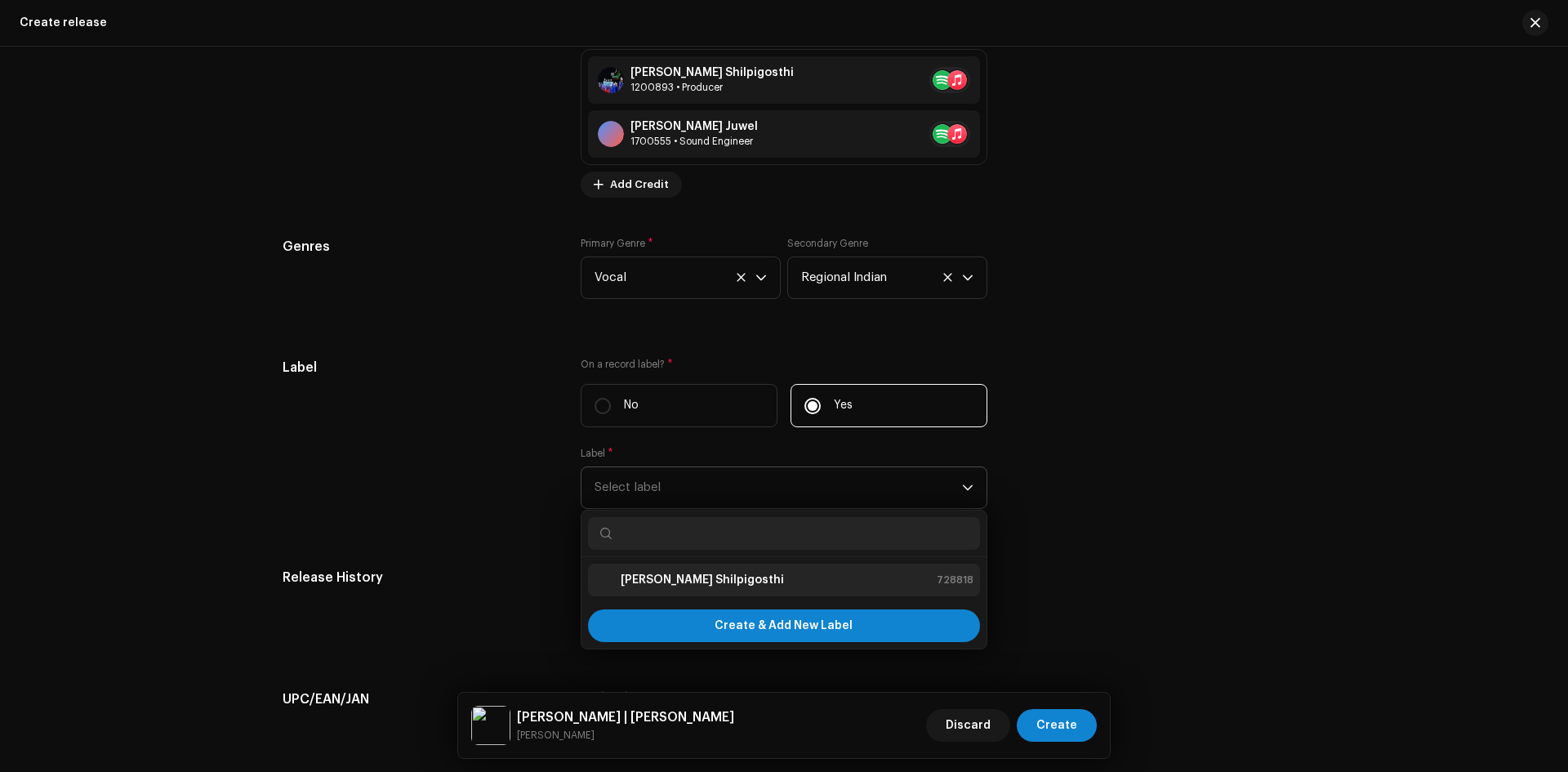
click at [672, 585] on strong "[PERSON_NAME] Shilpigosthi" at bounding box center [702, 580] width 164 height 17
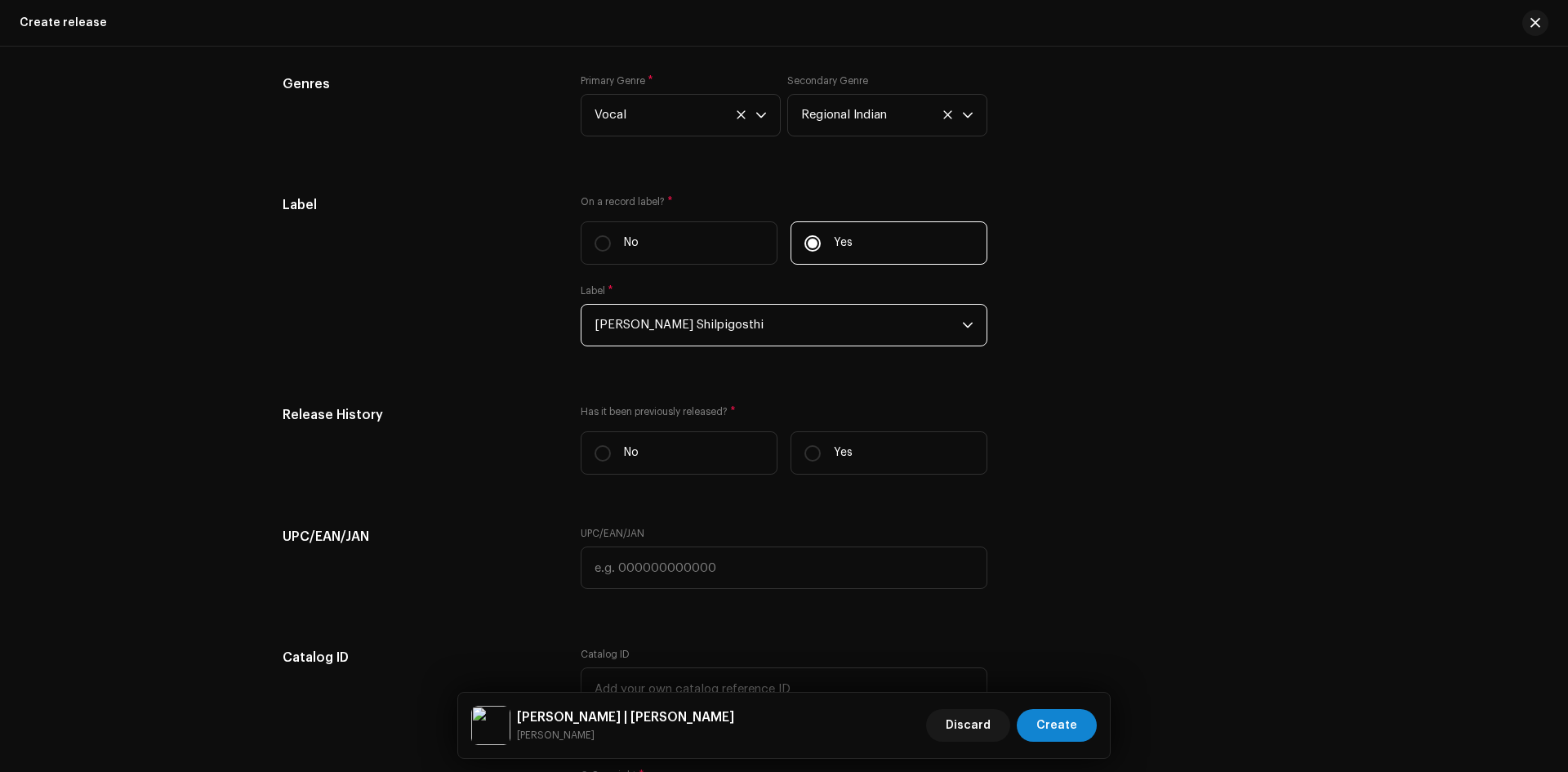
scroll to position [2369, 0]
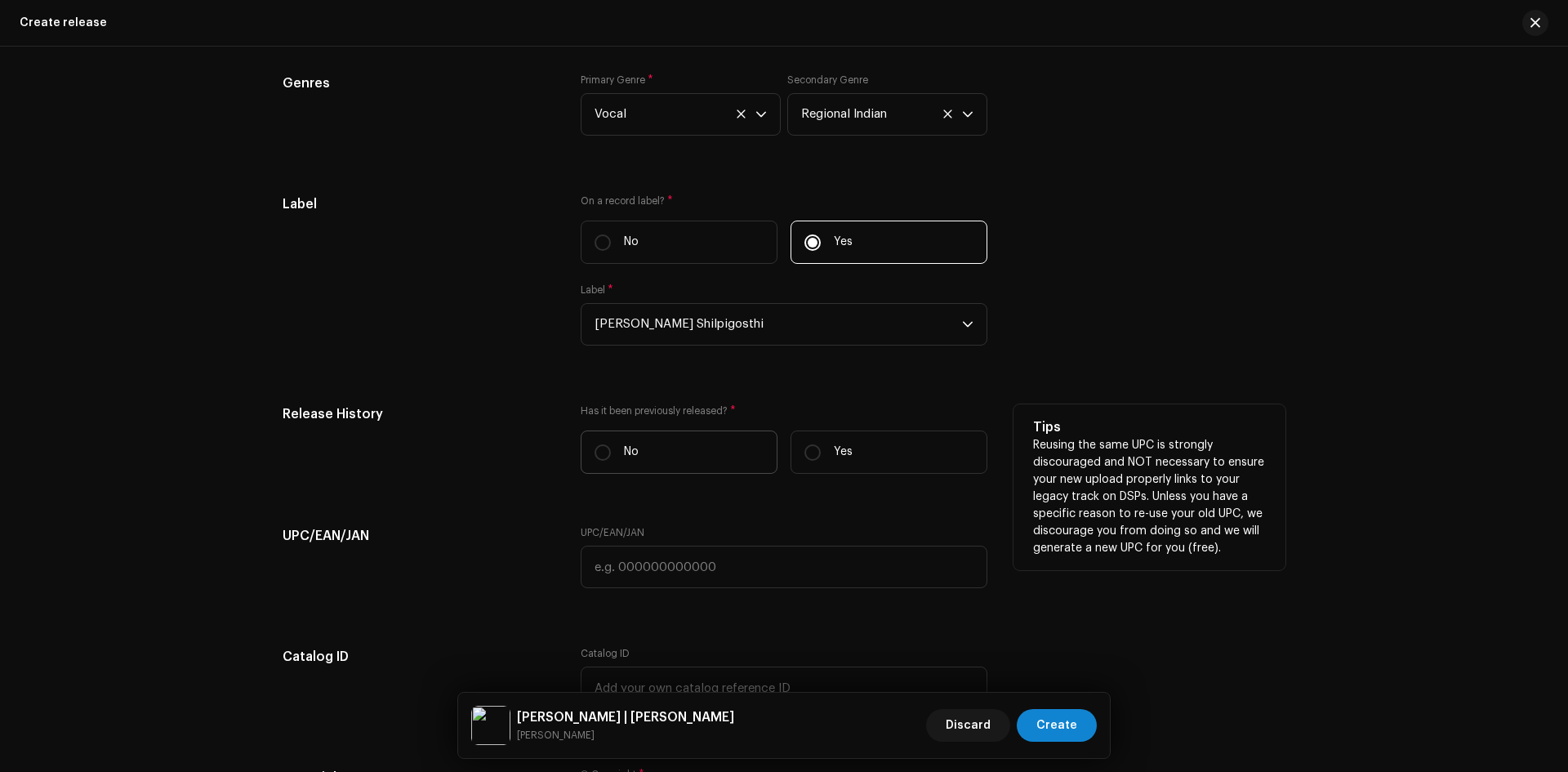
click at [608, 444] on label "No" at bounding box center [679, 452] width 197 height 43
click at [608, 444] on input "No" at bounding box center [602, 452] width 17 height 17
radio input "true"
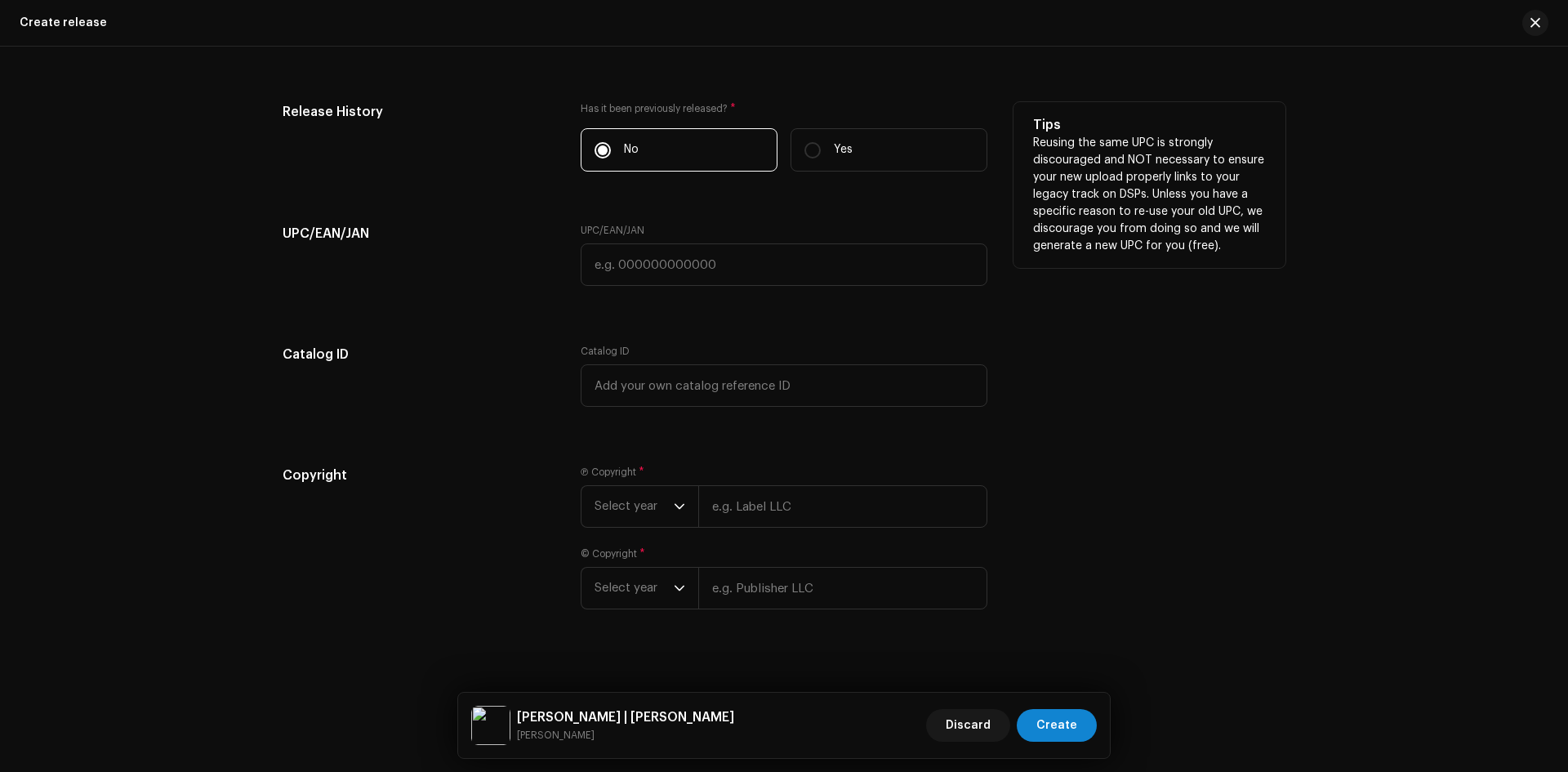
scroll to position [2685, 0]
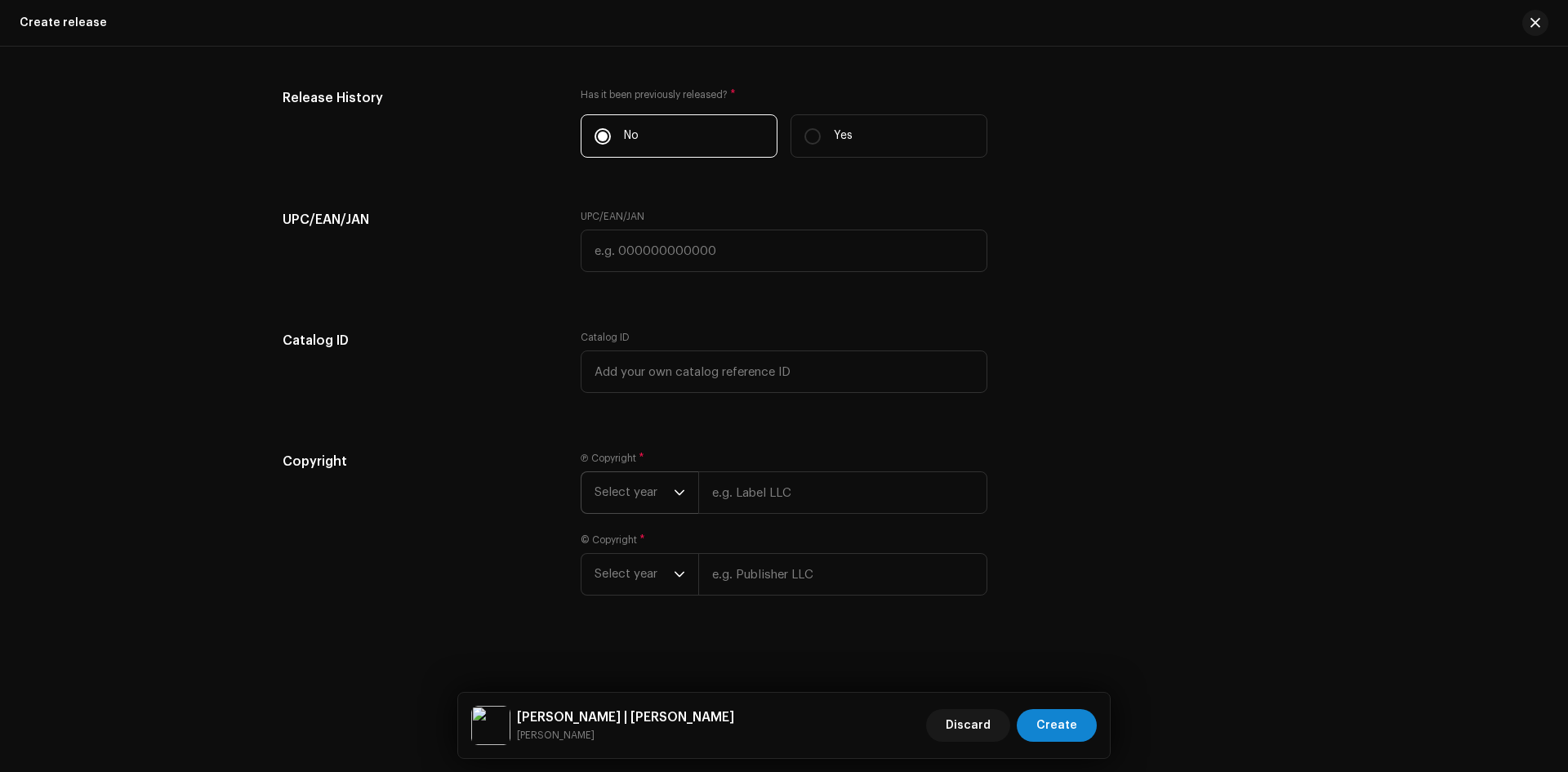
click at [634, 485] on span "Select year" at bounding box center [633, 492] width 79 height 41
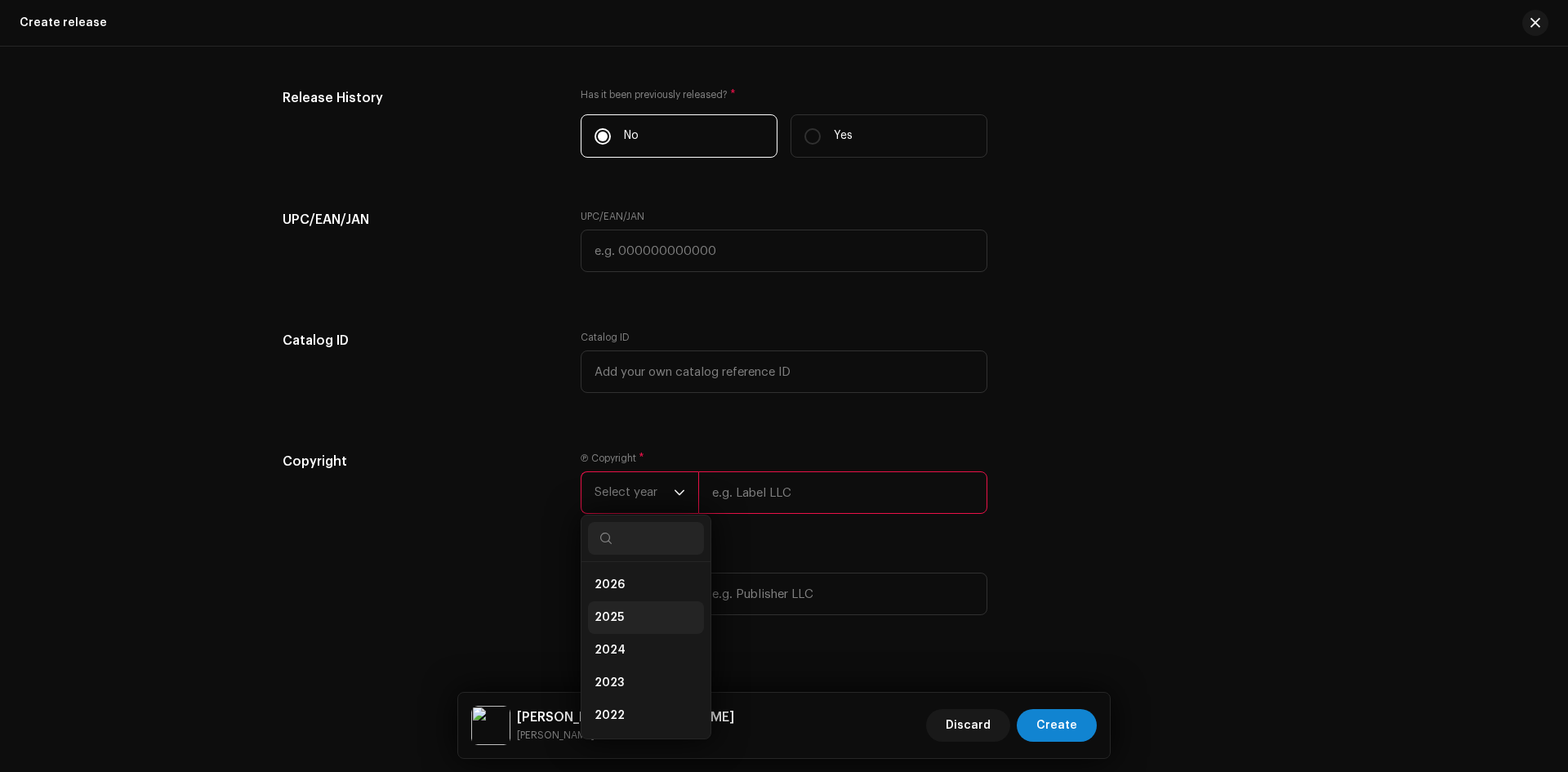
click at [636, 627] on li "2025" at bounding box center [646, 617] width 116 height 32
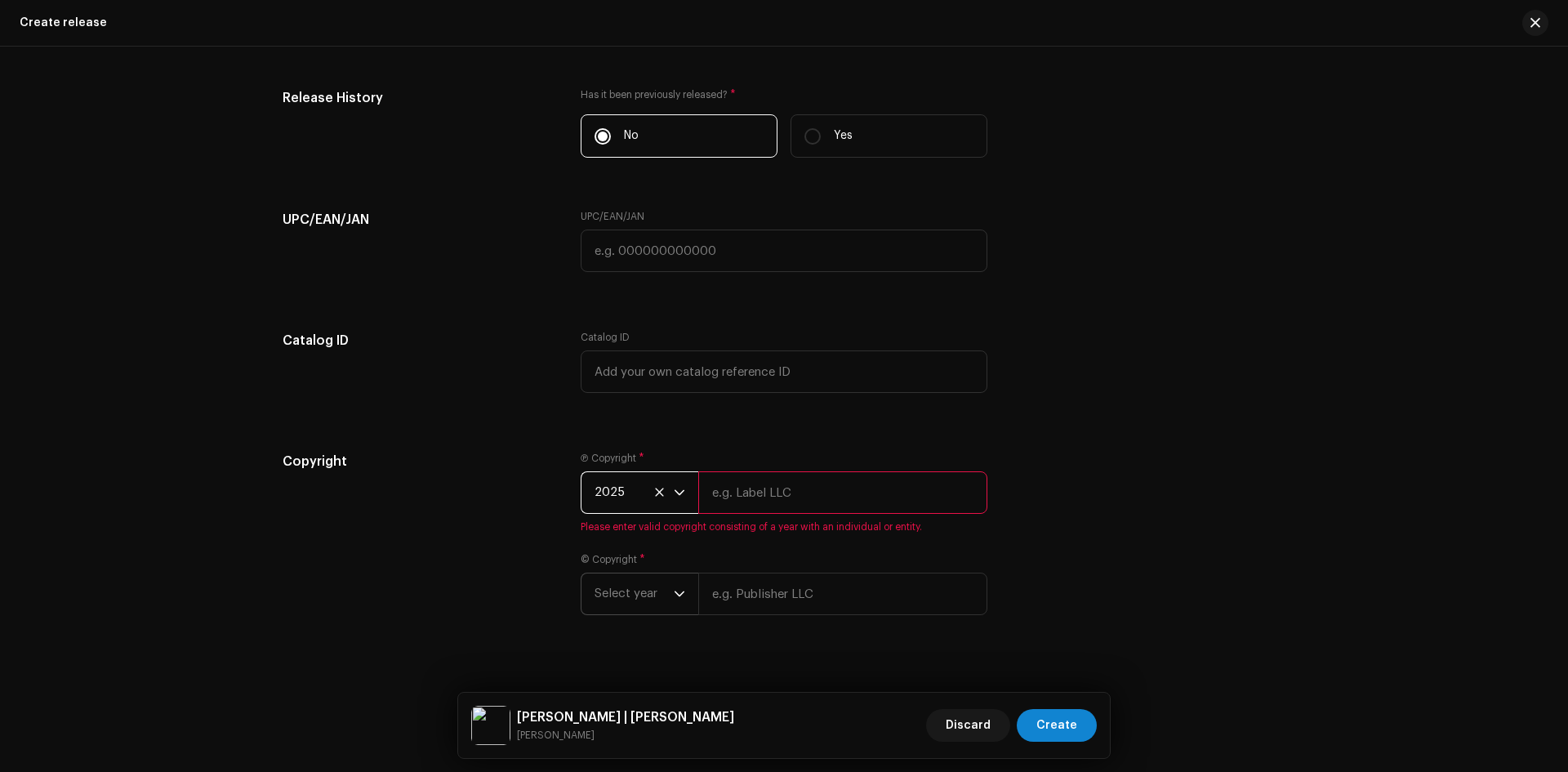
click at [633, 585] on span "Select year" at bounding box center [633, 594] width 79 height 41
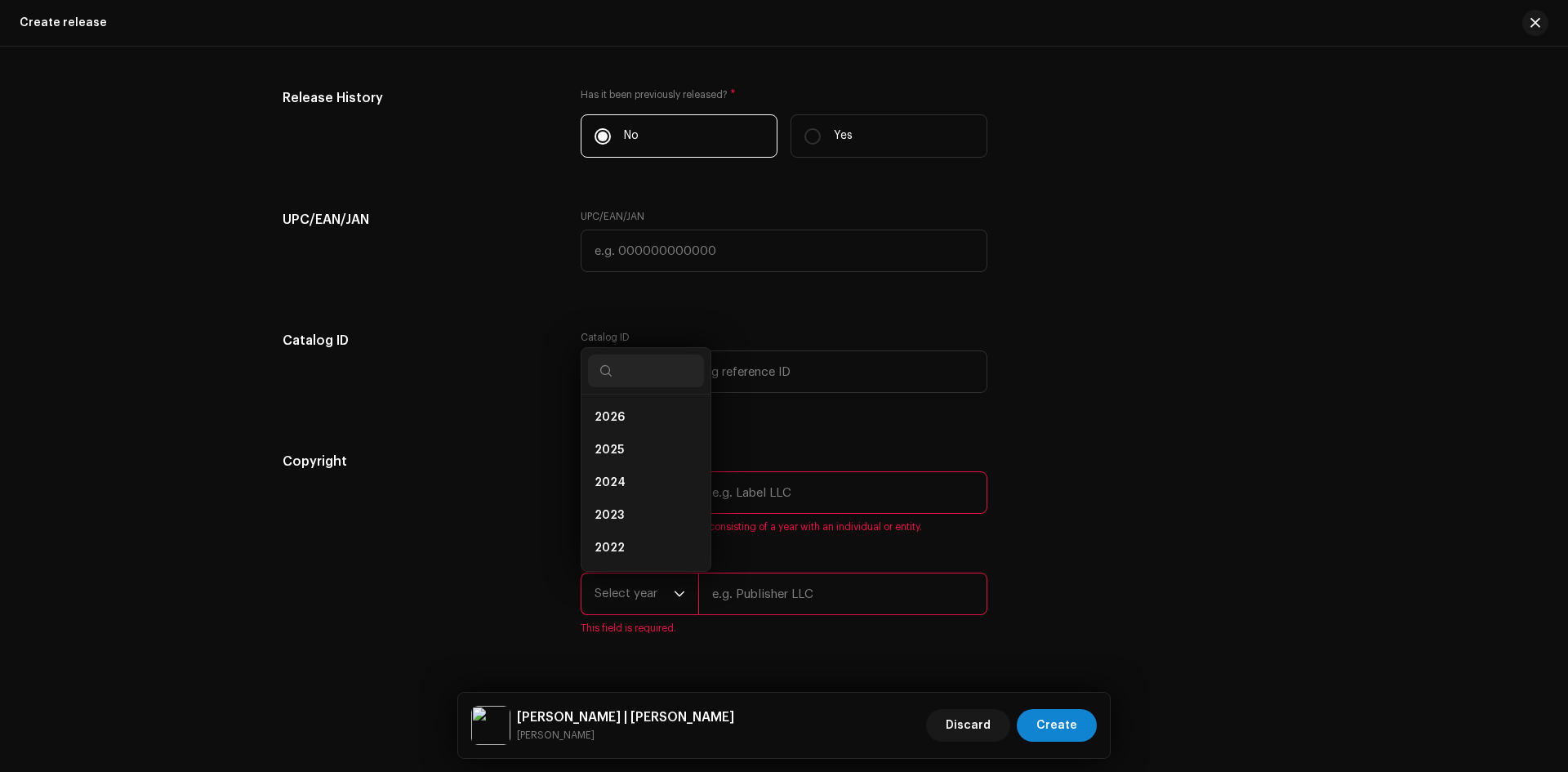
scroll to position [26, 0]
click at [621, 417] on li "2025" at bounding box center [646, 424] width 116 height 32
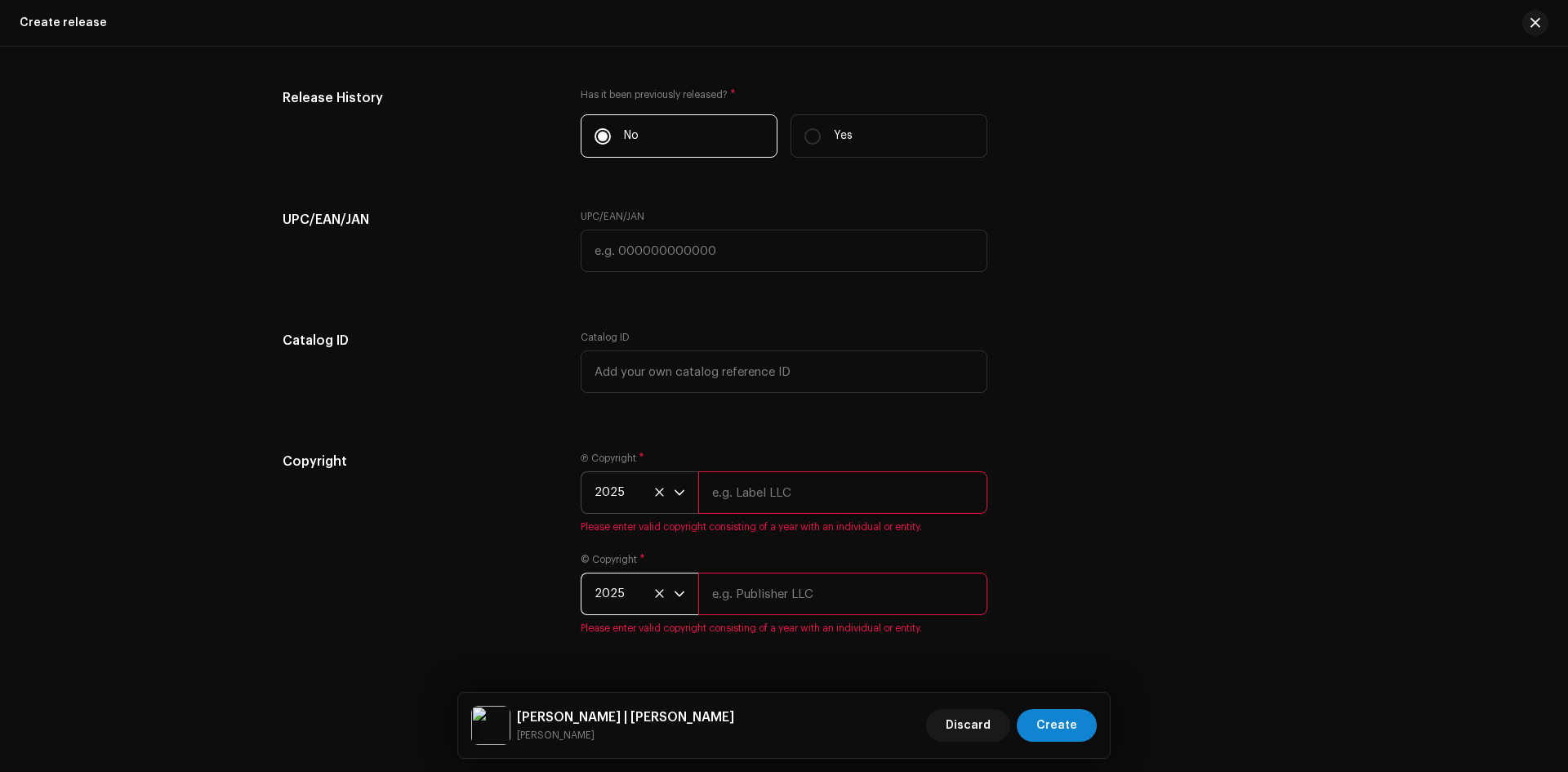
click at [783, 491] on input "text" at bounding box center [842, 491] width 289 height 42
type input "[PERSON_NAME] Shilpigosthi"
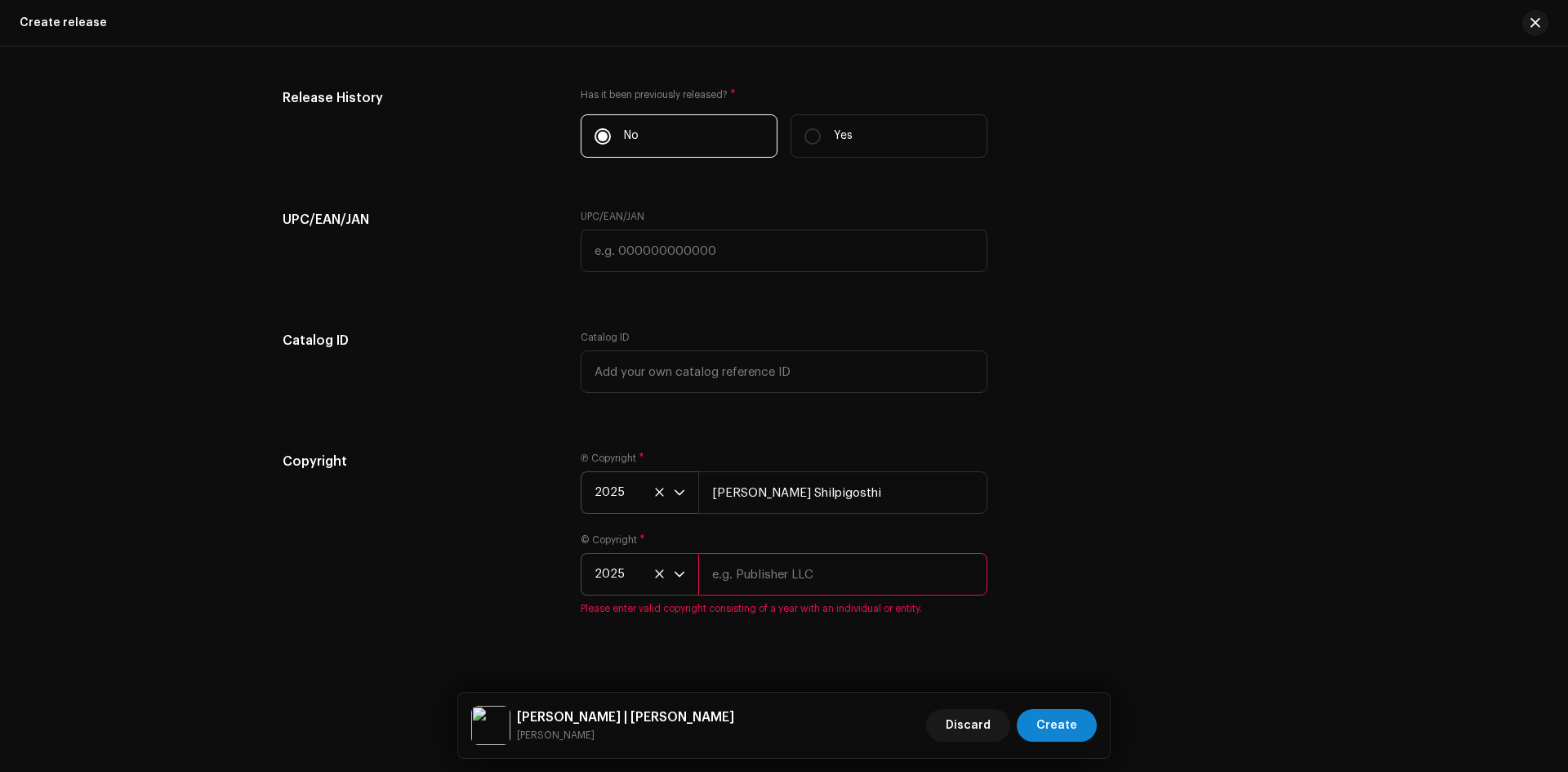
click at [784, 584] on input "text" at bounding box center [842, 574] width 289 height 42
type input "[PERSON_NAME] Shilpigosthi"
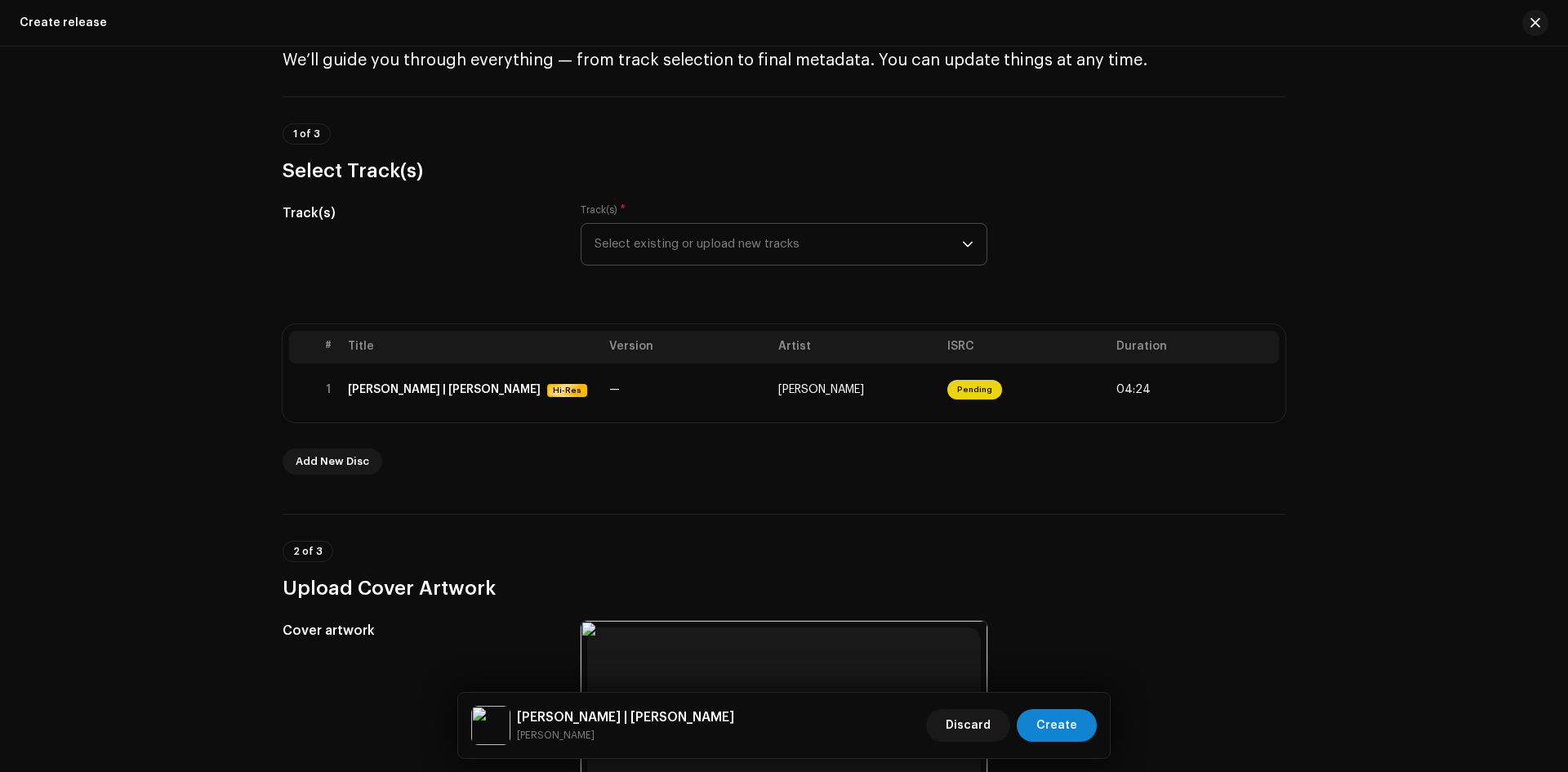
scroll to position [0, 0]
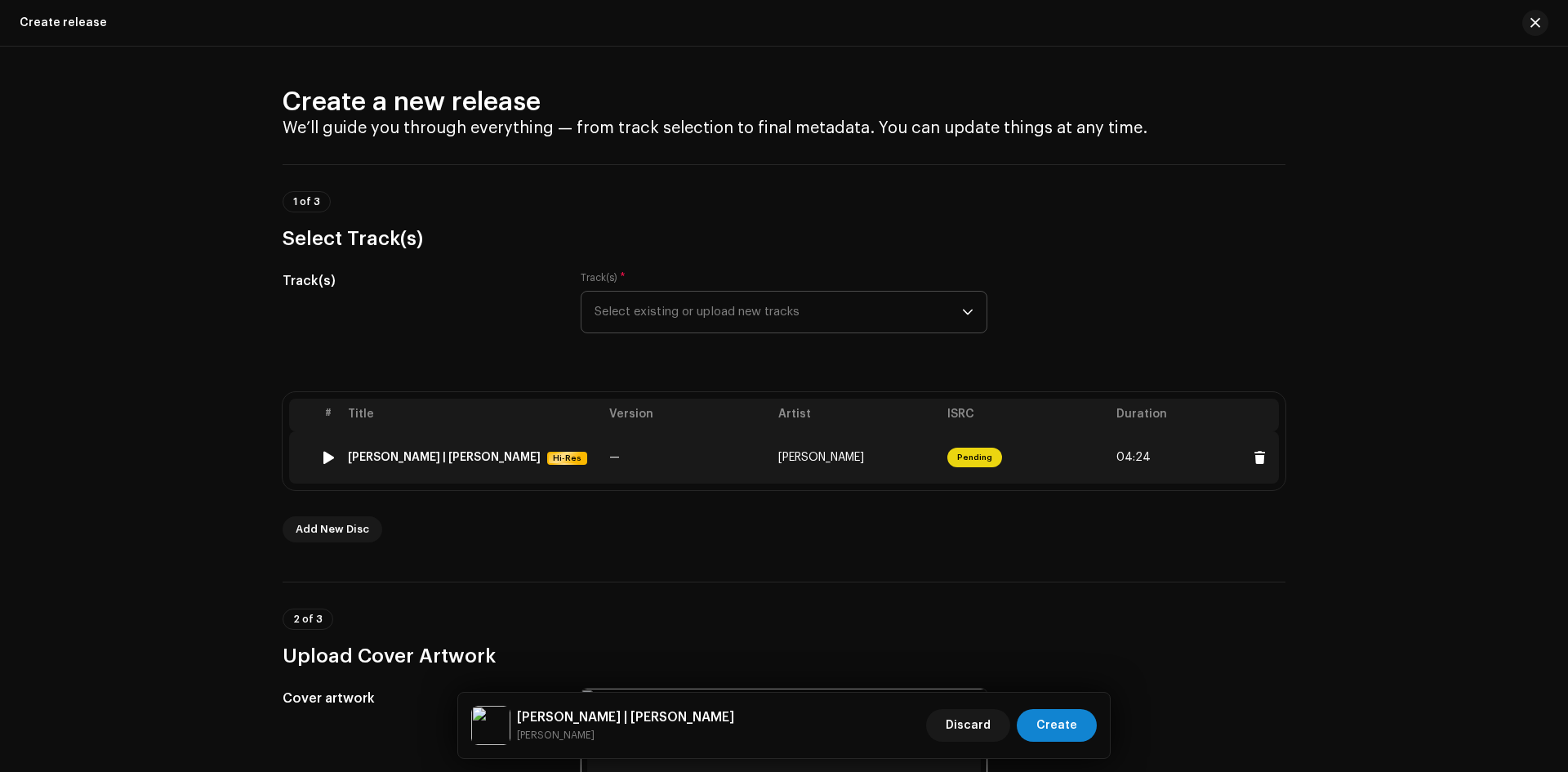
click at [731, 439] on td "—" at bounding box center [687, 457] width 169 height 52
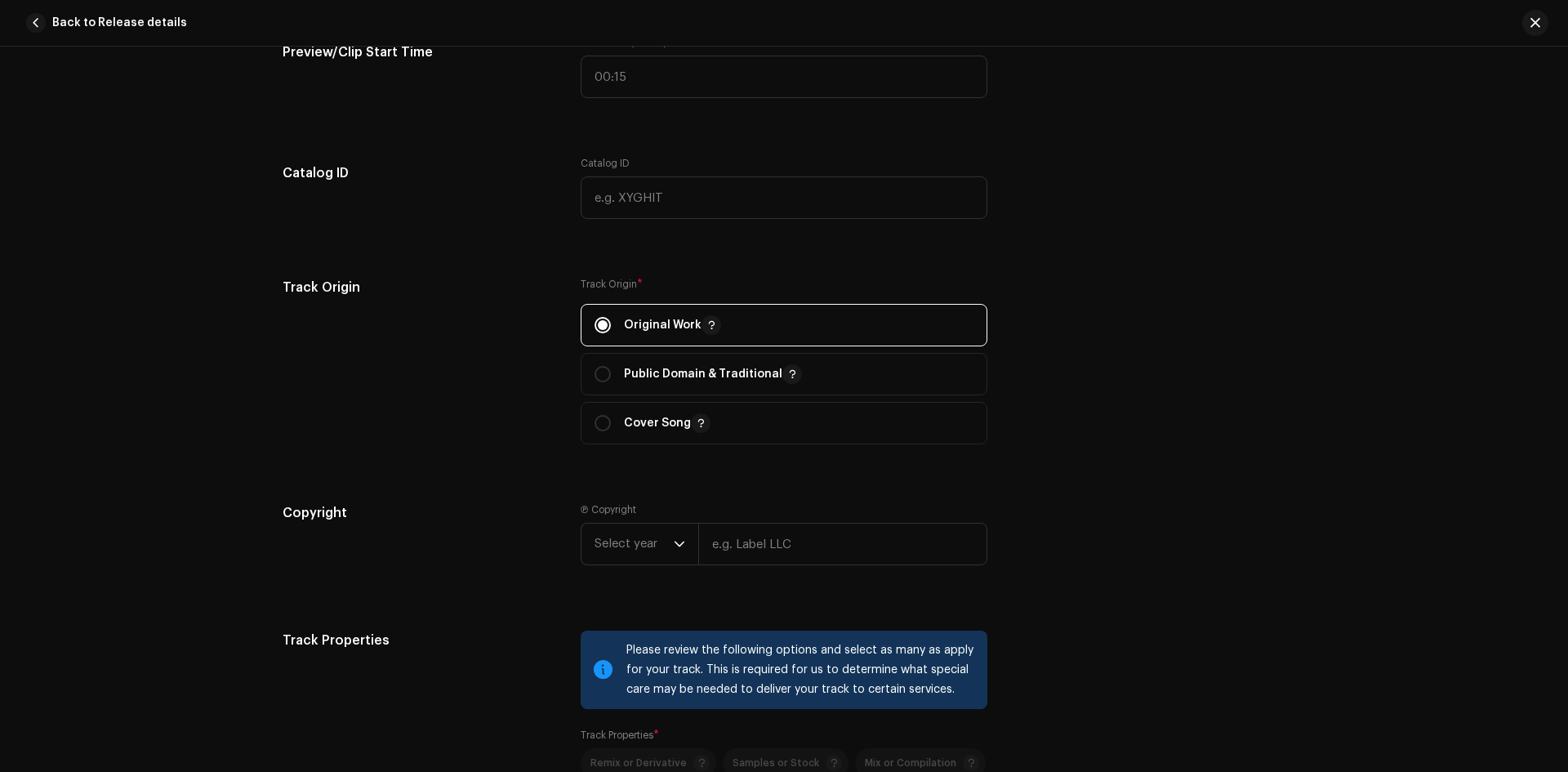
scroll to position [1797, 0]
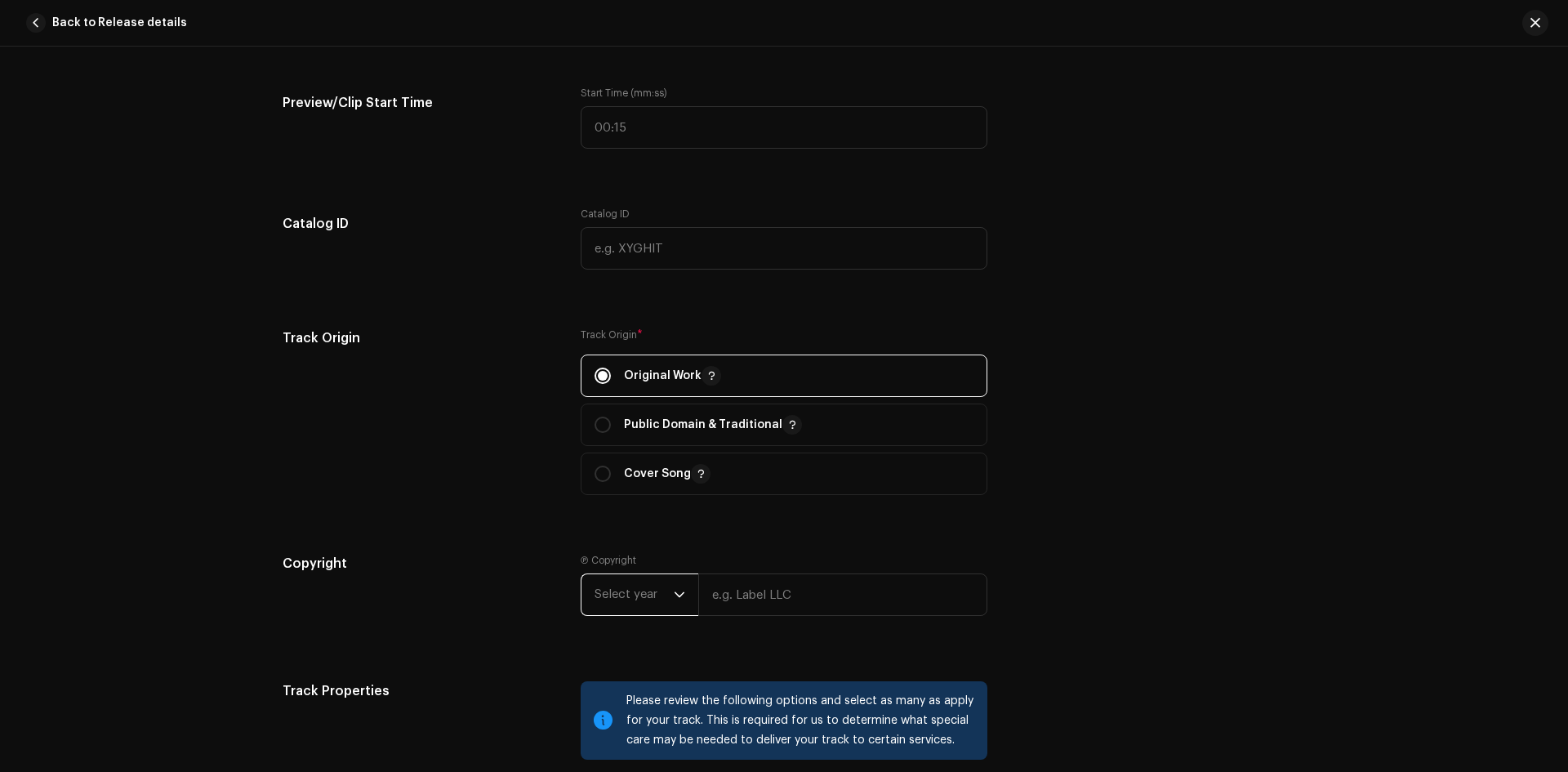
click at [633, 594] on span "Select year" at bounding box center [633, 594] width 79 height 41
click at [636, 453] on li "2025" at bounding box center [646, 450] width 116 height 32
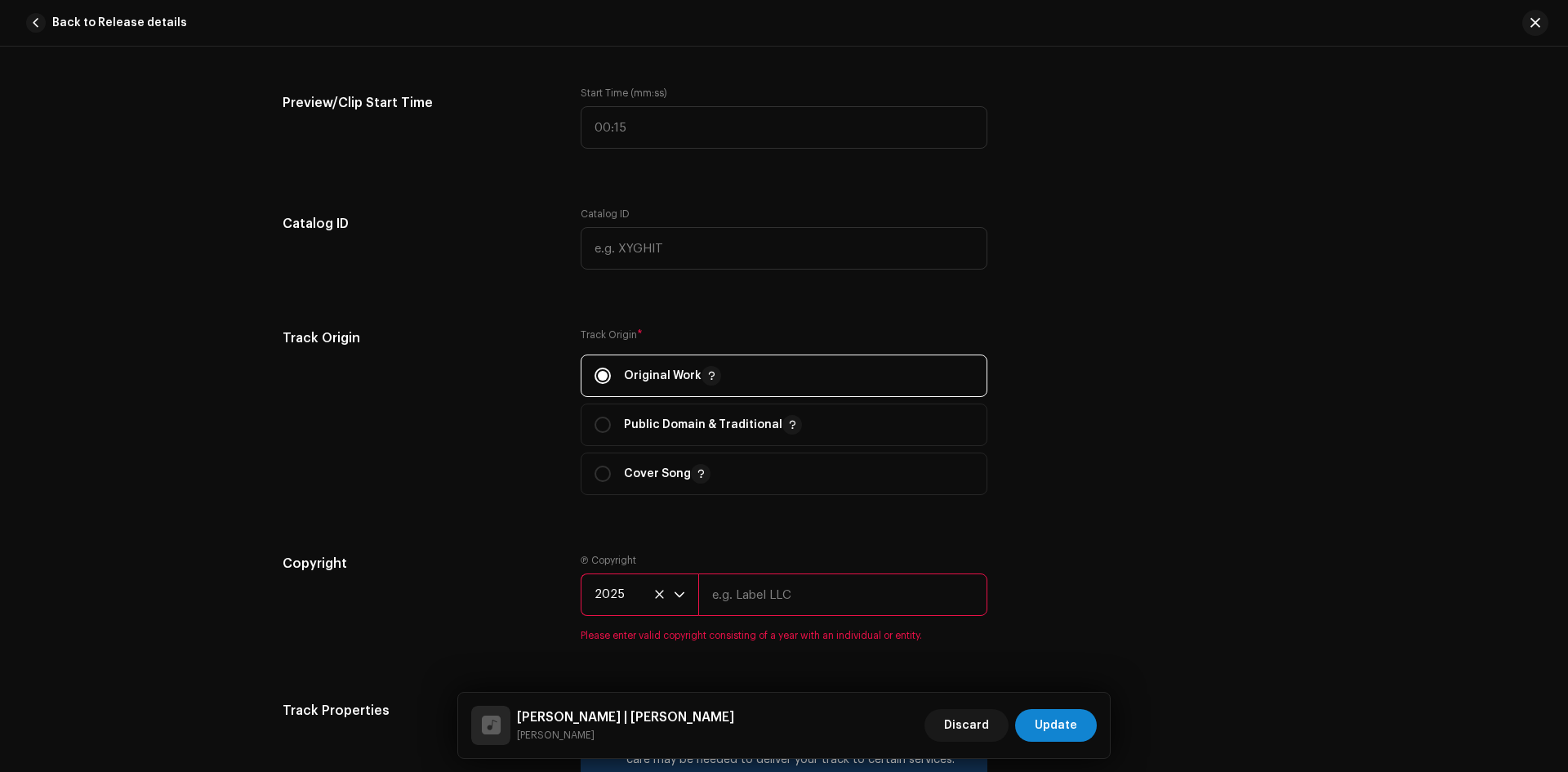
click at [751, 605] on input "text" at bounding box center [842, 594] width 289 height 42
type input "[PERSON_NAME] Shilpigosthi"
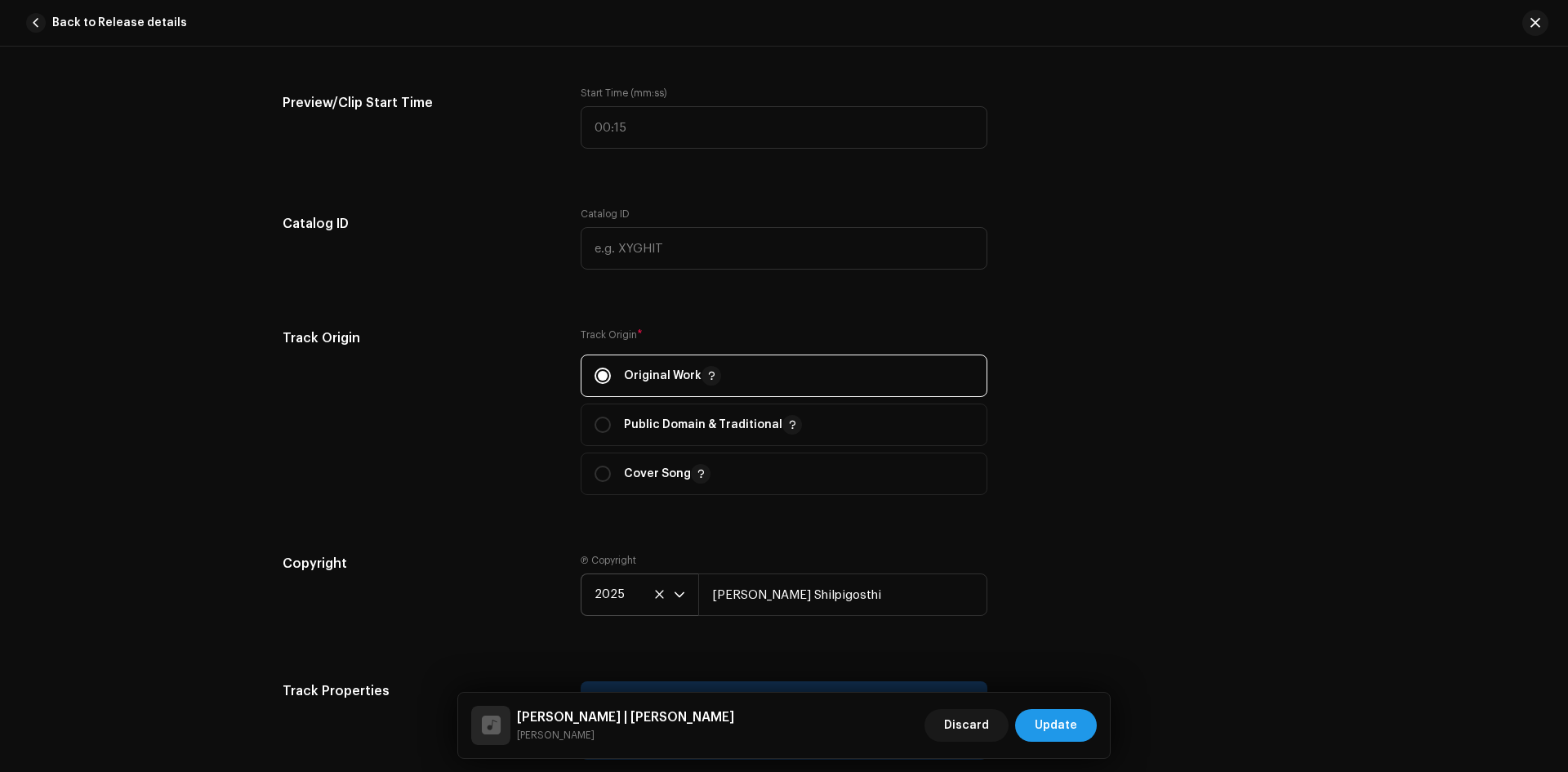
click at [1066, 716] on span "Update" at bounding box center [1055, 725] width 42 height 32
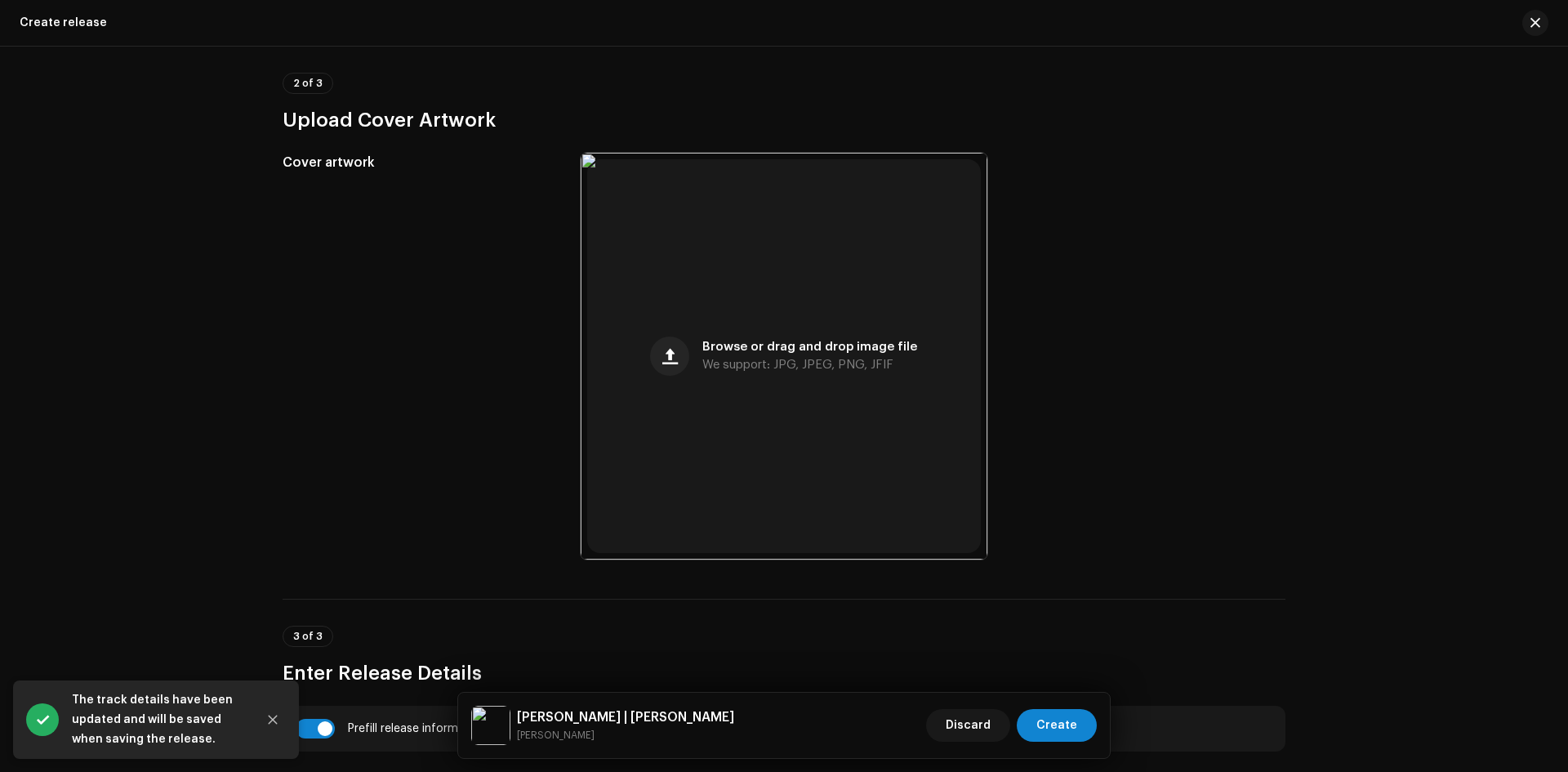
scroll to position [327, 0]
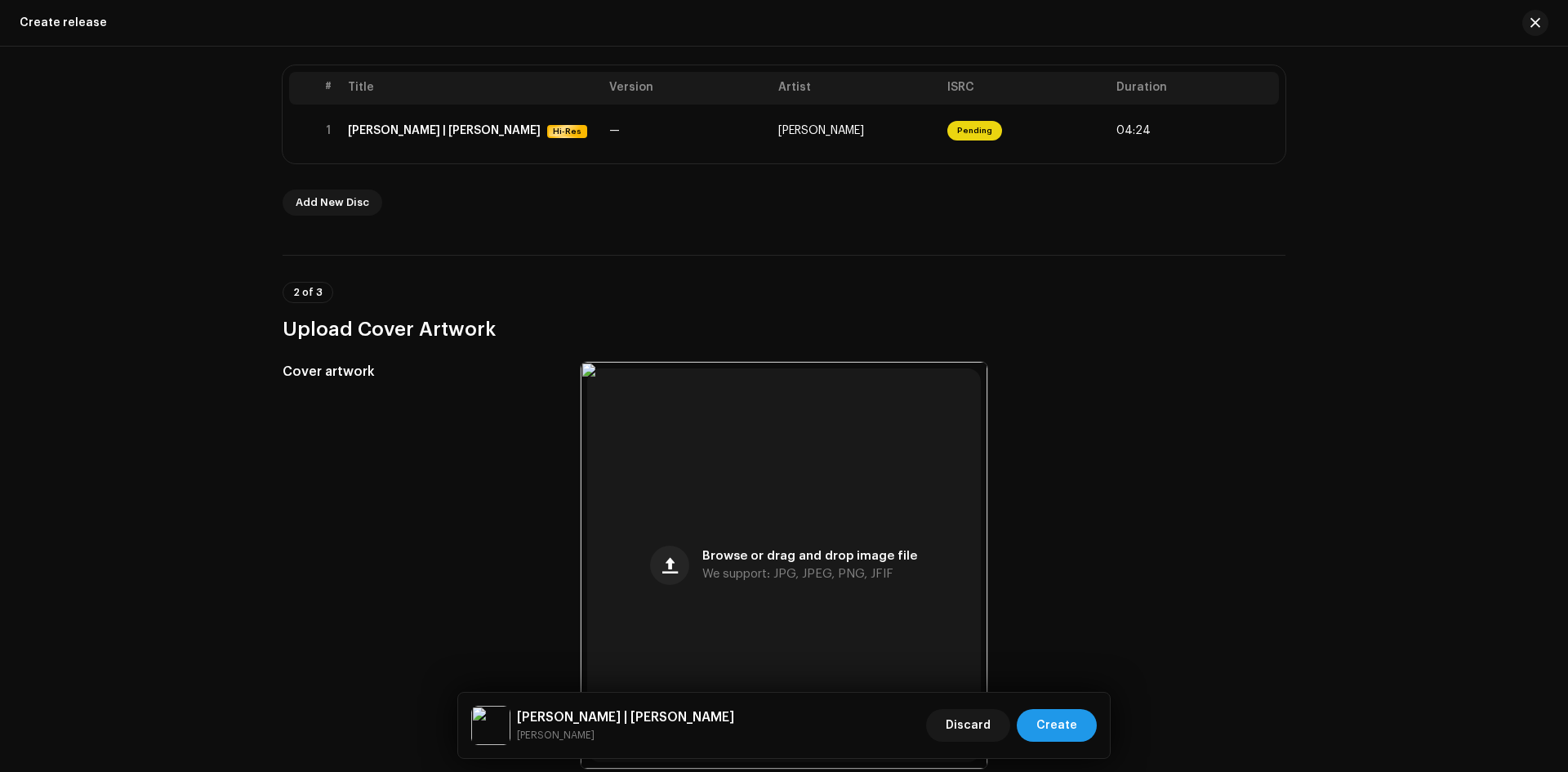
click at [1071, 731] on span "Create" at bounding box center [1057, 725] width 41 height 32
